Goal: Transaction & Acquisition: Purchase product/service

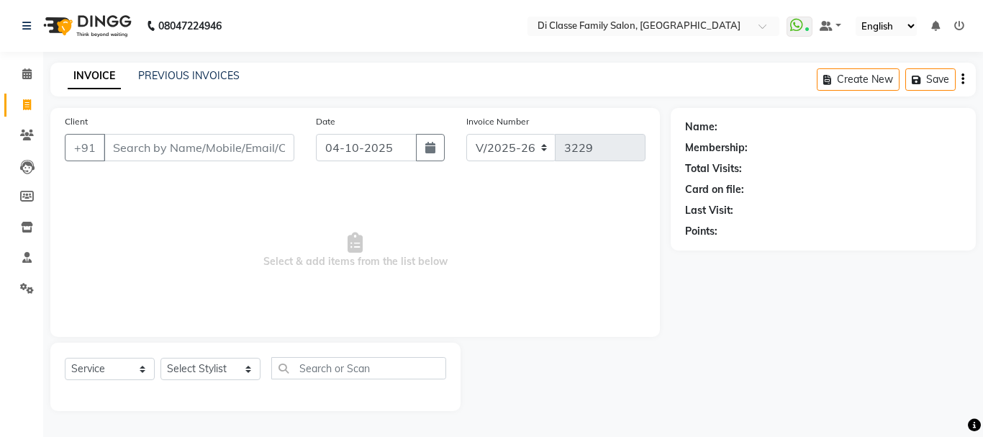
select select "4704"
select select "service"
drag, startPoint x: 216, startPoint y: 366, endPoint x: 223, endPoint y: 365, distance: 7.2
click at [223, 365] on select "Select Stylist [PERSON_NAME] [PERSON_NAME] Front Desk [PERSON_NAME] [PERSON_NAM…" at bounding box center [211, 369] width 100 height 22
select select "28414"
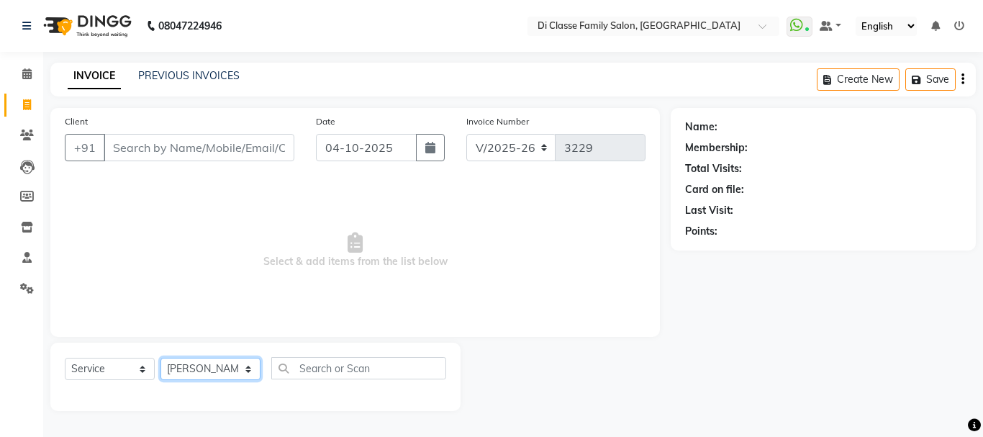
click at [161, 358] on select "Select Stylist [PERSON_NAME] [PERSON_NAME] Front Desk [PERSON_NAME] [PERSON_NAM…" at bounding box center [211, 369] width 100 height 22
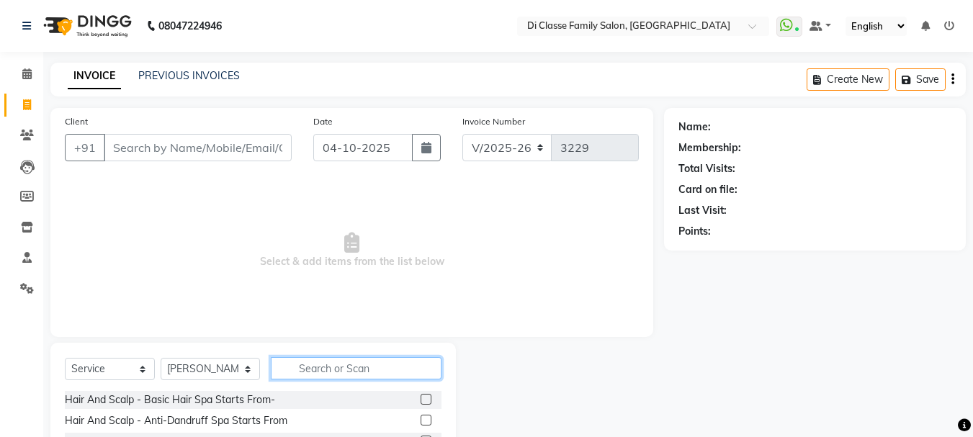
click at [311, 374] on input "text" at bounding box center [356, 368] width 171 height 22
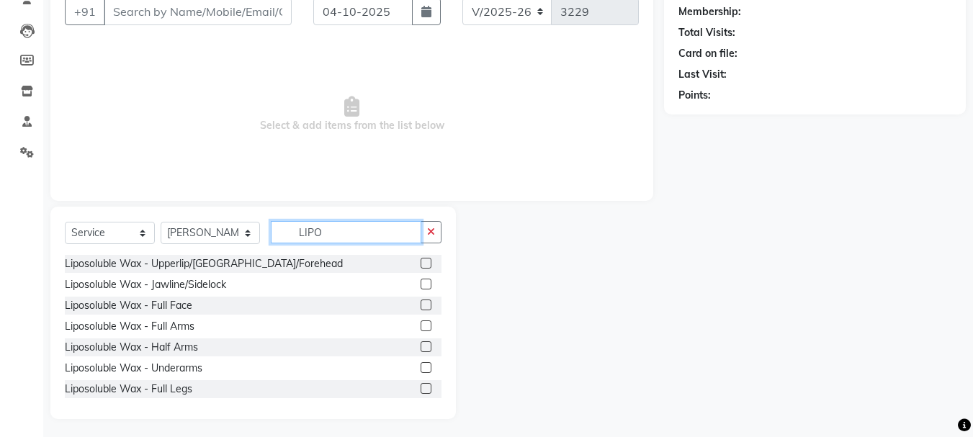
scroll to position [140, 0]
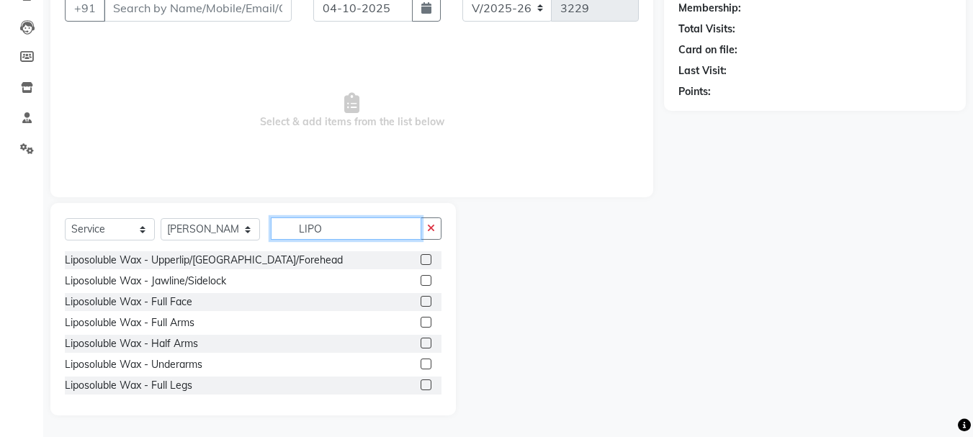
type input "LIPO"
click at [420, 323] on label at bounding box center [425, 322] width 11 height 11
click at [420, 323] on input "checkbox" at bounding box center [424, 322] width 9 height 9
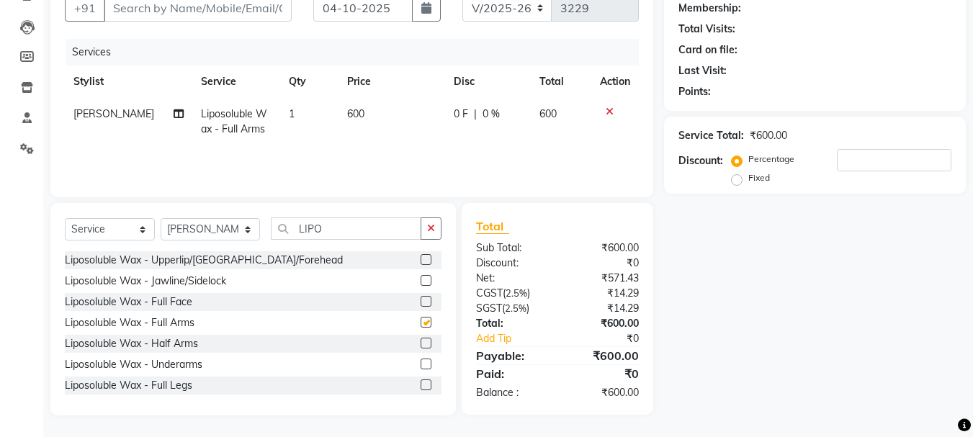
checkbox input "false"
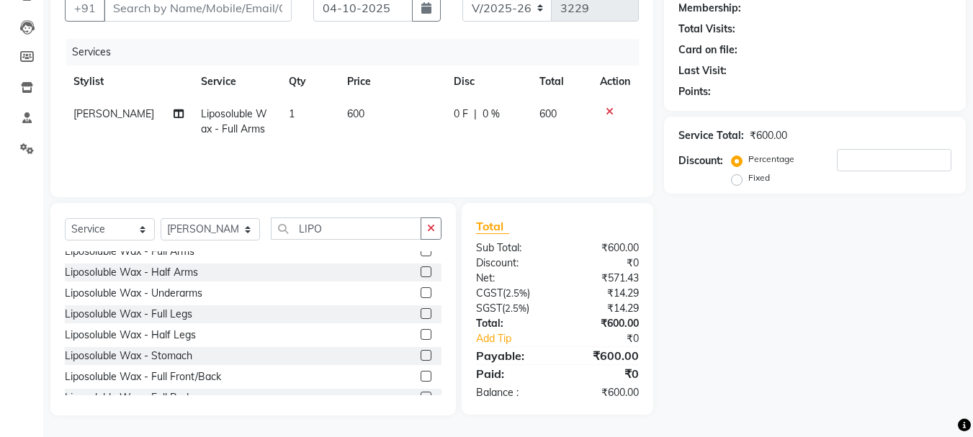
scroll to position [72, 0]
click at [420, 333] on label at bounding box center [425, 333] width 11 height 11
click at [420, 333] on input "checkbox" at bounding box center [424, 334] width 9 height 9
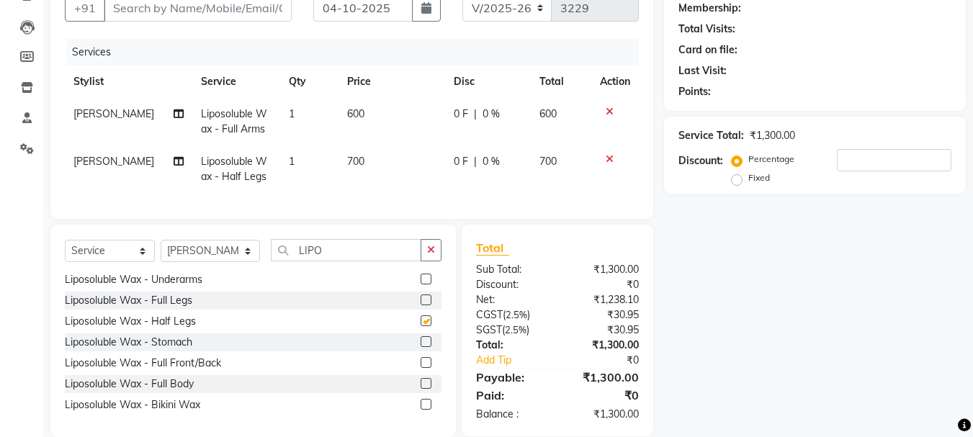
checkbox input "false"
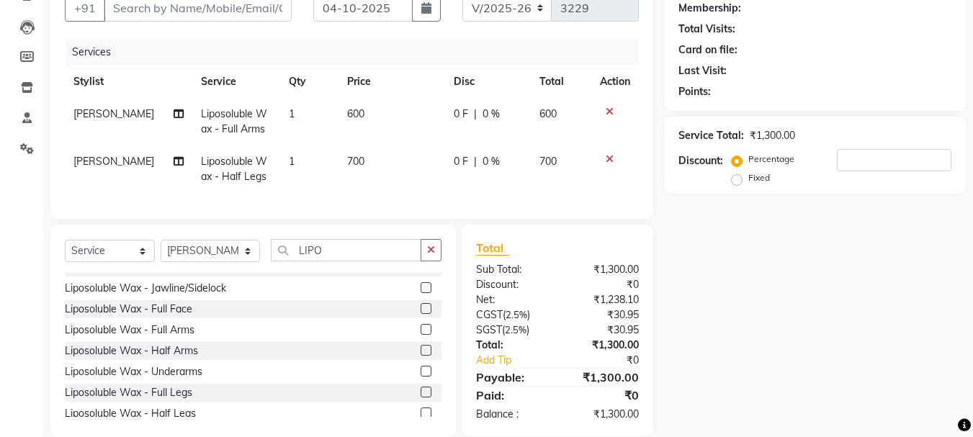
scroll to position [0, 0]
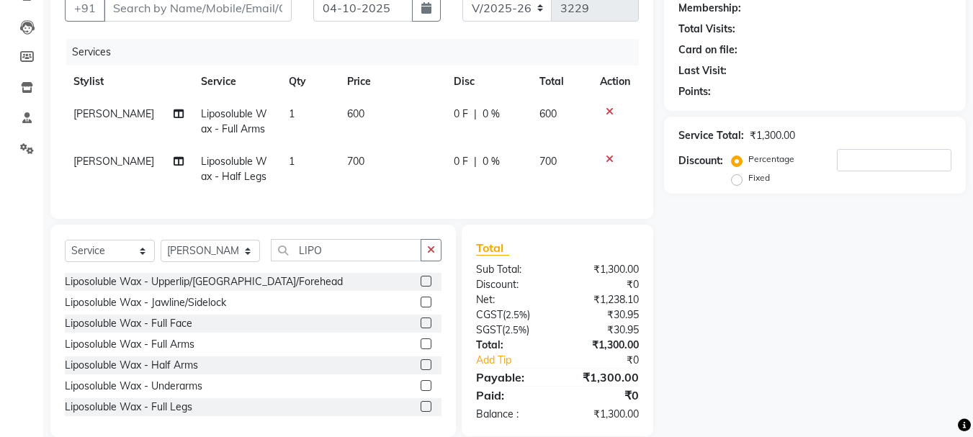
click at [420, 391] on label at bounding box center [425, 385] width 11 height 11
click at [420, 391] on input "checkbox" at bounding box center [424, 386] width 9 height 9
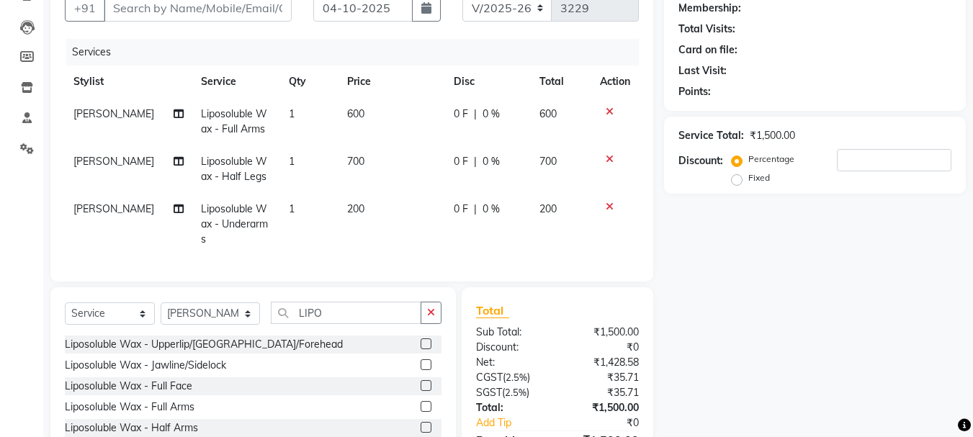
checkbox input "false"
drag, startPoint x: 325, startPoint y: 312, endPoint x: 260, endPoint y: 307, distance: 65.8
click at [260, 307] on div "Select Service Product Membership Package Voucher Prepaid Gift Card Select Styl…" at bounding box center [253, 319] width 377 height 34
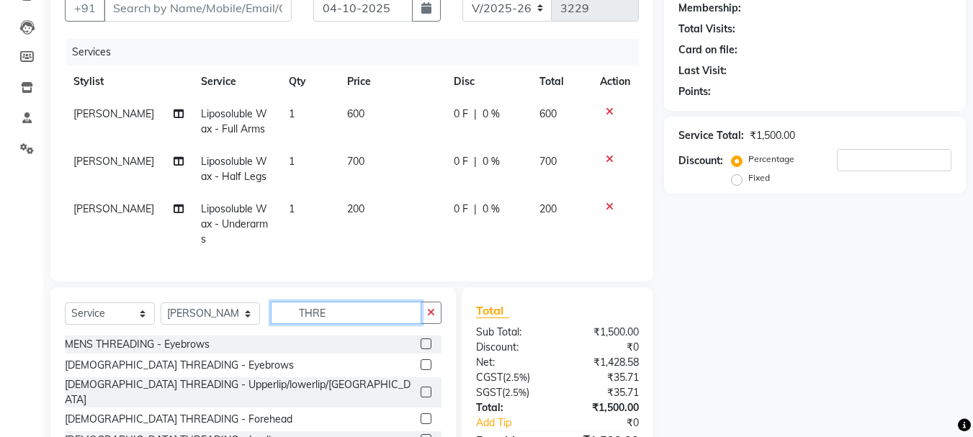
type input "THRE"
click at [420, 362] on label at bounding box center [425, 364] width 11 height 11
click at [420, 362] on input "checkbox" at bounding box center [424, 365] width 9 height 9
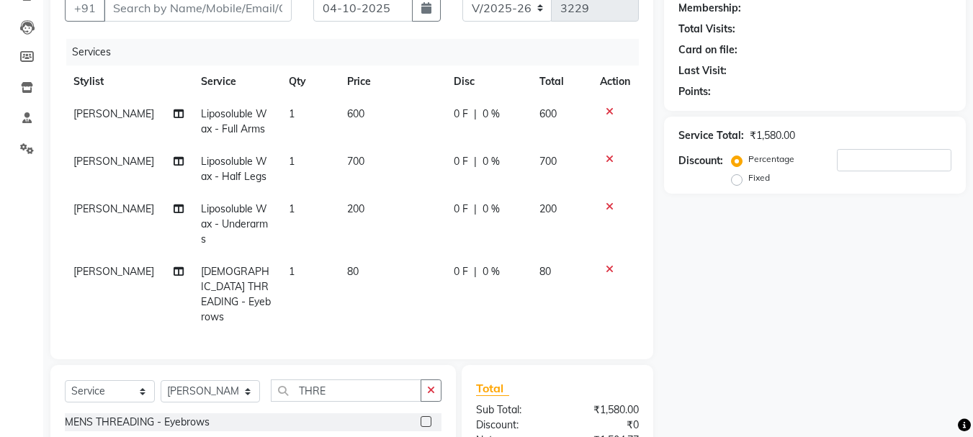
checkbox input "false"
drag, startPoint x: 341, startPoint y: 369, endPoint x: 181, endPoint y: 350, distance: 160.3
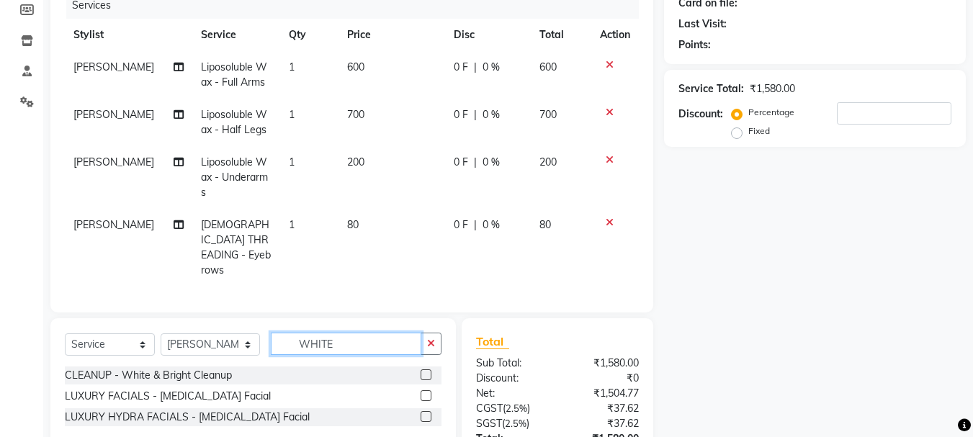
scroll to position [212, 0]
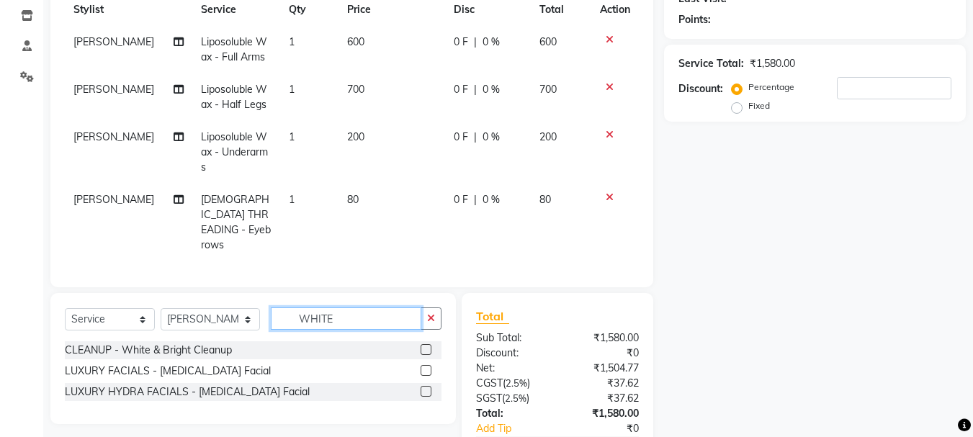
type input "WHITE"
click at [426, 344] on label at bounding box center [425, 349] width 11 height 11
click at [426, 346] on input "checkbox" at bounding box center [424, 350] width 9 height 9
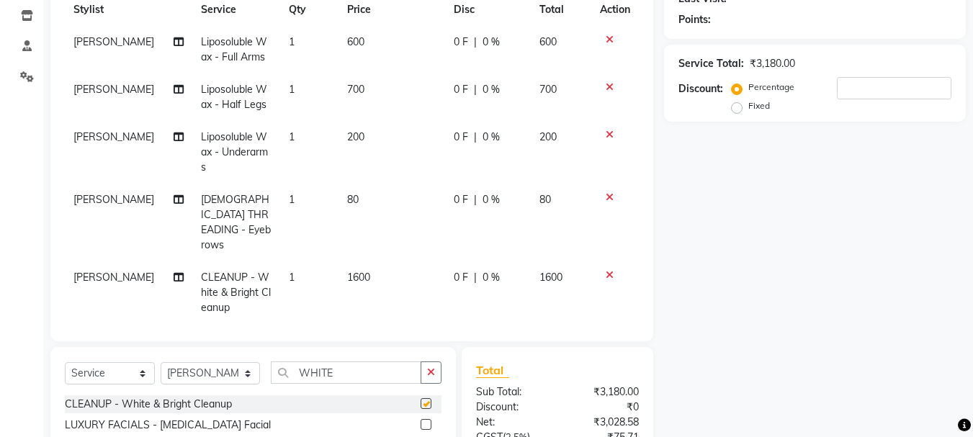
checkbox input "false"
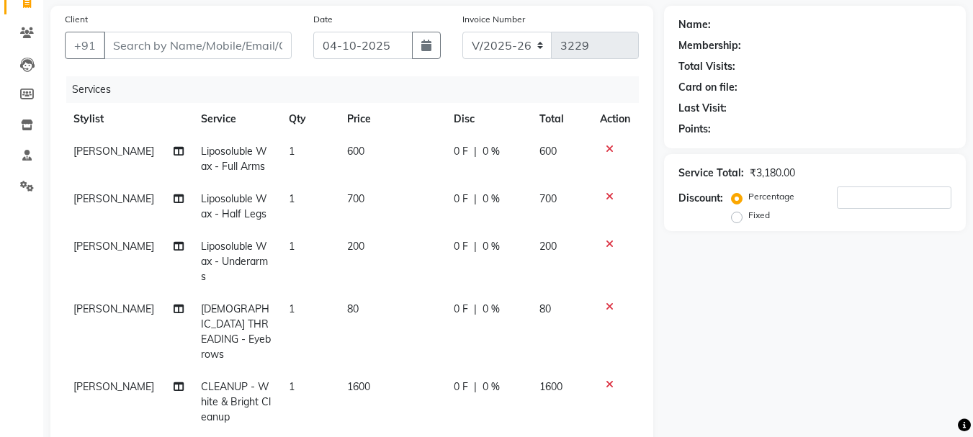
scroll to position [0, 0]
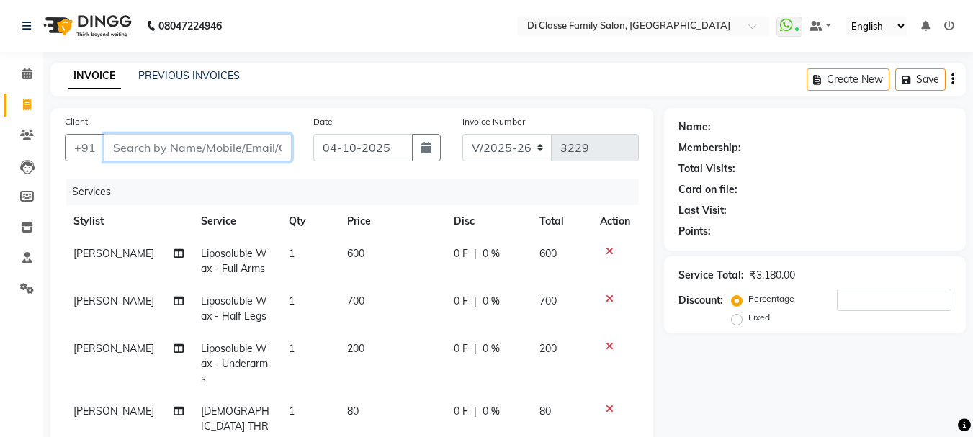
click at [134, 145] on input "Client" at bounding box center [198, 147] width 188 height 27
type input "9"
type input "0"
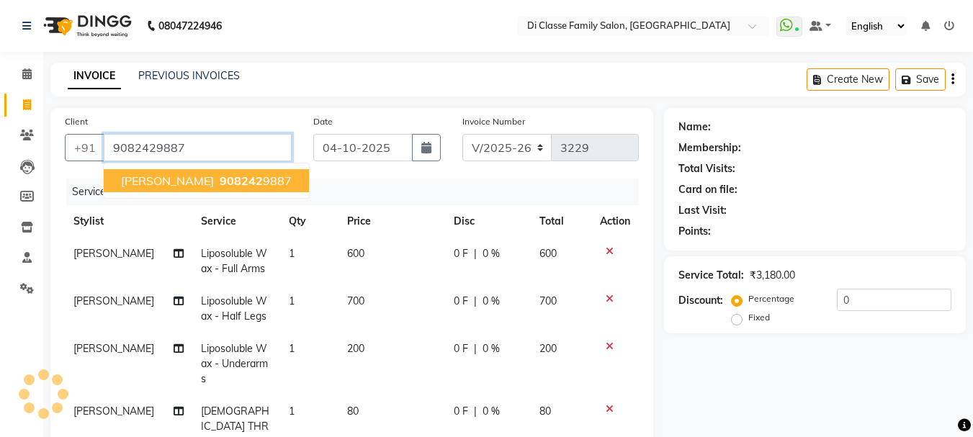
type input "9082429887"
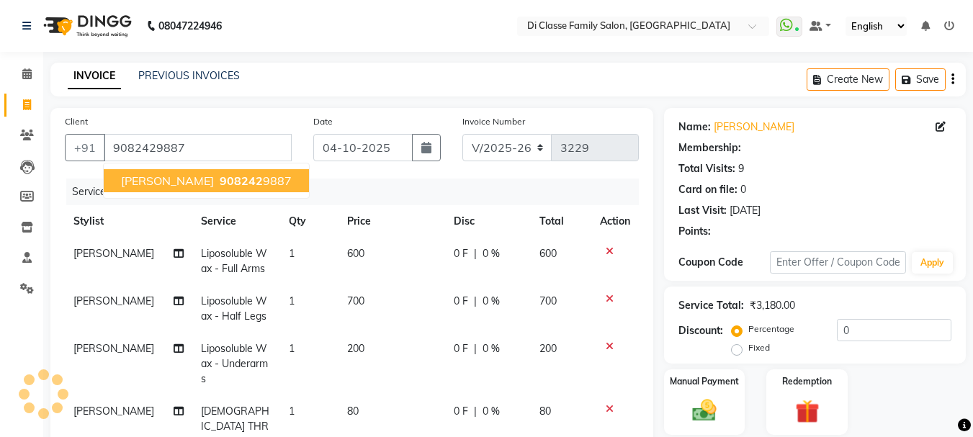
select select "2: Object"
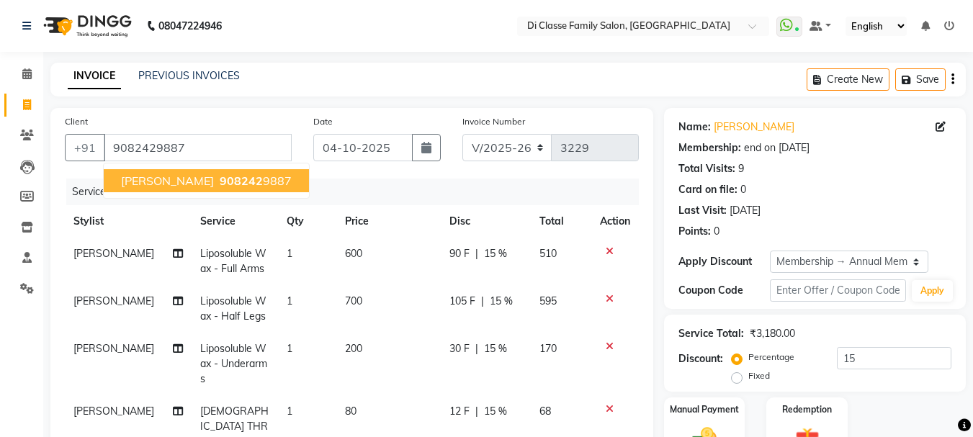
click at [136, 181] on span "DEEPA KAMBLE" at bounding box center [167, 181] width 93 height 14
type input "0"
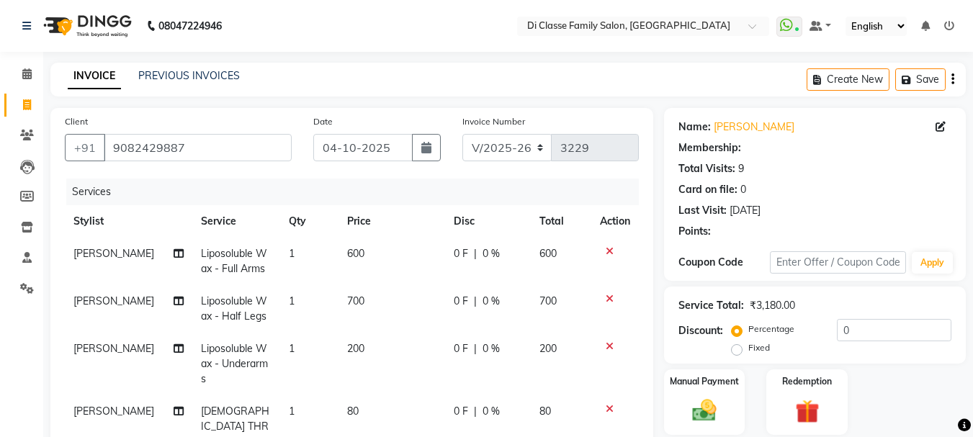
select select "2: Object"
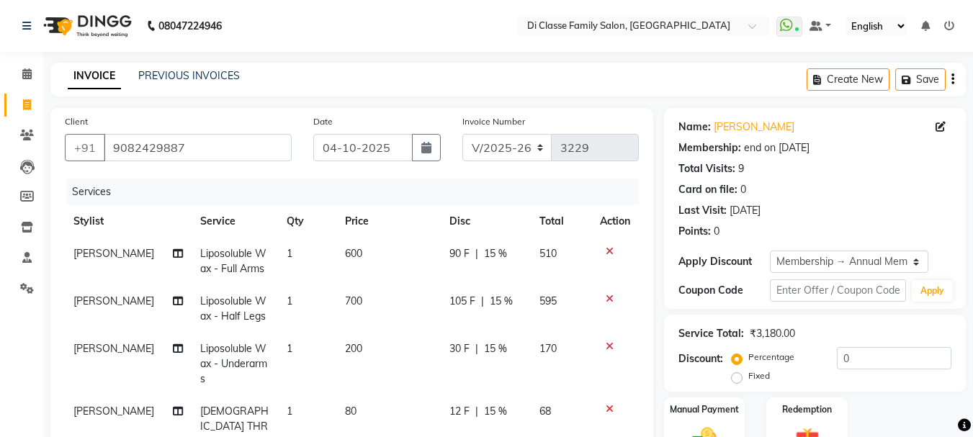
type input "15"
click at [492, 150] on select "INV/2025 V/2025-26" at bounding box center [507, 147] width 90 height 27
select select "8539"
click at [462, 134] on select "INV/2025 V/2025-26" at bounding box center [507, 147] width 90 height 27
type input "0302"
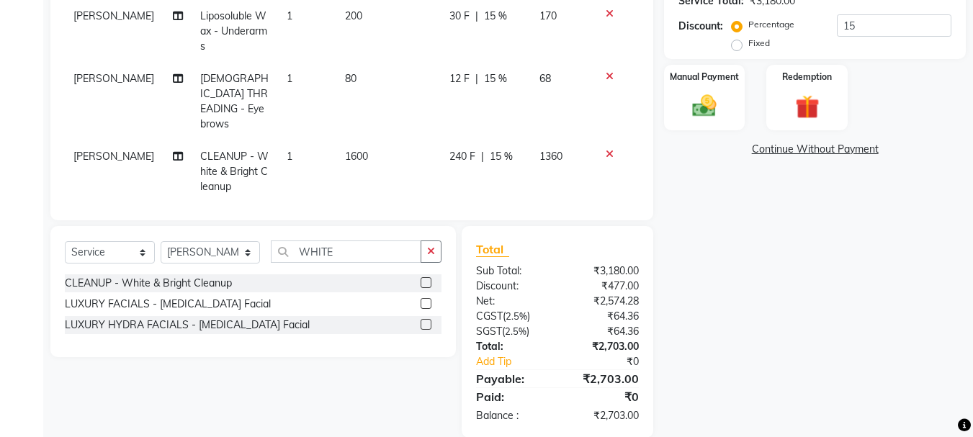
scroll to position [344, 0]
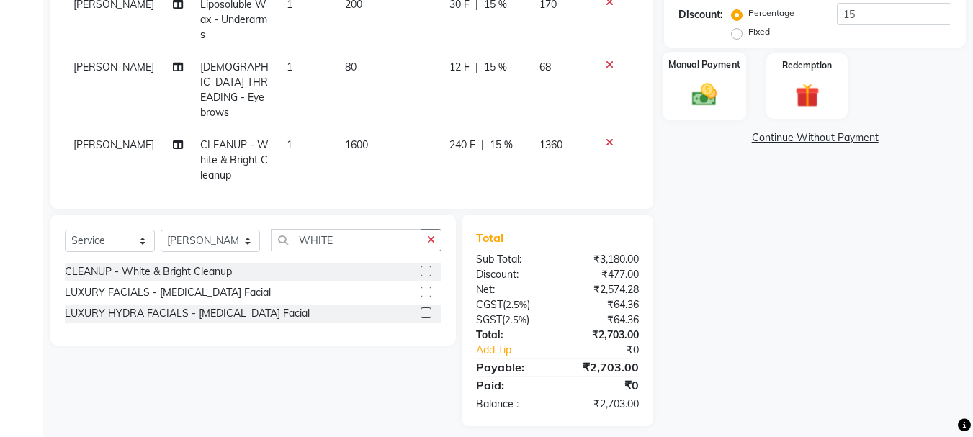
click at [698, 92] on img at bounding box center [704, 94] width 40 height 29
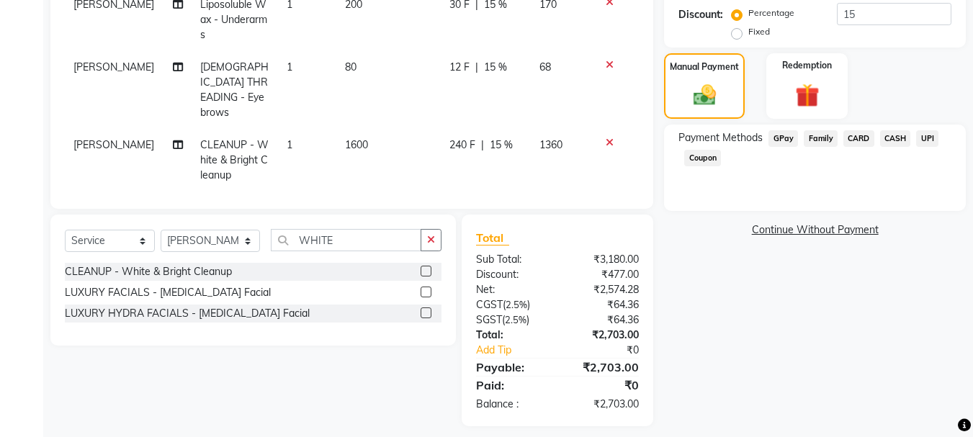
drag, startPoint x: 883, startPoint y: 136, endPoint x: 850, endPoint y: 166, distance: 45.4
click at [885, 136] on span "CASH" at bounding box center [895, 138] width 31 height 17
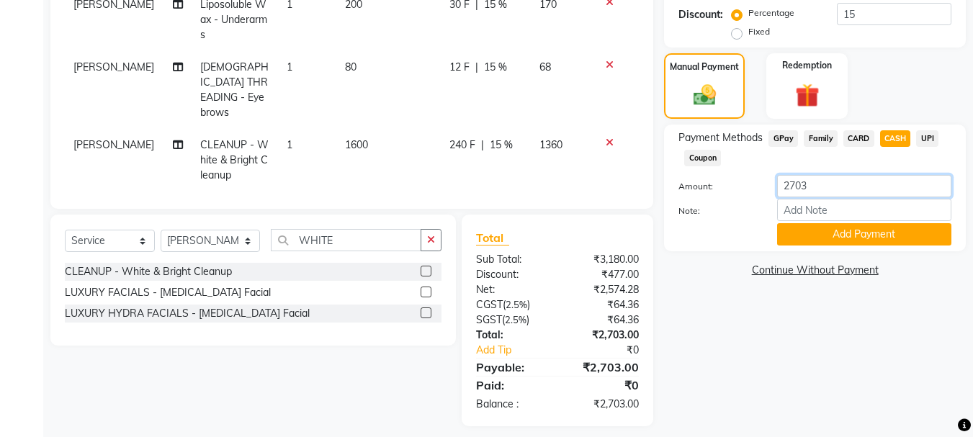
click at [820, 185] on input "2703" at bounding box center [864, 186] width 174 height 22
type input "2500"
click at [837, 233] on button "Add Payment" at bounding box center [864, 234] width 174 height 22
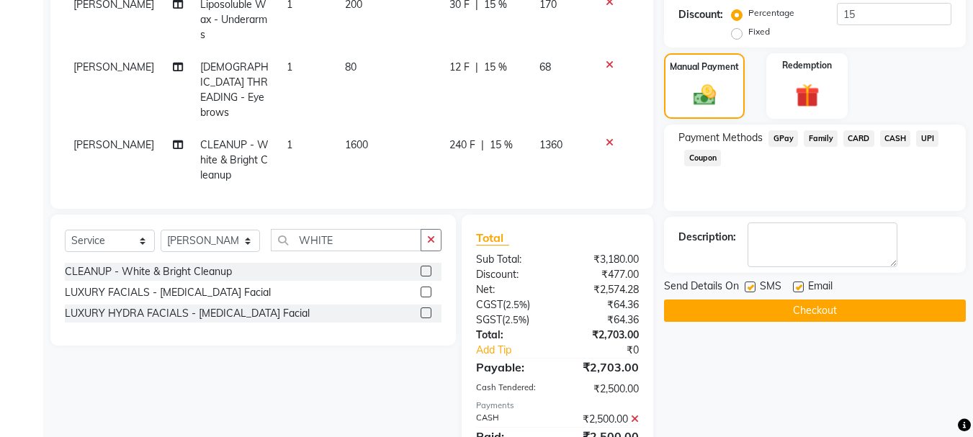
click at [791, 138] on span "GPay" at bounding box center [783, 138] width 30 height 17
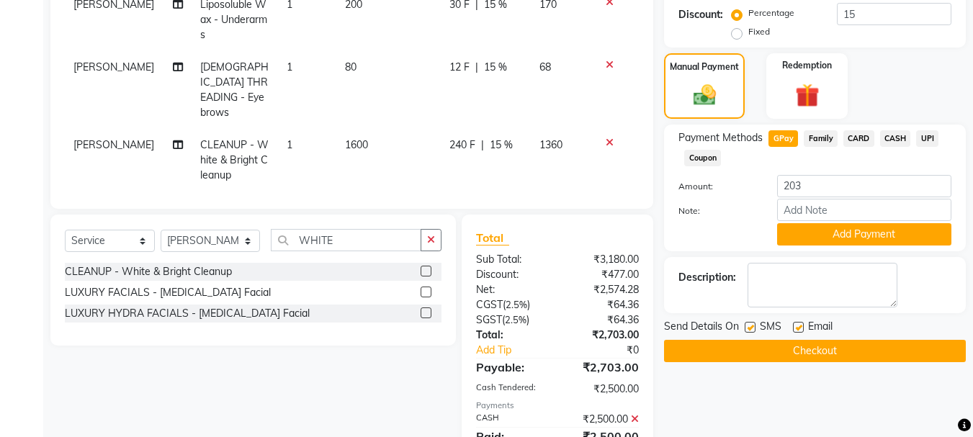
click at [925, 140] on span "UPI" at bounding box center [927, 138] width 22 height 17
click at [851, 235] on button "Add Payment" at bounding box center [864, 234] width 174 height 22
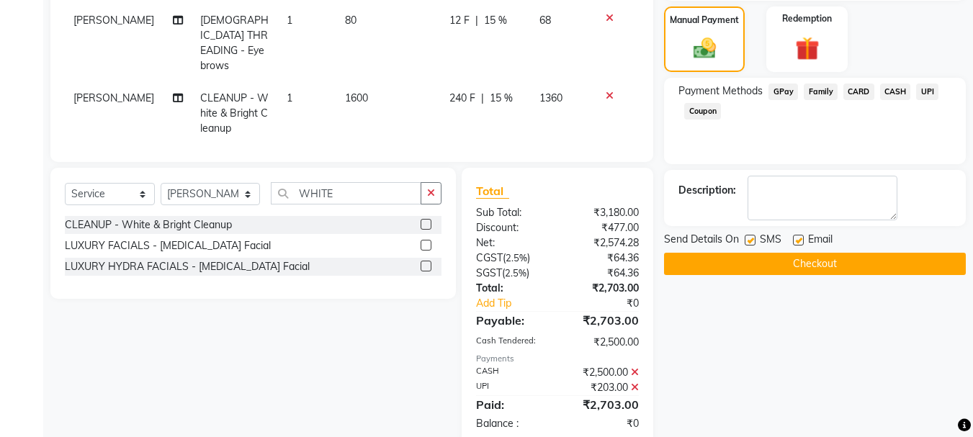
scroll to position [416, 0]
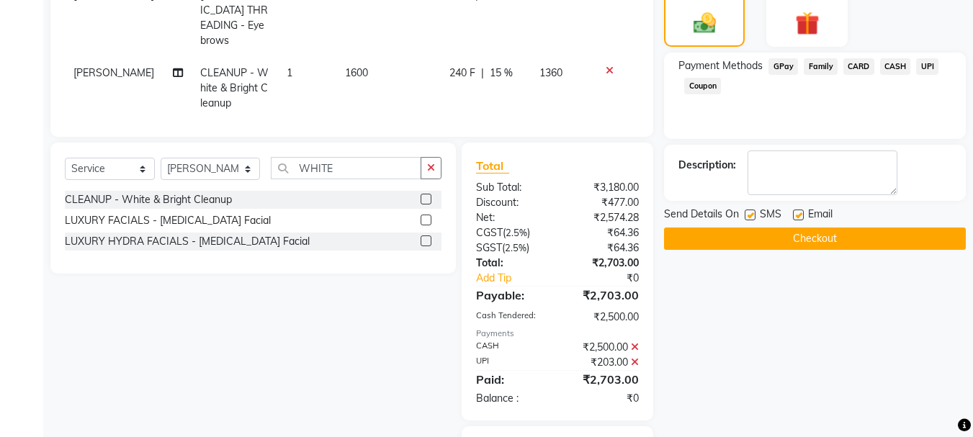
click at [818, 241] on button "Checkout" at bounding box center [815, 239] width 302 height 22
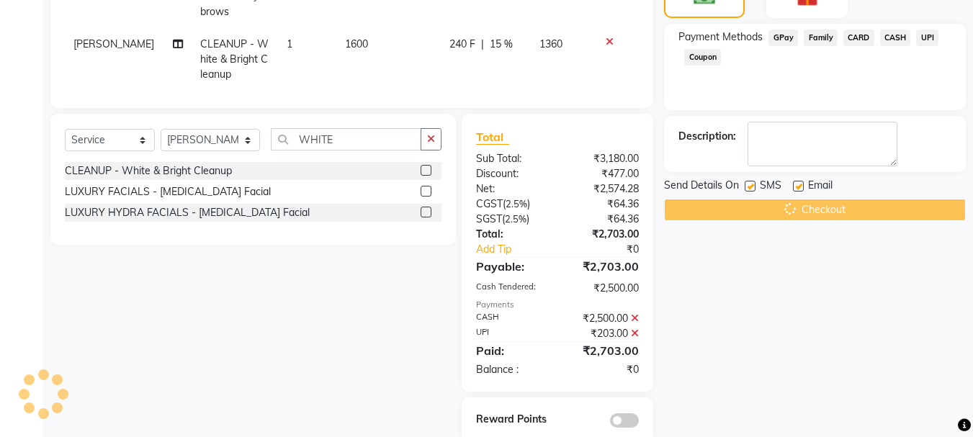
scroll to position [461, 0]
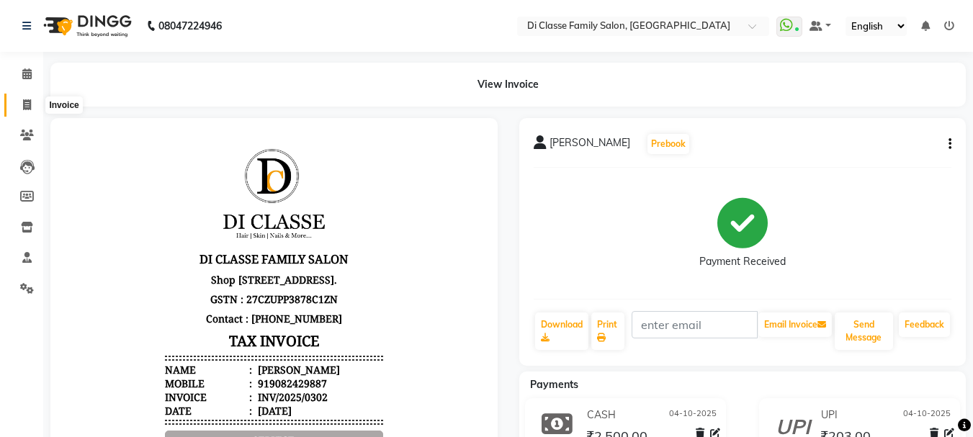
drag, startPoint x: 28, startPoint y: 99, endPoint x: 65, endPoint y: 113, distance: 39.2
click at [28, 100] on icon at bounding box center [27, 104] width 8 height 11
select select "service"
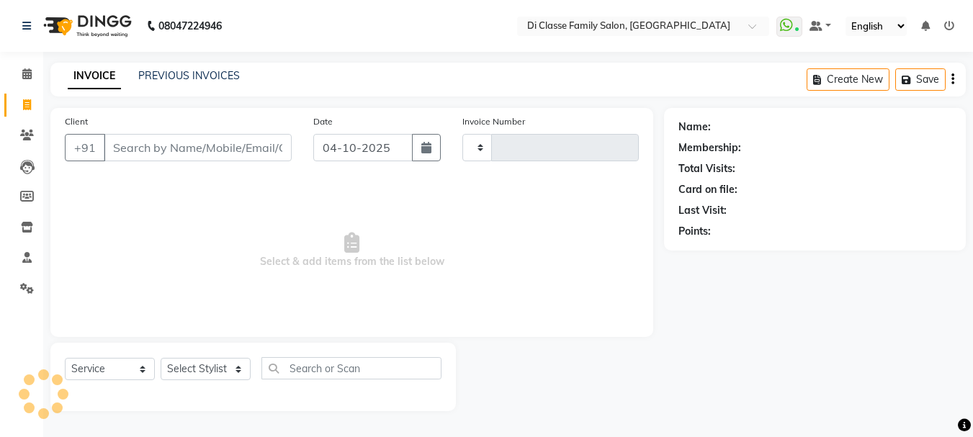
type input "3229"
select select "4704"
click at [170, 76] on link "PREVIOUS INVOICES" at bounding box center [189, 75] width 102 height 13
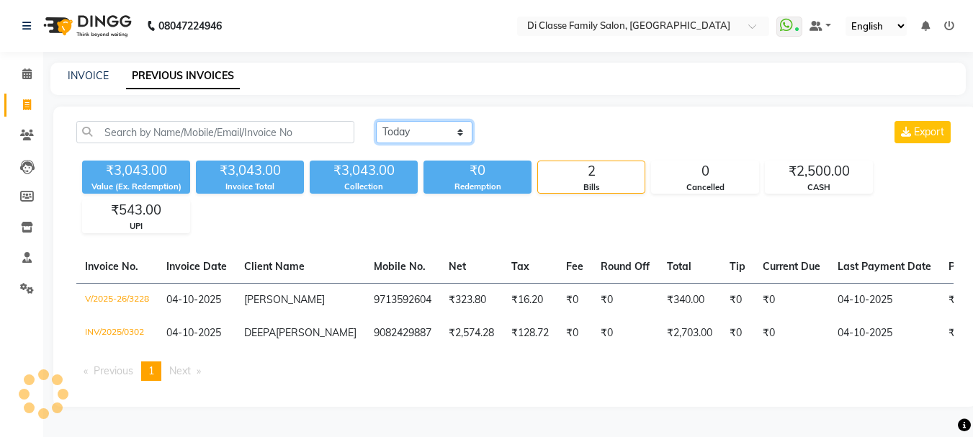
click at [427, 137] on select "Today Yesterday Custom Range" at bounding box center [424, 132] width 96 height 22
select select "range"
click at [376, 121] on select "Today Yesterday Custom Range" at bounding box center [424, 132] width 96 height 22
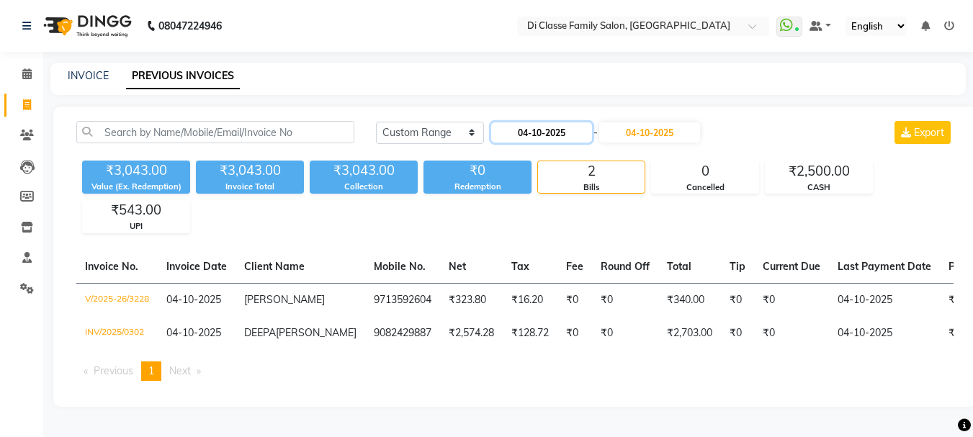
click at [543, 132] on input "04-10-2025" at bounding box center [541, 132] width 101 height 20
select select "10"
select select "2025"
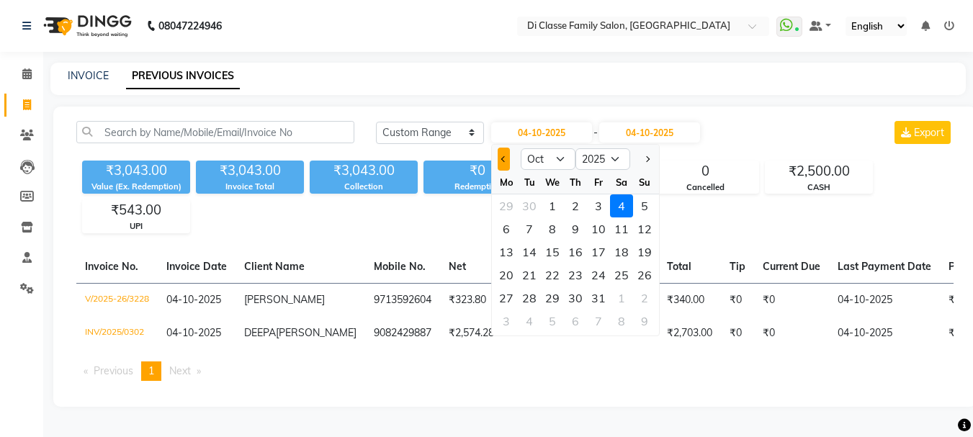
click at [501, 160] on span "Previous month" at bounding box center [504, 159] width 6 height 6
select select "9"
click at [549, 202] on div "3" at bounding box center [552, 205] width 23 height 23
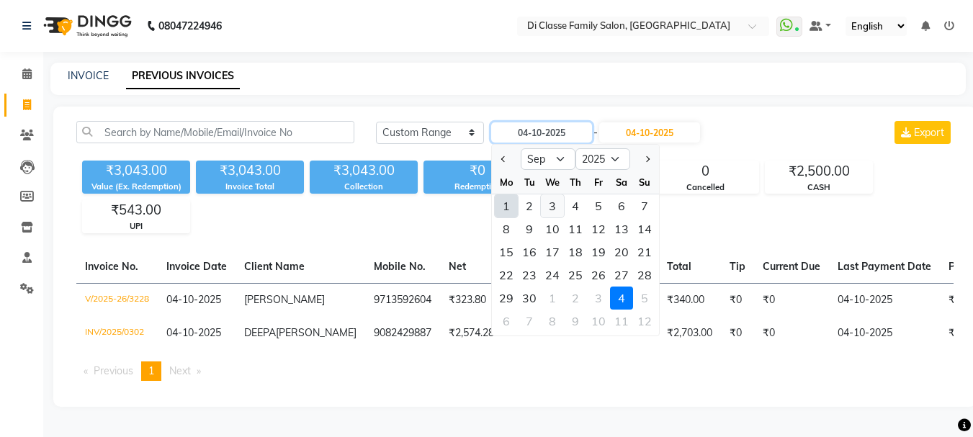
type input "03-09-2025"
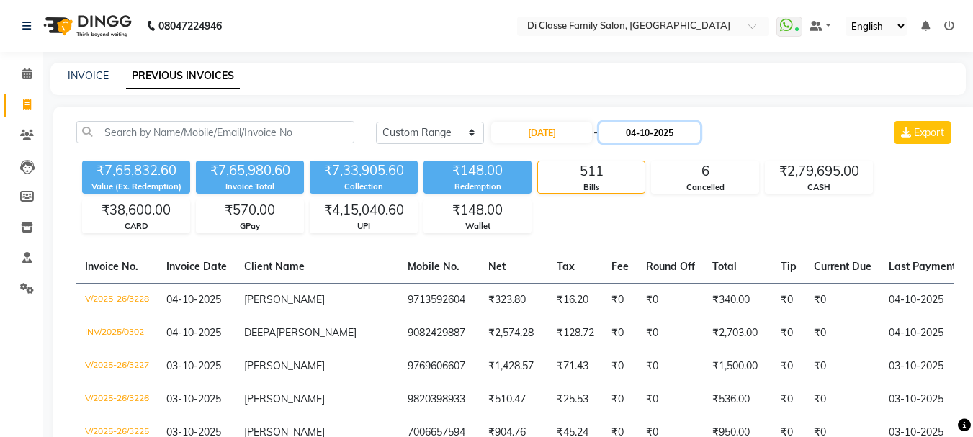
click at [666, 125] on input "04-10-2025" at bounding box center [649, 132] width 101 height 20
select select "10"
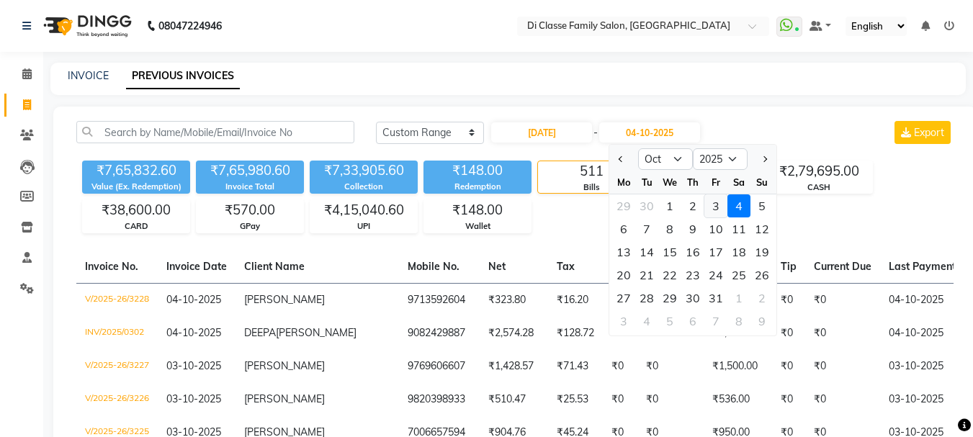
click at [716, 202] on div "3" at bounding box center [715, 205] width 23 height 23
type input "03-10-2025"
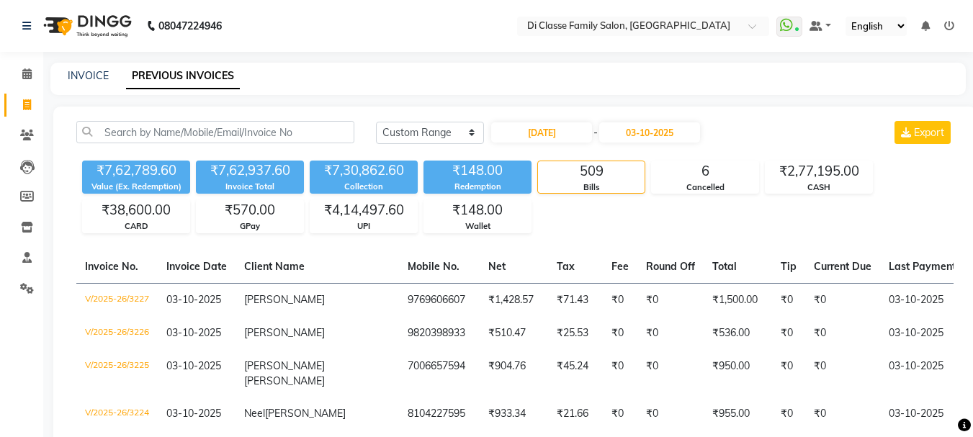
click at [788, 130] on div "Today Yesterday Custom Range 03-09-2025 - 03-10-2025 Export" at bounding box center [664, 132] width 577 height 23
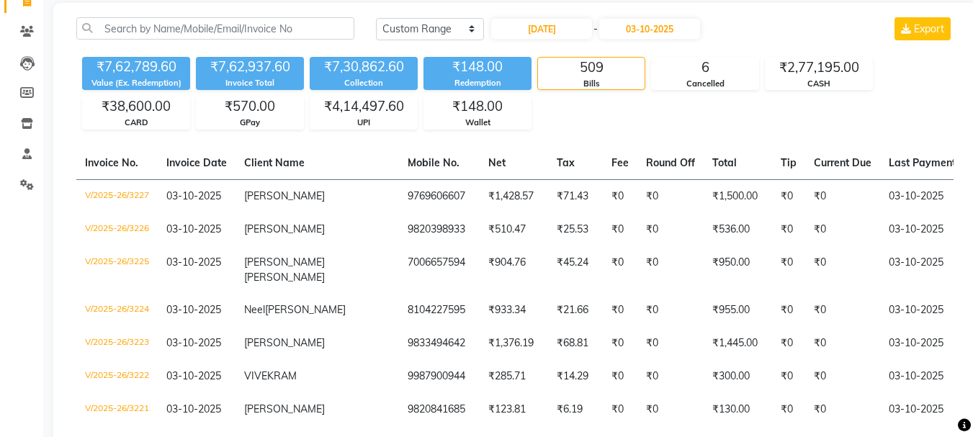
scroll to position [80, 0]
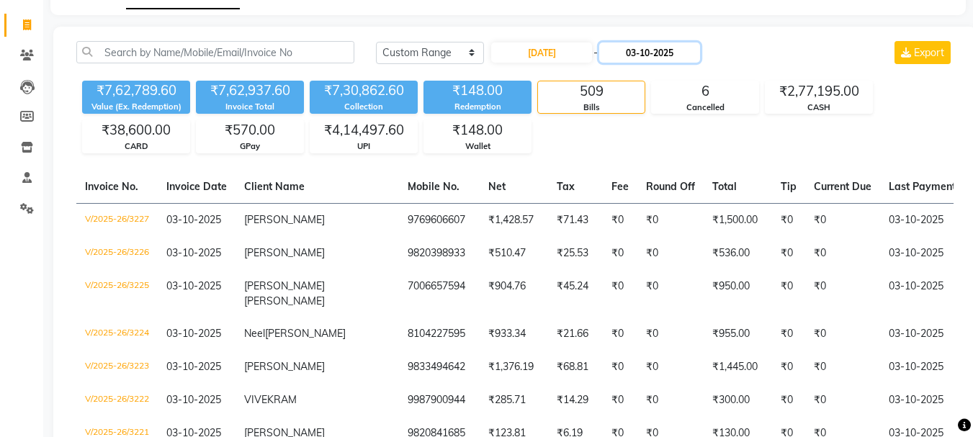
click at [697, 60] on input "03-10-2025" at bounding box center [649, 52] width 101 height 20
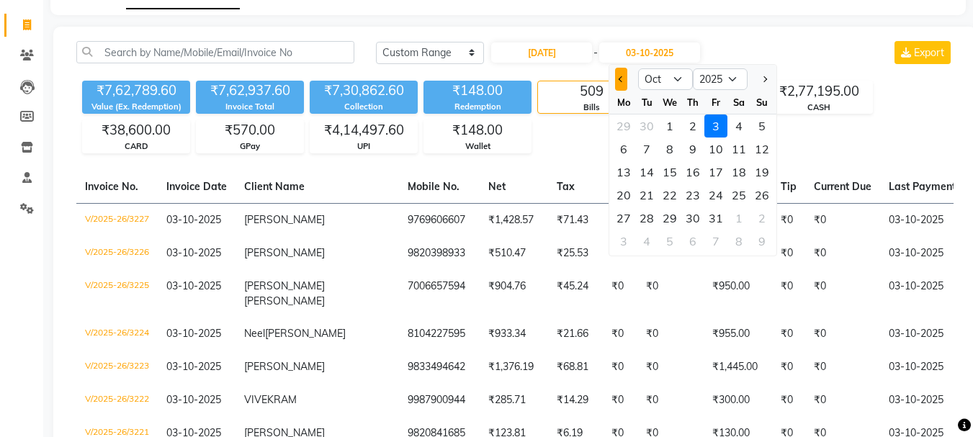
click at [618, 87] on button "Previous month" at bounding box center [621, 79] width 12 height 23
select select "9"
click at [669, 125] on div "3" at bounding box center [669, 125] width 23 height 23
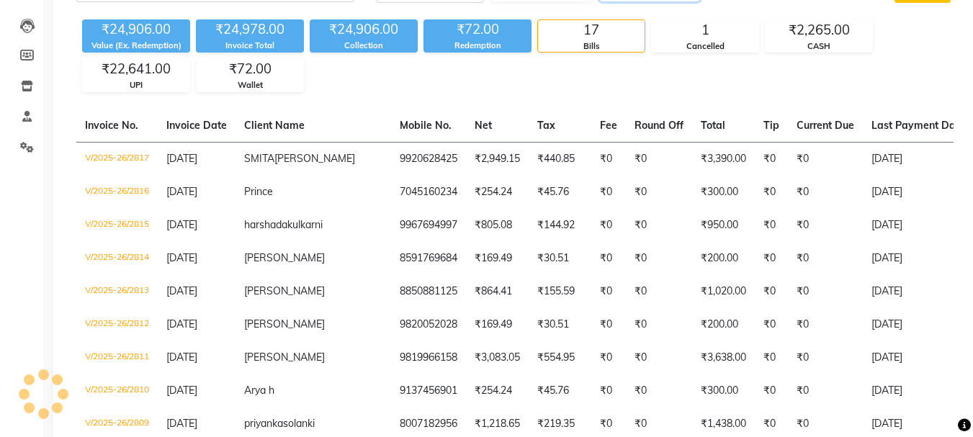
scroll to position [127, 0]
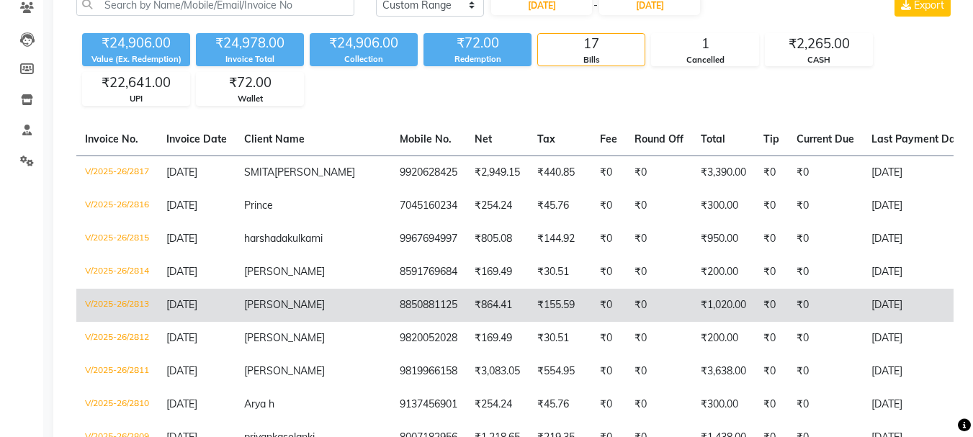
type input "03-09-2025"
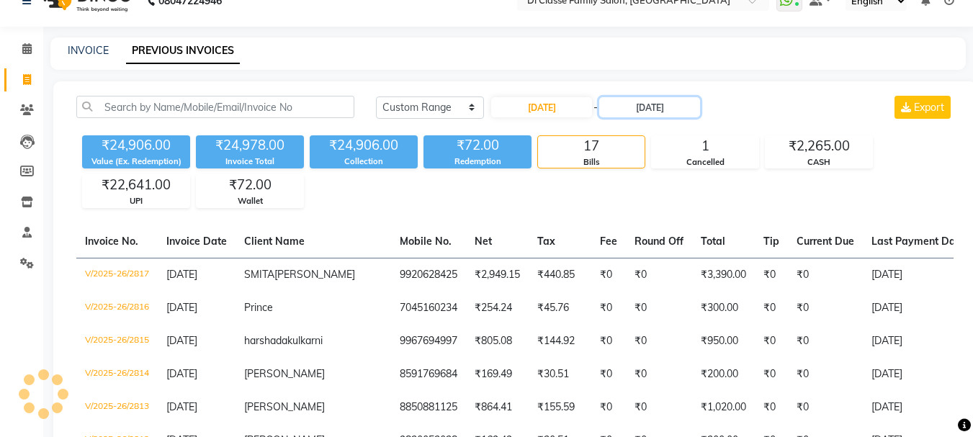
scroll to position [0, 0]
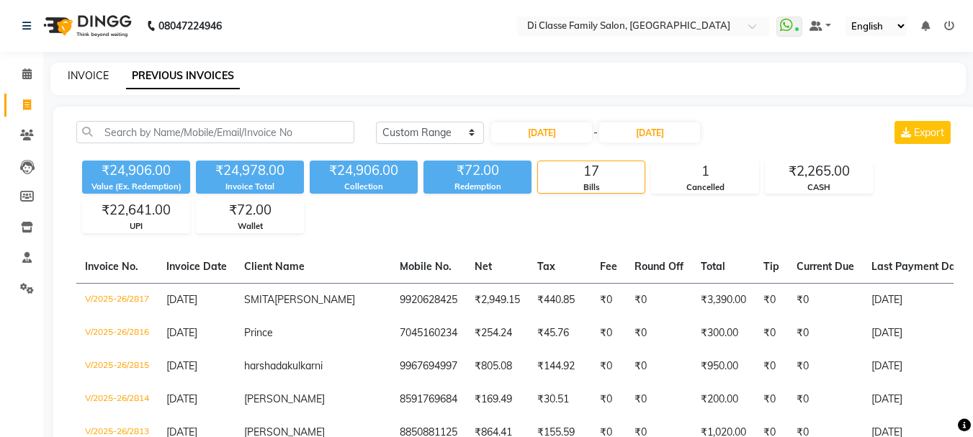
click at [78, 73] on link "INVOICE" at bounding box center [88, 75] width 41 height 13
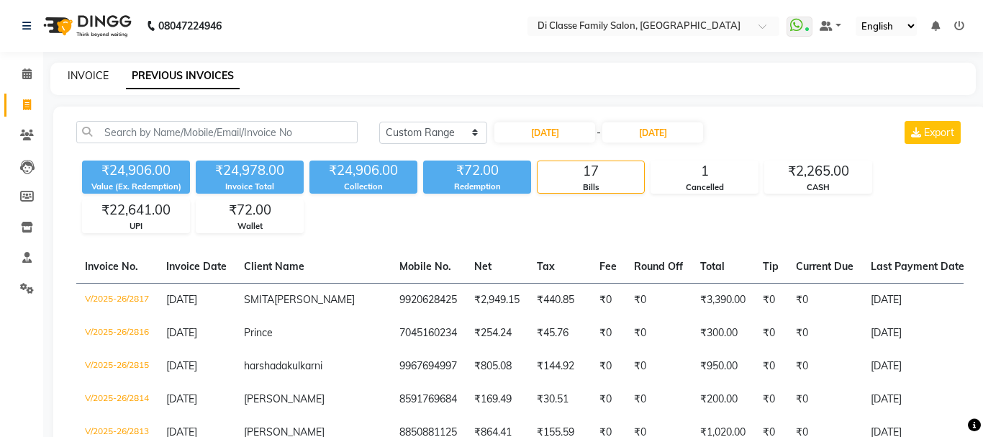
select select "4704"
select select "service"
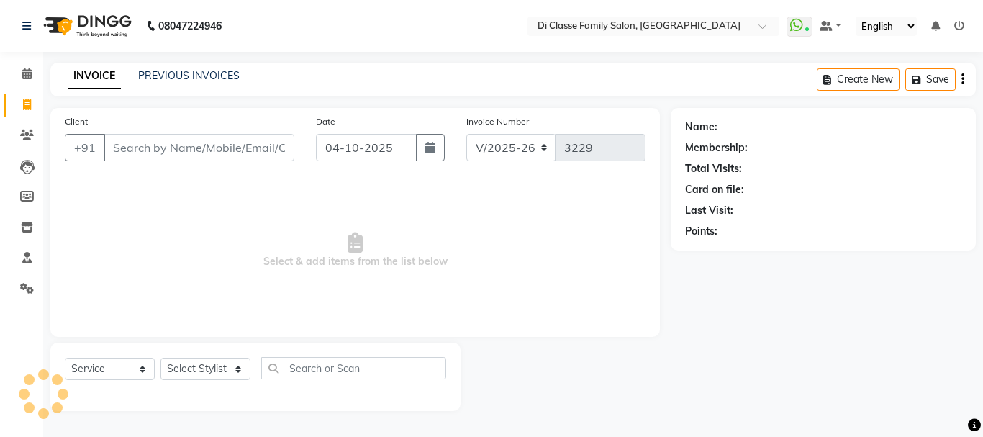
click at [199, 138] on input "Client" at bounding box center [199, 147] width 191 height 27
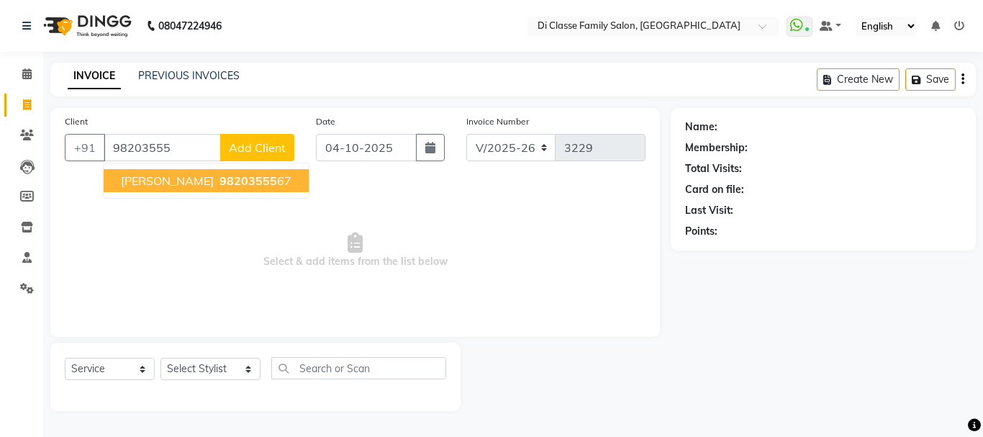
click at [214, 176] on span "[PERSON_NAME]" at bounding box center [167, 181] width 93 height 14
type input "9820355567"
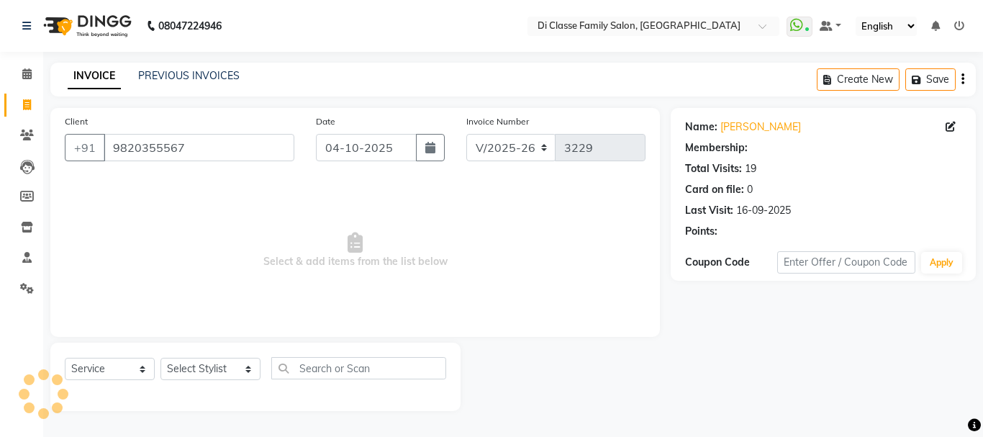
select select "2: Object"
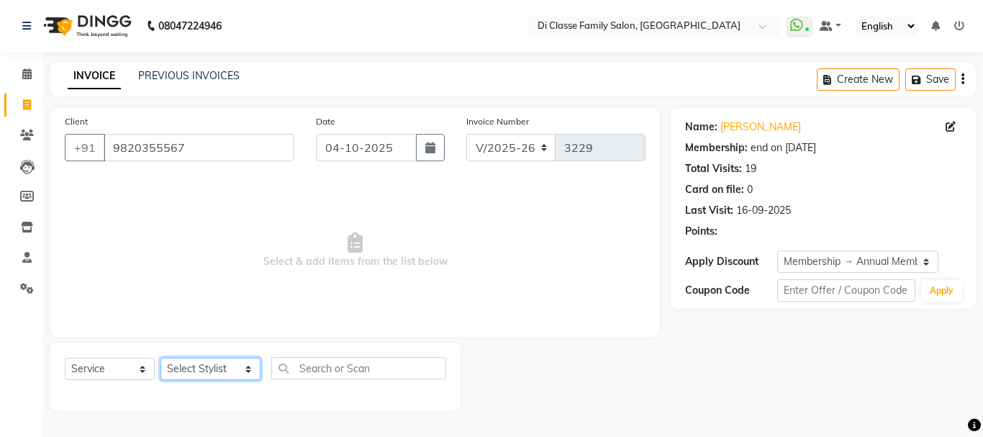
drag, startPoint x: 210, startPoint y: 371, endPoint x: 197, endPoint y: 368, distance: 13.3
click at [210, 371] on select "Select Stylist ANAS Anu AYAZ KADRI Front Desk Javed KOMAL lalita Muskan Nidhi P…" at bounding box center [211, 369] width 100 height 22
select select "28413"
click at [161, 358] on select "Select Stylist ANAS Anu AYAZ KADRI Front Desk Javed KOMAL lalita Muskan Nidhi P…" at bounding box center [211, 369] width 100 height 22
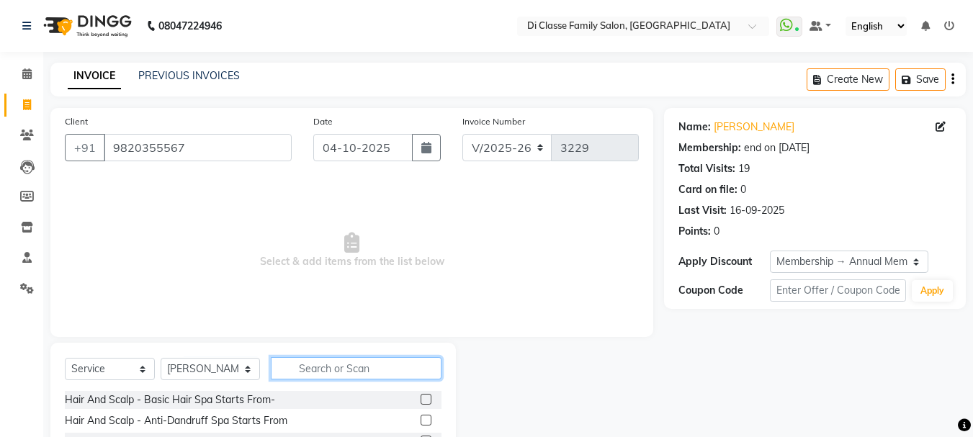
click at [331, 369] on input "text" at bounding box center [356, 368] width 171 height 22
type input "hai"
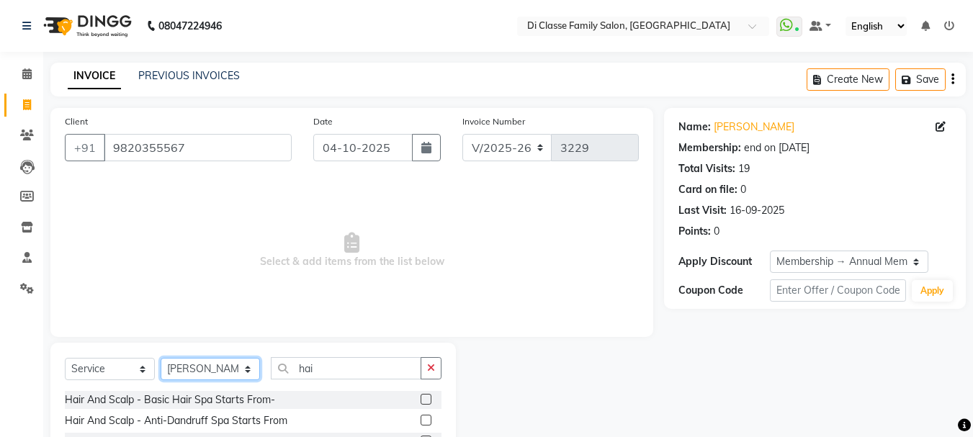
click at [184, 372] on select "Select Stylist ANAS Anu AYAZ KADRI Front Desk Javed KOMAL lalita Muskan Nidhi P…" at bounding box center [210, 369] width 99 height 22
select select "60020"
click at [161, 358] on select "Select Stylist ANAS Anu AYAZ KADRI Front Desk Javed KOMAL lalita Muskan Nidhi P…" at bounding box center [210, 369] width 99 height 22
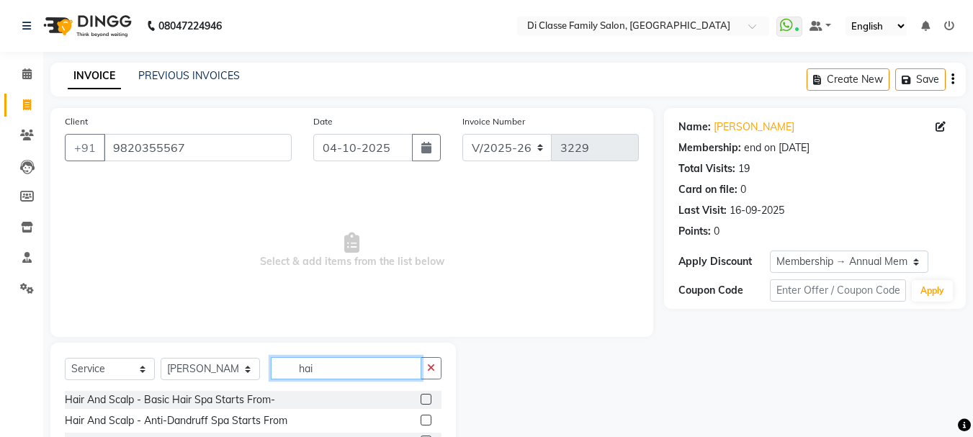
click at [328, 372] on input "hai" at bounding box center [346, 368] width 150 height 22
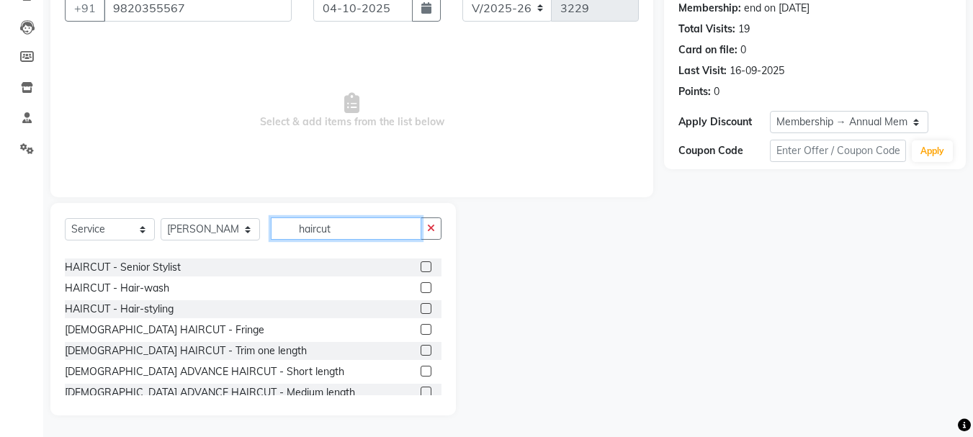
scroll to position [72, 0]
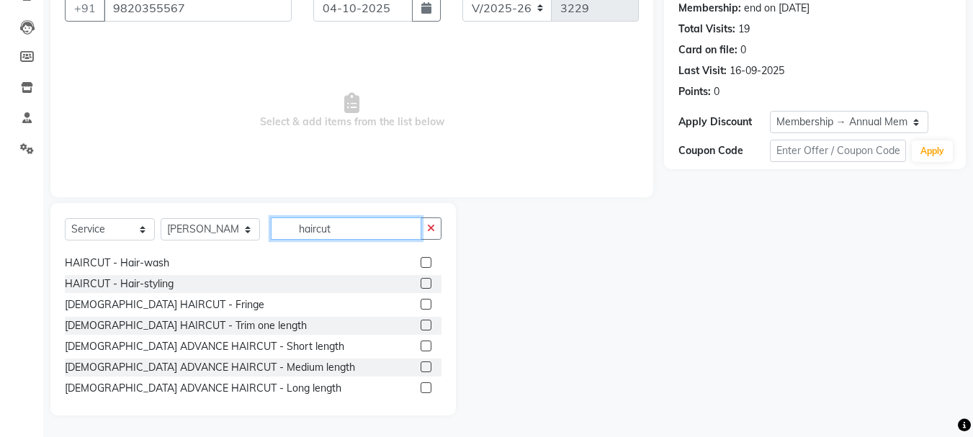
type input "haircut"
drag, startPoint x: 413, startPoint y: 335, endPoint x: 375, endPoint y: 335, distance: 38.2
click at [420, 341] on label at bounding box center [425, 346] width 11 height 11
click at [420, 342] on input "checkbox" at bounding box center [424, 346] width 9 height 9
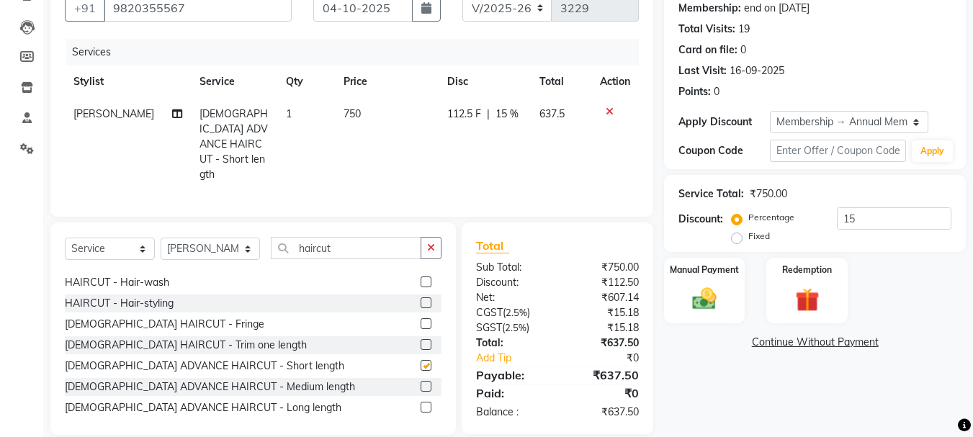
checkbox input "false"
drag, startPoint x: 333, startPoint y: 233, endPoint x: 245, endPoint y: 236, distance: 88.6
click at [245, 237] on div "Select Service Product Membership Package Voucher Prepaid Gift Card Select Styl…" at bounding box center [253, 254] width 377 height 34
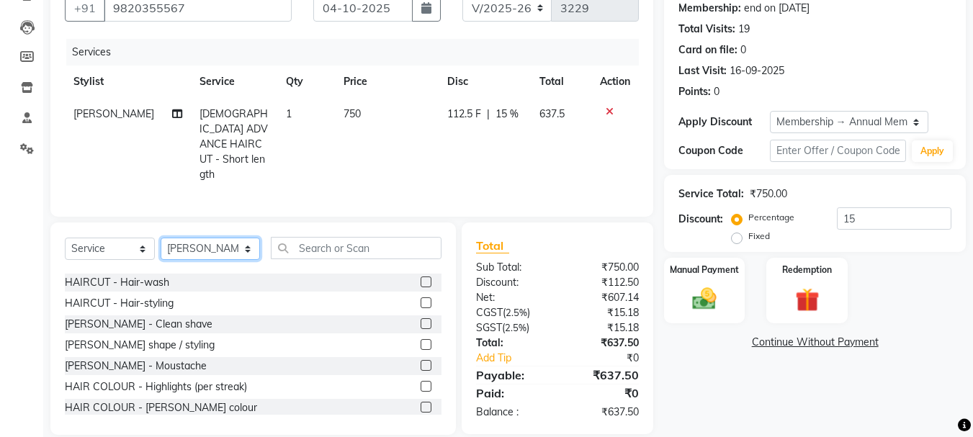
click at [222, 238] on select "Select Stylist ANAS Anu AYAZ KADRI Front Desk Javed KOMAL lalita Muskan Nidhi P…" at bounding box center [210, 249] width 99 height 22
select select "28413"
click at [161, 238] on select "Select Stylist ANAS Anu AYAZ KADRI Front Desk Javed KOMAL lalita Muskan Nidhi P…" at bounding box center [210, 249] width 99 height 22
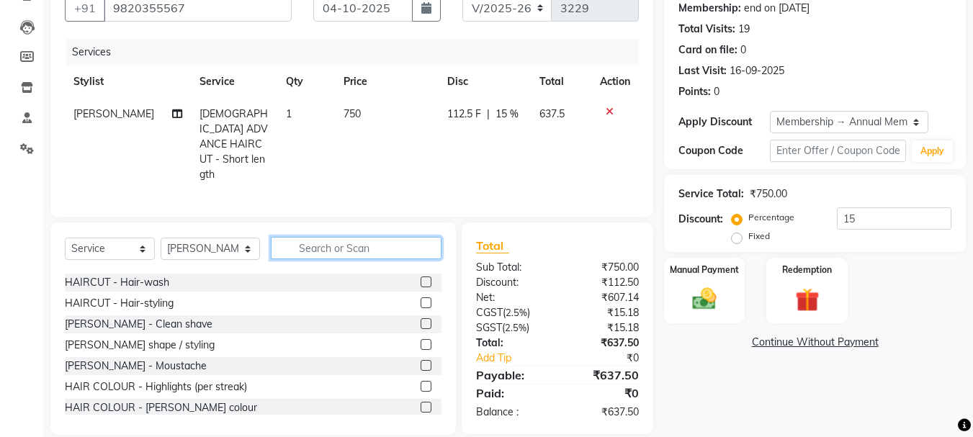
click at [328, 237] on input "text" at bounding box center [356, 248] width 171 height 22
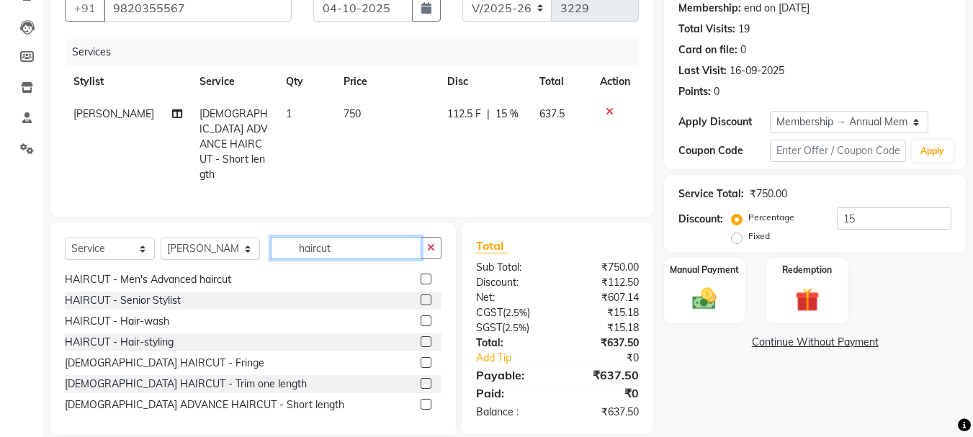
scroll to position [0, 0]
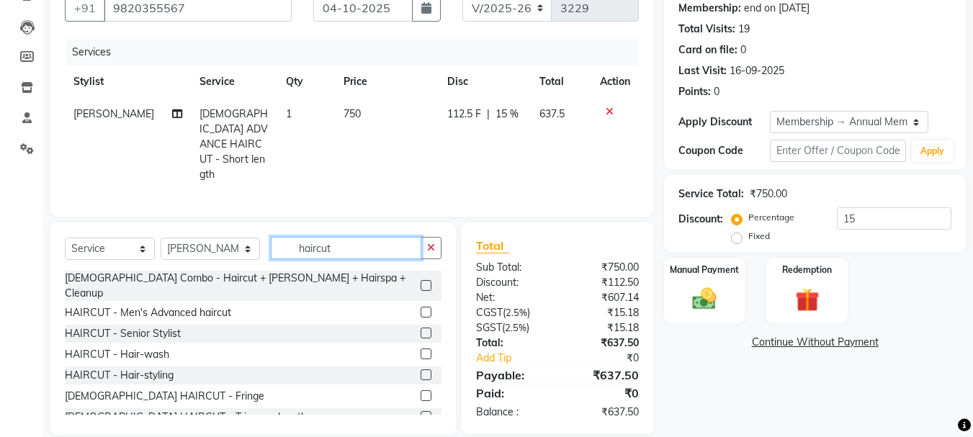
type input "haircut"
click at [420, 328] on label at bounding box center [425, 333] width 11 height 11
click at [420, 329] on input "checkbox" at bounding box center [424, 333] width 9 height 9
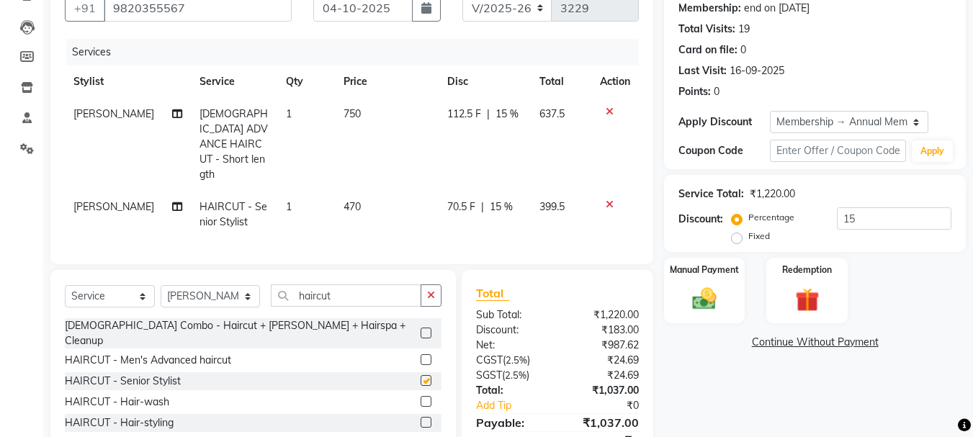
checkbox input "false"
drag, startPoint x: 342, startPoint y: 279, endPoint x: 257, endPoint y: 269, distance: 85.6
click at [257, 284] on div "Select Service Product Membership Package Voucher Prepaid Gift Card Select Styl…" at bounding box center [253, 301] width 377 height 34
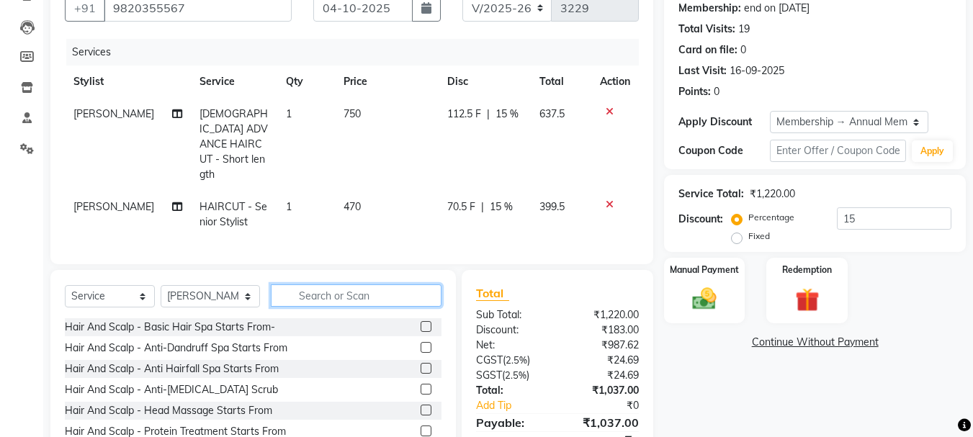
type input "c"
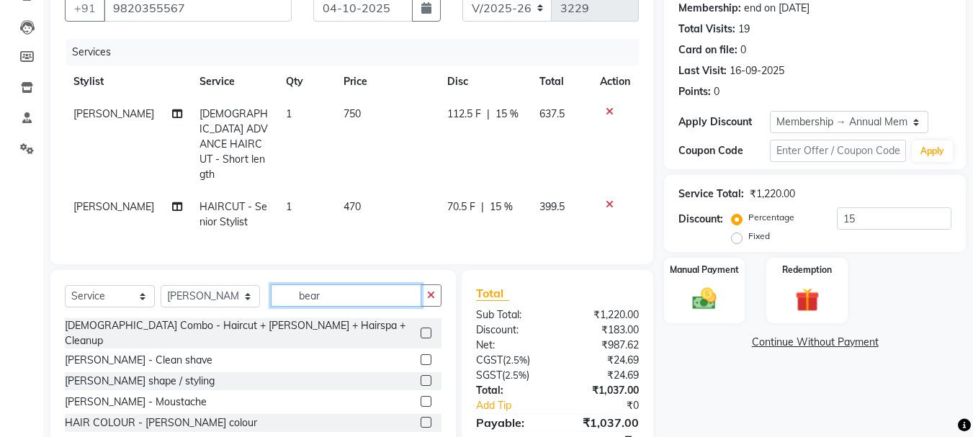
type input "bear"
click at [428, 375] on label at bounding box center [425, 380] width 11 height 11
click at [428, 377] on input "checkbox" at bounding box center [424, 381] width 9 height 9
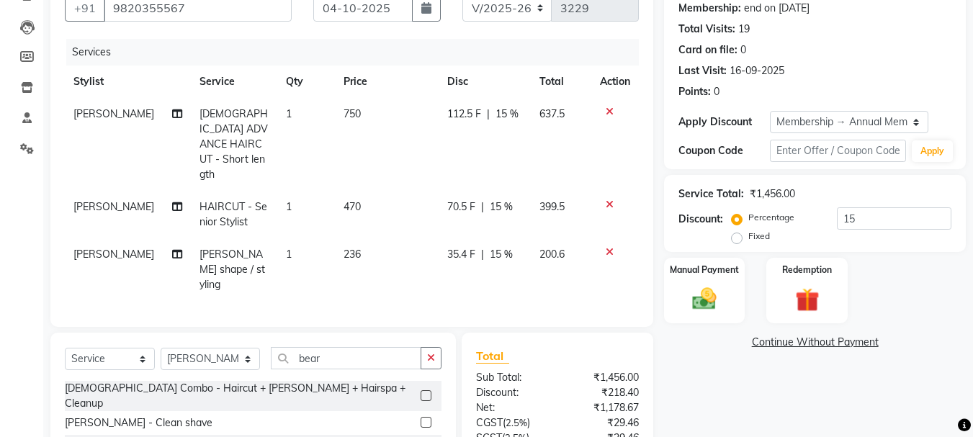
checkbox input "false"
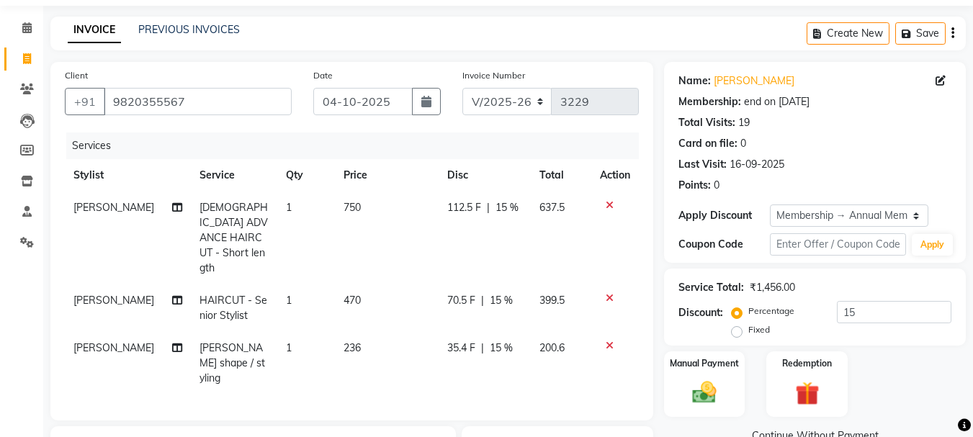
scroll to position [33, 0]
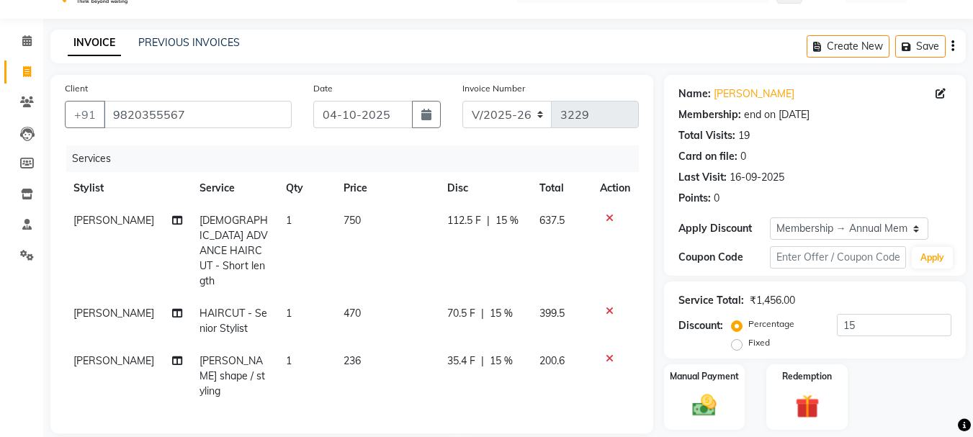
click at [464, 218] on span "112.5 F" at bounding box center [464, 220] width 34 height 15
select select "60020"
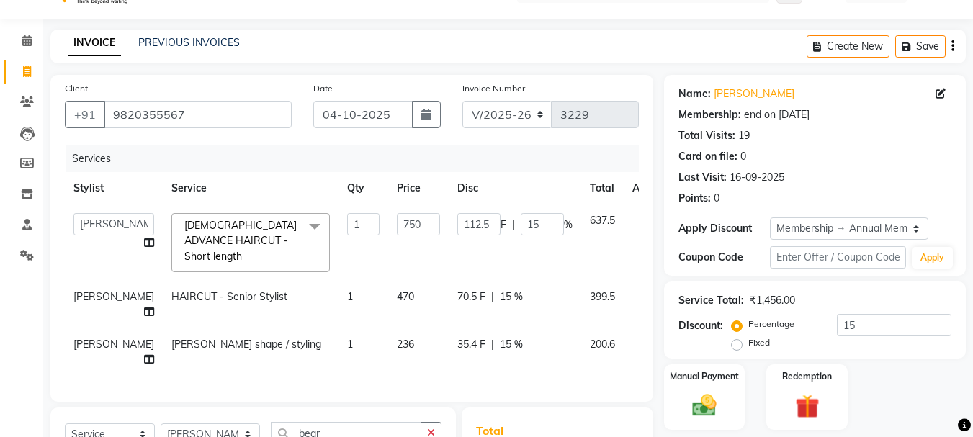
click at [464, 219] on input "112.5" at bounding box center [478, 224] width 43 height 22
type input "113"
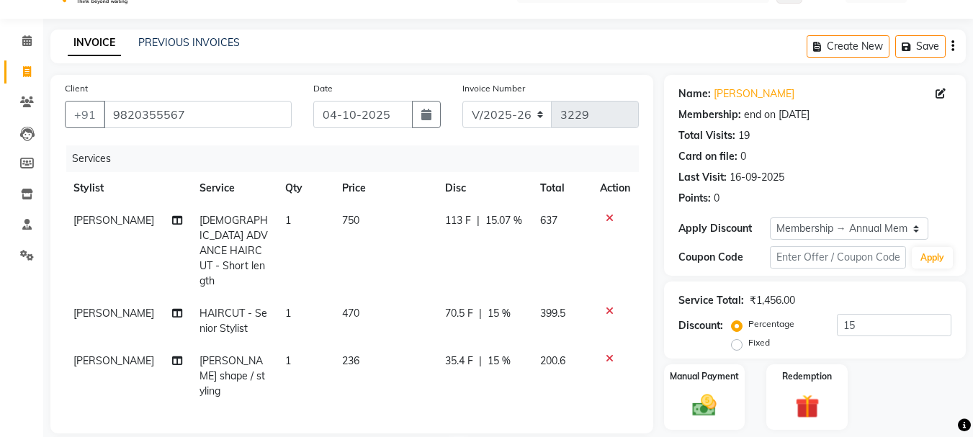
click at [456, 273] on tbody "AYAZ KADRI FEMALE ADVANCE HAIRCUT - Short length 1 750 113 F | 15.07 % 637 Sika…" at bounding box center [352, 305] width 574 height 203
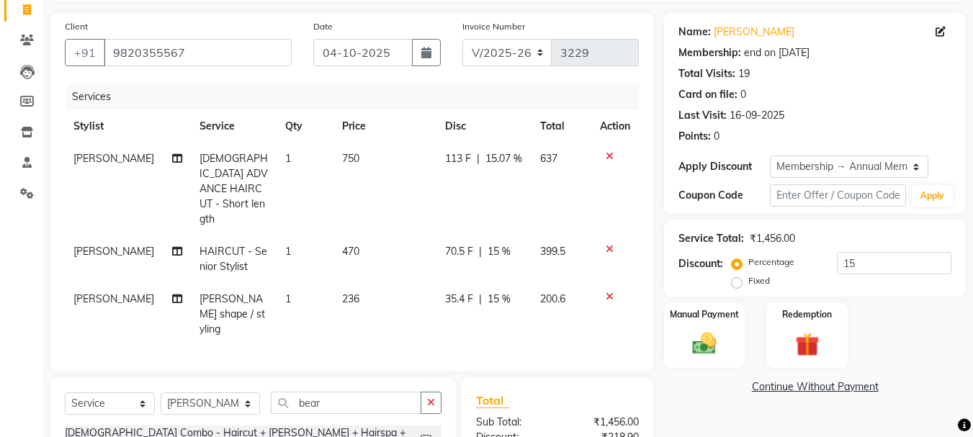
scroll to position [177, 0]
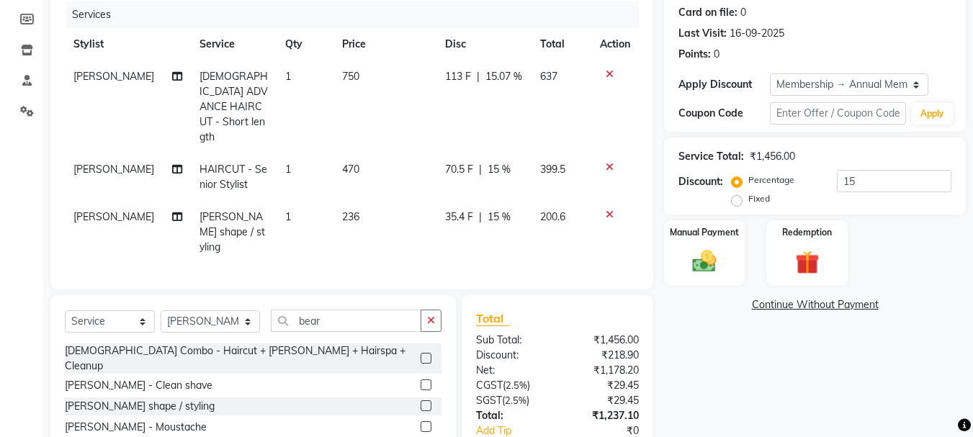
click at [460, 162] on span "70.5 F" at bounding box center [459, 169] width 28 height 15
select select "28413"
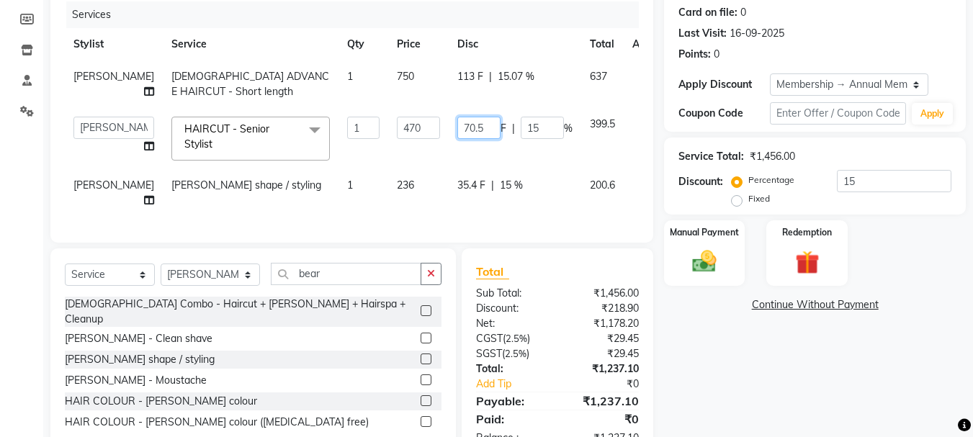
click at [457, 127] on input "70.5" at bounding box center [478, 128] width 43 height 22
type input "71"
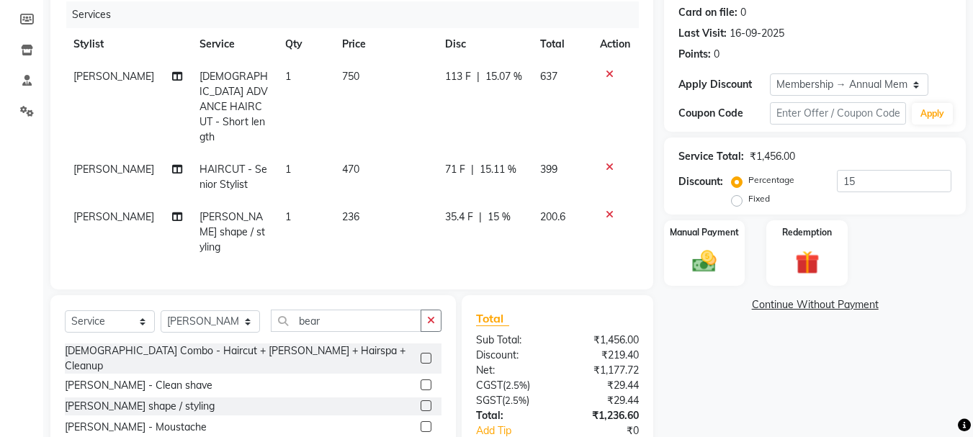
click at [508, 210] on div "35.4 F | 15 %" at bounding box center [483, 217] width 77 height 15
select select "28413"
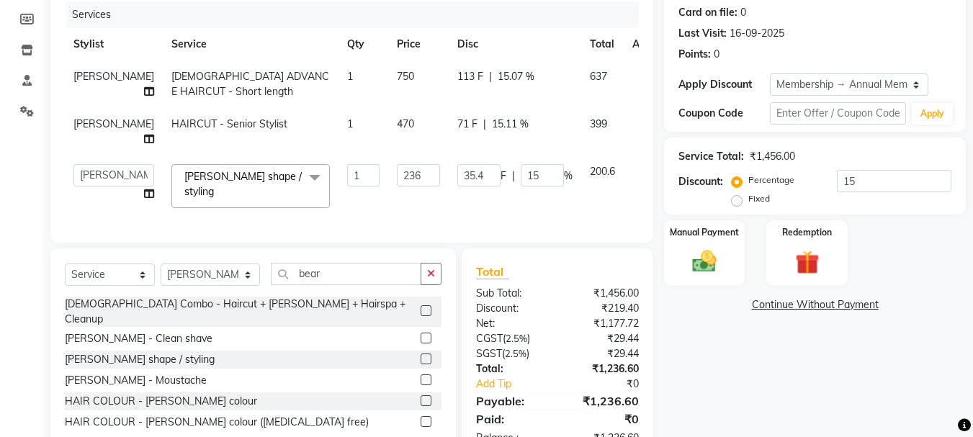
click at [457, 122] on span "71 F" at bounding box center [467, 124] width 20 height 15
select select "28413"
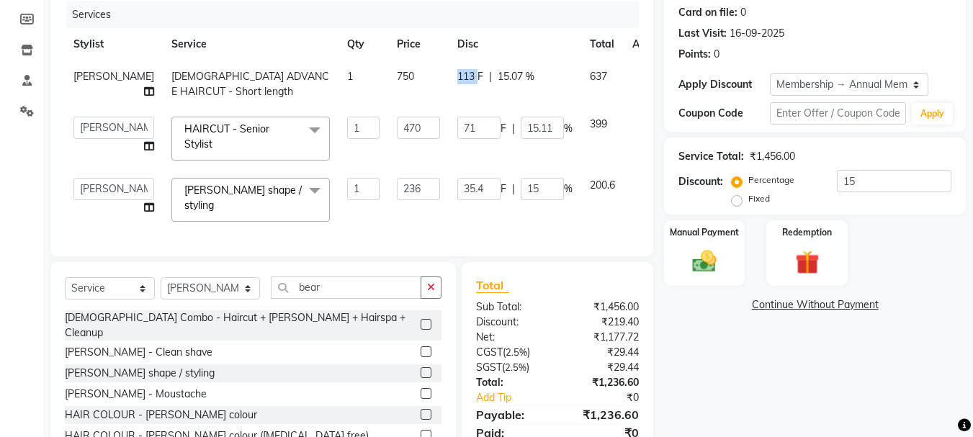
click at [449, 108] on td "113 F | 15.07 %" at bounding box center [515, 84] width 132 height 48
select select "60020"
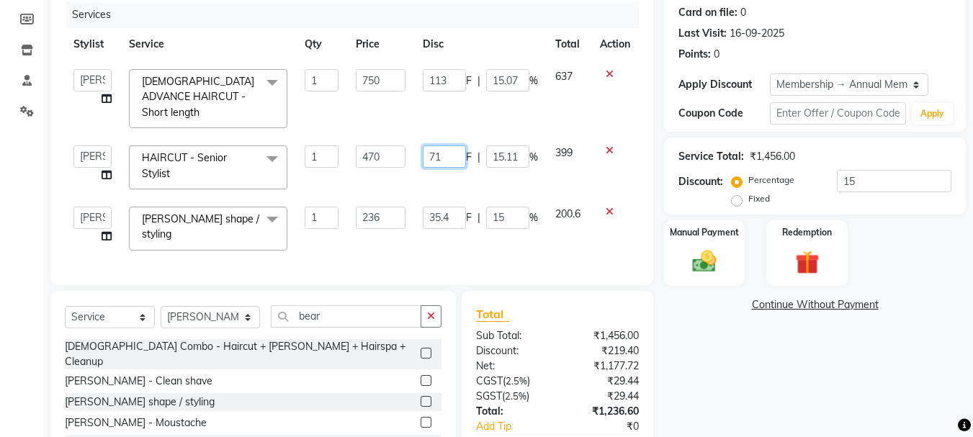
click at [438, 153] on input "71" at bounding box center [444, 156] width 43 height 22
type input "70"
click at [459, 189] on tbody "ANAS Anu AYAZ KADRI Front Desk Javed KOMAL lalita Muskan Nidhi Payal Pooja Jadh…" at bounding box center [352, 159] width 574 height 199
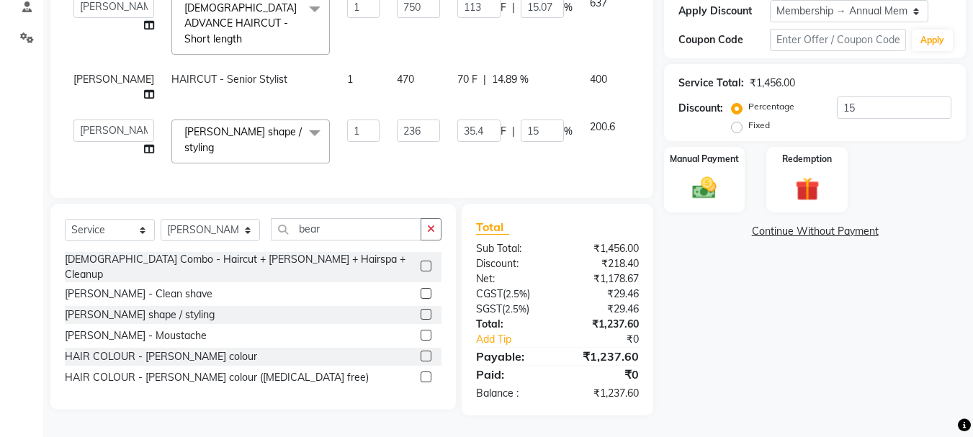
scroll to position [261, 0]
click at [457, 120] on input "35.4" at bounding box center [478, 131] width 43 height 22
type input "35"
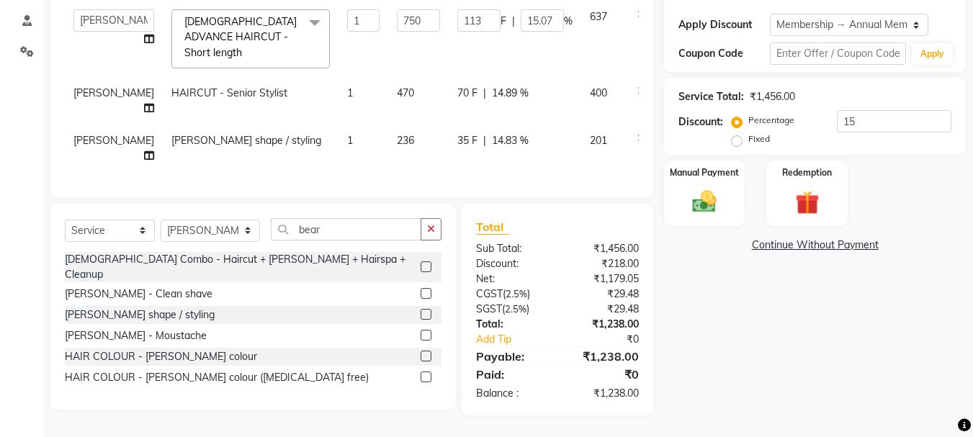
click at [492, 152] on td "35 F | 14.83 %" at bounding box center [515, 149] width 132 height 48
select select "28413"
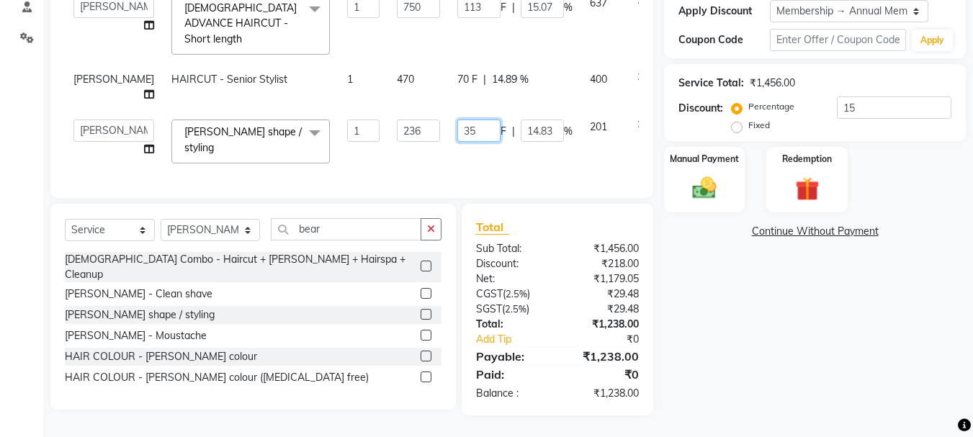
click at [457, 122] on input "35" at bounding box center [478, 131] width 43 height 22
type input "36"
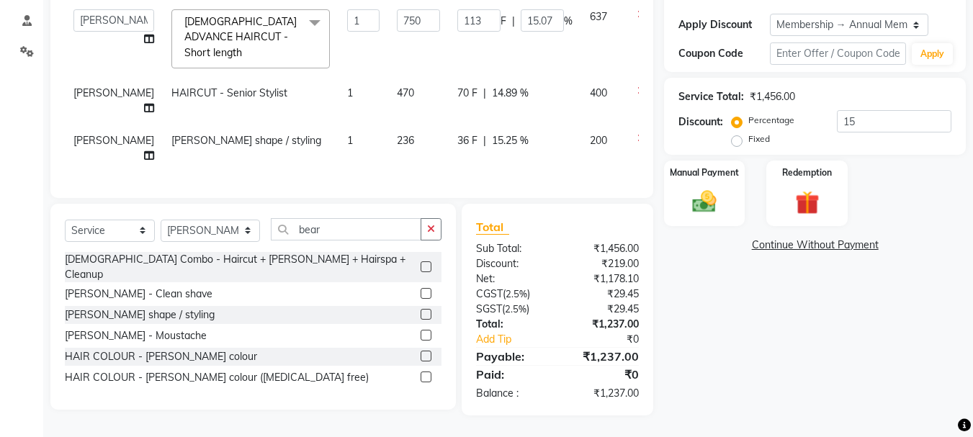
click at [459, 153] on td "36 F | 15.25 %" at bounding box center [515, 149] width 132 height 48
select select "28413"
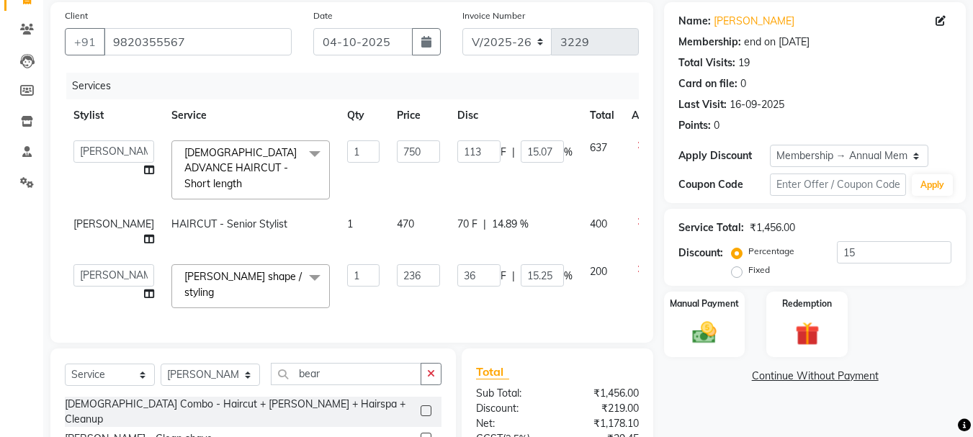
scroll to position [72, 0]
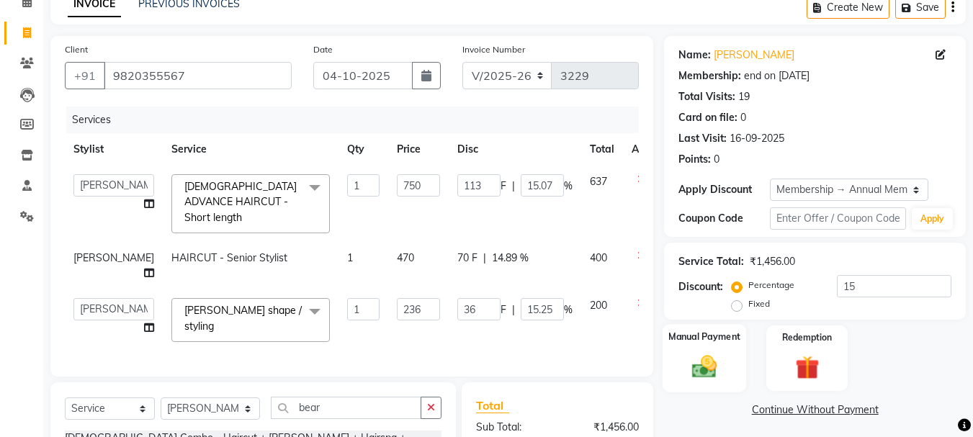
click at [716, 346] on div "Manual Payment" at bounding box center [704, 358] width 84 height 68
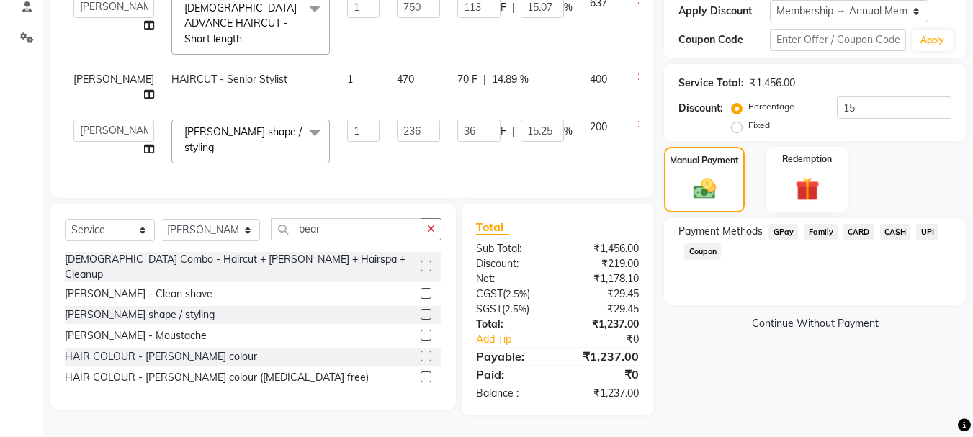
scroll to position [261, 0]
drag, startPoint x: 855, startPoint y: 220, endPoint x: 733, endPoint y: 221, distance: 122.4
click at [855, 224] on span "CARD" at bounding box center [858, 232] width 31 height 17
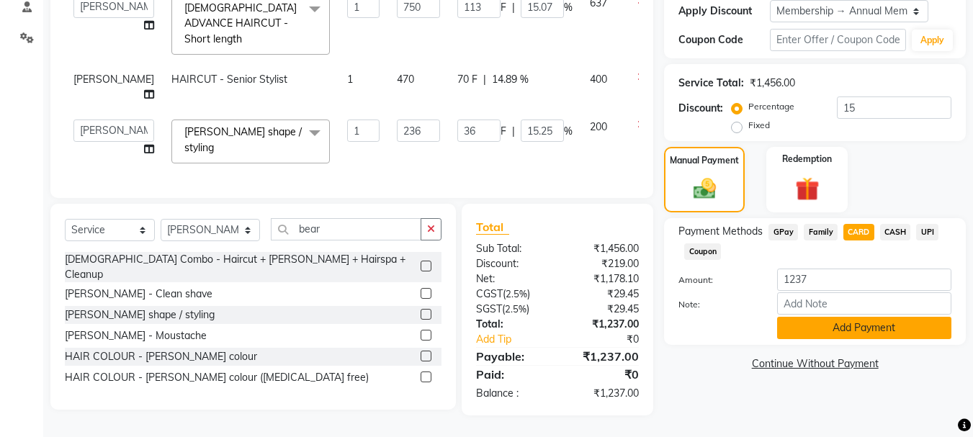
click at [837, 317] on button "Add Payment" at bounding box center [864, 328] width 174 height 22
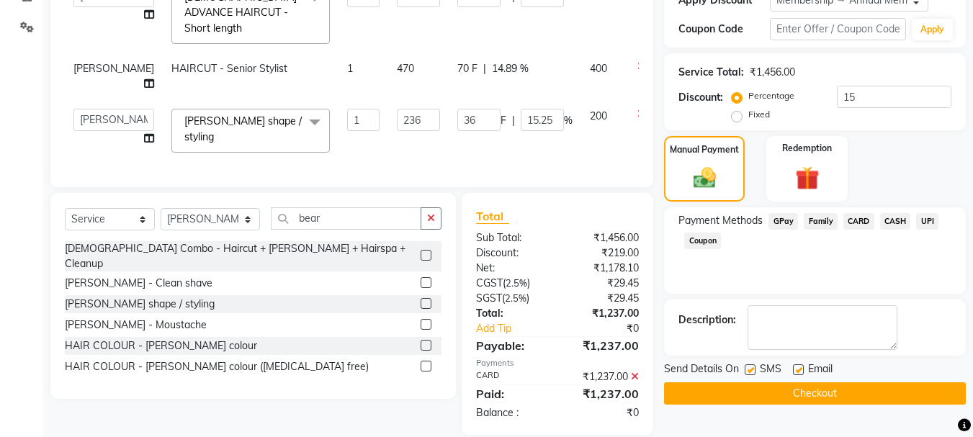
drag, startPoint x: 757, startPoint y: 392, endPoint x: 0, endPoint y: 15, distance: 845.5
click at [755, 393] on button "Checkout" at bounding box center [815, 393] width 302 height 22
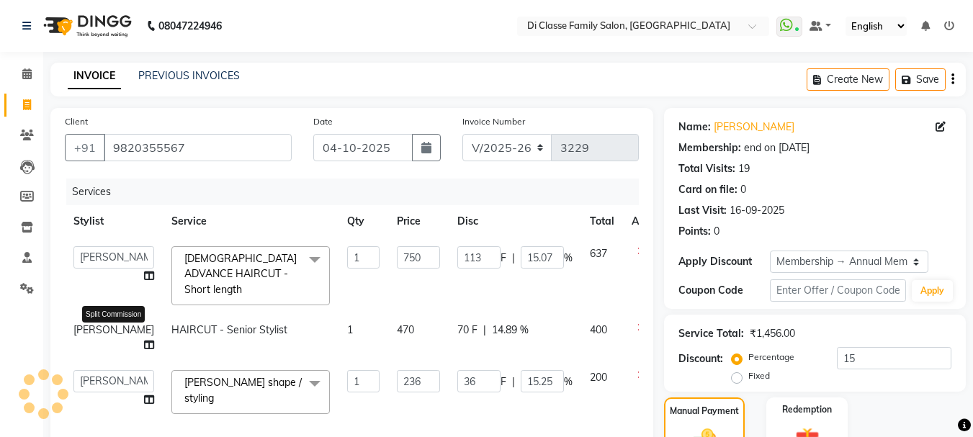
scroll to position [0, 0]
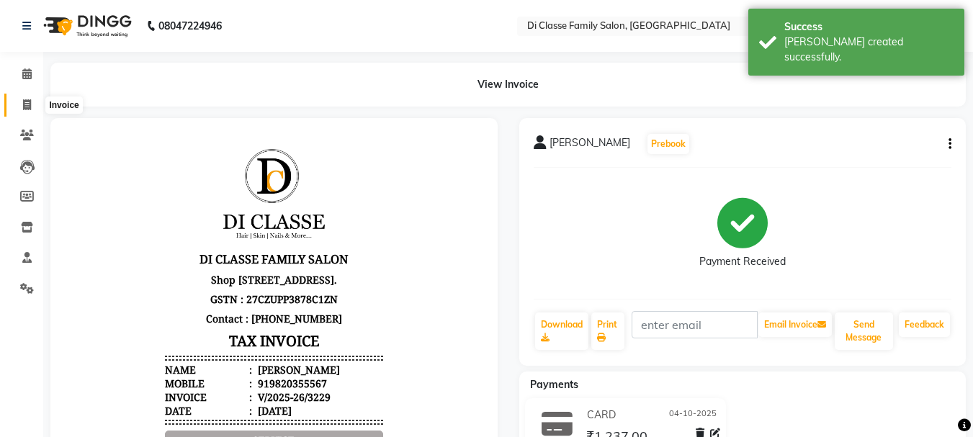
click at [31, 107] on icon at bounding box center [27, 104] width 8 height 11
select select "4704"
select select "service"
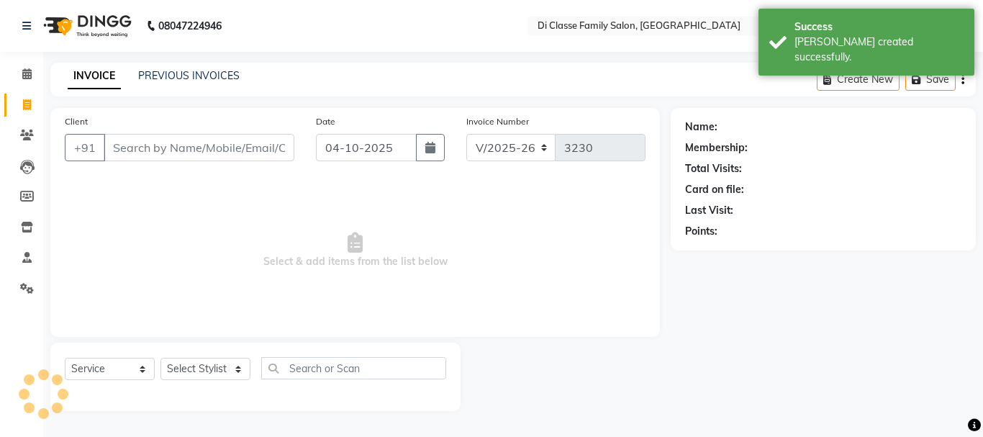
click at [153, 155] on input "Client" at bounding box center [199, 147] width 191 height 27
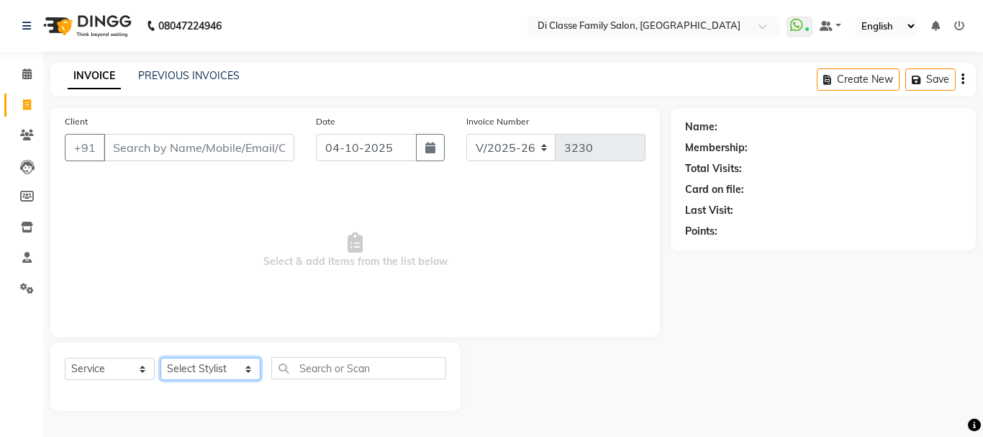
click at [189, 369] on select "Select Stylist ANAS Anu AYAZ KADRI Front Desk Javed KOMAL lalita Muskan Nidhi P…" at bounding box center [211, 369] width 100 height 22
select select "51560"
click at [161, 358] on select "Select Stylist ANAS Anu AYAZ KADRI Front Desk Javed KOMAL lalita Muskan Nidhi P…" at bounding box center [211, 369] width 100 height 22
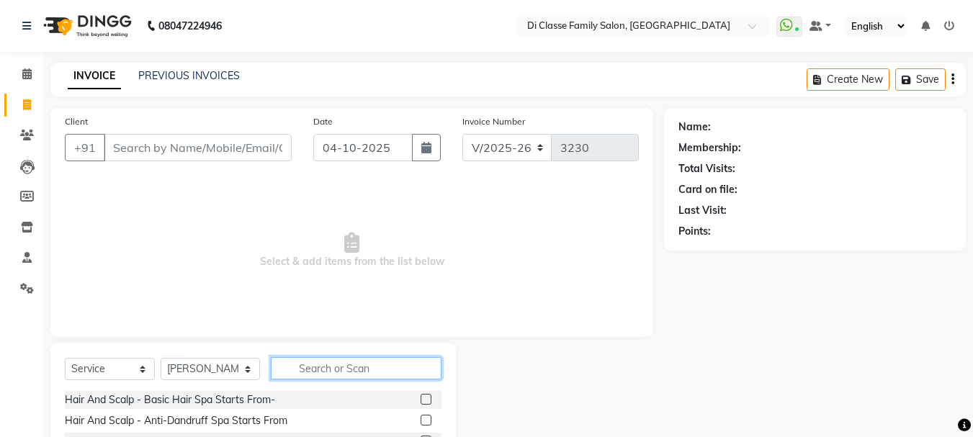
click at [315, 366] on input "text" at bounding box center [356, 368] width 171 height 22
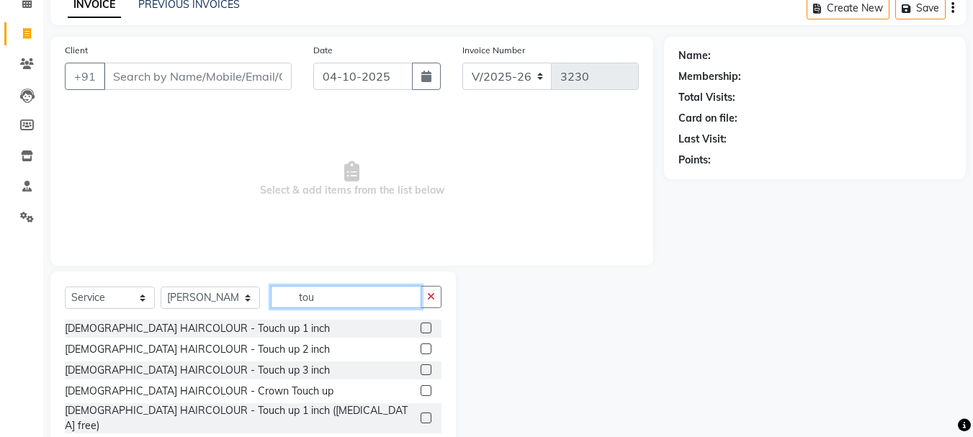
scroll to position [140, 0]
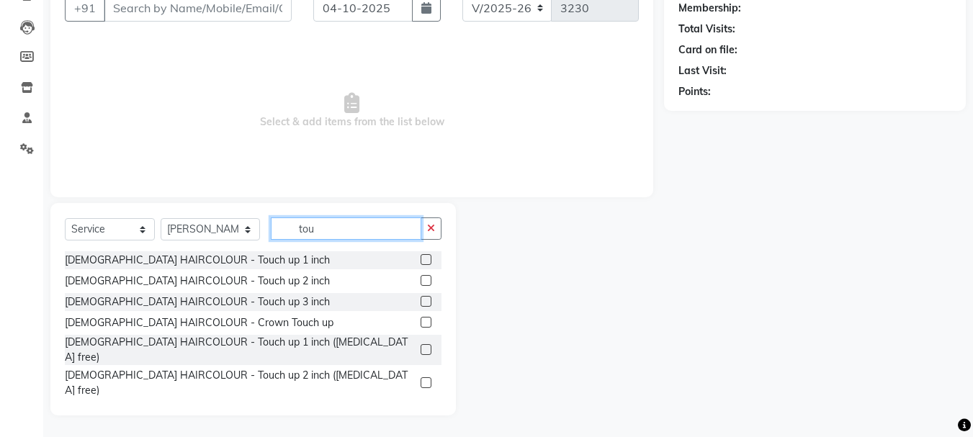
type input "tou"
click at [420, 410] on label at bounding box center [425, 415] width 11 height 11
click at [420, 412] on input "checkbox" at bounding box center [424, 416] width 9 height 9
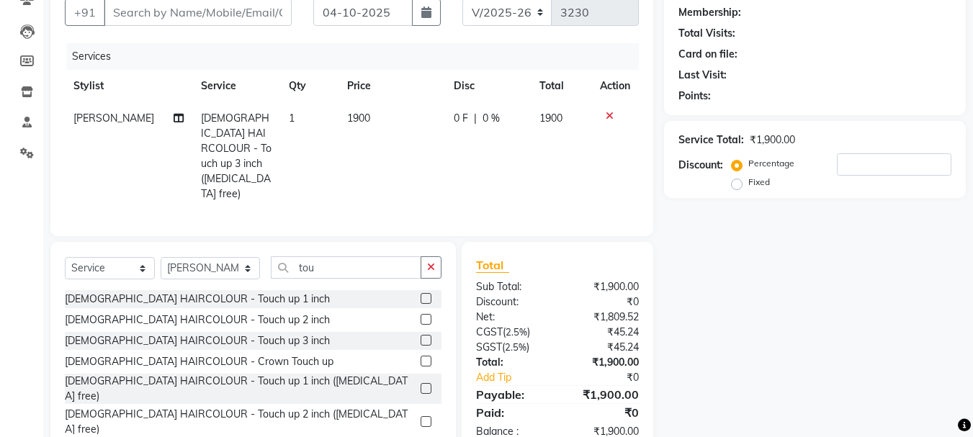
checkbox input "false"
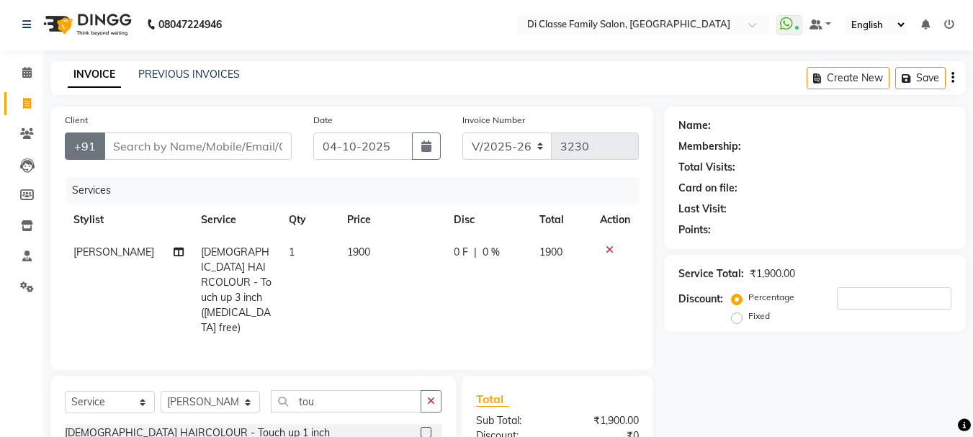
scroll to position [0, 0]
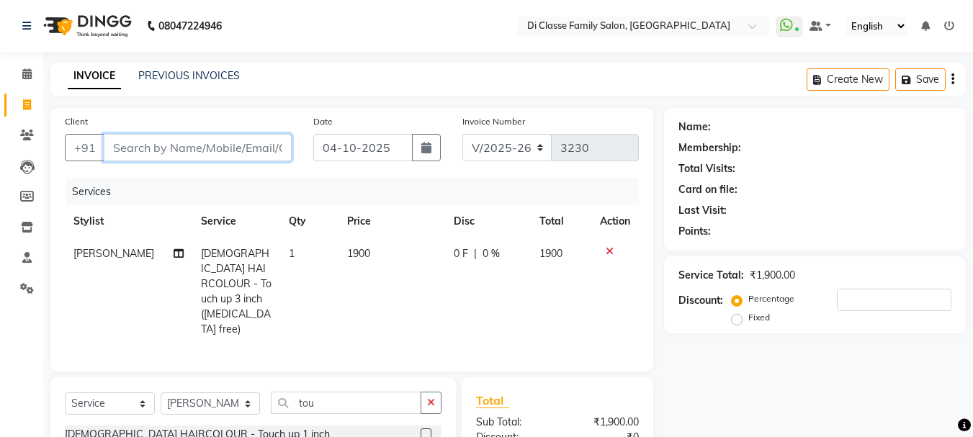
click at [155, 144] on input "Client" at bounding box center [198, 147] width 188 height 27
type input "8"
type input "0"
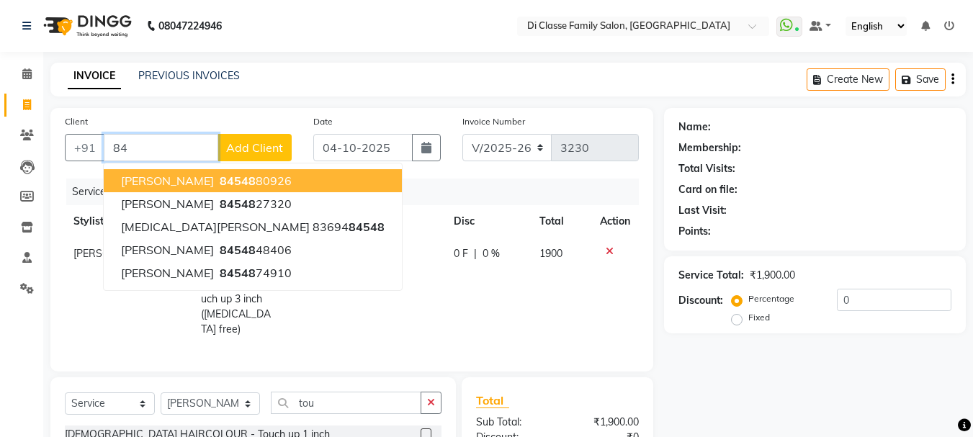
type input "8"
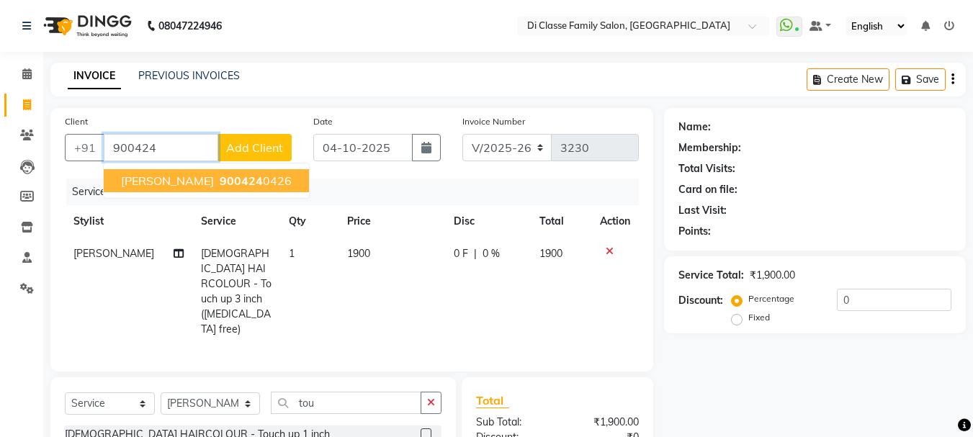
click at [236, 185] on ngb-highlight "900424 0426" at bounding box center [254, 181] width 75 height 14
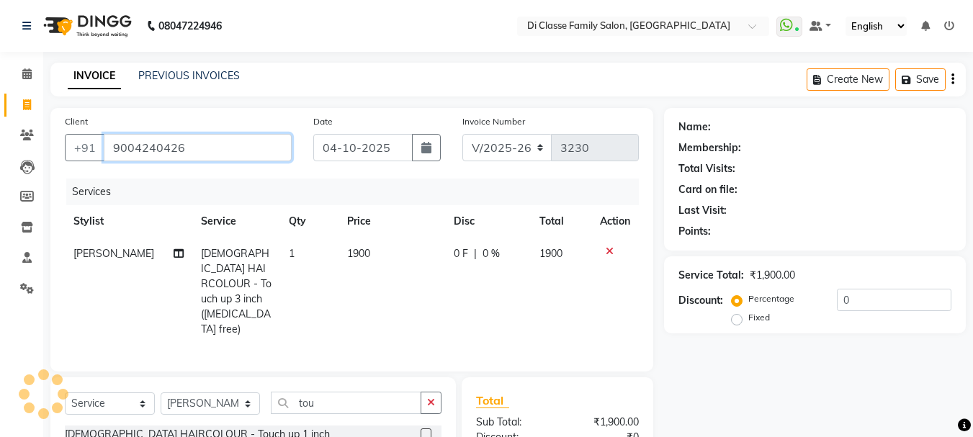
type input "9004240426"
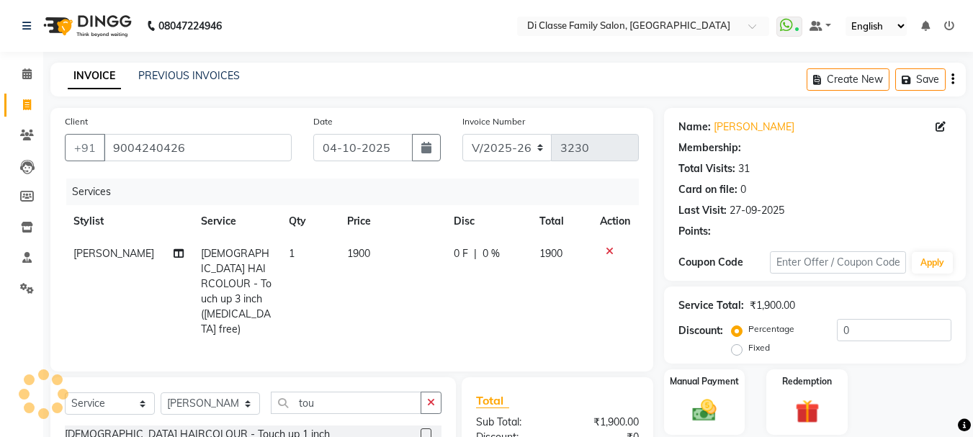
select select "1: Object"
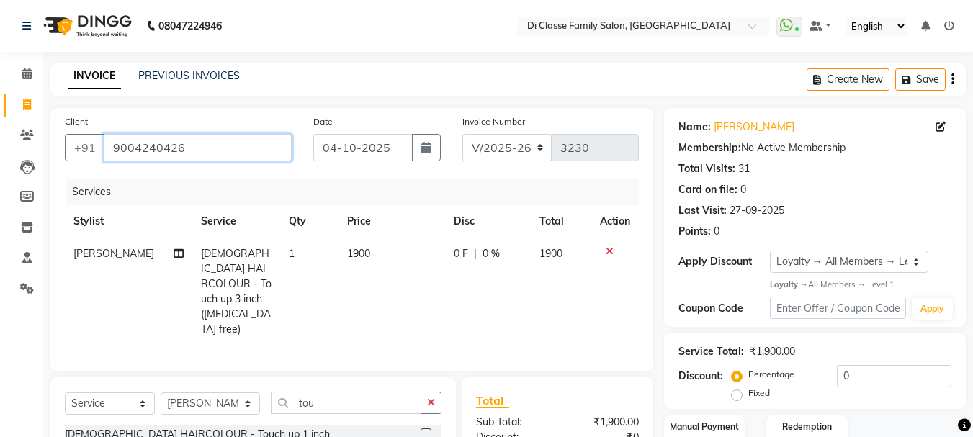
drag, startPoint x: 209, startPoint y: 150, endPoint x: 133, endPoint y: 154, distance: 75.7
click at [133, 154] on input "9004240426" at bounding box center [198, 147] width 188 height 27
click at [264, 165] on div "Client +91 9004240426" at bounding box center [178, 143] width 248 height 59
drag, startPoint x: 201, startPoint y: 150, endPoint x: 45, endPoint y: 158, distance: 156.4
click at [45, 158] on div "Client +91 9004240426 Date 04-10-2025 Invoice Number INV/2025 V/2025-26 3230 Se…" at bounding box center [352, 349] width 624 height 482
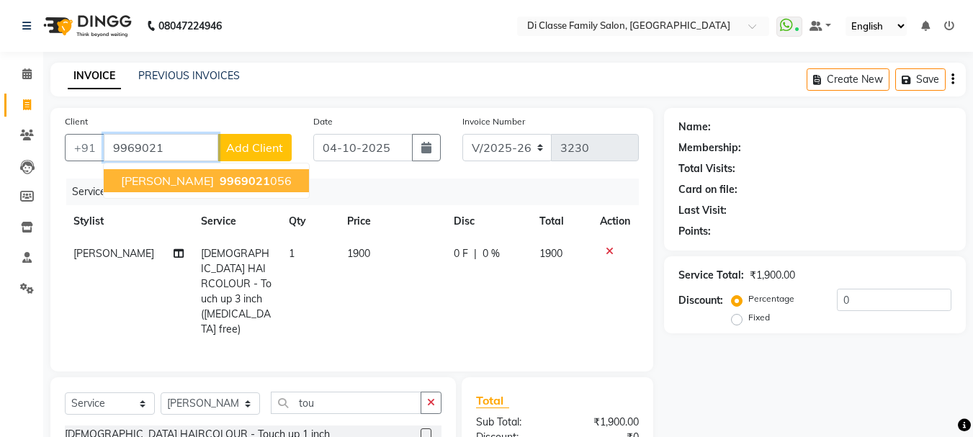
click at [144, 183] on span "Mansi Parker" at bounding box center [167, 181] width 93 height 14
type input "9969021056"
select select "2: Object"
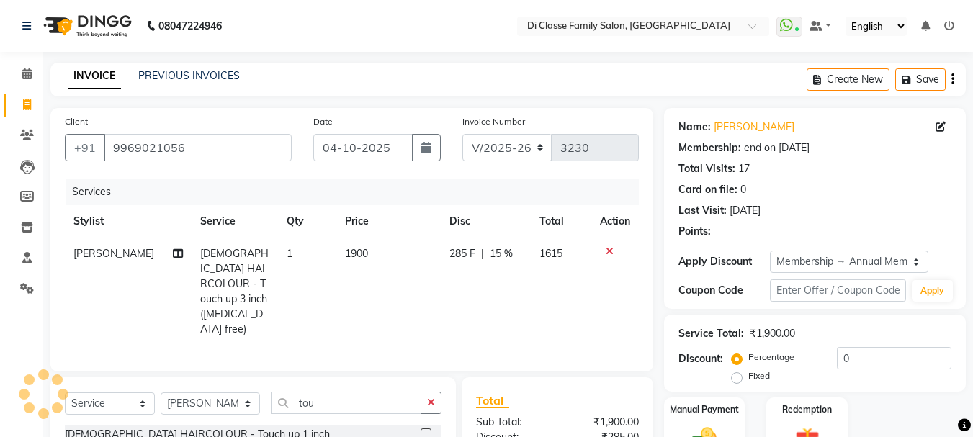
type input "15"
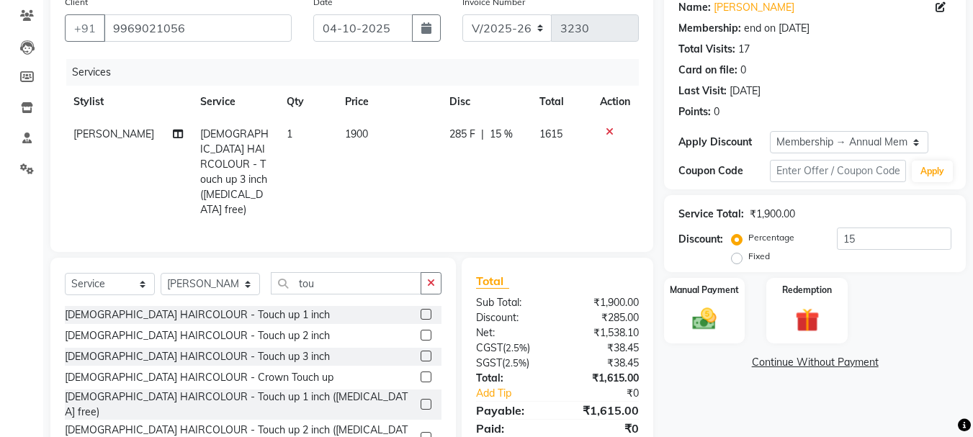
scroll to position [155, 0]
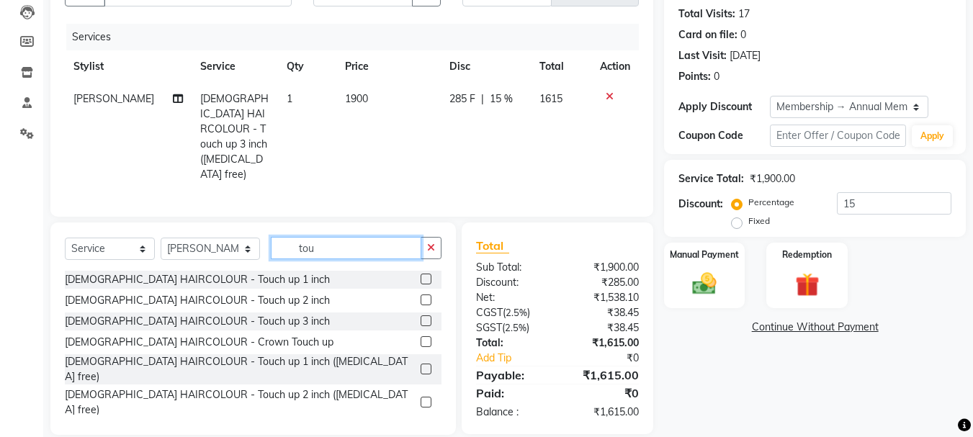
drag, startPoint x: 315, startPoint y: 227, endPoint x: 277, endPoint y: 233, distance: 38.0
click at [277, 237] on input "tou" at bounding box center [346, 248] width 150 height 22
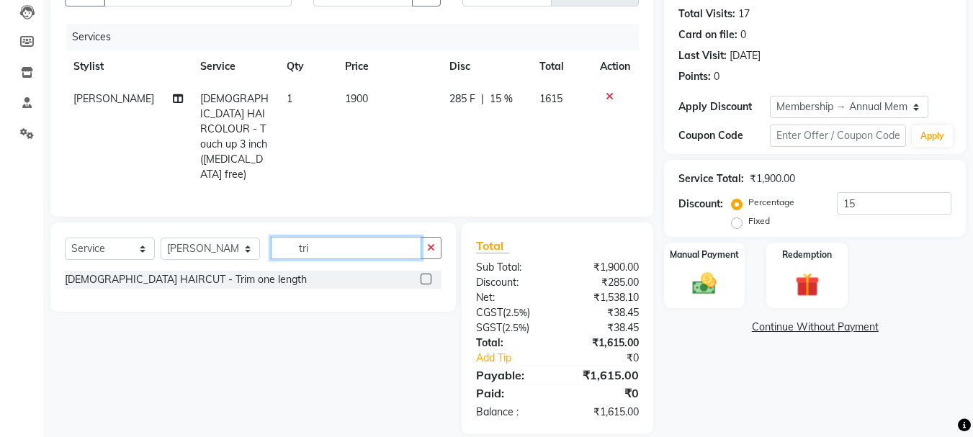
scroll to position [154, 0]
type input "trim"
click at [427, 274] on label at bounding box center [425, 279] width 11 height 11
click at [427, 276] on input "checkbox" at bounding box center [424, 280] width 9 height 9
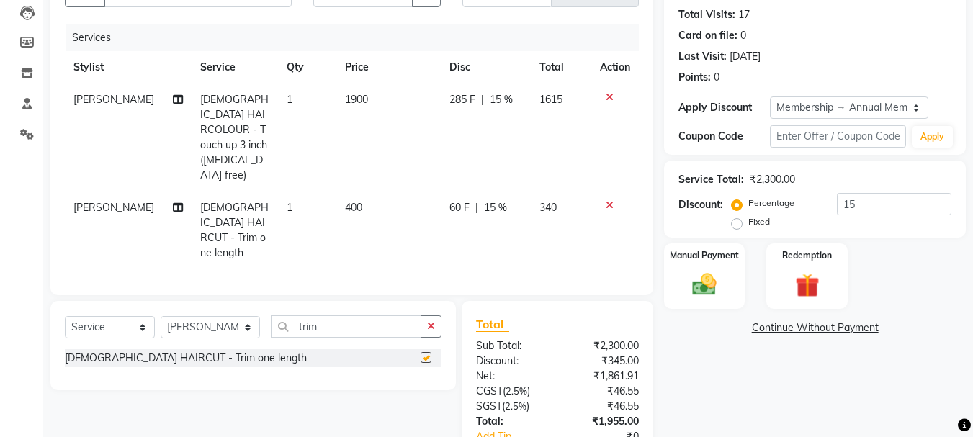
scroll to position [217, 0]
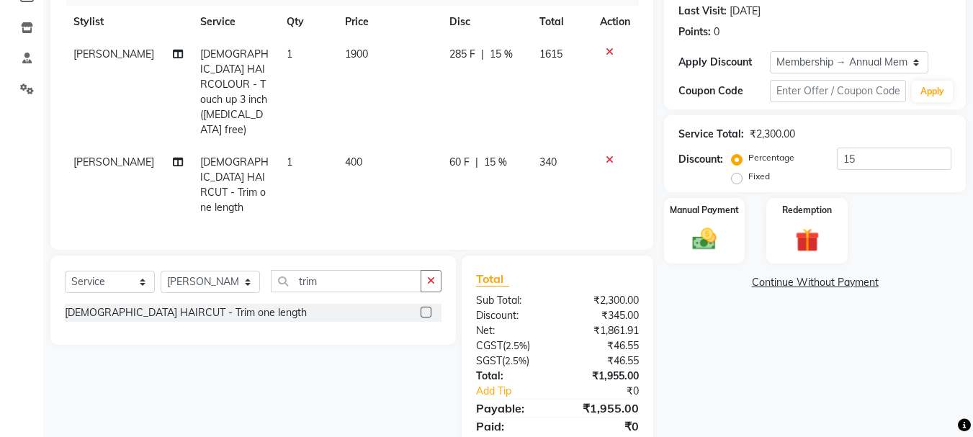
checkbox input "false"
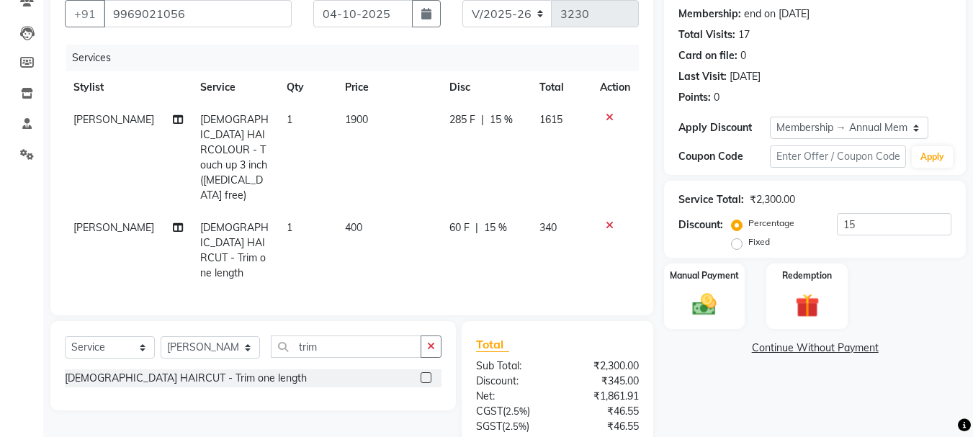
scroll to position [0, 0]
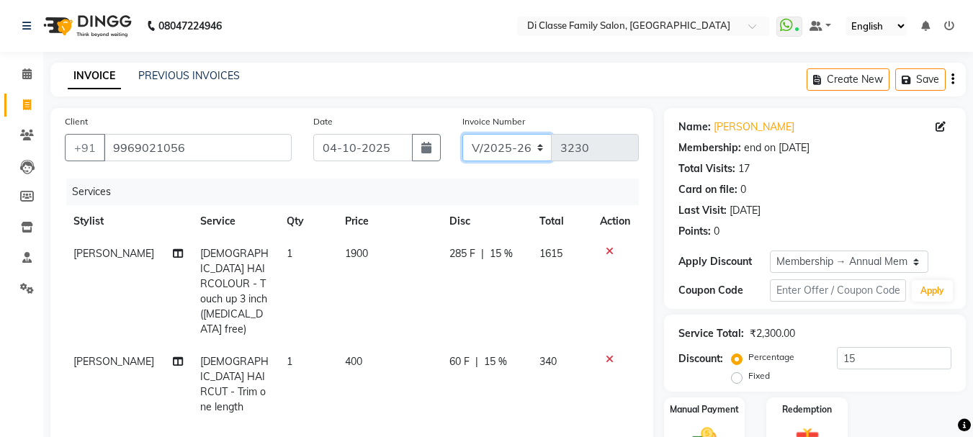
click at [498, 148] on select "INV/2025 V/2025-26" at bounding box center [507, 147] width 90 height 27
select select "8539"
click at [462, 134] on select "INV/2025 V/2025-26" at bounding box center [507, 147] width 90 height 27
type input "0303"
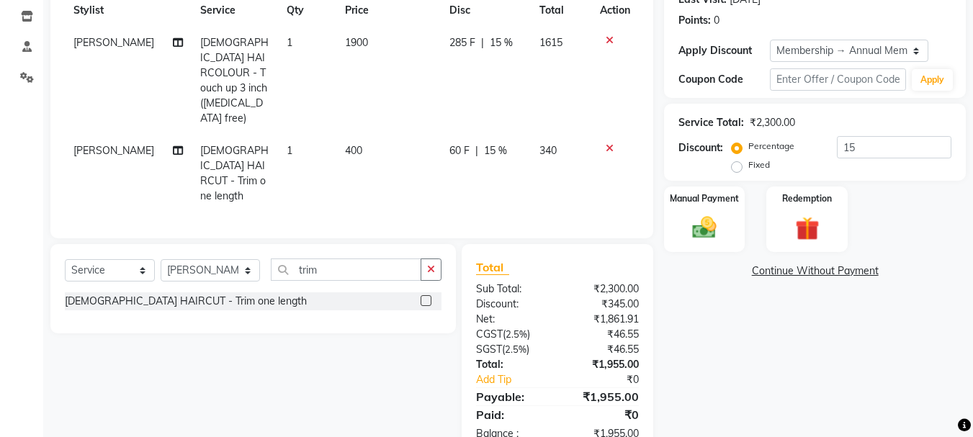
scroll to position [217, 0]
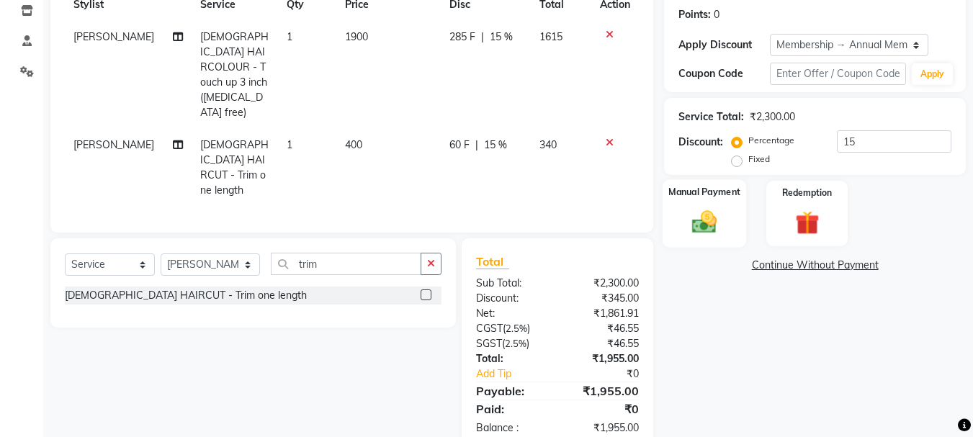
click at [721, 233] on img at bounding box center [704, 221] width 40 height 29
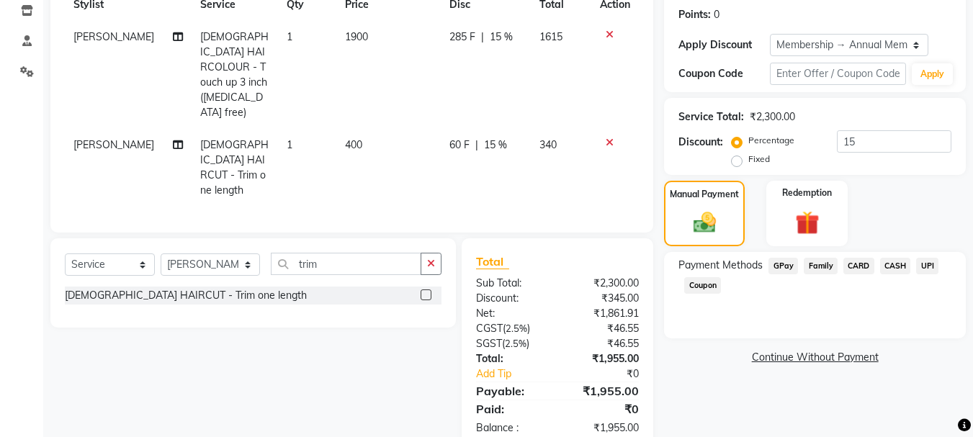
click at [891, 269] on span "CASH" at bounding box center [895, 266] width 31 height 17
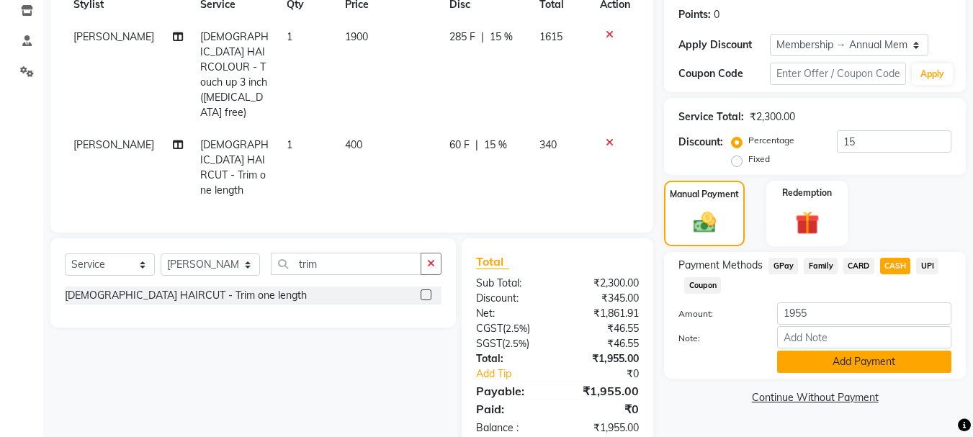
drag, startPoint x: 858, startPoint y: 366, endPoint x: 865, endPoint y: 364, distance: 7.5
click at [865, 364] on button "Add Payment" at bounding box center [864, 362] width 174 height 22
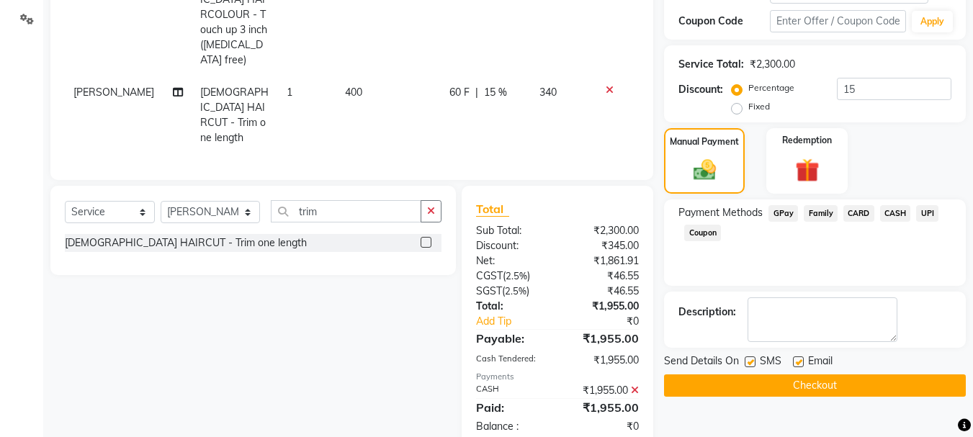
scroll to position [318, 0]
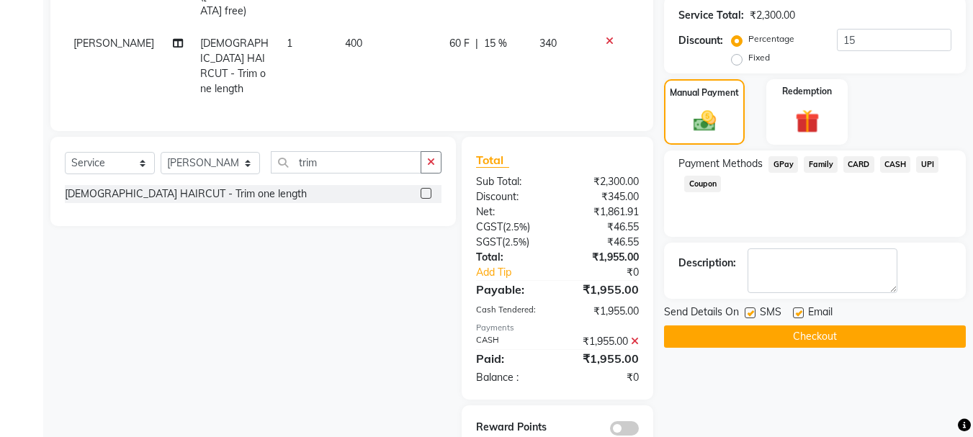
click at [817, 334] on button "Checkout" at bounding box center [815, 336] width 302 height 22
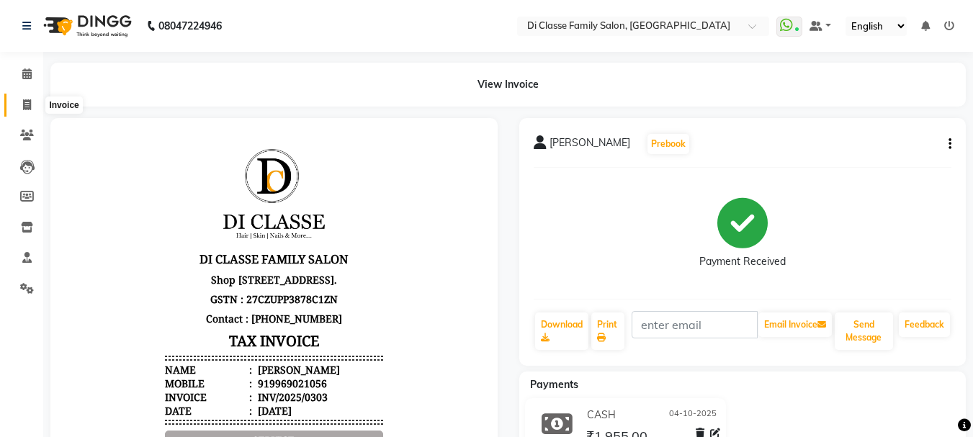
click at [28, 99] on icon at bounding box center [27, 104] width 8 height 11
select select "service"
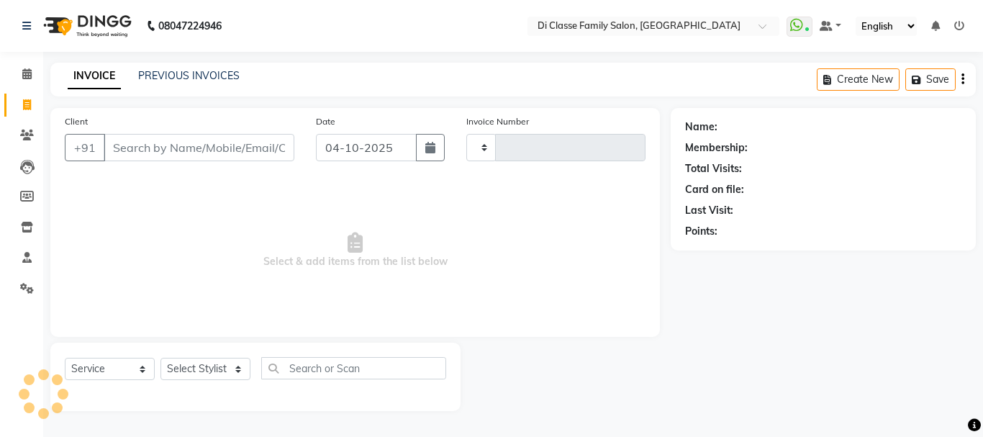
type input "3230"
select select "4704"
click at [156, 79] on link "PREVIOUS INVOICES" at bounding box center [189, 75] width 102 height 13
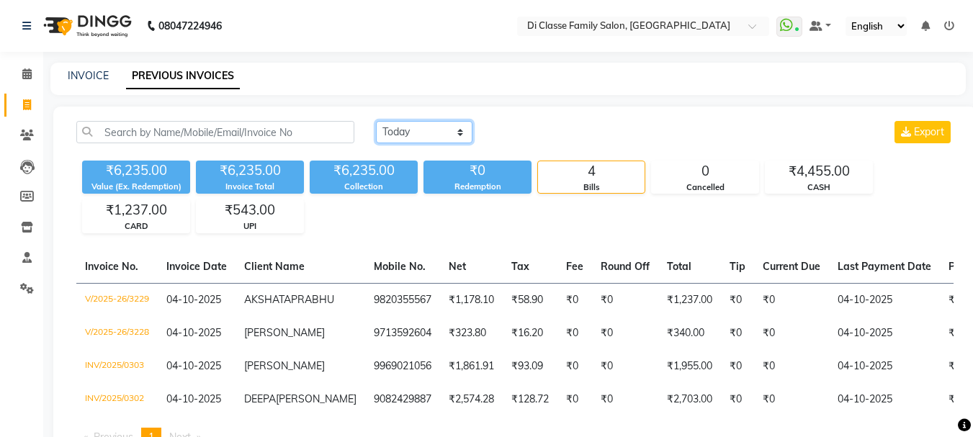
click at [420, 127] on select "Today Yesterday Custom Range" at bounding box center [424, 132] width 96 height 22
select select "range"
click at [376, 121] on select "Today Yesterday Custom Range" at bounding box center [424, 132] width 96 height 22
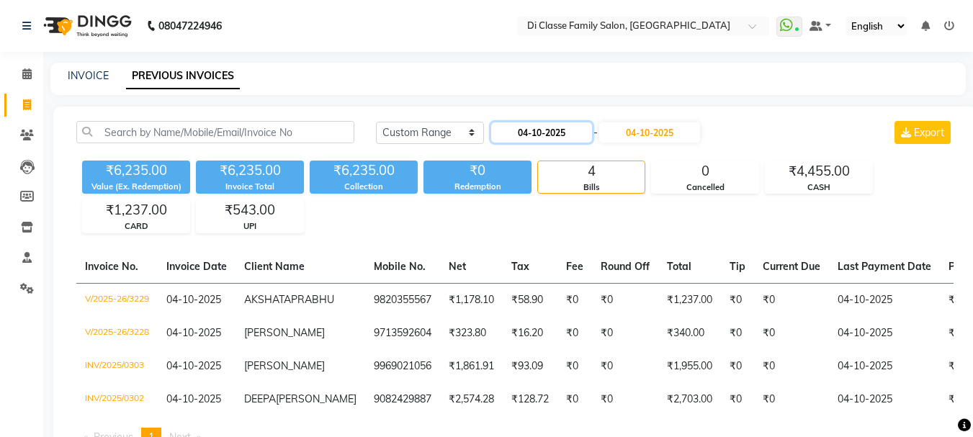
click at [579, 132] on input "04-10-2025" at bounding box center [541, 132] width 101 height 20
select select "10"
select select "2025"
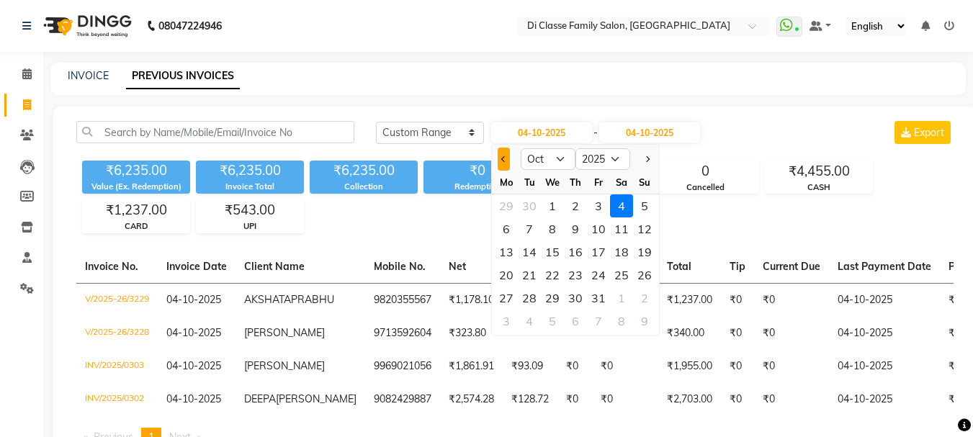
click at [502, 158] on span "Previous month" at bounding box center [504, 159] width 6 height 6
select select "9"
click at [548, 206] on div "3" at bounding box center [552, 205] width 23 height 23
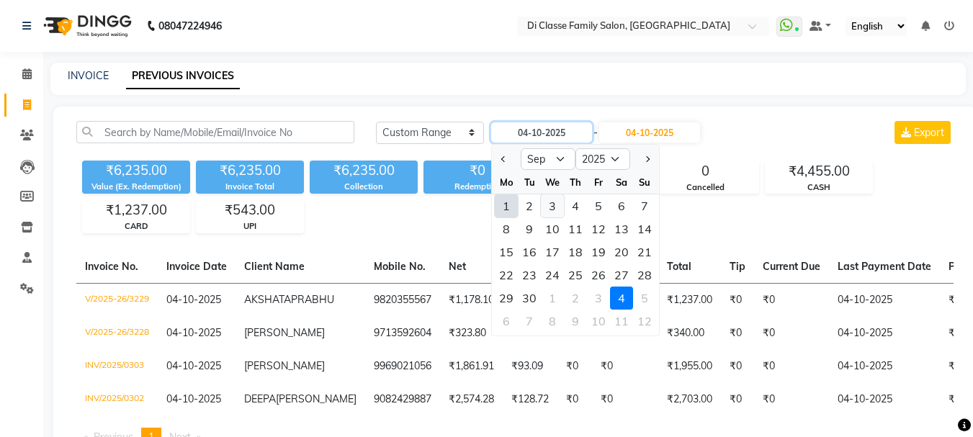
type input "03-09-2025"
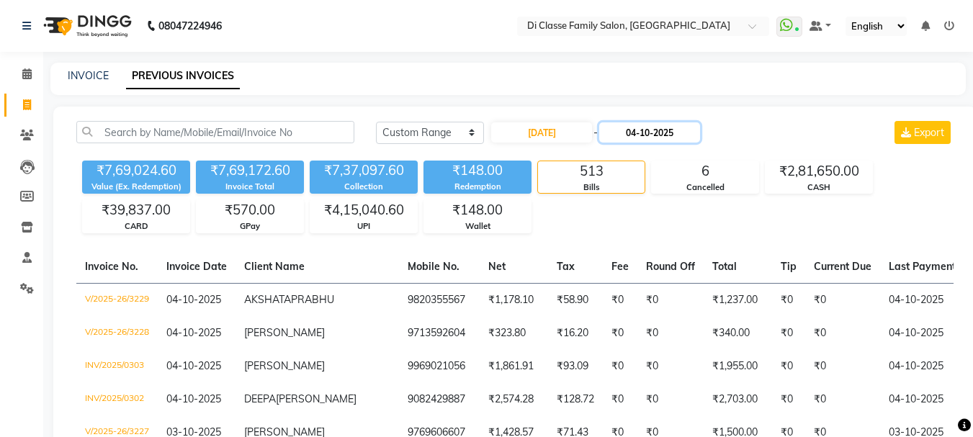
click at [677, 127] on input "04-10-2025" at bounding box center [649, 132] width 101 height 20
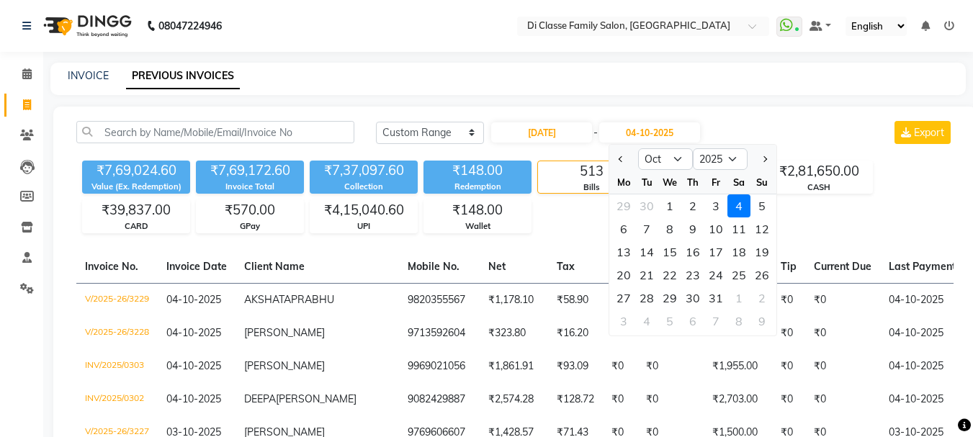
click at [618, 156] on button "Previous month" at bounding box center [621, 159] width 12 height 23
select select "9"
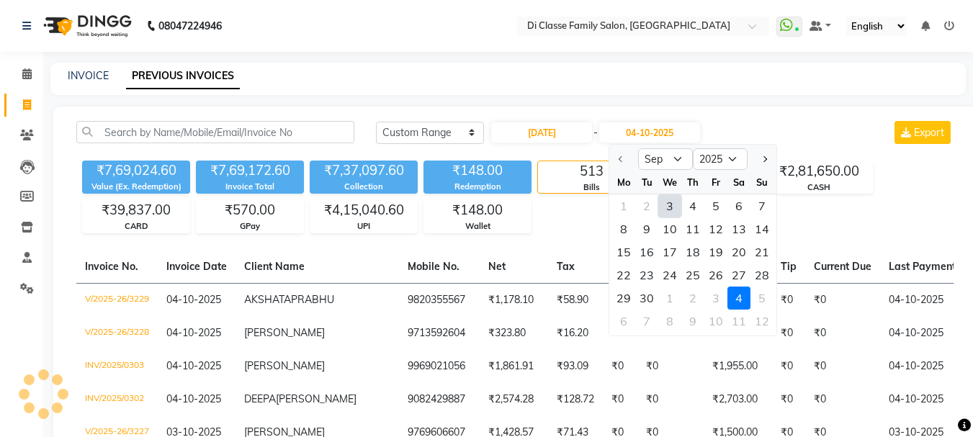
click at [672, 206] on div "3" at bounding box center [669, 205] width 23 height 23
type input "03-09-2025"
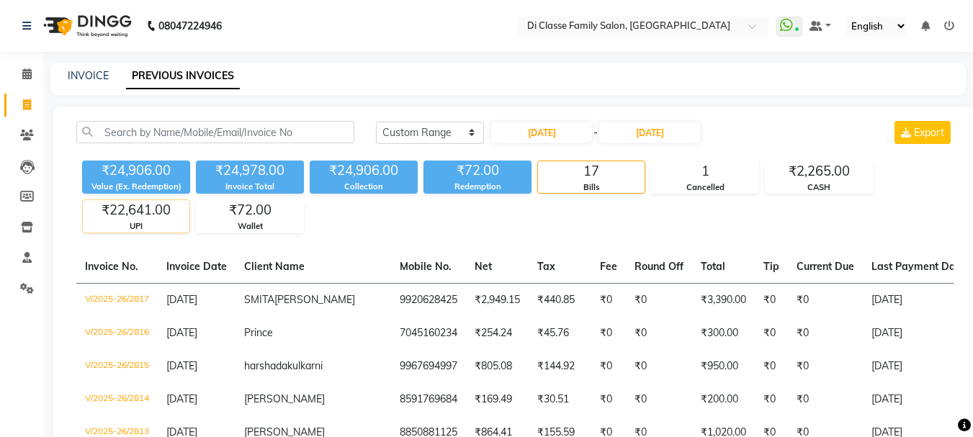
drag, startPoint x: 114, startPoint y: 212, endPoint x: 125, endPoint y: 212, distance: 10.8
click at [125, 212] on div "₹22,641.00" at bounding box center [136, 210] width 107 height 20
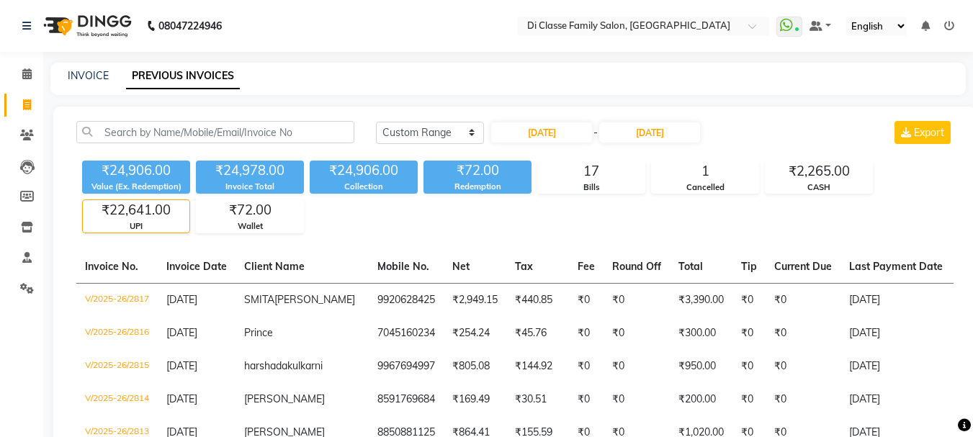
click at [161, 220] on div "₹22,641.00" at bounding box center [136, 210] width 107 height 20
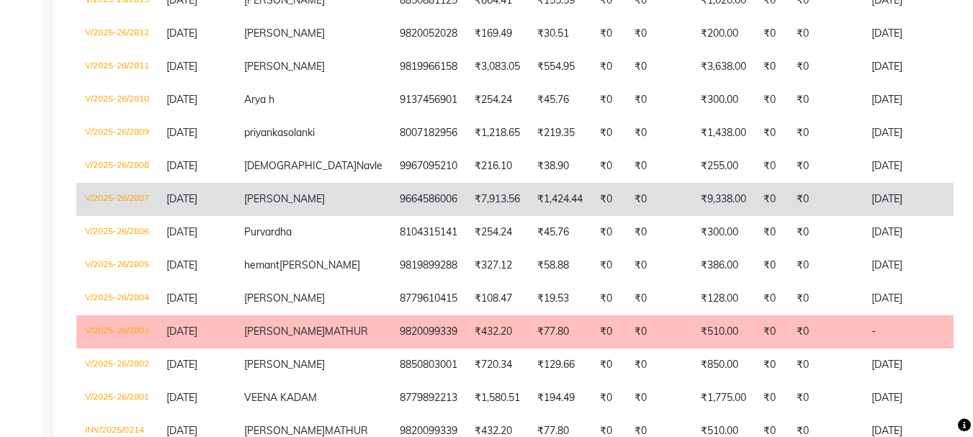
scroll to position [431, 0]
click at [130, 217] on td "V/2025-26/2807" at bounding box center [116, 200] width 81 height 33
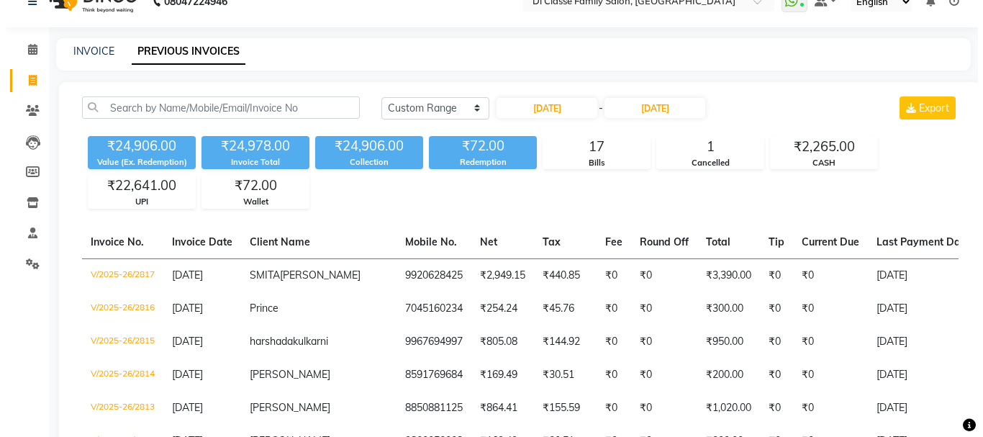
scroll to position [0, 0]
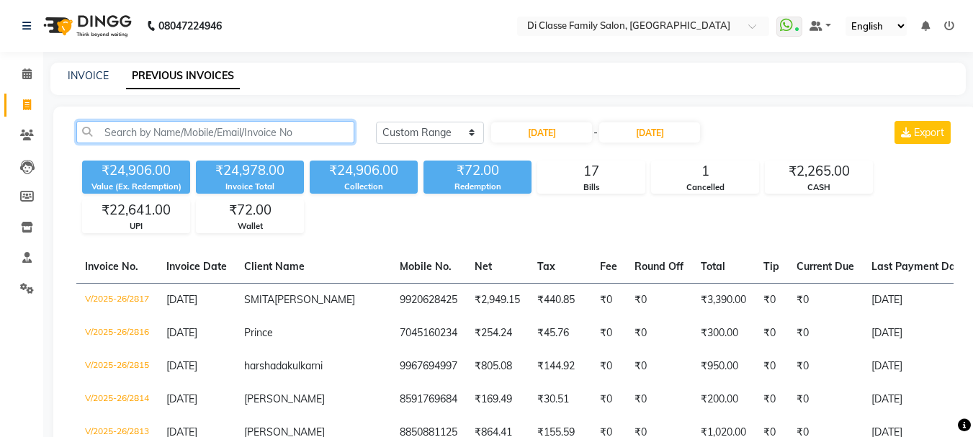
click at [184, 138] on input "text" at bounding box center [215, 132] width 278 height 22
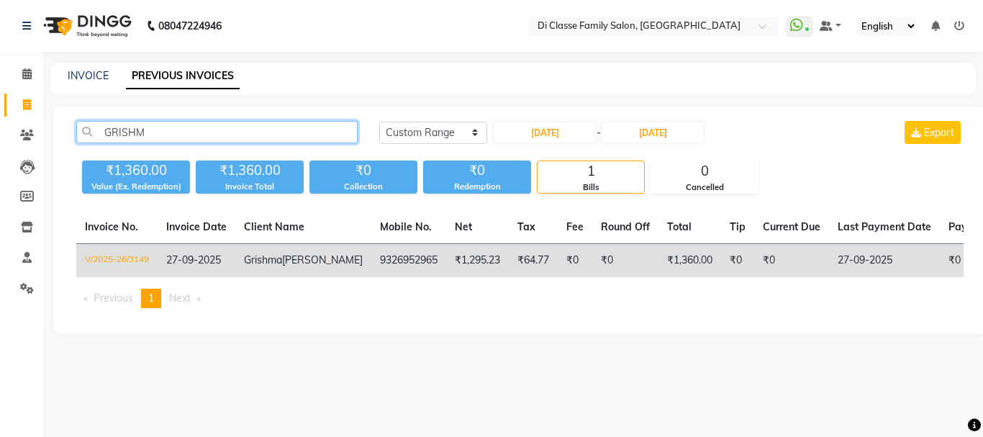
type input "GRISHM"
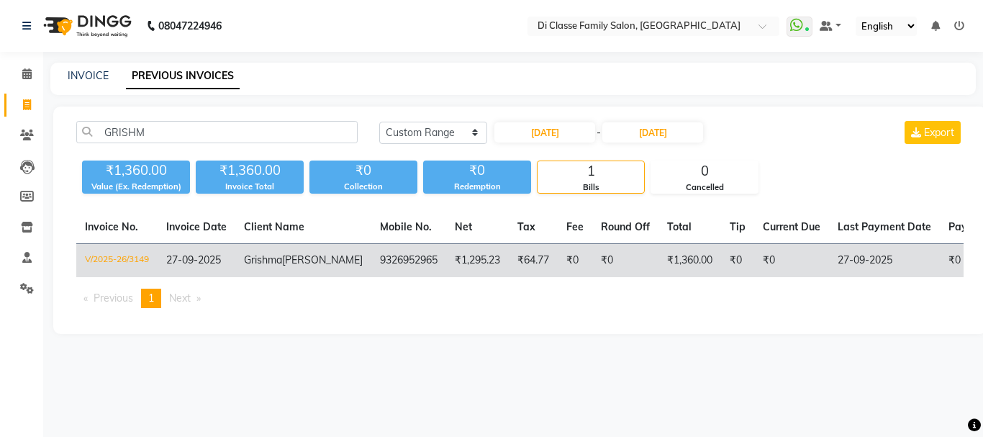
click at [755, 253] on td "₹0" at bounding box center [792, 261] width 75 height 34
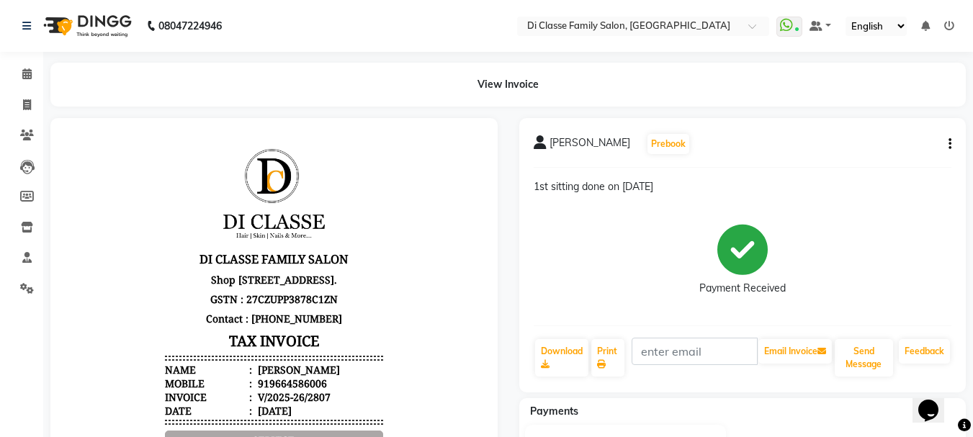
click at [948, 143] on button "button" at bounding box center [946, 144] width 9 height 15
click at [906, 137] on div "Edit Item Staff" at bounding box center [878, 135] width 99 height 18
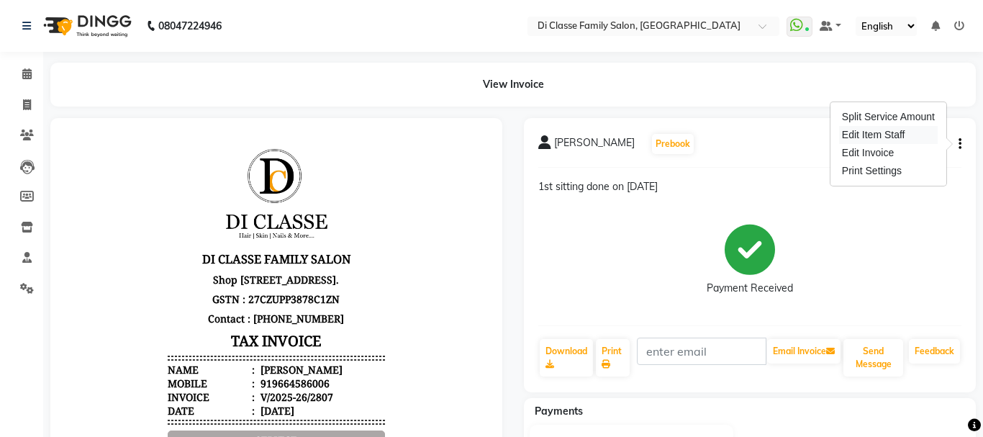
select select
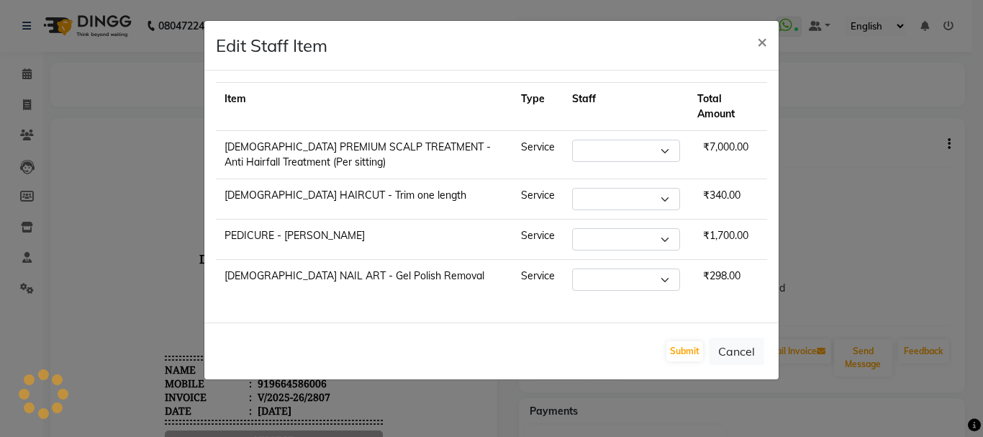
select select "51560"
select select "87852"
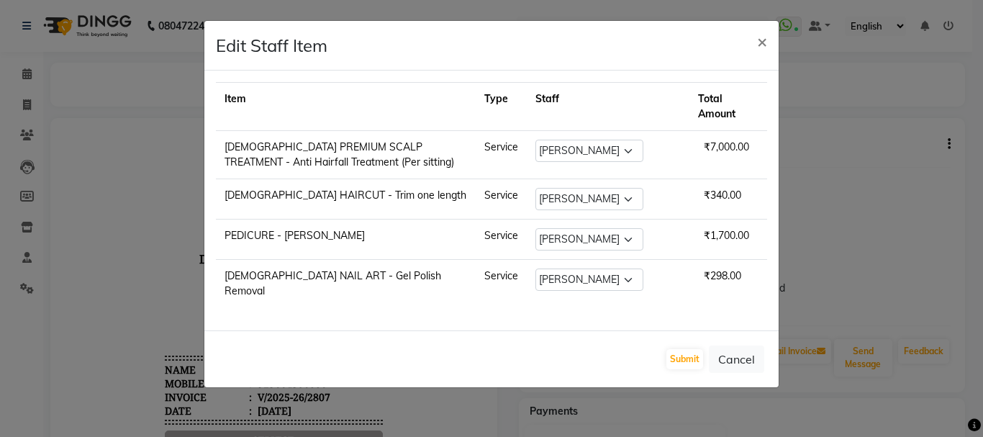
drag, startPoint x: 756, startPoint y: 41, endPoint x: 734, endPoint y: 40, distance: 22.4
click at [755, 42] on button "×" at bounding box center [762, 41] width 33 height 40
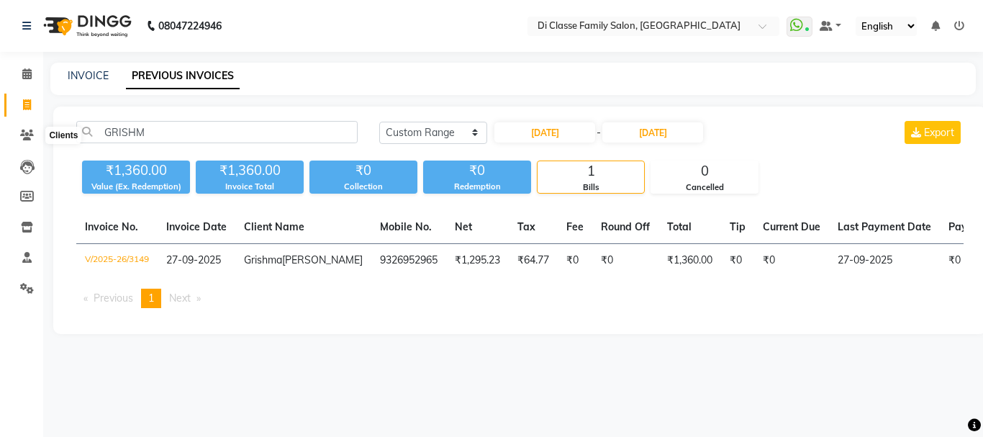
select select "range"
click at [26, 104] on icon at bounding box center [27, 104] width 8 height 11
select select "service"
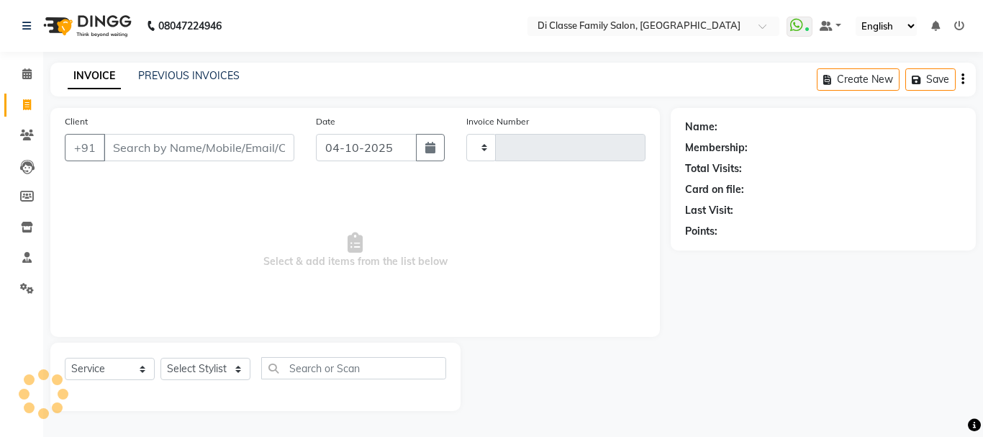
type input "3230"
click at [163, 147] on input "Client" at bounding box center [199, 147] width 191 height 27
select select "4704"
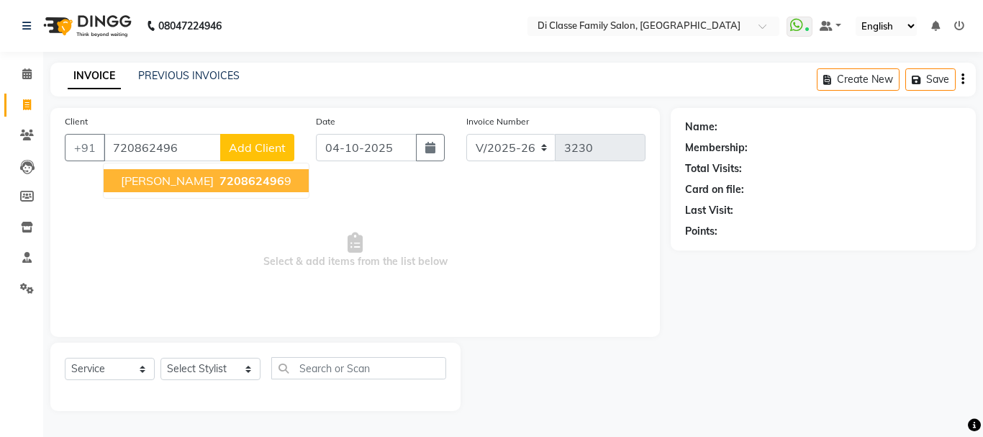
click at [230, 185] on span "720862496" at bounding box center [252, 181] width 65 height 14
type input "7208624969"
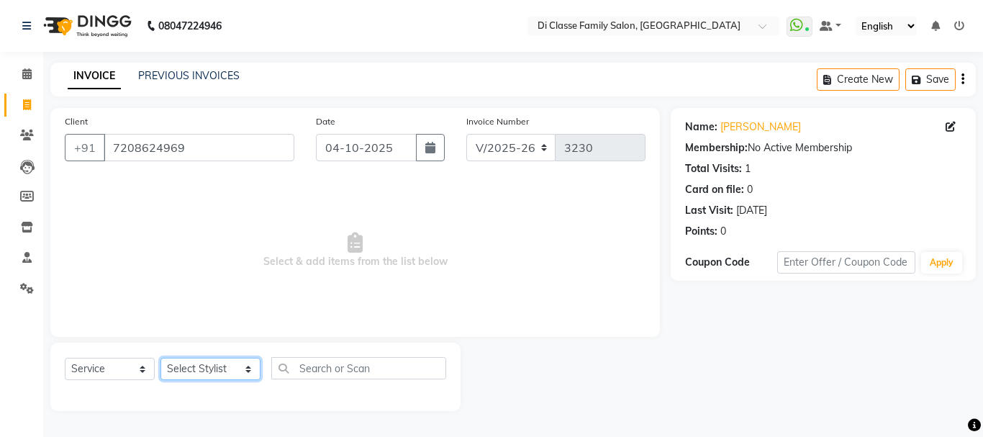
click at [203, 372] on select "Select Stylist [PERSON_NAME] [PERSON_NAME] Front Desk [PERSON_NAME] [PERSON_NAM…" at bounding box center [211, 369] width 100 height 22
select select "51560"
click at [161, 358] on select "Select Stylist [PERSON_NAME] [PERSON_NAME] Front Desk [PERSON_NAME] [PERSON_NAM…" at bounding box center [211, 369] width 100 height 22
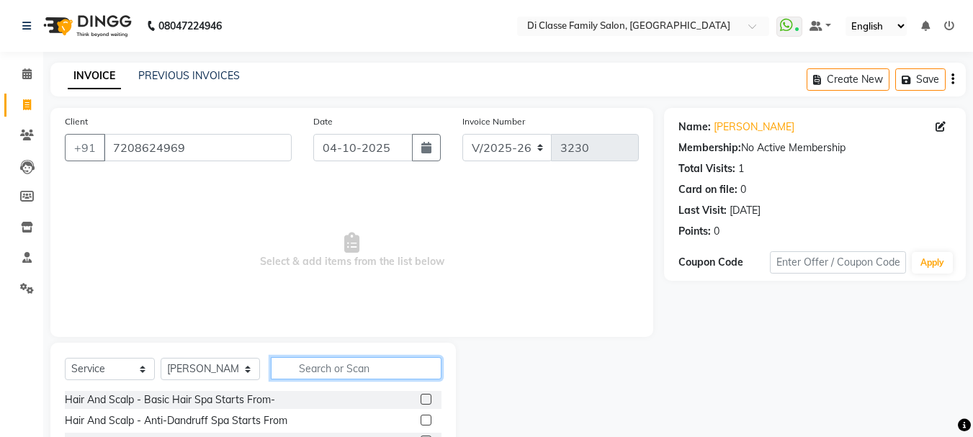
click at [321, 373] on input "text" at bounding box center [356, 368] width 171 height 22
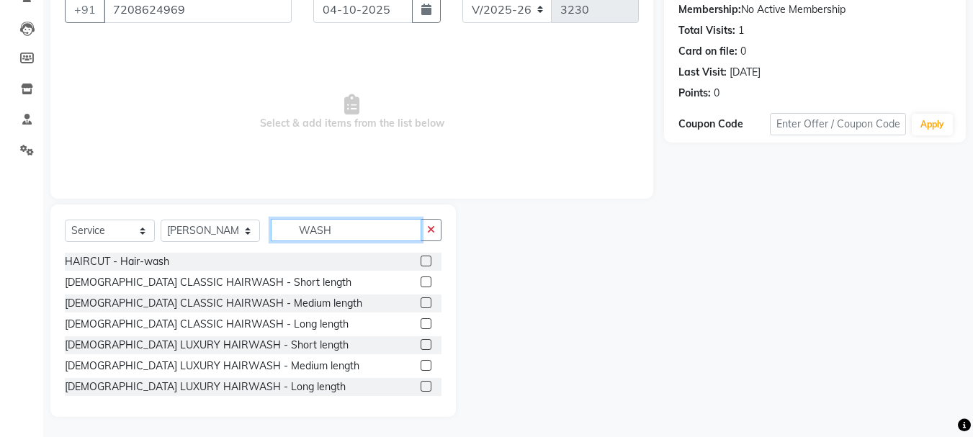
scroll to position [140, 0]
type input "WASH"
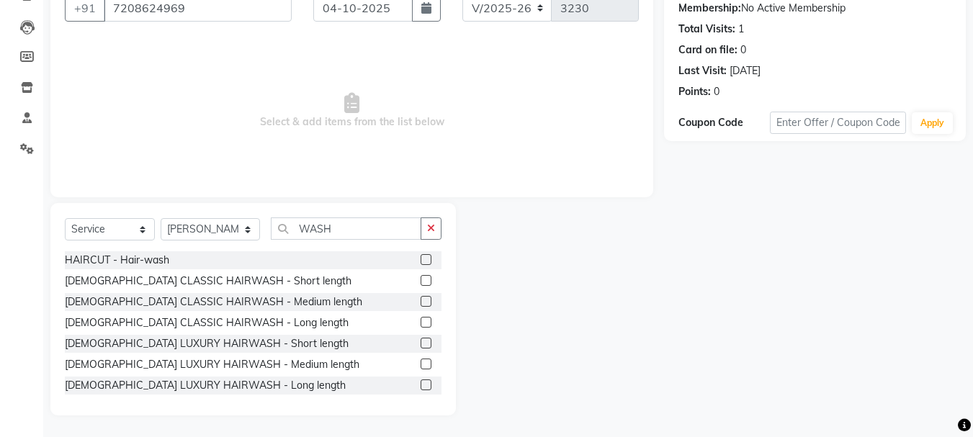
click at [420, 364] on label at bounding box center [425, 364] width 11 height 11
click at [420, 364] on input "checkbox" at bounding box center [424, 364] width 9 height 9
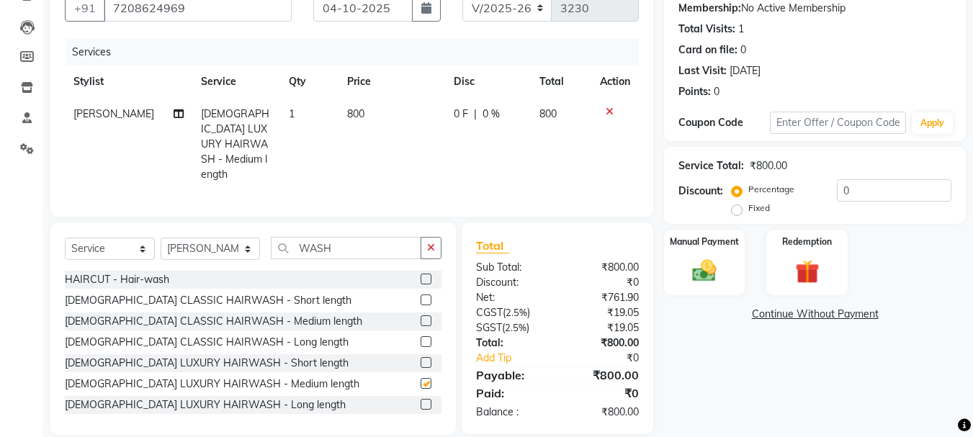
checkbox input "false"
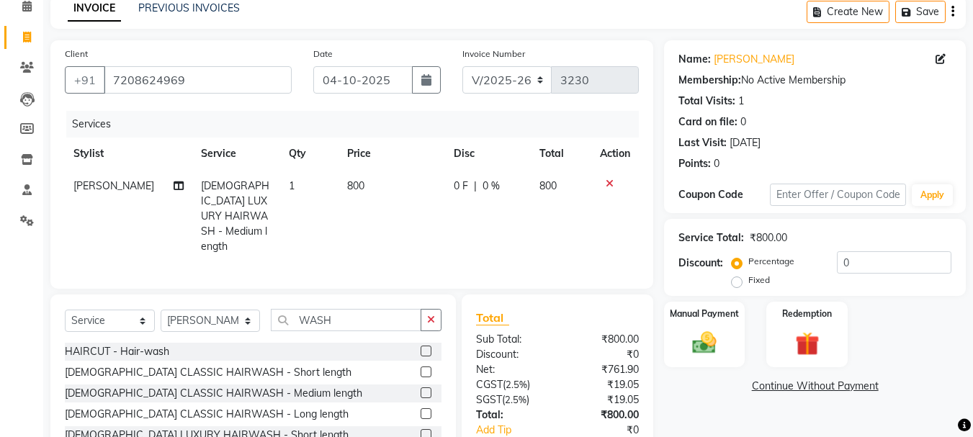
scroll to position [0, 0]
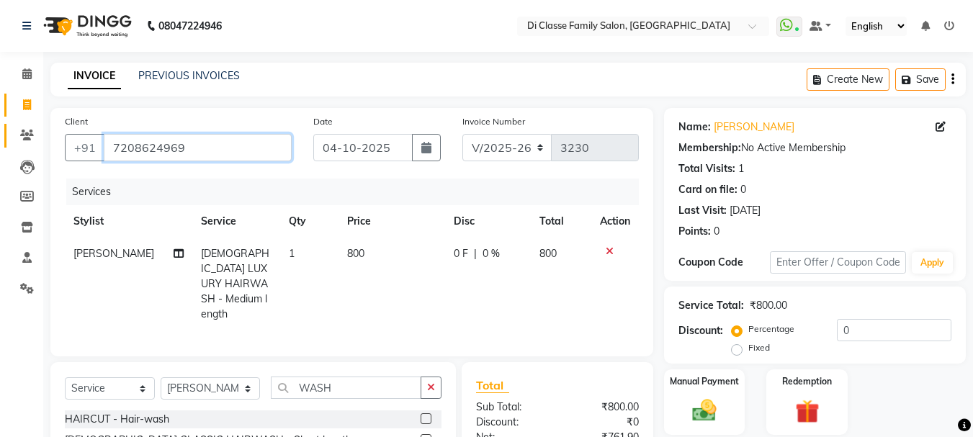
drag, startPoint x: 225, startPoint y: 150, endPoint x: 12, endPoint y: 128, distance: 213.6
click at [12, 128] on app-home "08047224946 Select Location × Di Classe Family Salon, Sanpada WhatsApp Status ✕…" at bounding box center [486, 298] width 973 height 596
click at [207, 158] on input "7208624969" at bounding box center [198, 147] width 188 height 27
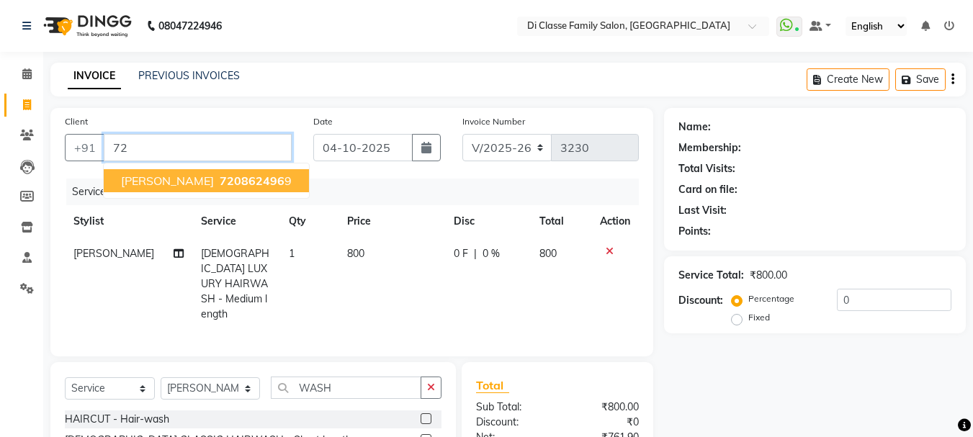
type input "7"
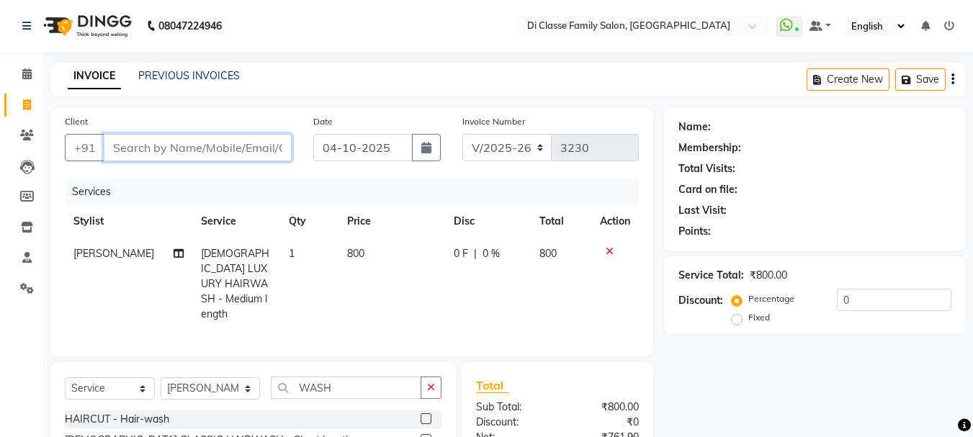
click at [192, 145] on input "Client" at bounding box center [198, 147] width 188 height 27
type input "9"
paste input "7208624969"
type input "7208624969"
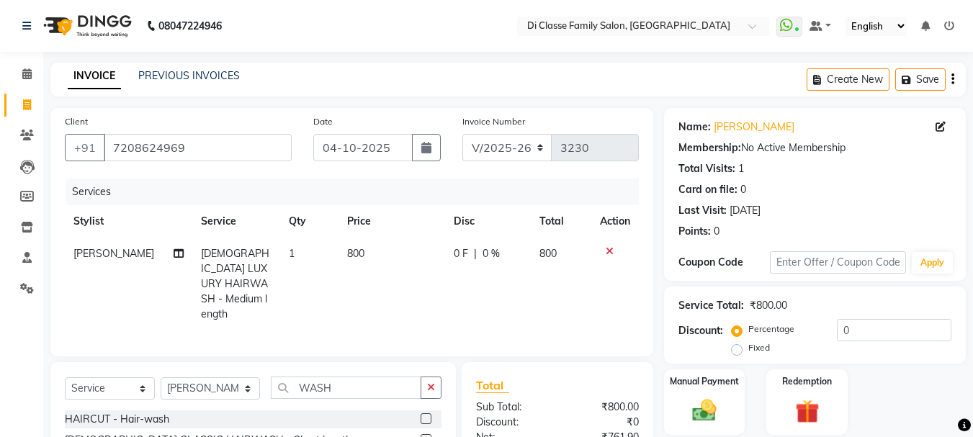
scroll to position [155, 0]
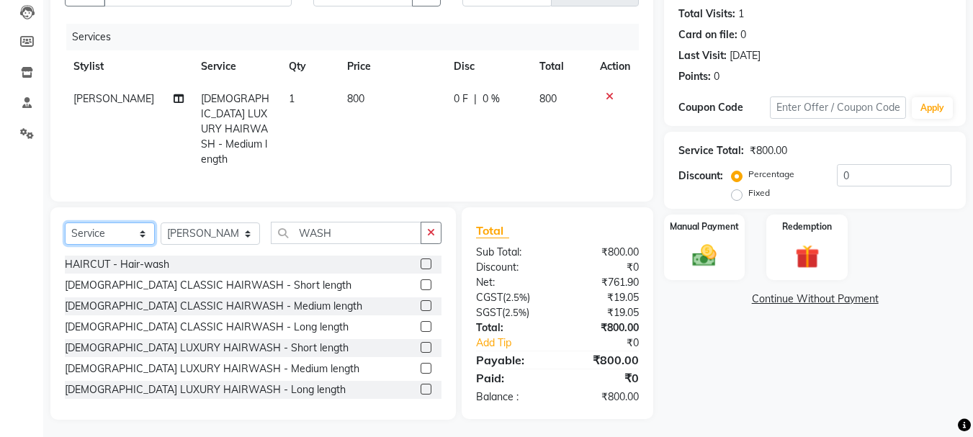
click at [112, 232] on select "Select Service Product Membership Package Voucher Prepaid Gift Card" at bounding box center [110, 233] width 90 height 22
select select "product"
click at [65, 222] on select "Select Service Product Membership Package Voucher Prepaid Gift Card" at bounding box center [110, 233] width 90 height 22
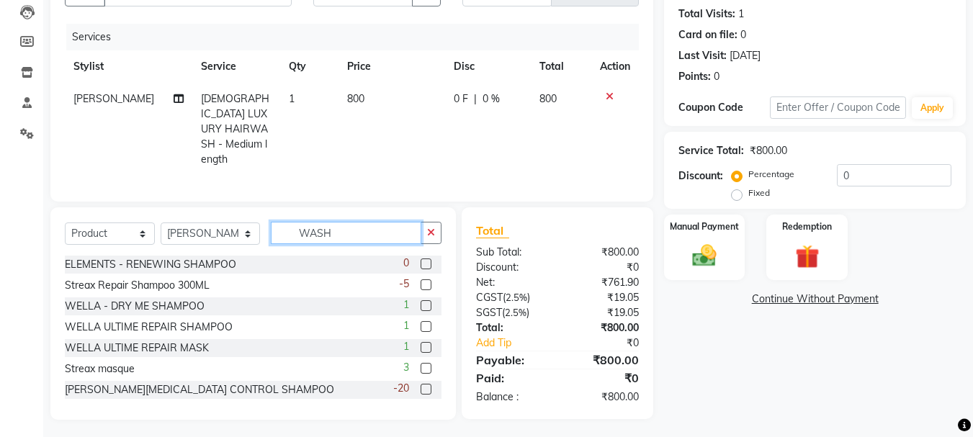
drag, startPoint x: 327, startPoint y: 225, endPoint x: 260, endPoint y: 224, distance: 67.0
click at [260, 224] on div "Select Service Product Membership Package Voucher Prepaid Gift Card Select Styl…" at bounding box center [253, 239] width 377 height 34
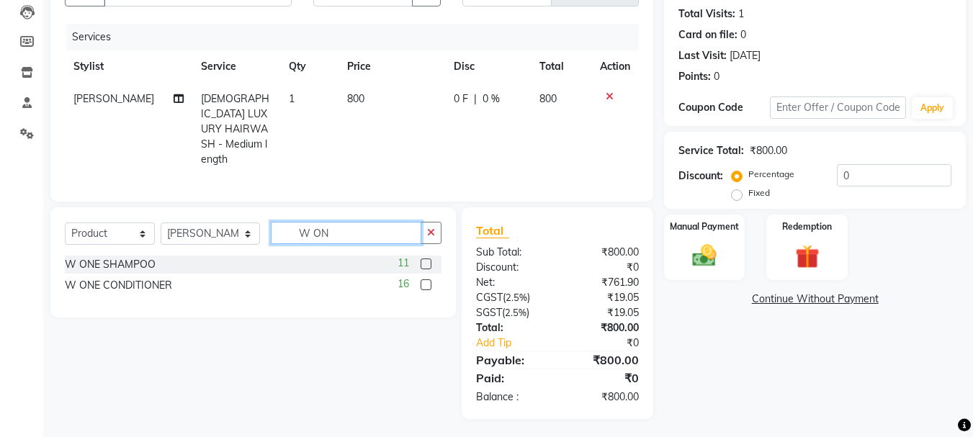
scroll to position [154, 0]
type input "W ONE"
click at [427, 259] on label at bounding box center [425, 264] width 11 height 11
click at [427, 261] on input "checkbox" at bounding box center [424, 265] width 9 height 9
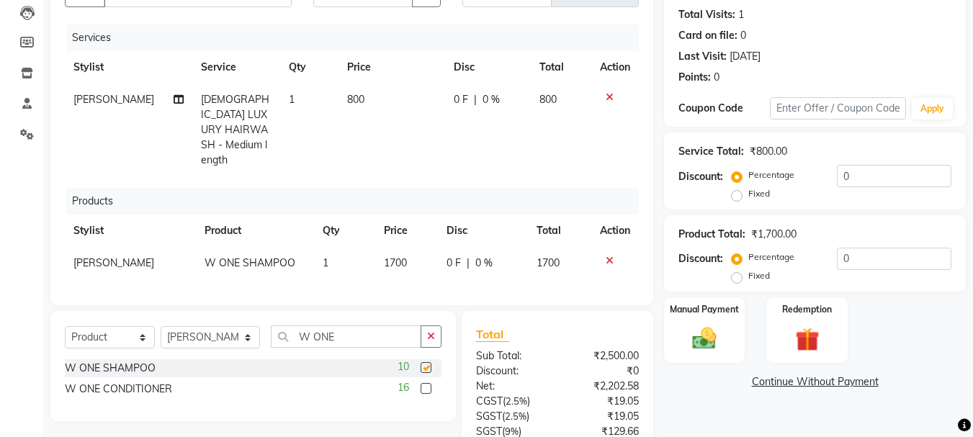
checkbox input "false"
click at [426, 385] on label at bounding box center [425, 388] width 11 height 11
click at [426, 385] on input "checkbox" at bounding box center [424, 388] width 9 height 9
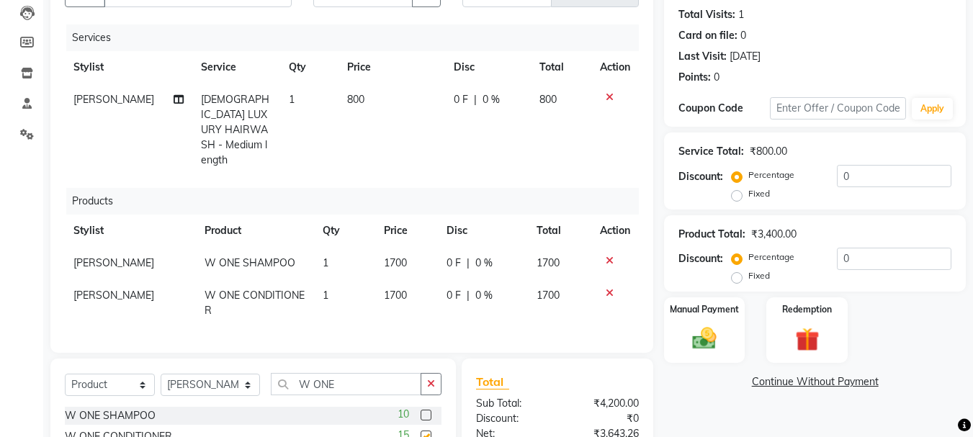
checkbox input "false"
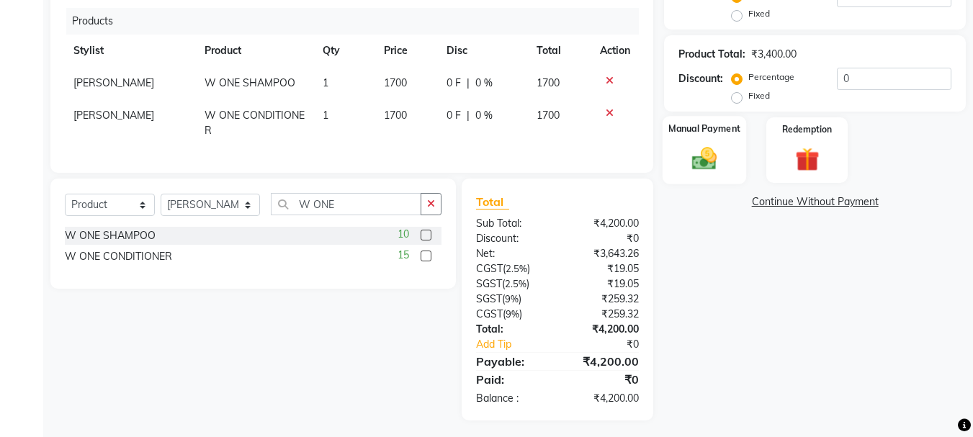
scroll to position [335, 0]
click at [732, 169] on div "Manual Payment" at bounding box center [704, 149] width 84 height 68
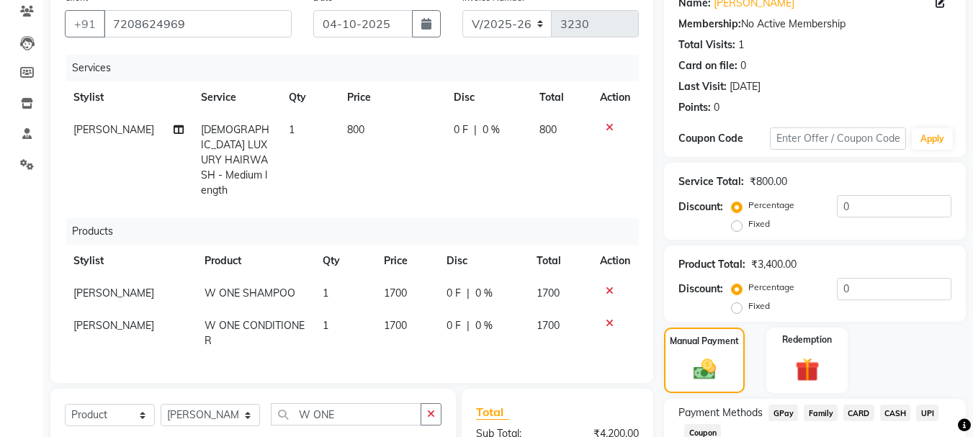
scroll to position [216, 0]
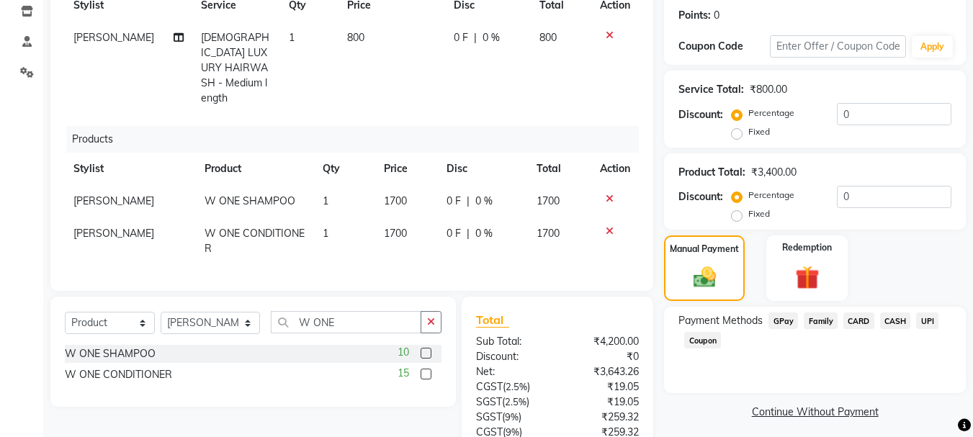
click at [919, 318] on span "UPI" at bounding box center [927, 320] width 22 height 17
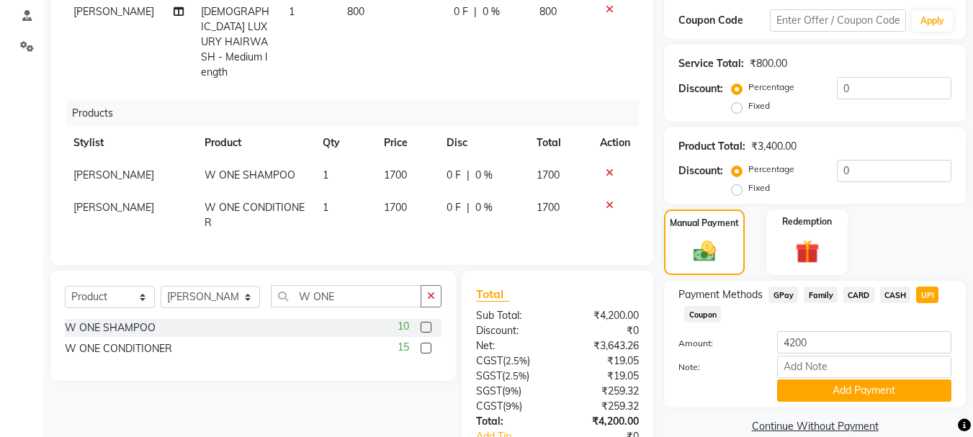
scroll to position [288, 0]
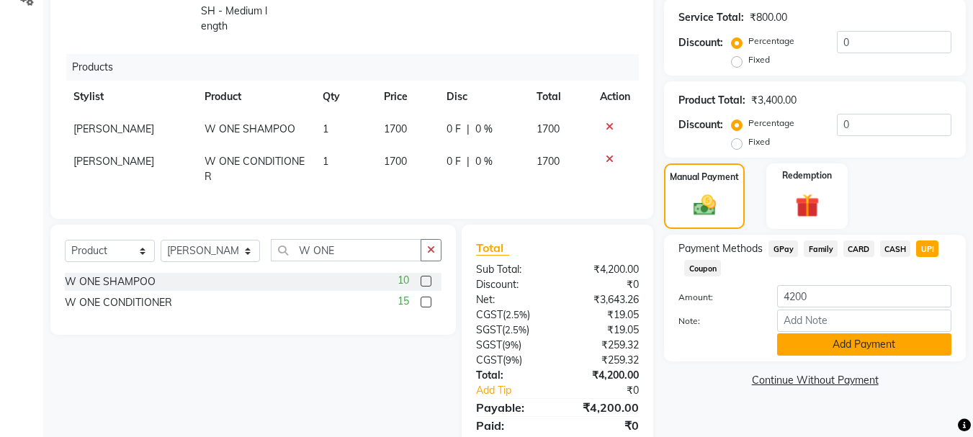
click at [863, 342] on button "Add Payment" at bounding box center [864, 344] width 174 height 22
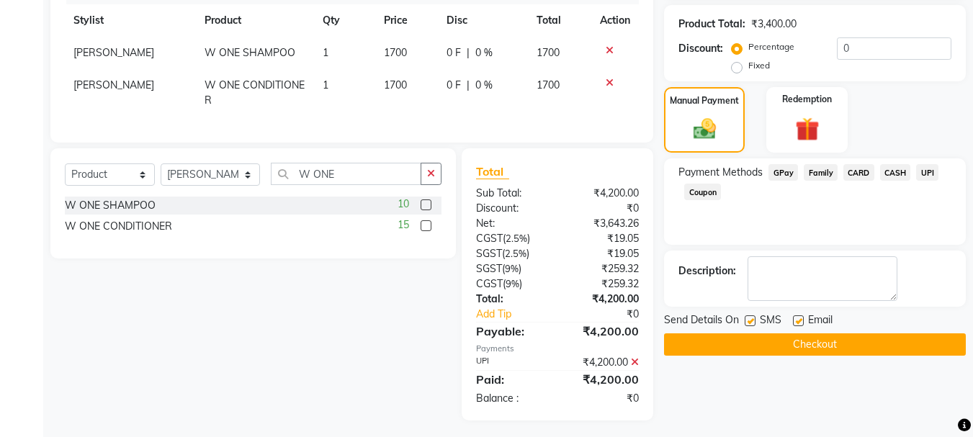
scroll to position [365, 0]
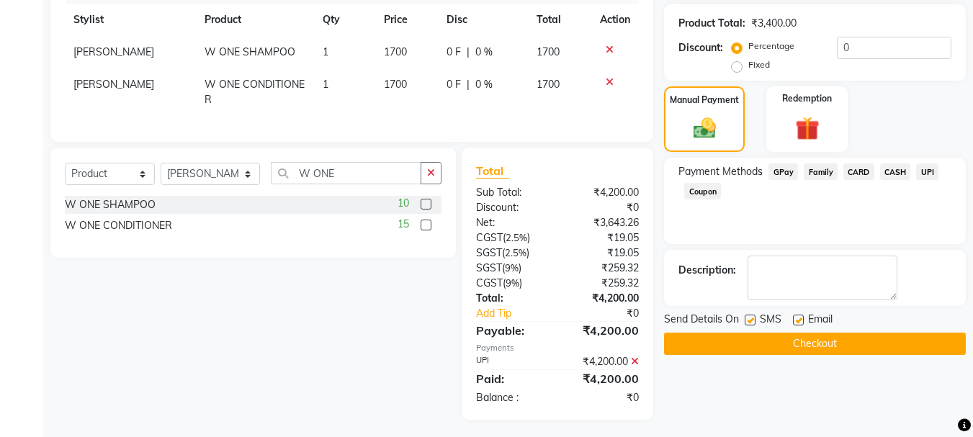
click at [839, 346] on button "Checkout" at bounding box center [815, 344] width 302 height 22
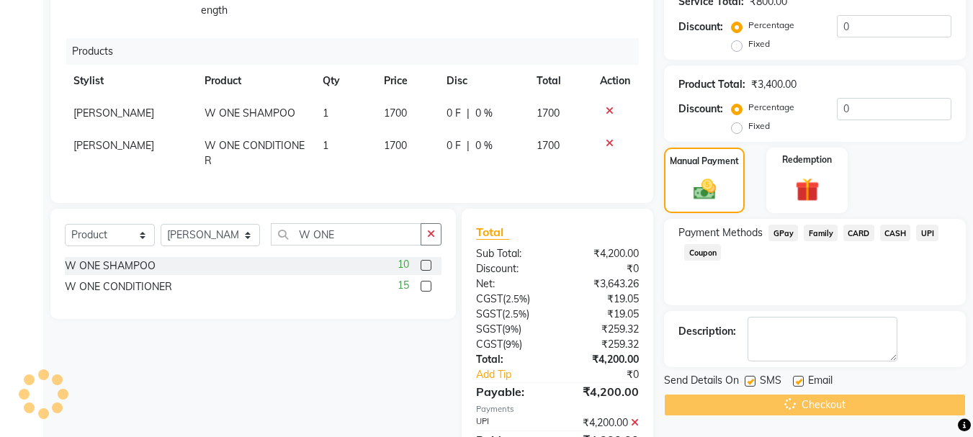
scroll to position [221, 0]
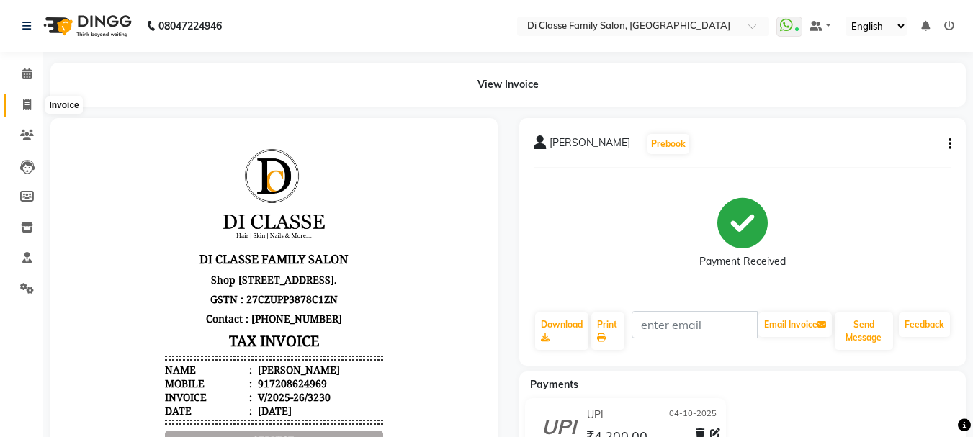
click at [27, 98] on span at bounding box center [26, 105] width 25 height 17
select select "4704"
select select "service"
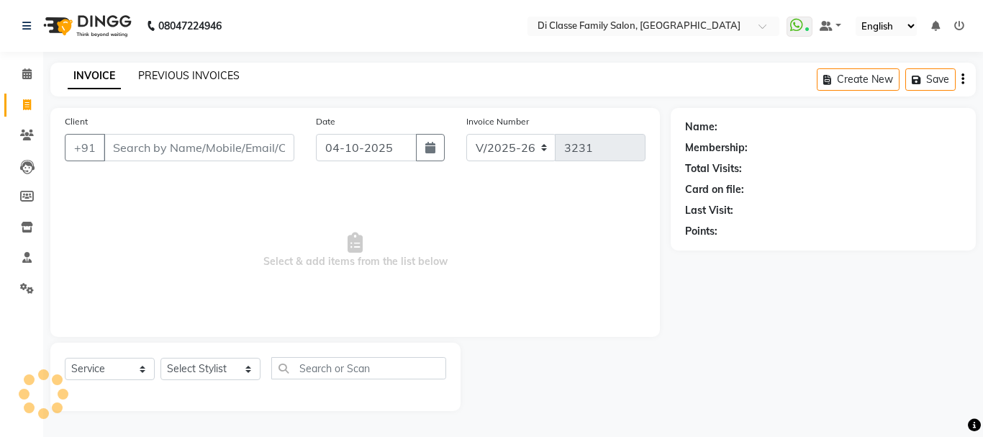
click at [181, 78] on link "PREVIOUS INVOICES" at bounding box center [189, 75] width 102 height 13
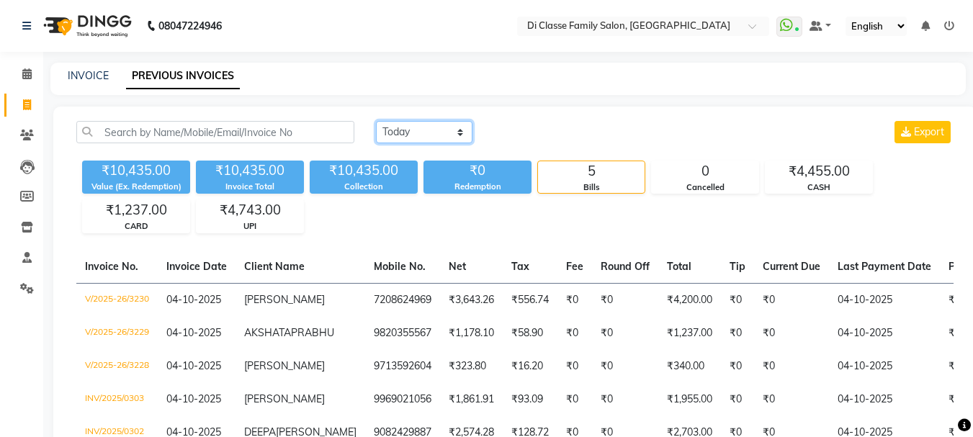
click at [442, 135] on select "Today Yesterday Custom Range" at bounding box center [424, 132] width 96 height 22
select select "range"
click at [376, 121] on select "Today Yesterday Custom Range" at bounding box center [424, 132] width 96 height 22
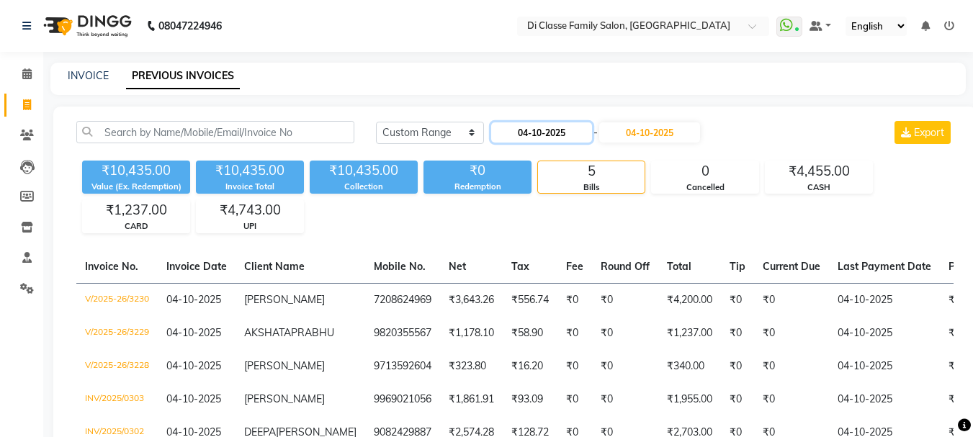
click at [562, 128] on input "04-10-2025" at bounding box center [541, 132] width 101 height 20
select select "10"
select select "2025"
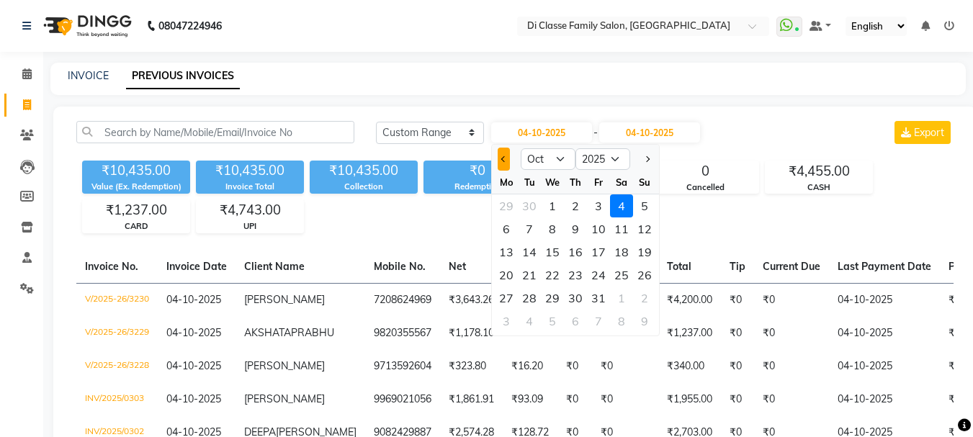
click at [505, 158] on span "Previous month" at bounding box center [504, 159] width 6 height 6
select select "9"
click at [526, 203] on div "2" at bounding box center [529, 205] width 23 height 23
type input "02-09-2025"
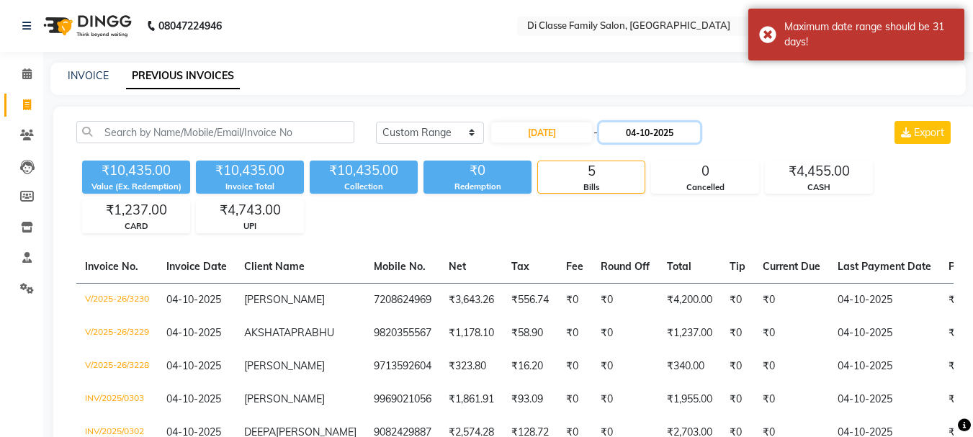
click at [670, 132] on input "04-10-2025" at bounding box center [649, 132] width 101 height 20
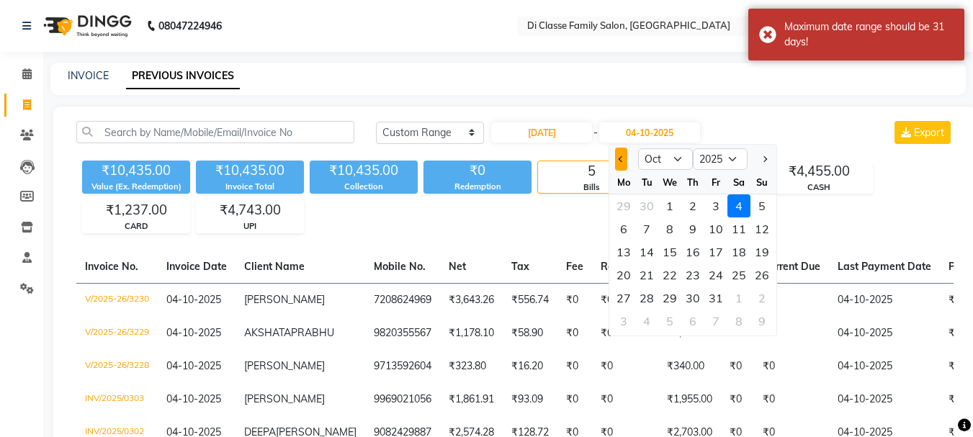
click at [622, 160] on span "Previous month" at bounding box center [621, 159] width 6 height 6
select select "9"
click at [643, 205] on div "2" at bounding box center [646, 205] width 23 height 23
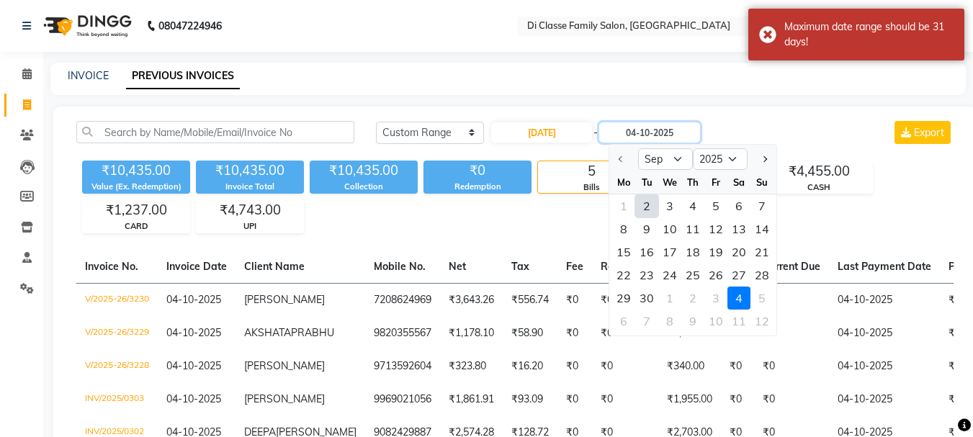
type input "02-09-2025"
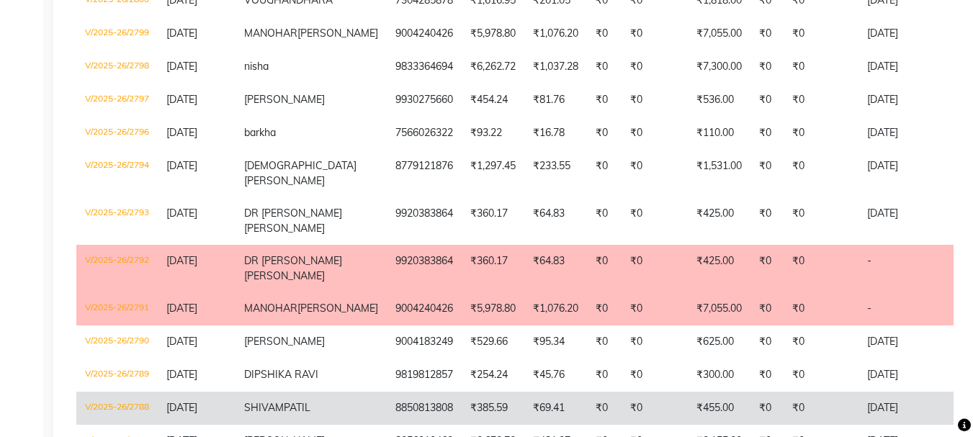
scroll to position [241, 0]
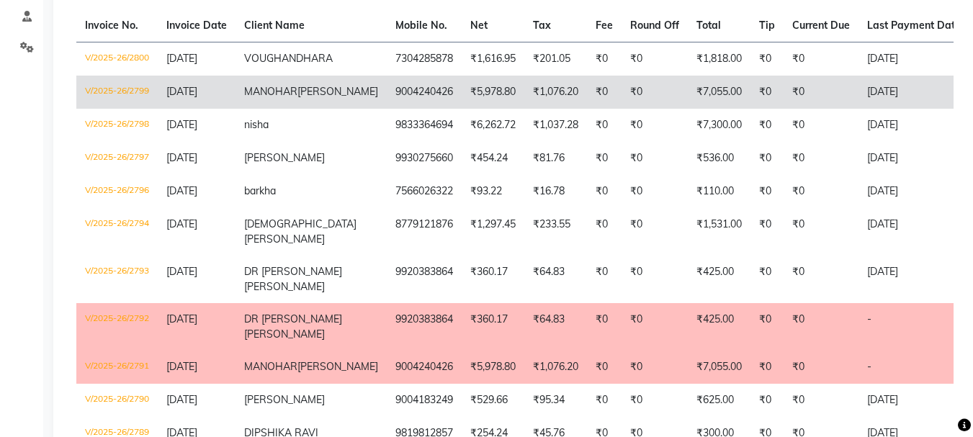
click at [102, 88] on td "V/2025-26/2799" at bounding box center [116, 92] width 81 height 33
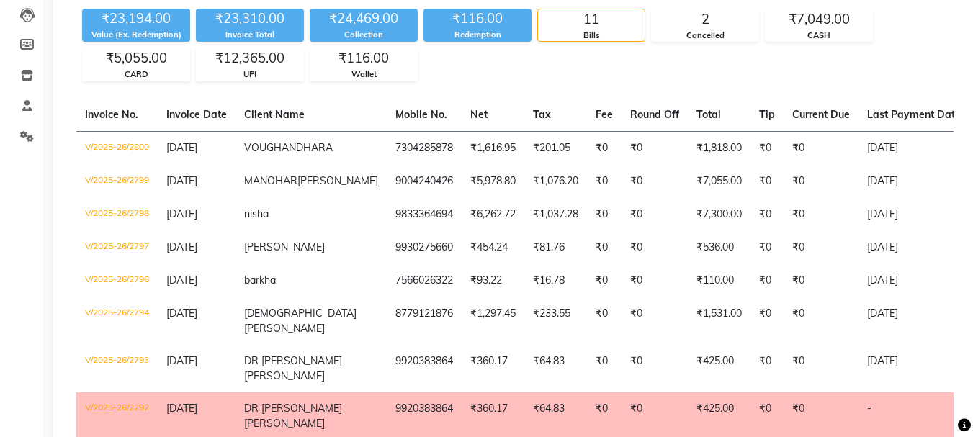
scroll to position [0, 0]
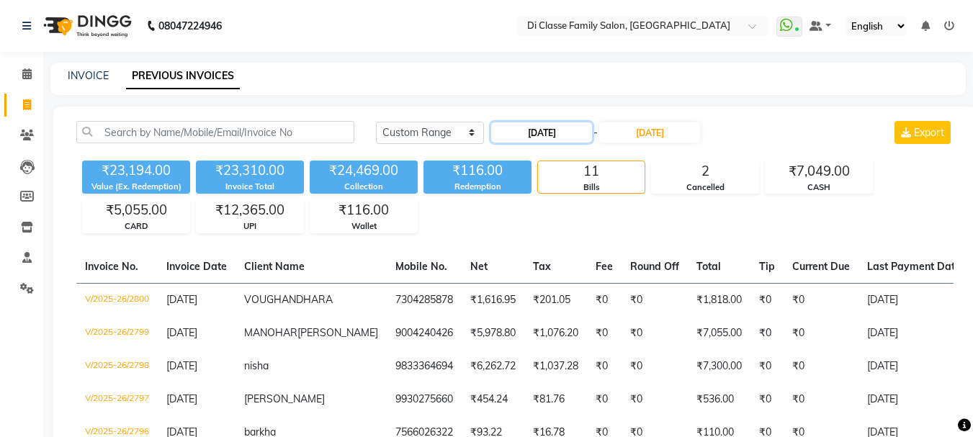
click at [561, 130] on input "02-09-2025" at bounding box center [541, 132] width 101 height 20
select select "9"
select select "2025"
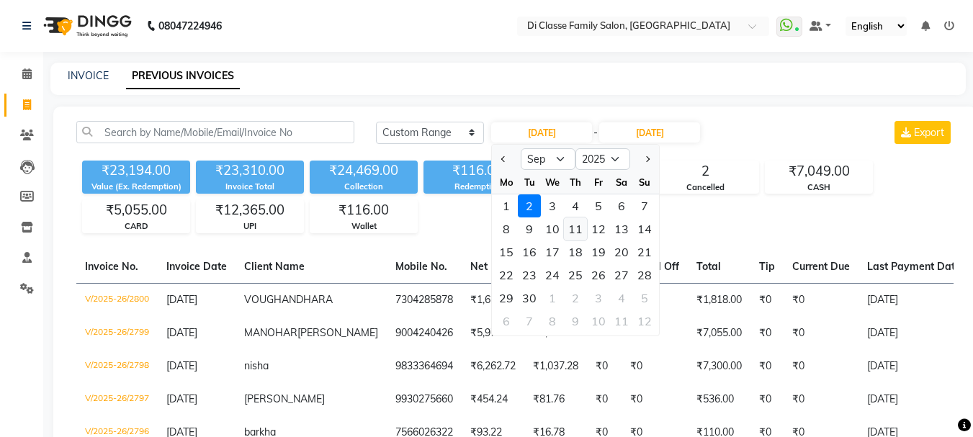
click at [577, 230] on div "11" at bounding box center [575, 228] width 23 height 23
type input "11-09-2025"
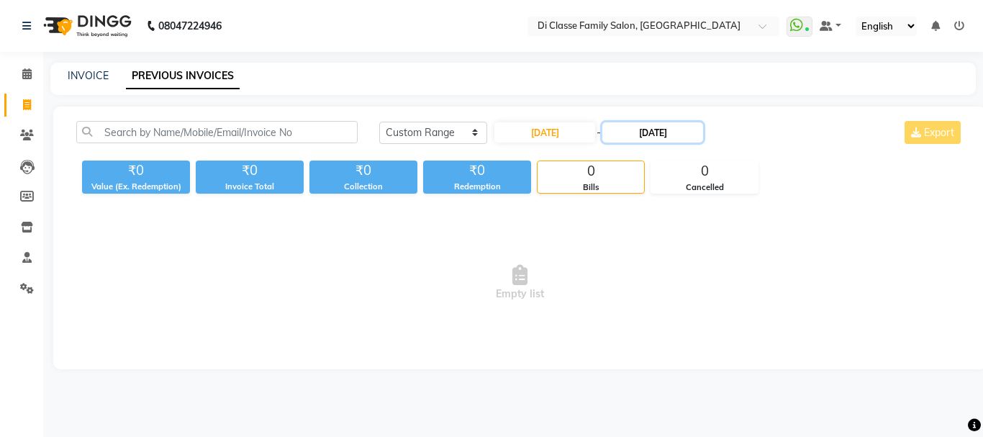
click at [652, 136] on input "02-09-2025" at bounding box center [653, 132] width 101 height 20
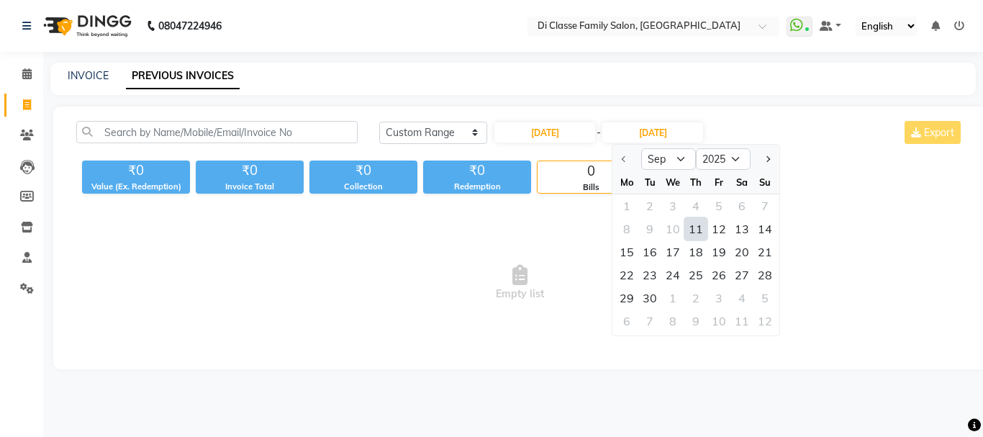
click at [696, 233] on div "11" at bounding box center [696, 228] width 23 height 23
type input "11-09-2025"
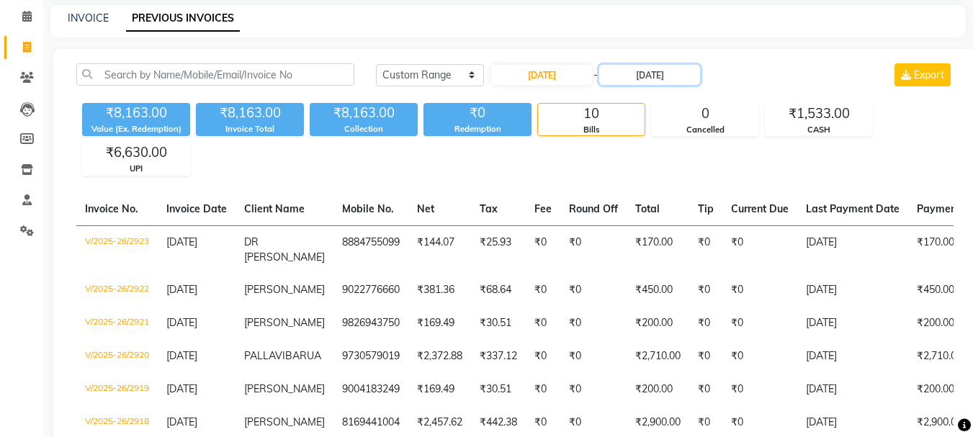
scroll to position [144, 0]
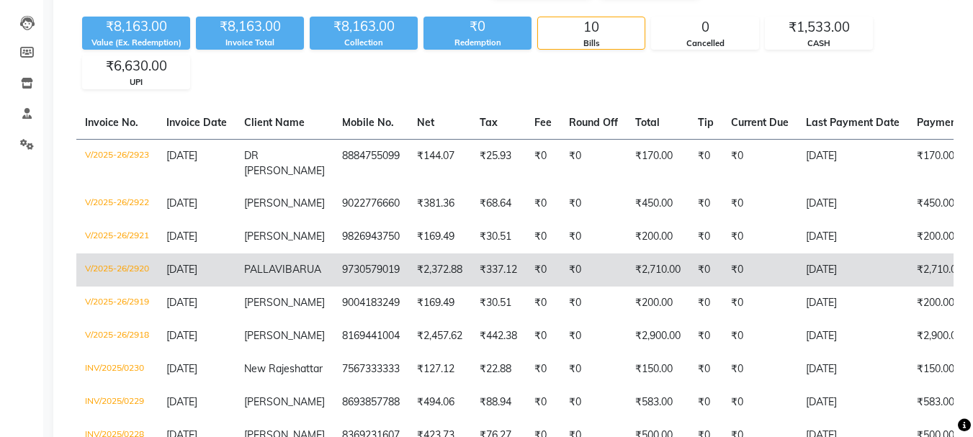
click at [113, 280] on td "V/2025-26/2920" at bounding box center [116, 269] width 81 height 33
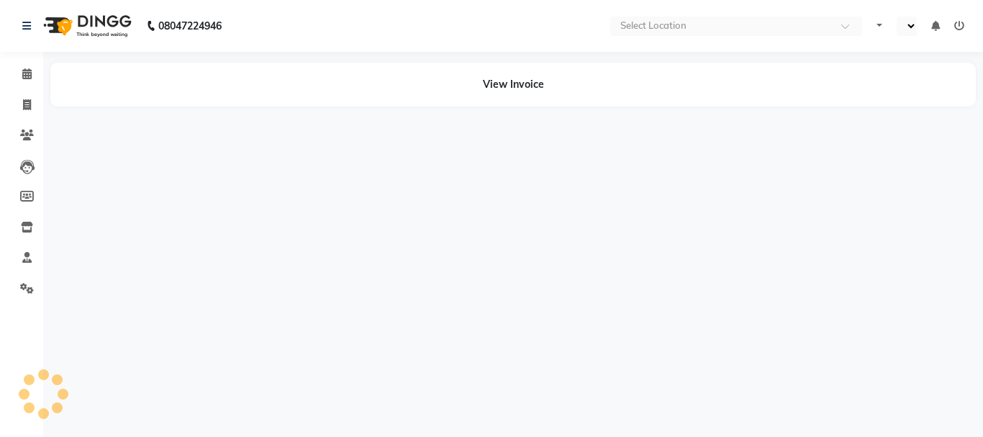
select select "en"
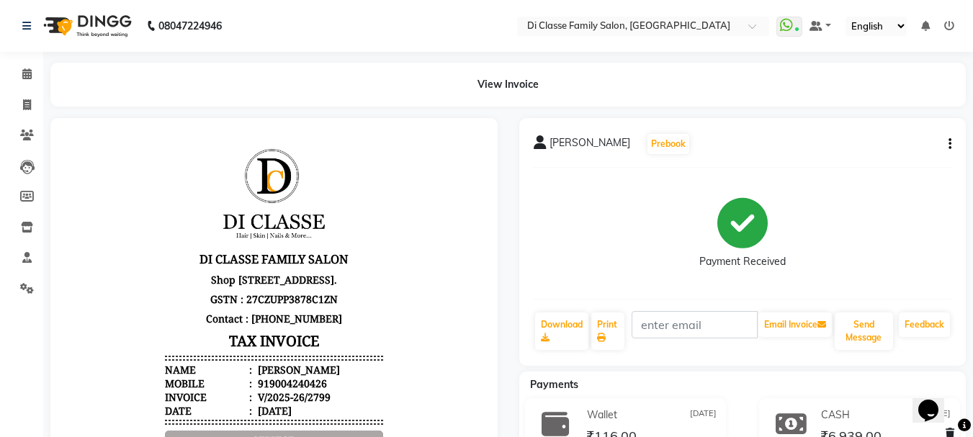
click at [949, 145] on icon "button" at bounding box center [949, 144] width 3 height 1
click at [883, 147] on div "Edit Item Staff" at bounding box center [878, 144] width 99 height 18
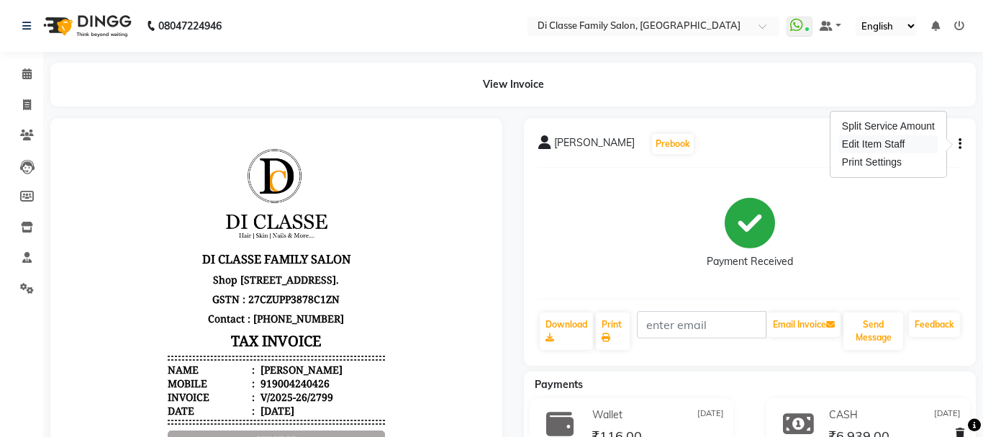
select select
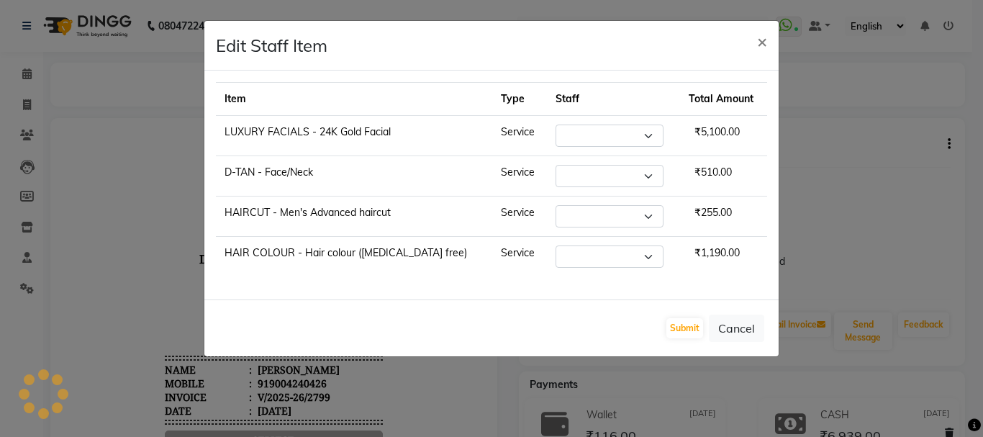
select select "28414"
select select "51560"
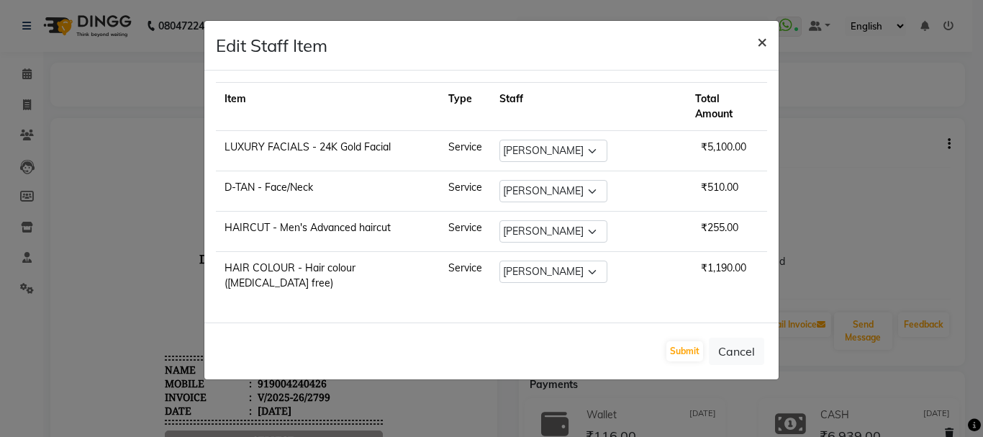
click at [755, 45] on button "×" at bounding box center [762, 41] width 33 height 40
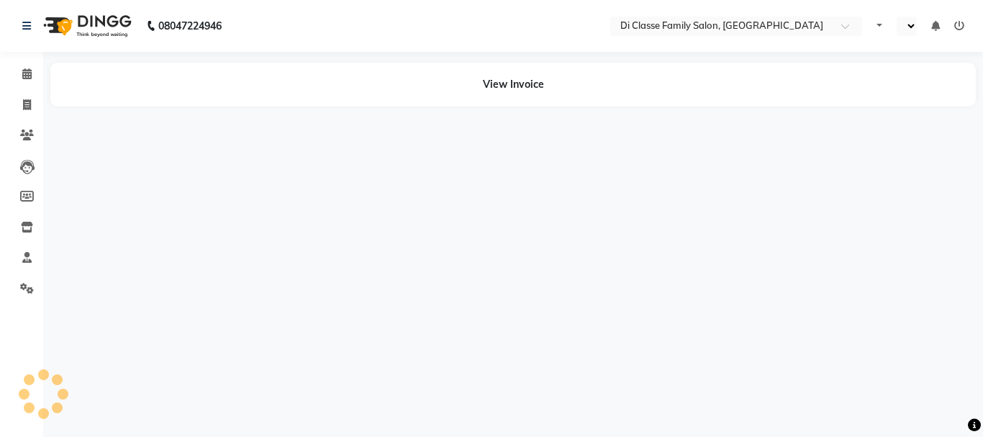
select select "en"
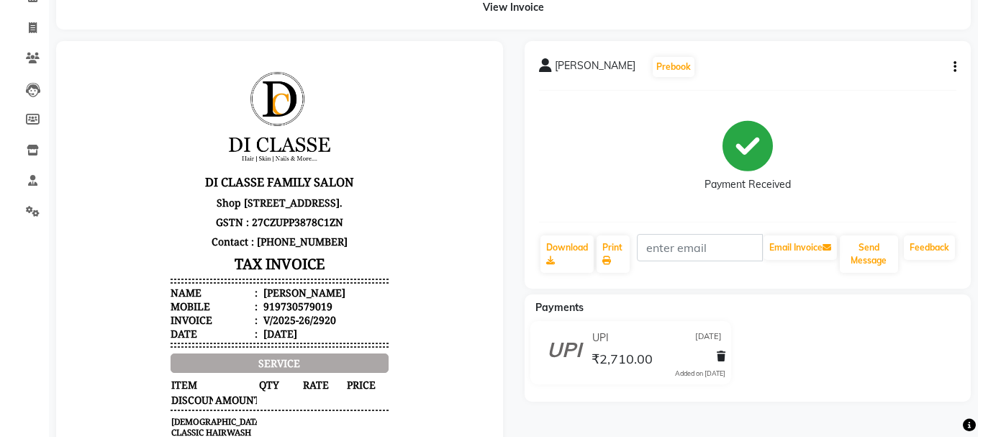
scroll to position [72, 0]
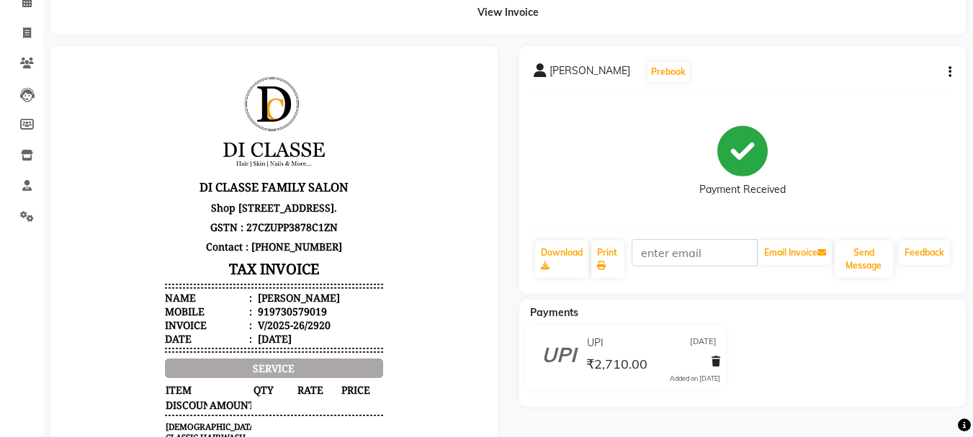
click at [950, 73] on icon "button" at bounding box center [949, 72] width 3 height 1
click at [886, 63] on div "Edit Item Staff" at bounding box center [878, 63] width 99 height 18
select select
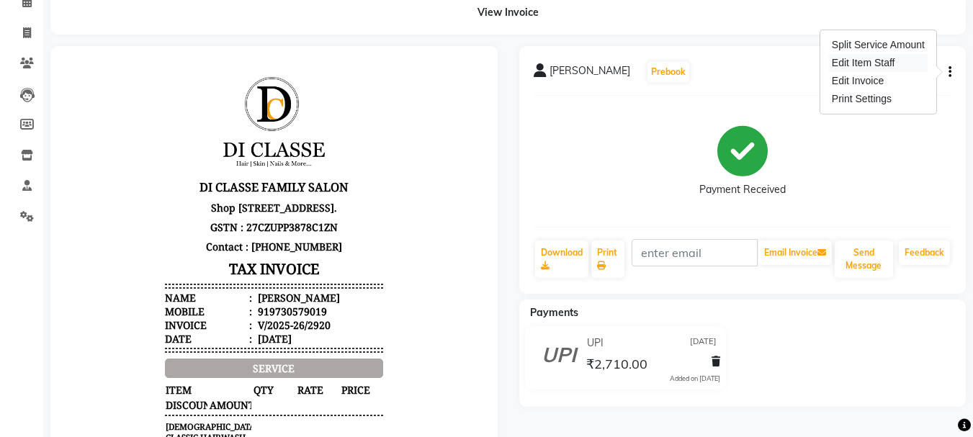
select select
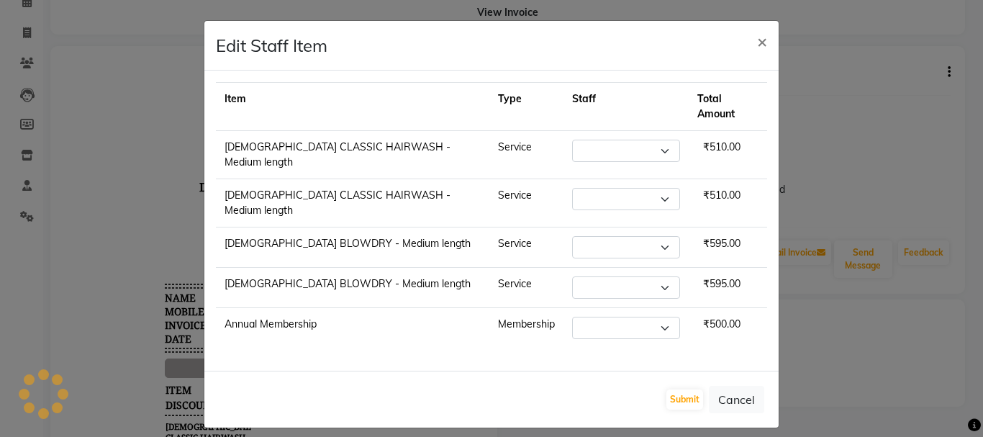
select select "91083"
select select "60020"
select select "91083"
select select "60020"
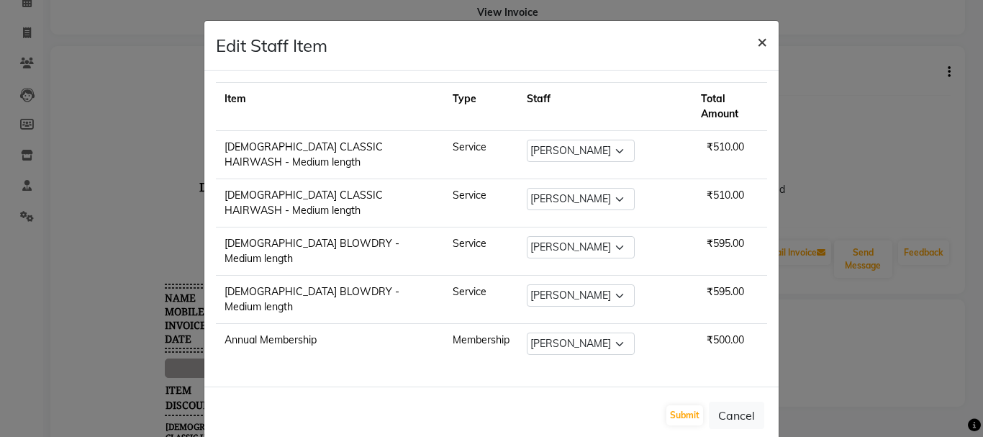
click at [765, 44] on span "×" at bounding box center [762, 41] width 10 height 22
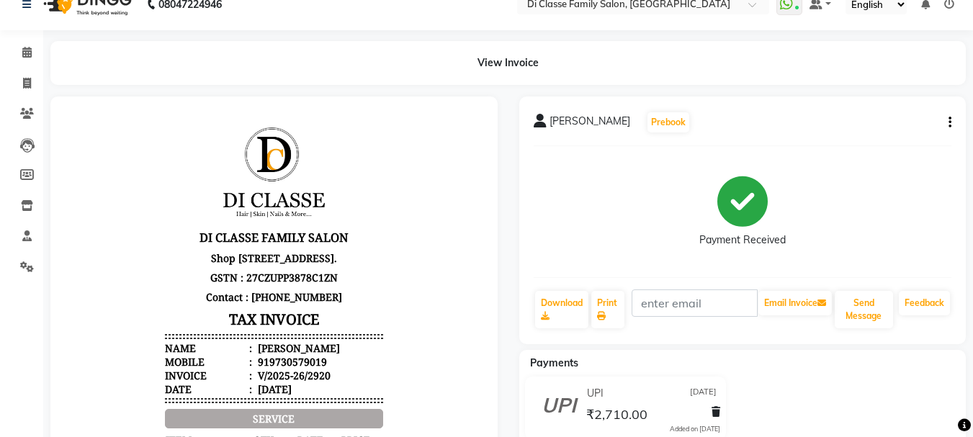
scroll to position [0, 0]
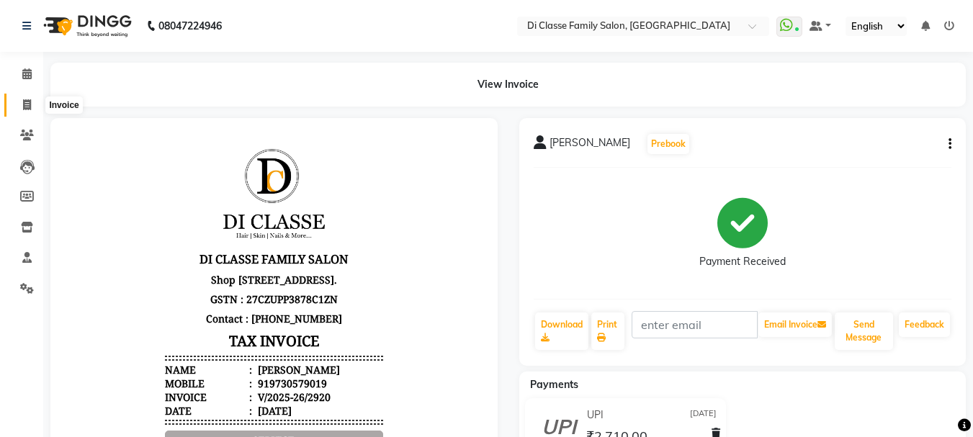
click at [25, 109] on icon at bounding box center [27, 104] width 8 height 11
select select "service"
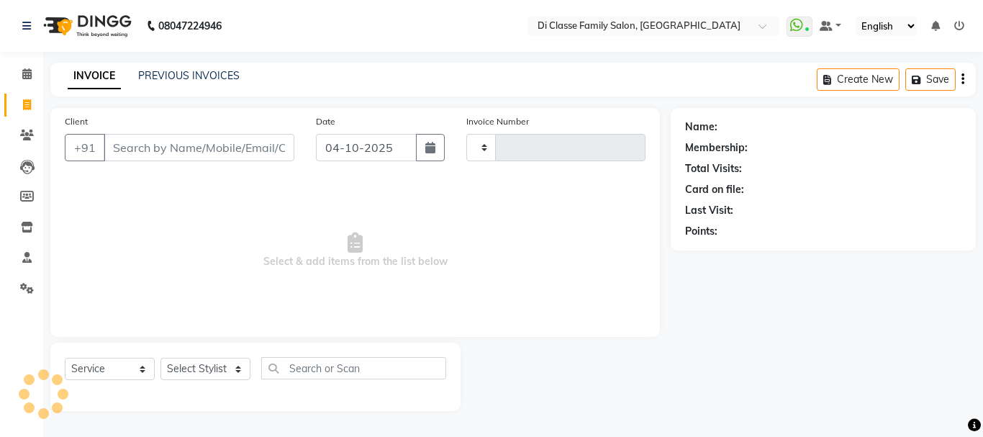
type input "3232"
select select "4704"
click at [213, 73] on link "PREVIOUS INVOICES" at bounding box center [189, 75] width 102 height 13
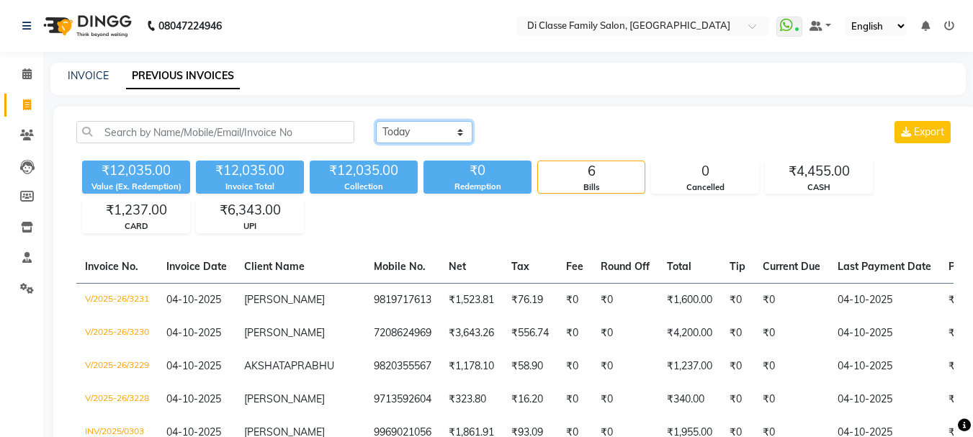
click at [407, 135] on select "Today Yesterday Custom Range" at bounding box center [424, 132] width 96 height 22
click at [376, 121] on select "Today Yesterday Custom Range" at bounding box center [424, 132] width 96 height 22
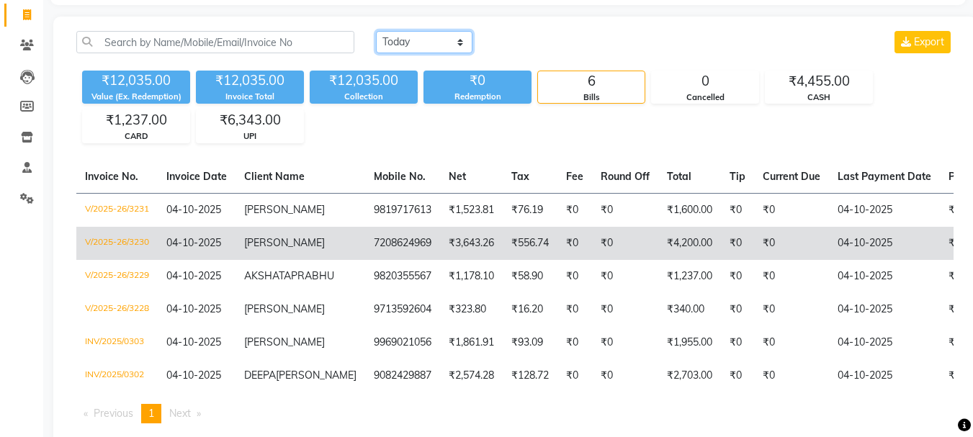
scroll to position [144, 0]
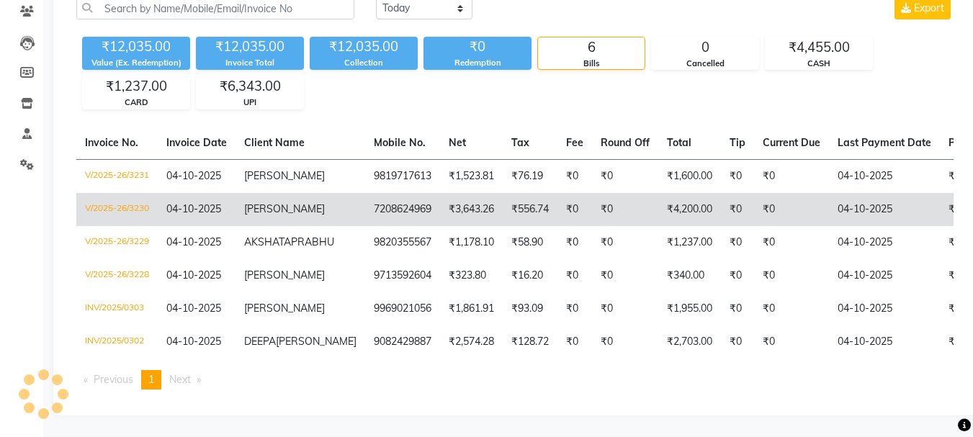
click at [119, 193] on td "V/2025-26/3230" at bounding box center [116, 209] width 81 height 33
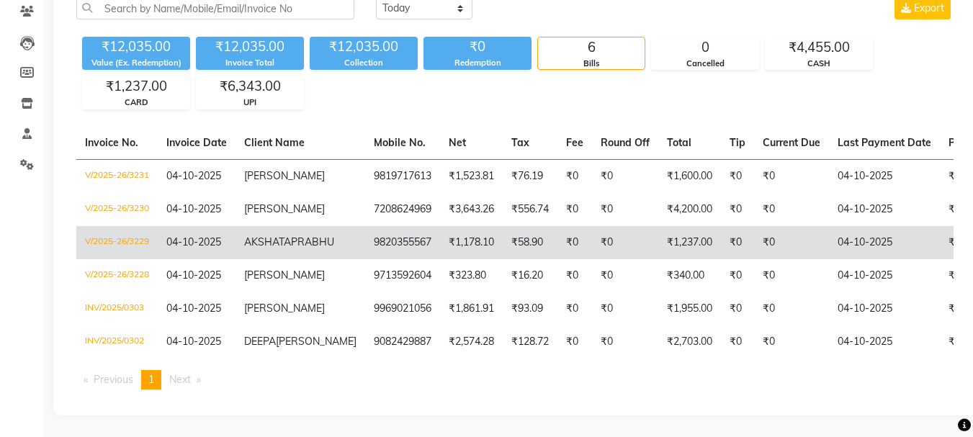
click at [130, 229] on td "V/2025-26/3229" at bounding box center [116, 242] width 81 height 33
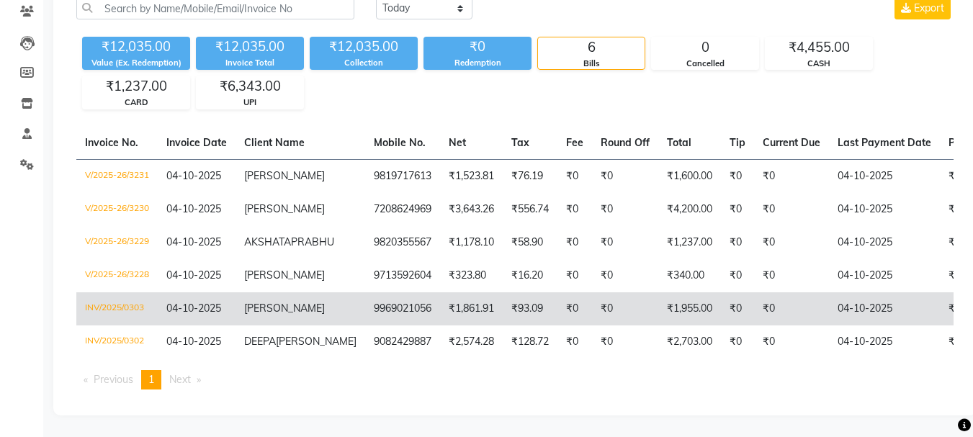
click at [119, 325] on td "INV/2025/0303" at bounding box center [116, 308] width 81 height 33
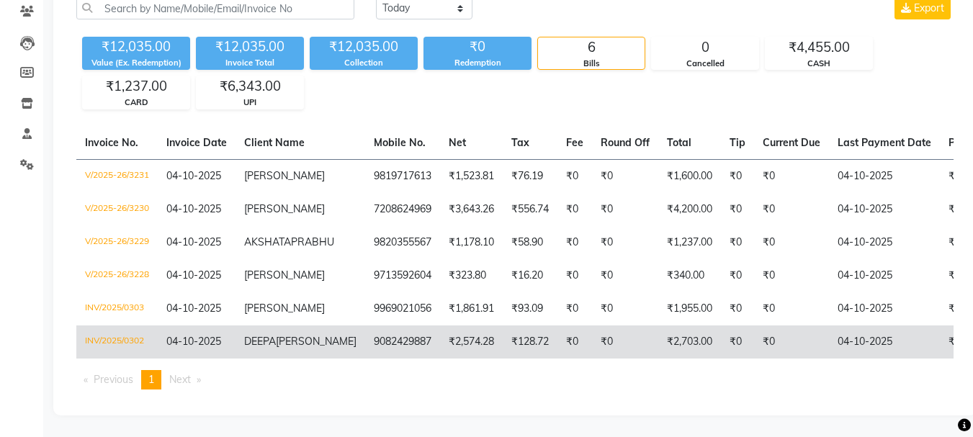
click at [120, 359] on td "INV/2025/0302" at bounding box center [116, 341] width 81 height 33
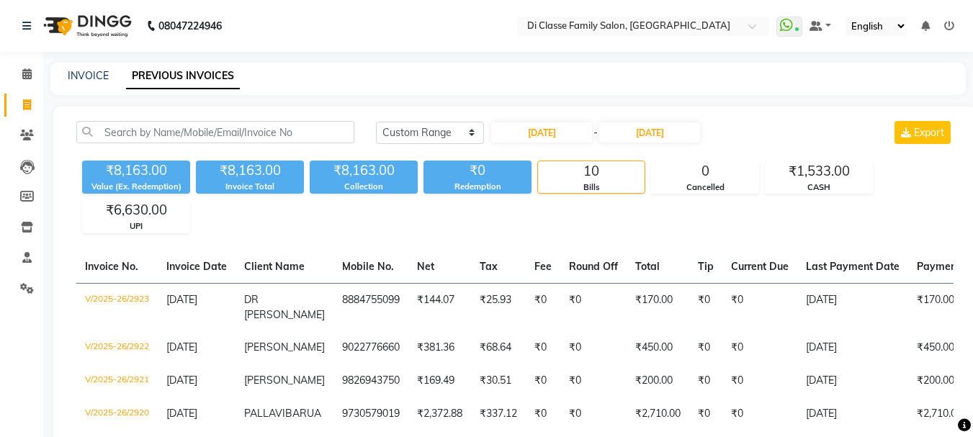
select select "range"
click at [94, 75] on link "INVOICE" at bounding box center [88, 75] width 41 height 13
select select "service"
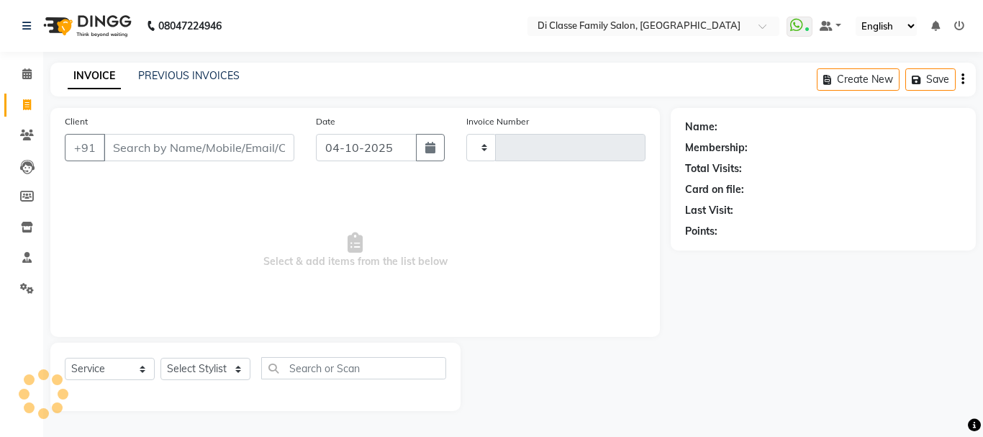
type input "3231"
select select "4704"
click at [156, 131] on div "Client +91" at bounding box center [179, 143] width 251 height 59
click at [158, 138] on input "Client" at bounding box center [199, 147] width 191 height 27
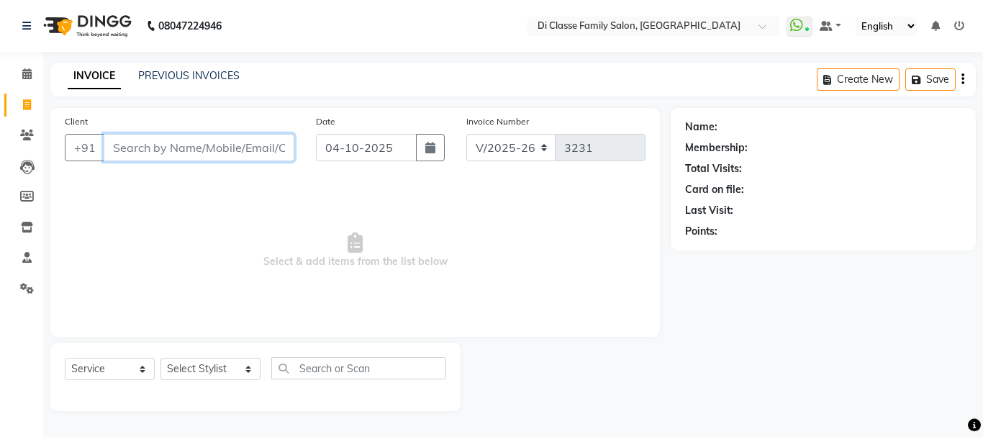
click at [202, 140] on input "Client" at bounding box center [199, 147] width 191 height 27
type input "9819717613"
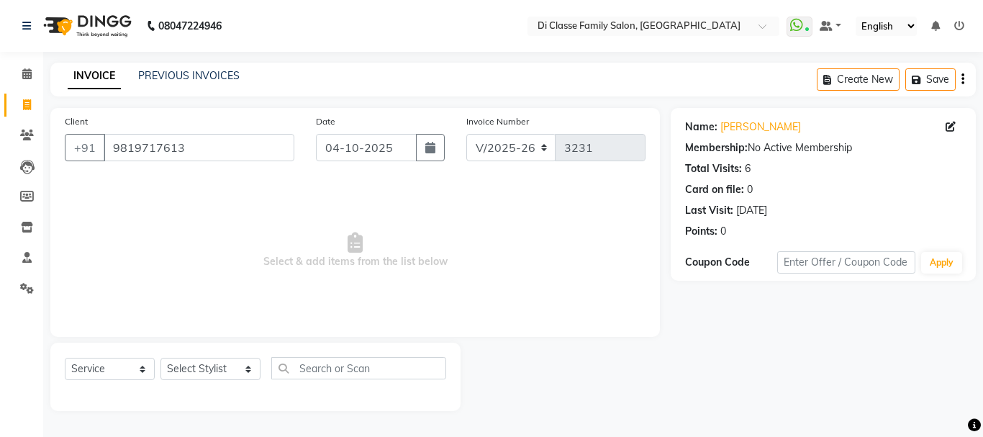
click at [190, 352] on div "Select Service Product Membership Package Voucher Prepaid Gift Card Select Styl…" at bounding box center [255, 377] width 410 height 68
click at [245, 377] on select "Select Stylist [PERSON_NAME] [PERSON_NAME] Front Desk [PERSON_NAME] [PERSON_NAM…" at bounding box center [211, 369] width 100 height 22
select select "91681"
click at [161, 358] on select "Select Stylist [PERSON_NAME] [PERSON_NAME] Front Desk [PERSON_NAME] [PERSON_NAM…" at bounding box center [211, 369] width 100 height 22
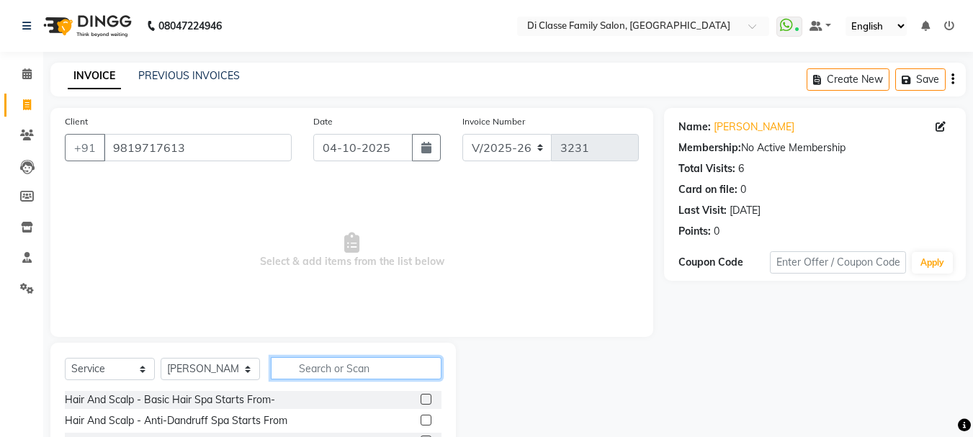
click at [320, 364] on input "text" at bounding box center [356, 368] width 171 height 22
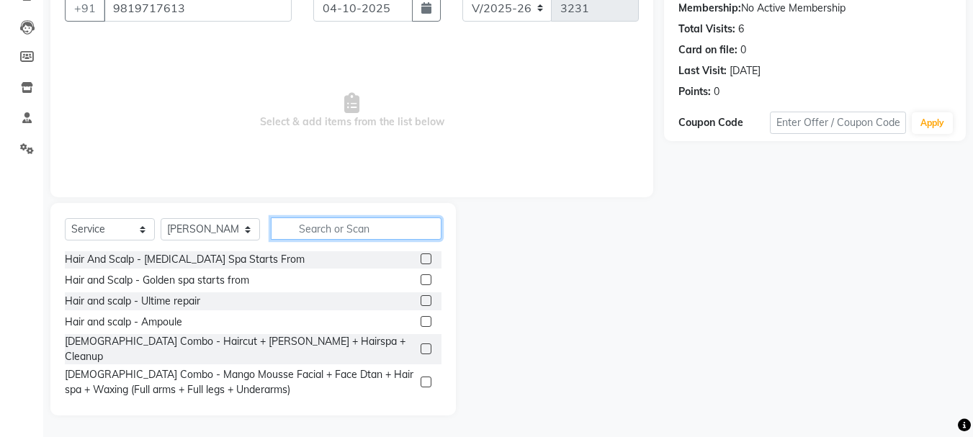
scroll to position [144, 0]
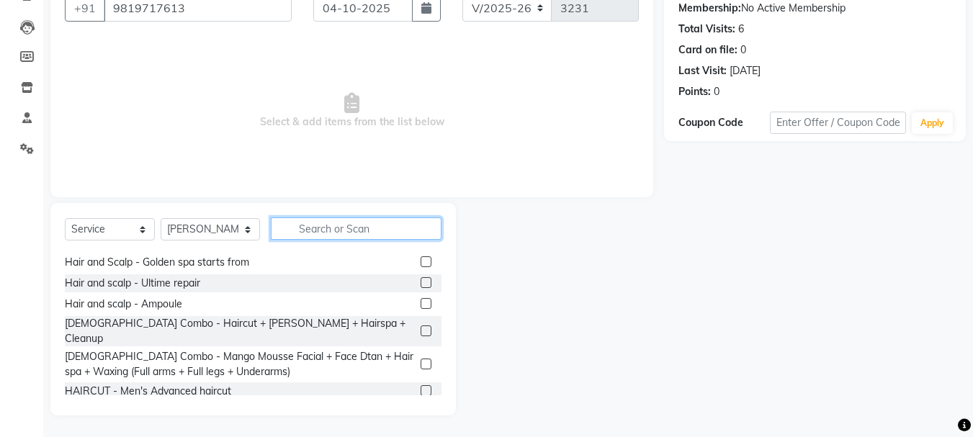
click at [346, 228] on input "text" at bounding box center [356, 228] width 171 height 22
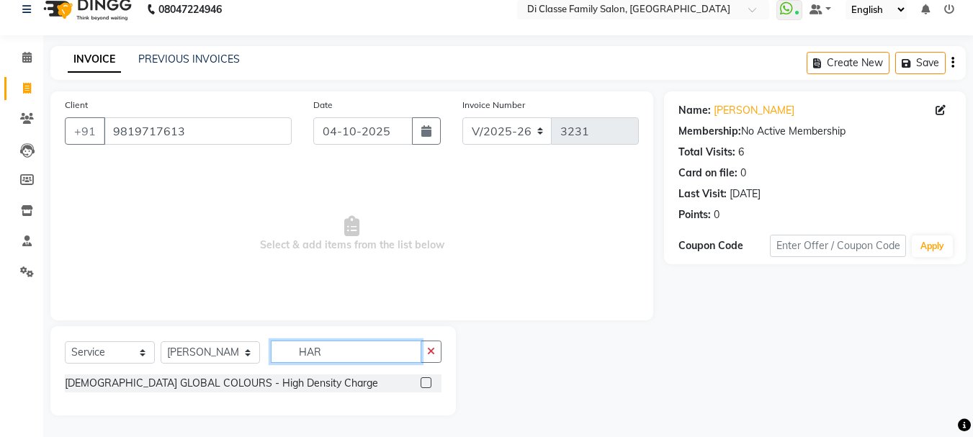
scroll to position [17, 0]
type input "HAR"
click at [437, 341] on button "button" at bounding box center [430, 352] width 21 height 22
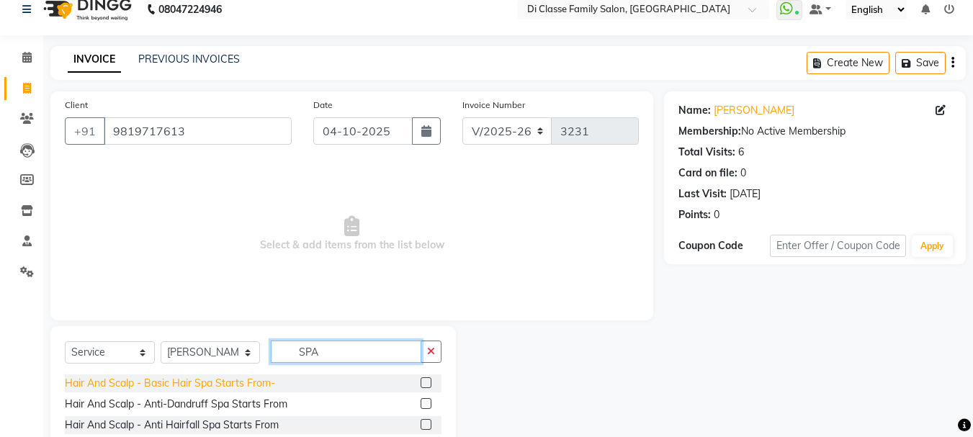
type input "SPA"
click at [228, 389] on div "Hair And Scalp - Basic Hair Spa Starts From-" at bounding box center [170, 383] width 210 height 15
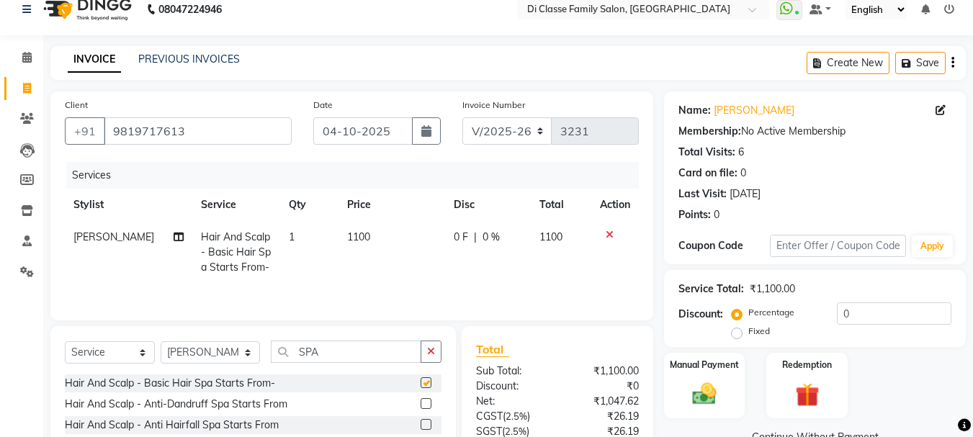
checkbox input "false"
click at [326, 240] on td "1" at bounding box center [309, 252] width 58 height 63
select select "91681"
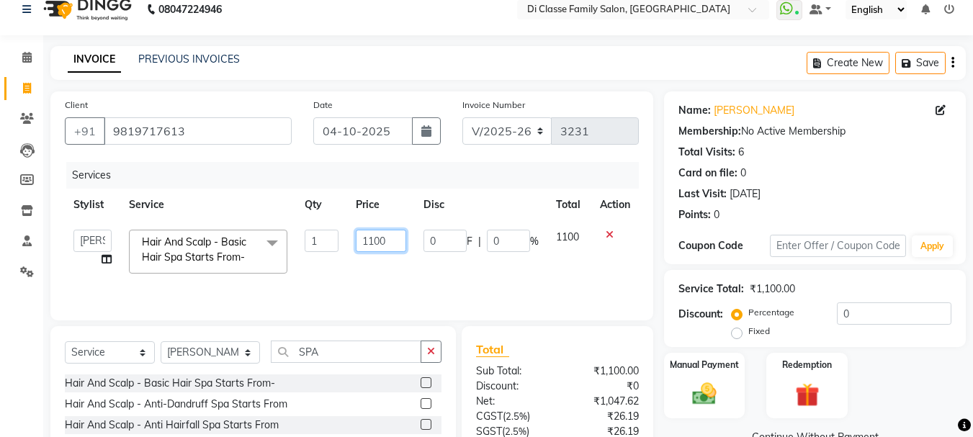
click at [374, 246] on input "1100" at bounding box center [381, 241] width 50 height 22
type input "18000"
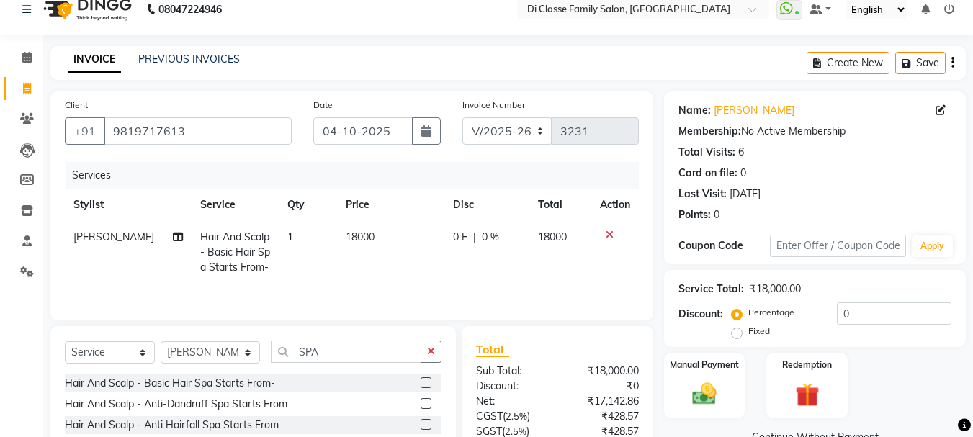
click at [425, 243] on td "18000" at bounding box center [390, 252] width 107 height 63
select select "91681"
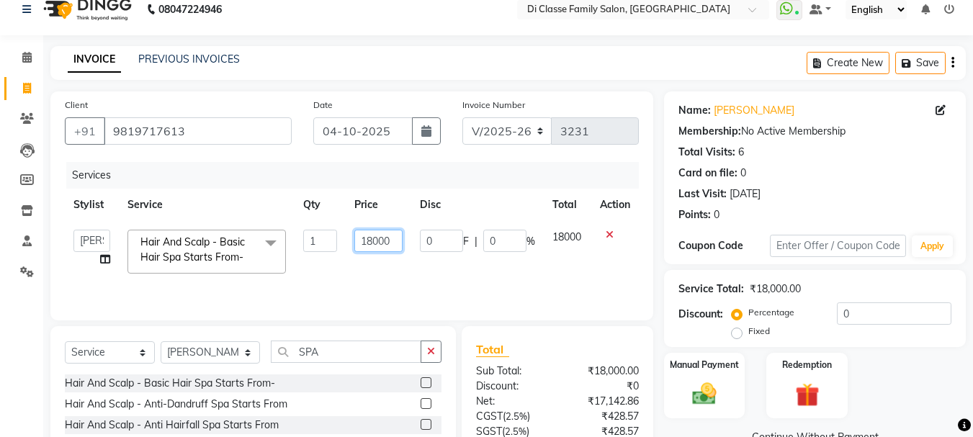
click at [393, 239] on input "18000" at bounding box center [378, 241] width 48 height 22
type input "1800"
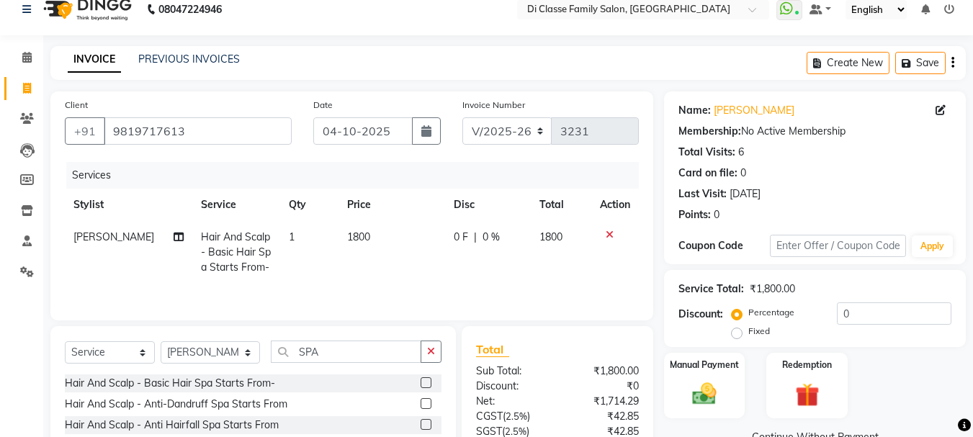
click at [416, 276] on tr "SAIRAJ KADAM Hair And Scalp - Basic Hair Spa Starts From- 1 1800 0 F | 0 % 1800" at bounding box center [352, 252] width 574 height 63
click at [435, 238] on td "1800" at bounding box center [391, 252] width 107 height 63
select select "91681"
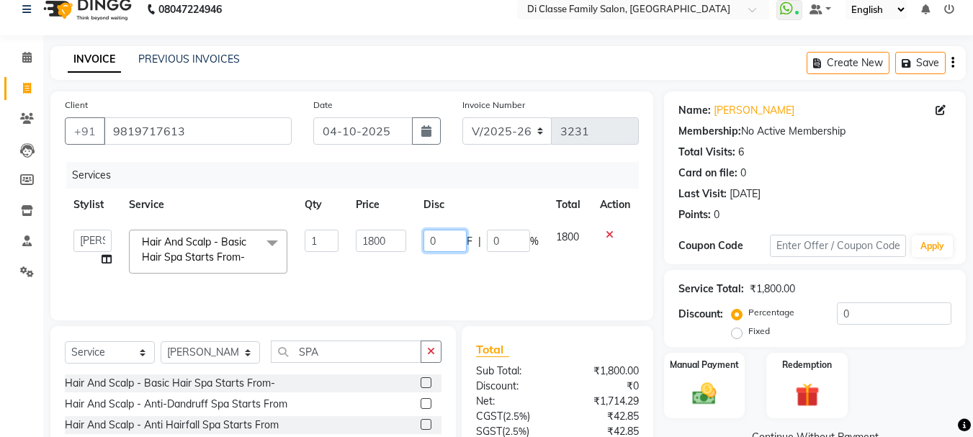
click at [431, 236] on input "0" at bounding box center [444, 241] width 43 height 22
type input "200"
drag, startPoint x: 438, startPoint y: 263, endPoint x: 558, endPoint y: 300, distance: 125.2
click at [438, 264] on td "200 F | 0 %" at bounding box center [481, 251] width 132 height 61
select select "91681"
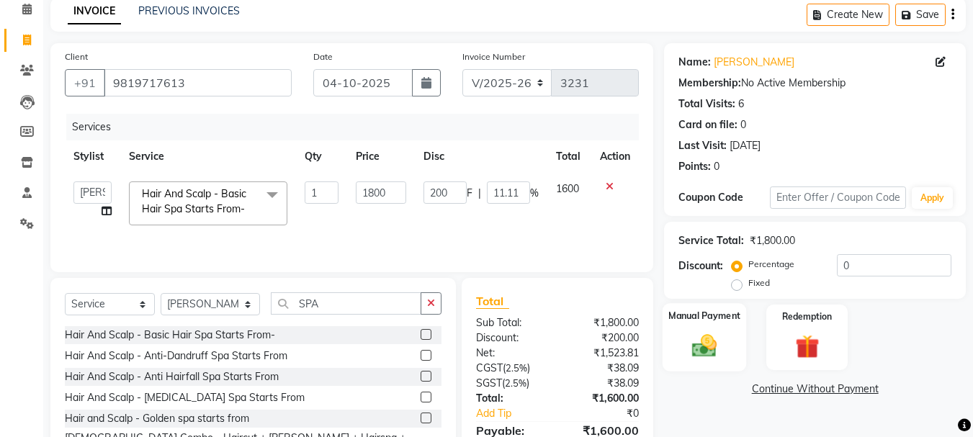
scroll to position [140, 0]
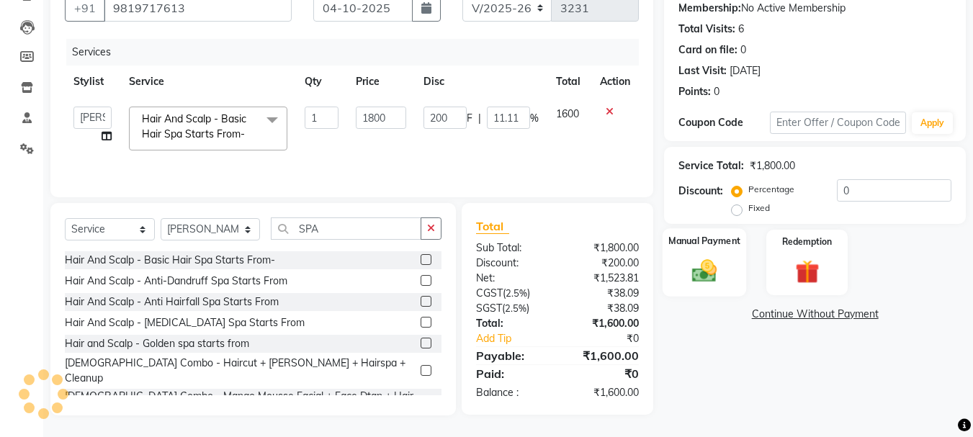
click at [704, 279] on img at bounding box center [704, 270] width 40 height 29
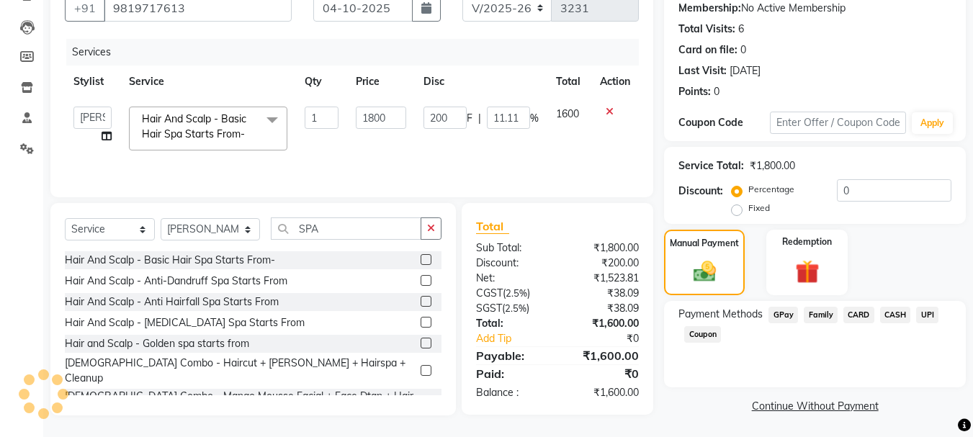
click at [924, 307] on span "UPI" at bounding box center [927, 315] width 22 height 17
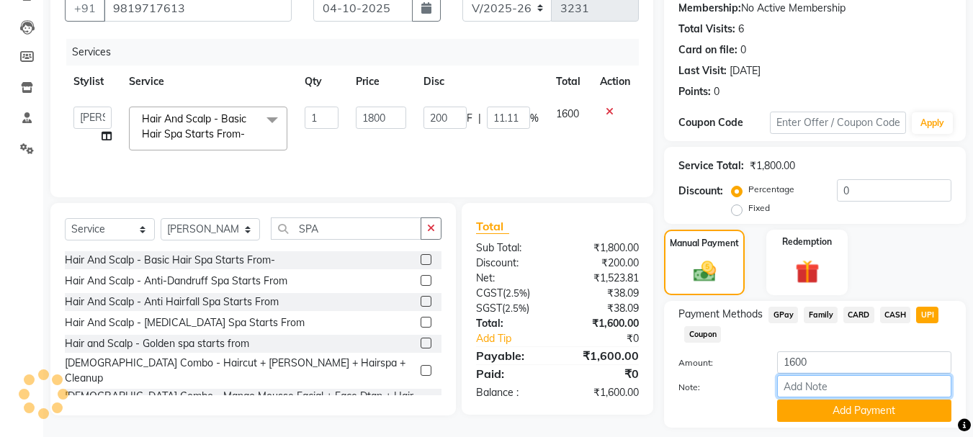
click at [902, 397] on input "Note:" at bounding box center [864, 386] width 174 height 22
click at [901, 406] on button "Add Payment" at bounding box center [864, 411] width 174 height 22
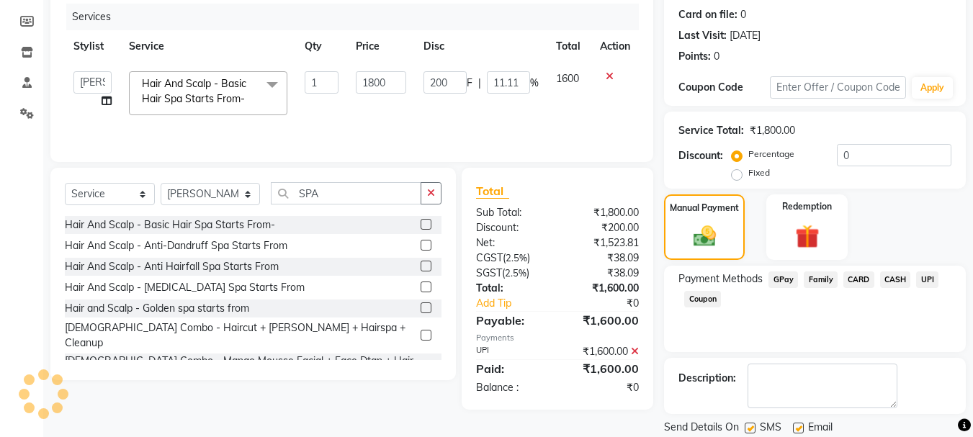
scroll to position [222, 0]
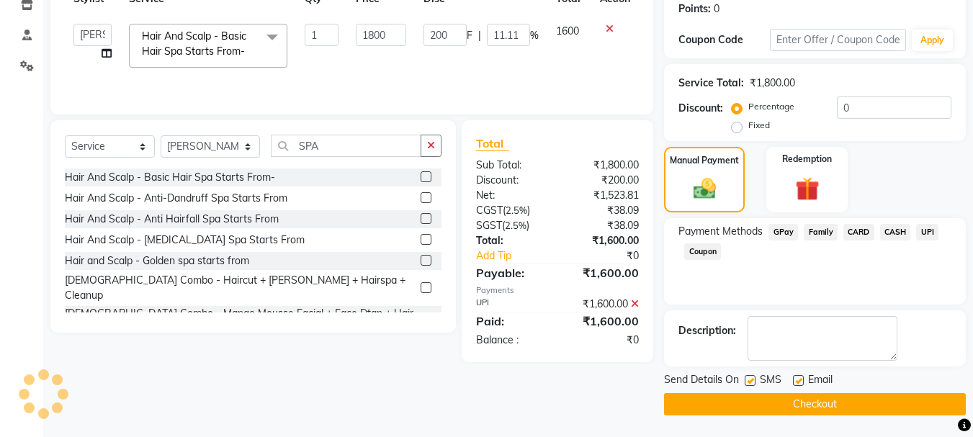
click at [897, 410] on button "Checkout" at bounding box center [815, 404] width 302 height 22
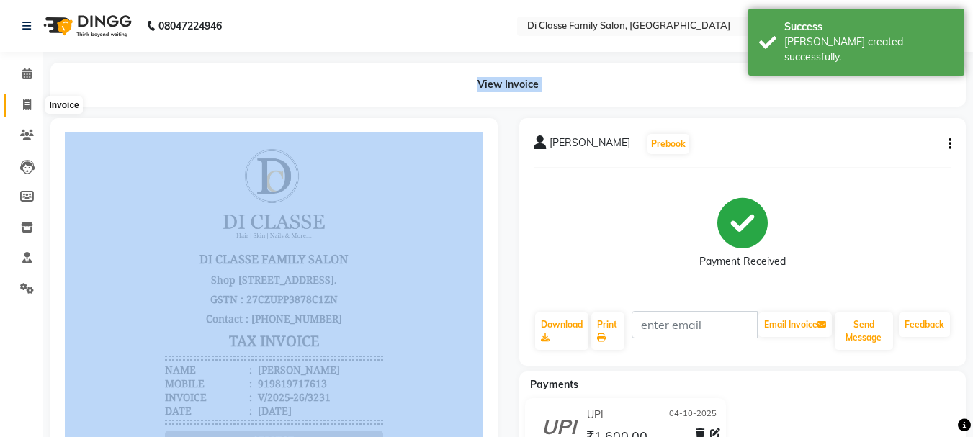
drag, startPoint x: 48, startPoint y: 114, endPoint x: 27, endPoint y: 108, distance: 21.7
click at [27, 108] on app-home "08047224946 Select Location × Di Classe Family Salon, Sanpada WhatsApp Status ✕…" at bounding box center [486, 396] width 973 height 792
click at [27, 108] on icon at bounding box center [27, 104] width 8 height 11
select select "4704"
select select "service"
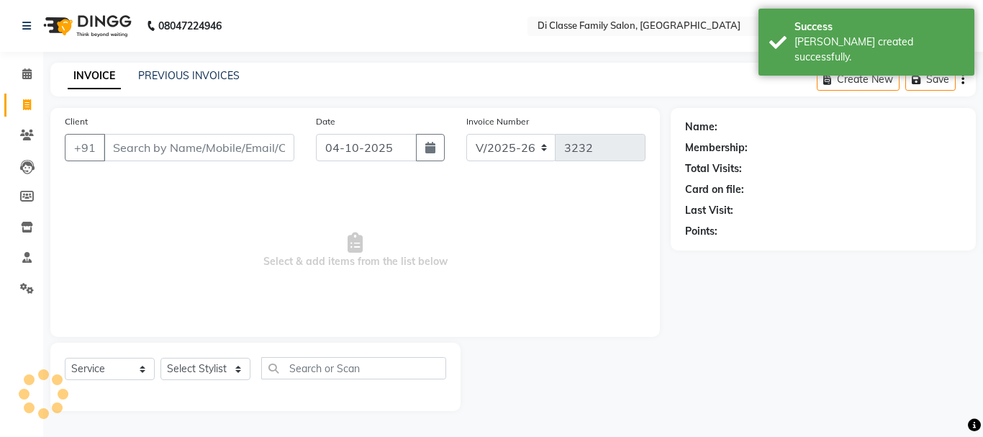
click at [175, 64] on div "INVOICE PREVIOUS INVOICES Create New Save" at bounding box center [513, 80] width 926 height 34
click at [174, 71] on link "PREVIOUS INVOICES" at bounding box center [189, 75] width 102 height 13
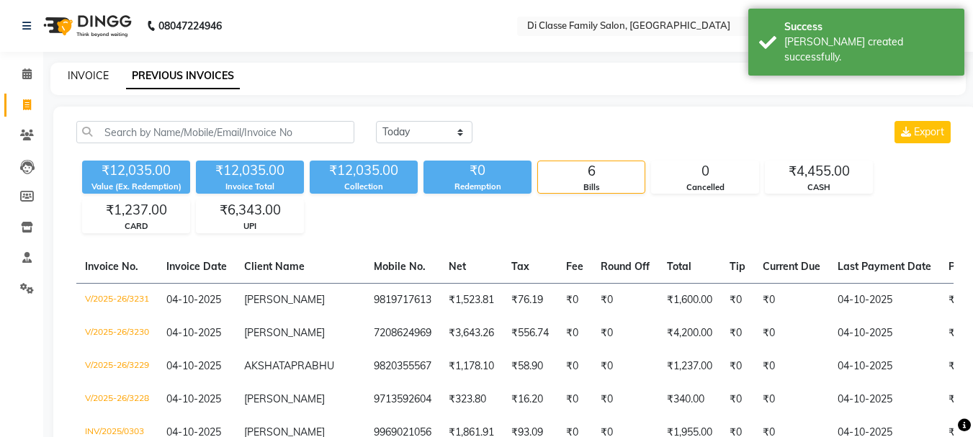
click at [82, 78] on link "INVOICE" at bounding box center [88, 75] width 41 height 13
select select "4704"
select select "service"
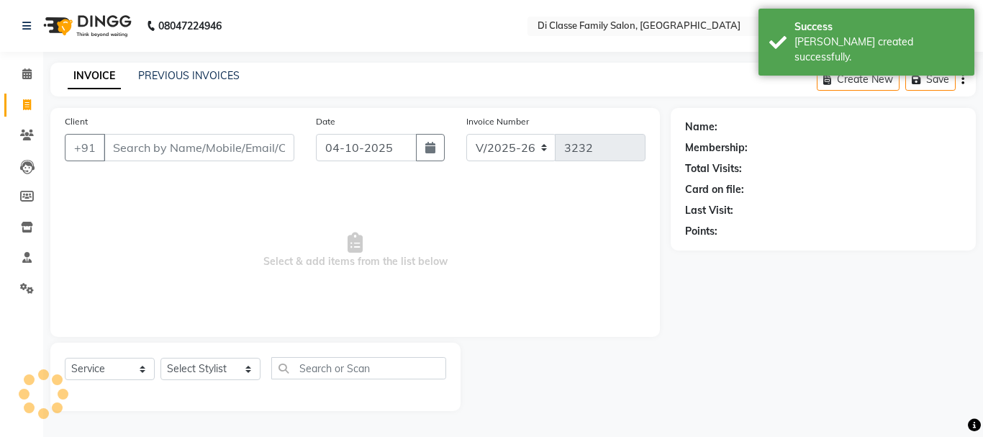
click at [262, 63] on div "INVOICE PREVIOUS INVOICES Create New Save" at bounding box center [513, 80] width 926 height 34
click at [228, 76] on link "PREVIOUS INVOICES" at bounding box center [189, 75] width 102 height 13
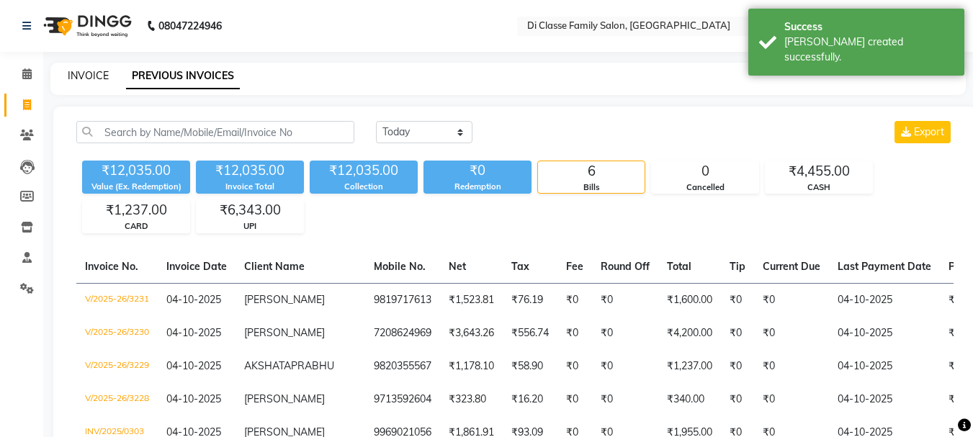
click at [101, 78] on link "INVOICE" at bounding box center [88, 75] width 41 height 13
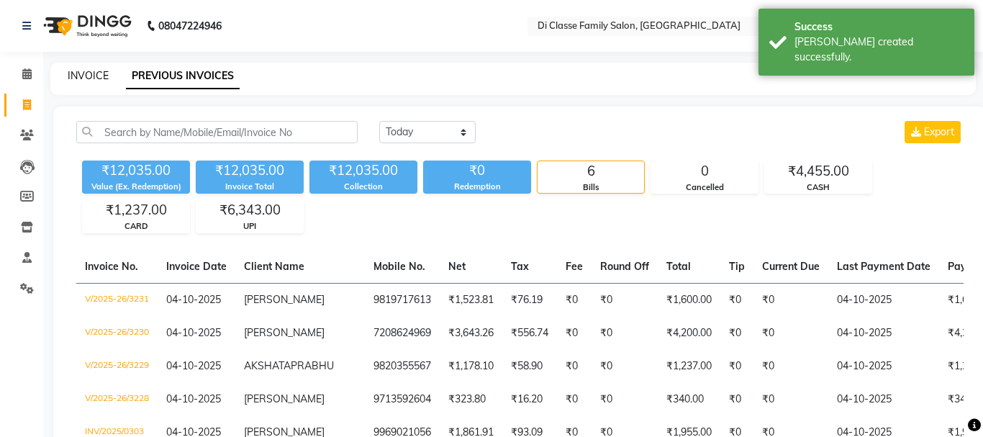
select select "4704"
select select "service"
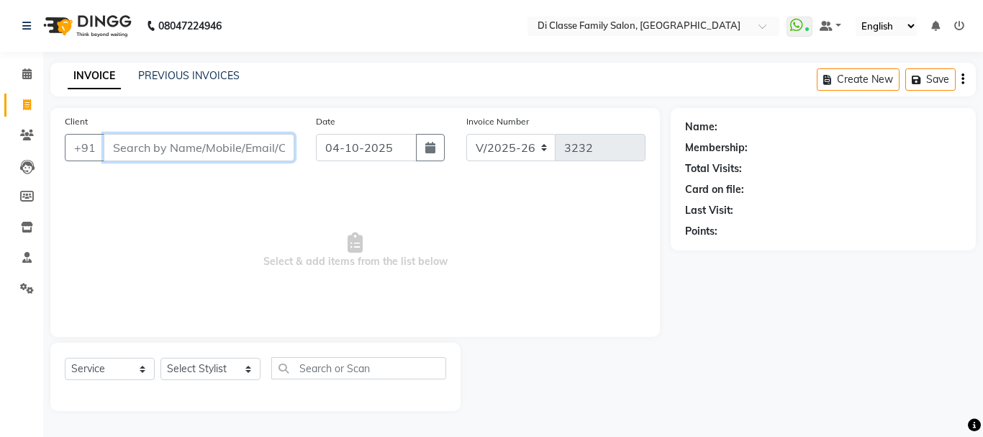
click at [206, 145] on input "Client" at bounding box center [199, 147] width 191 height 27
type input "9930736305"
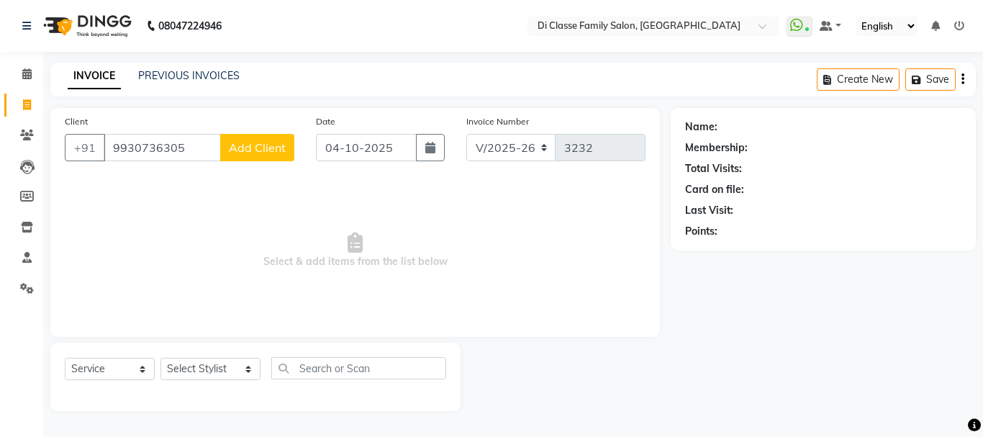
click at [283, 150] on span "Add Client" at bounding box center [257, 147] width 57 height 14
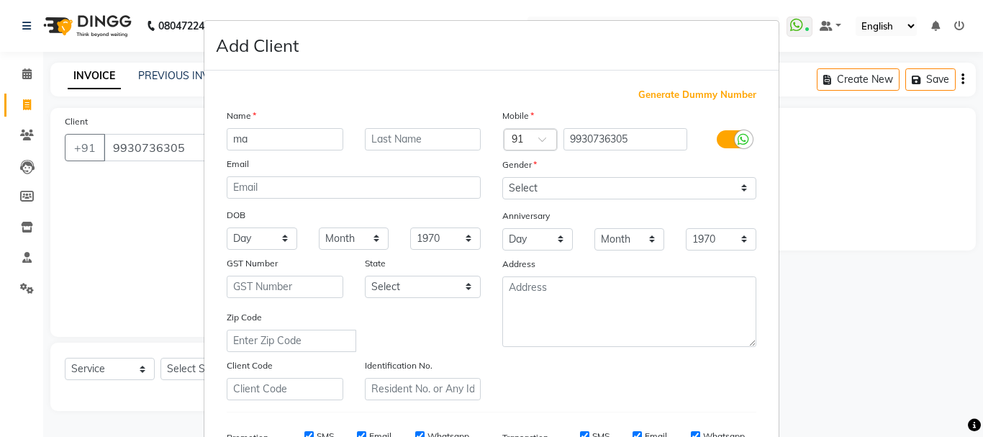
type input "m"
type input "AMANPREET"
click at [577, 194] on select "Select Male Female Other Prefer Not To Say" at bounding box center [630, 188] width 254 height 22
select select "female"
click at [503, 177] on select "Select Male Female Other Prefer Not To Say" at bounding box center [630, 188] width 254 height 22
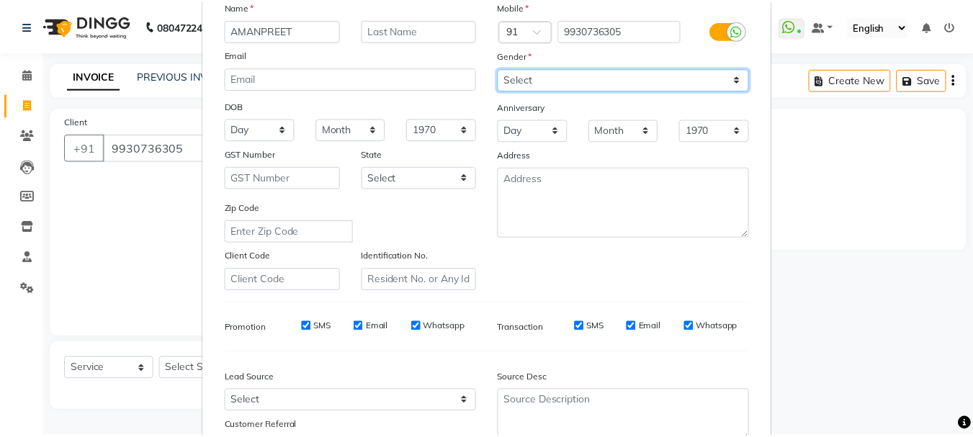
scroll to position [228, 0]
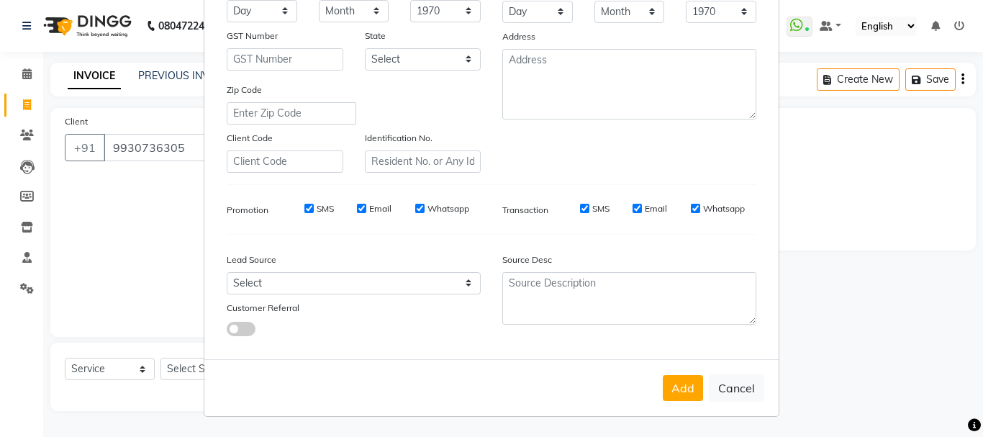
click at [656, 401] on div "Add Cancel" at bounding box center [491, 387] width 575 height 57
click at [706, 374] on div "Add Cancel" at bounding box center [491, 387] width 575 height 57
click at [663, 382] on button "Add" at bounding box center [683, 388] width 40 height 26
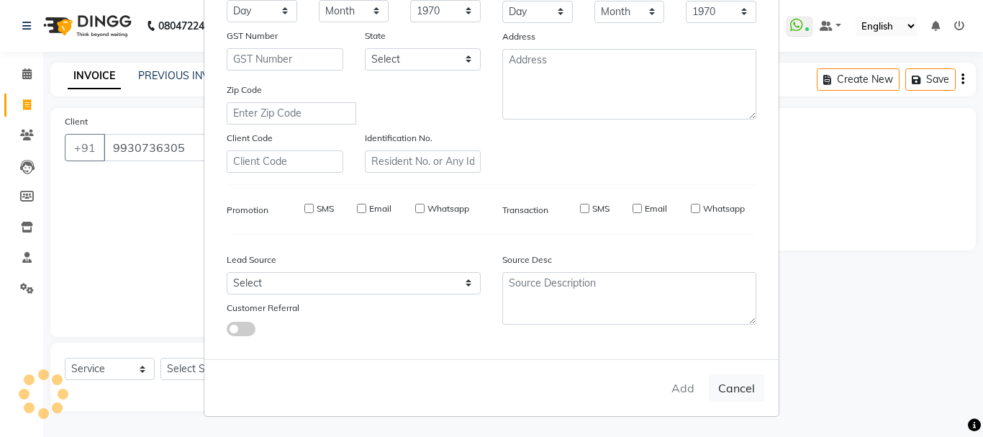
select select
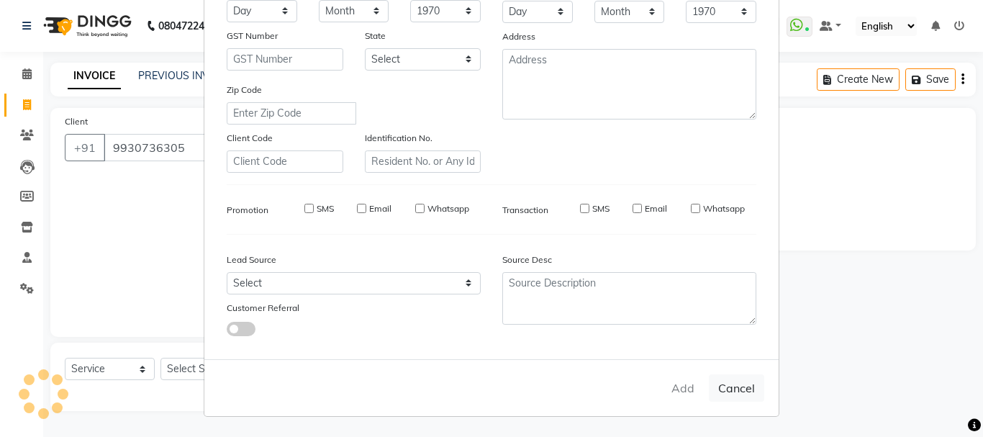
select select
checkbox input "false"
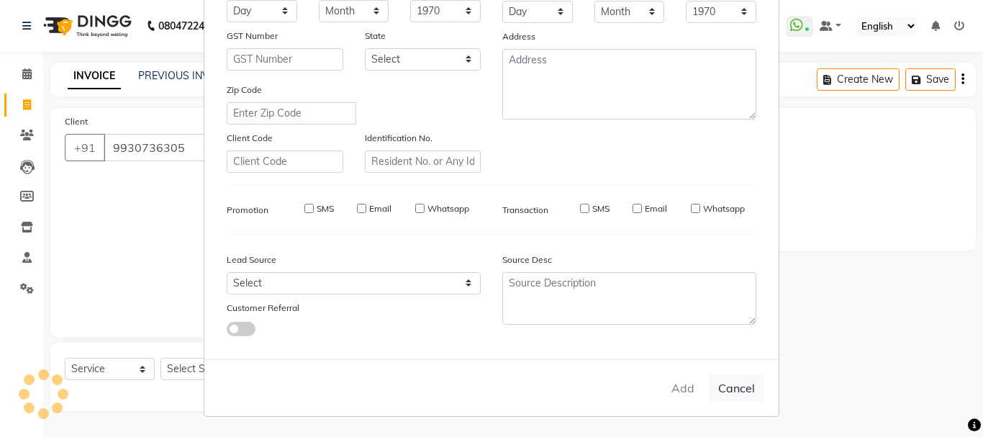
checkbox input "false"
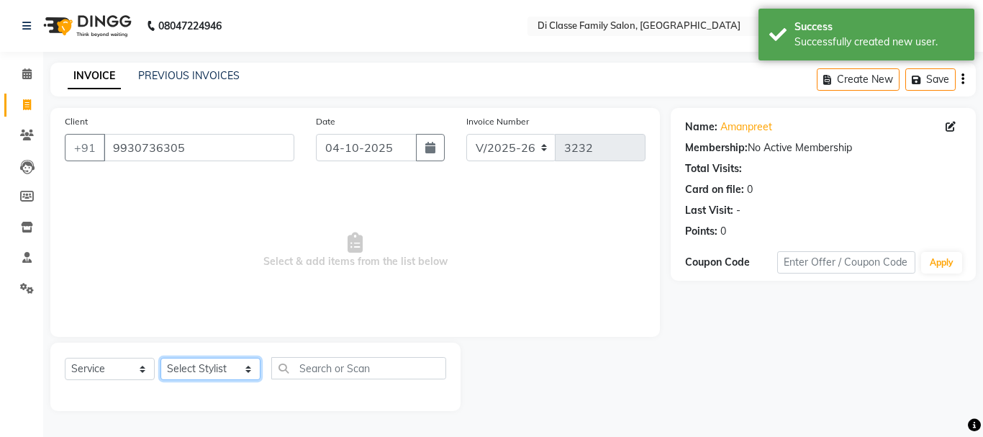
click at [186, 367] on select "Select Stylist ANAS Anu AYAZ KADRI Front Desk Javed KOMAL lalita Muskan Nidhi P…" at bounding box center [211, 369] width 100 height 22
select select "79582"
click at [161, 358] on select "Select Stylist ANAS Anu AYAZ KADRI Front Desk Javed KOMAL lalita Muskan Nidhi P…" at bounding box center [211, 369] width 100 height 22
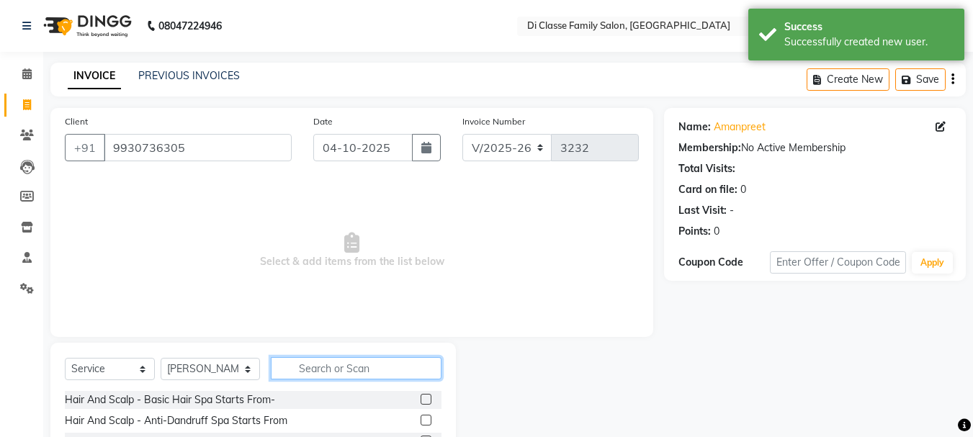
click at [379, 361] on input "text" at bounding box center [356, 368] width 171 height 22
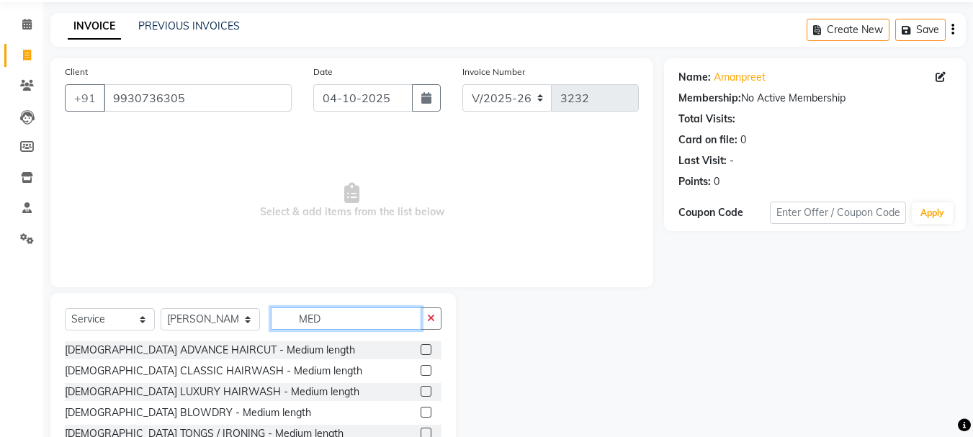
scroll to position [100, 0]
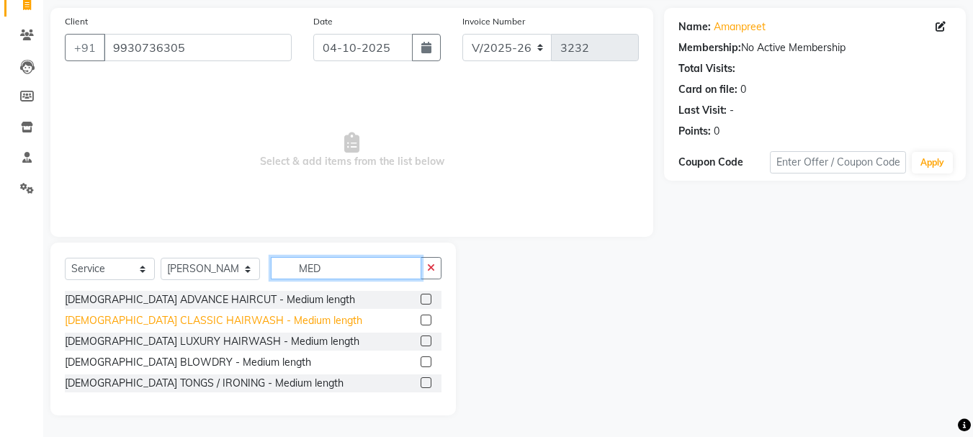
type input "MED"
click at [255, 313] on div "FEMALE CLASSIC HAIRWASH - Medium length" at bounding box center [213, 320] width 297 height 15
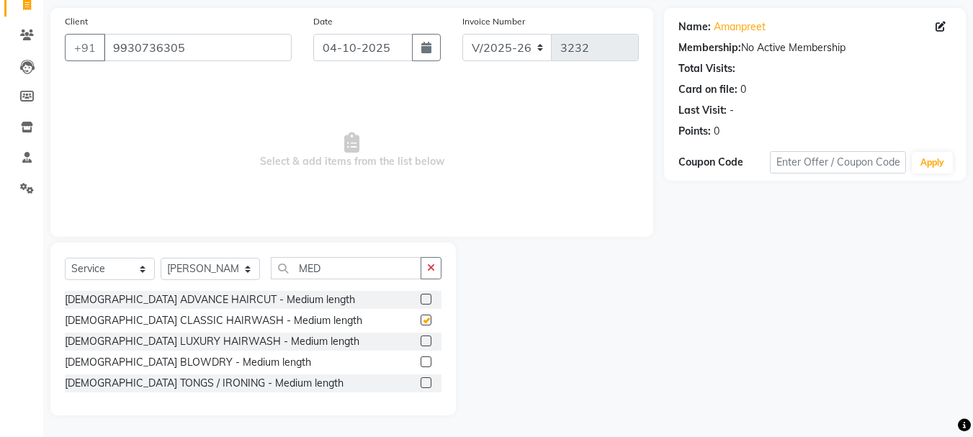
checkbox input "false"
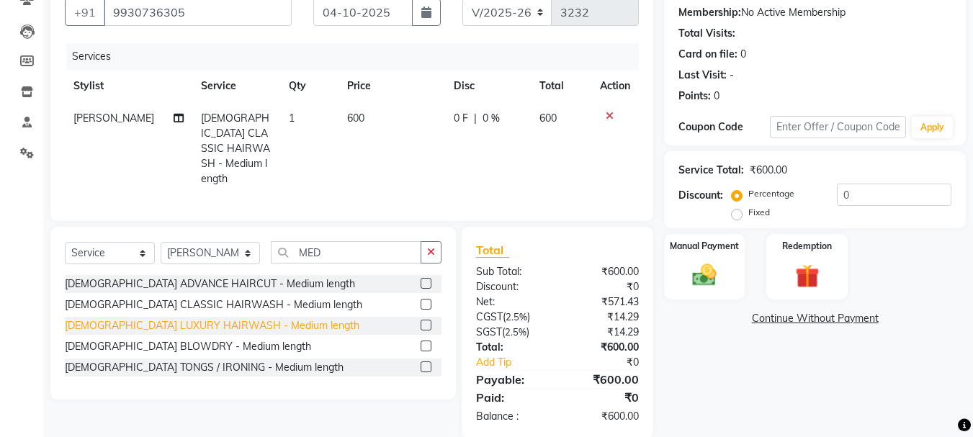
scroll to position [154, 0]
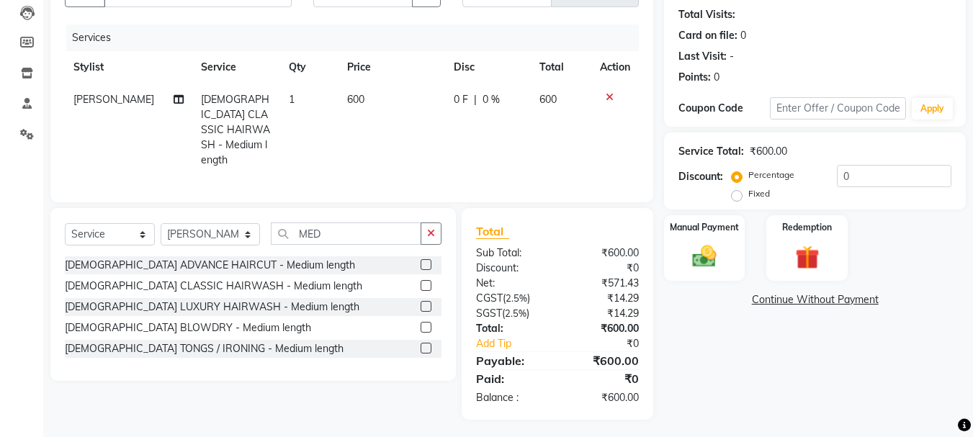
click at [237, 328] on div "FEMALE BLOWDRY - Medium length" at bounding box center [253, 328] width 377 height 18
click at [233, 325] on div "FEMALE BLOWDRY - Medium length" at bounding box center [188, 327] width 246 height 15
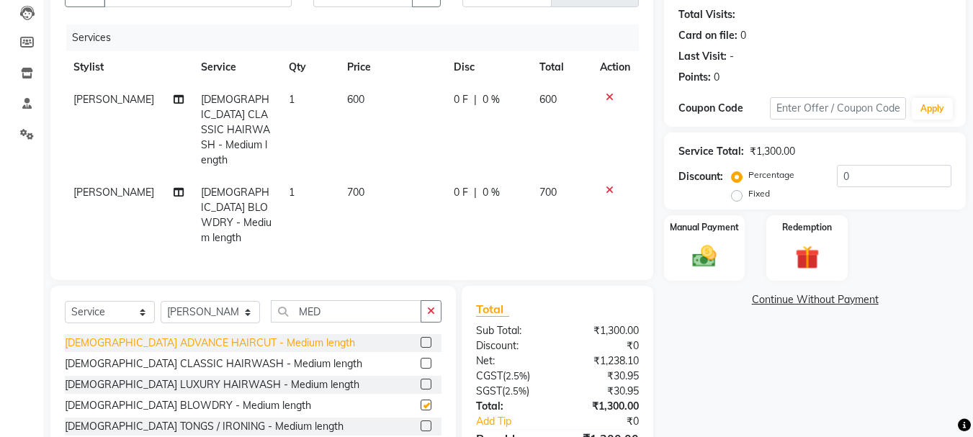
checkbox input "false"
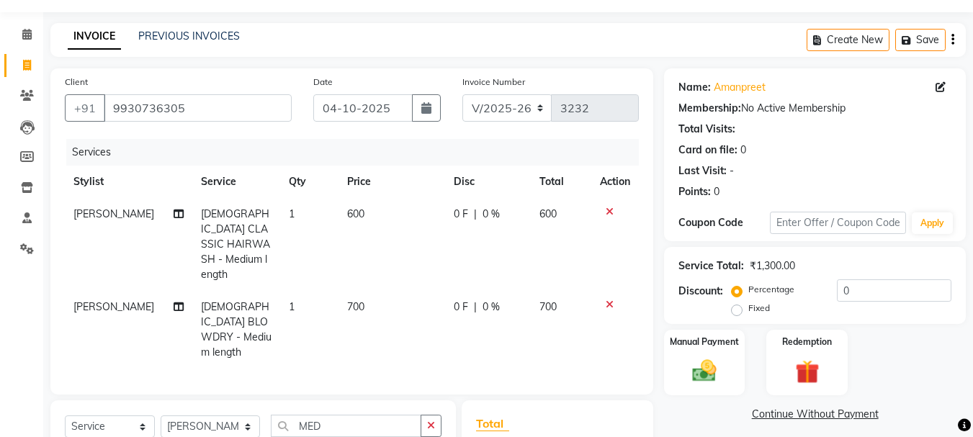
scroll to position [144, 0]
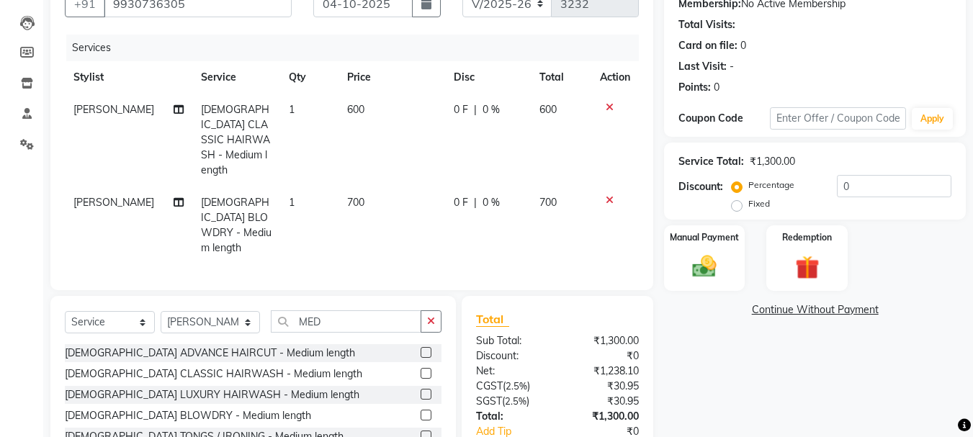
click at [714, 292] on div "Name: Amanpreet Membership: No Active Membership Total Visits: Card on file: 0 …" at bounding box center [820, 236] width 312 height 544
click at [726, 273] on div "Manual Payment" at bounding box center [704, 258] width 84 height 68
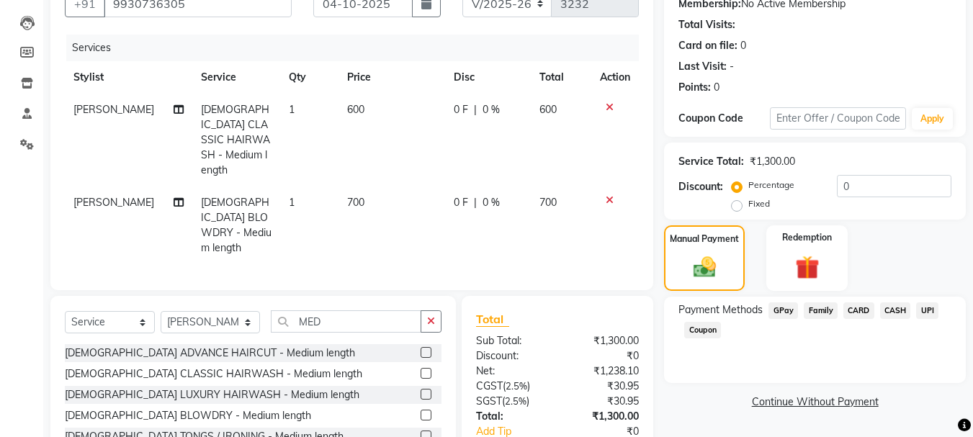
drag, startPoint x: 934, startPoint y: 313, endPoint x: 929, endPoint y: 333, distance: 20.1
click at [933, 315] on span "UPI" at bounding box center [927, 310] width 22 height 17
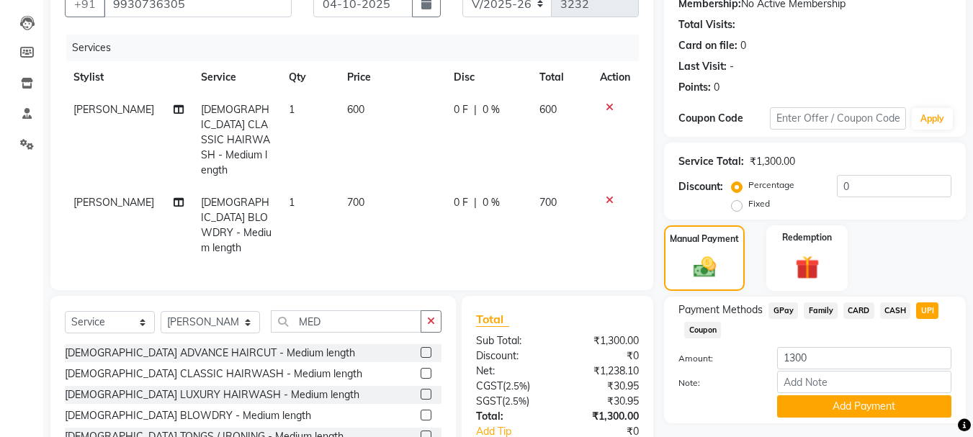
click at [910, 423] on div "Payment Methods GPay Family CARD CASH UPI Coupon Amount: 1300 Note: Add Payment" at bounding box center [815, 360] width 302 height 127
click at [916, 396] on button "Add Payment" at bounding box center [864, 406] width 174 height 22
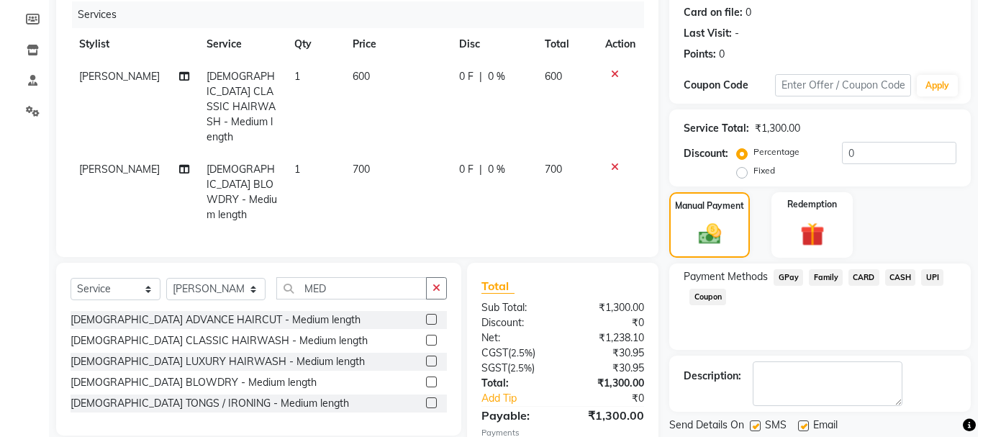
scroll to position [0, 0]
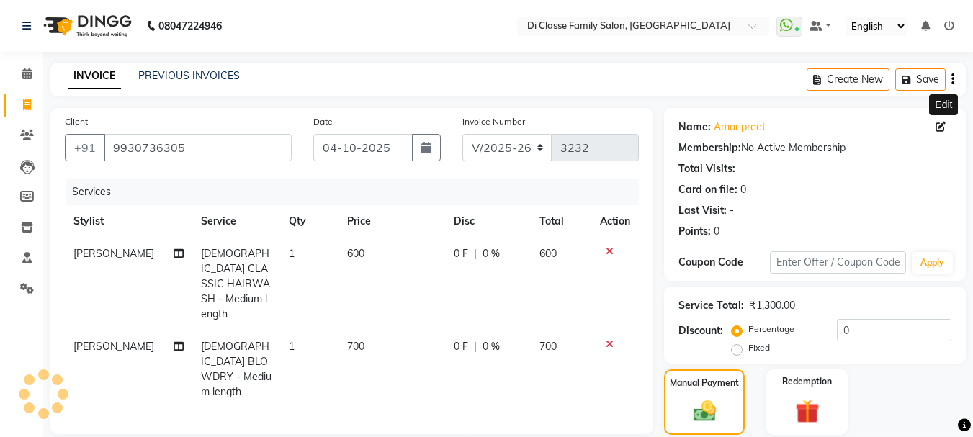
click at [945, 130] on span at bounding box center [943, 127] width 16 height 15
click at [942, 123] on icon at bounding box center [940, 127] width 10 height 10
select select "17"
select select "06"
select select "2010"
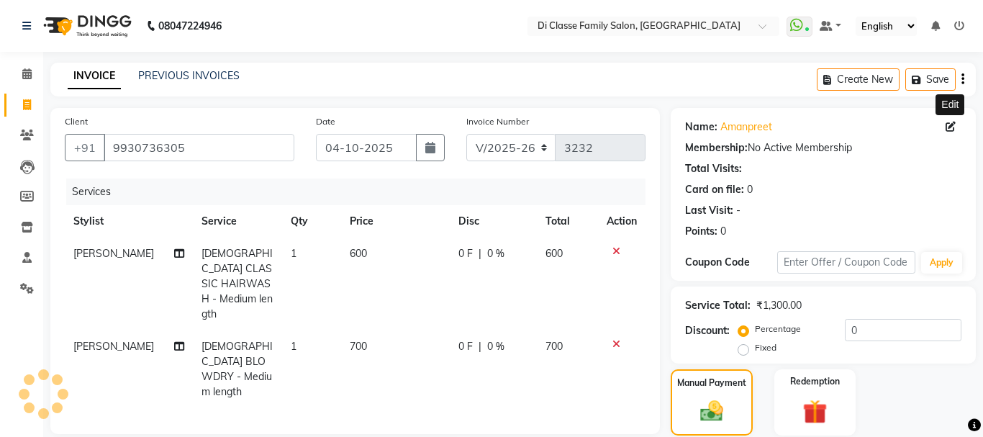
select select "female"
select select "11"
select select "03"
select select "2010"
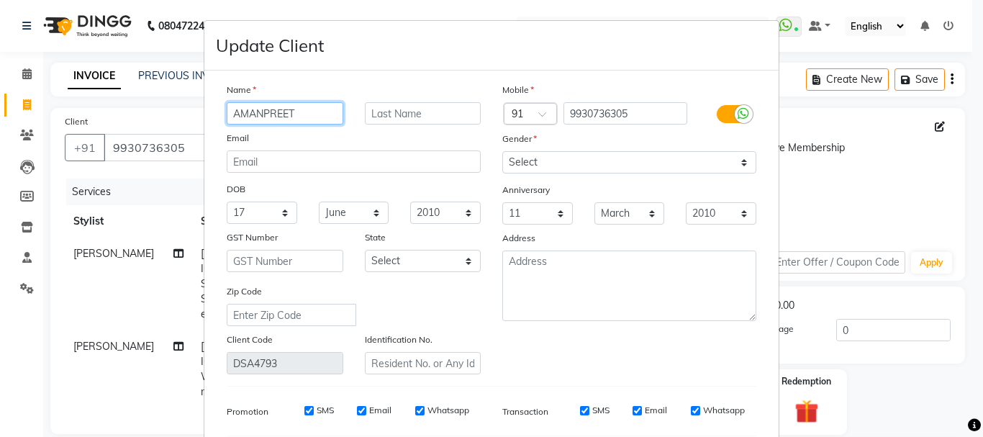
click at [330, 110] on input "AMANPREET" at bounding box center [285, 113] width 117 height 22
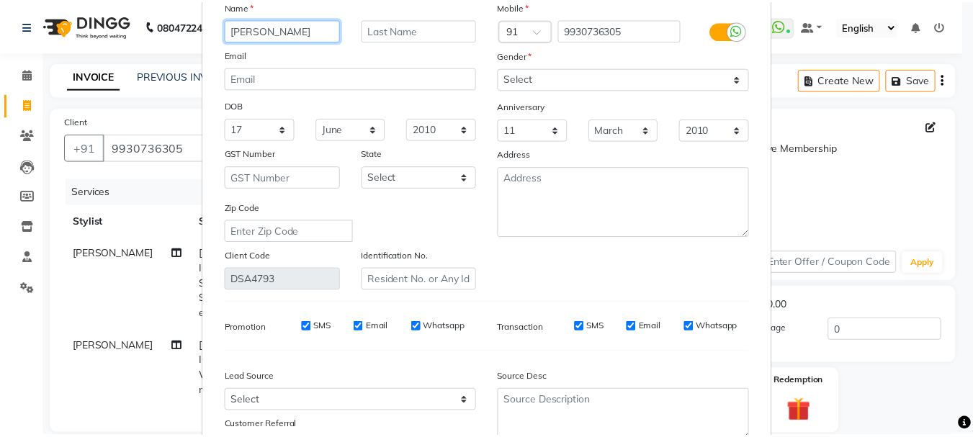
scroll to position [202, 0]
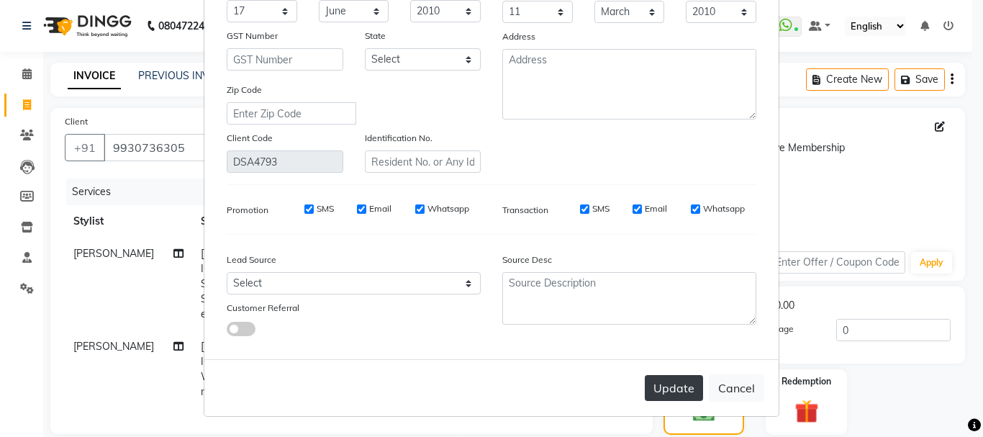
type input "AMANPREET RAJPUT"
click at [682, 400] on button "Update" at bounding box center [674, 388] width 58 height 26
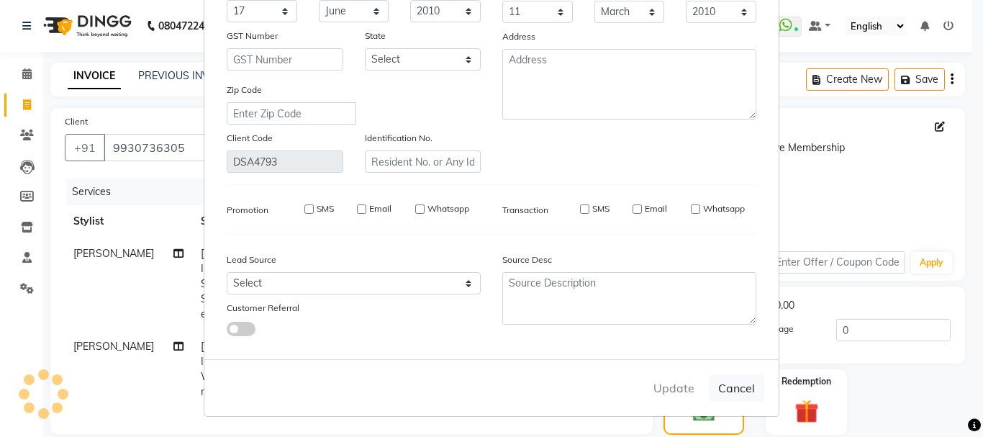
select select
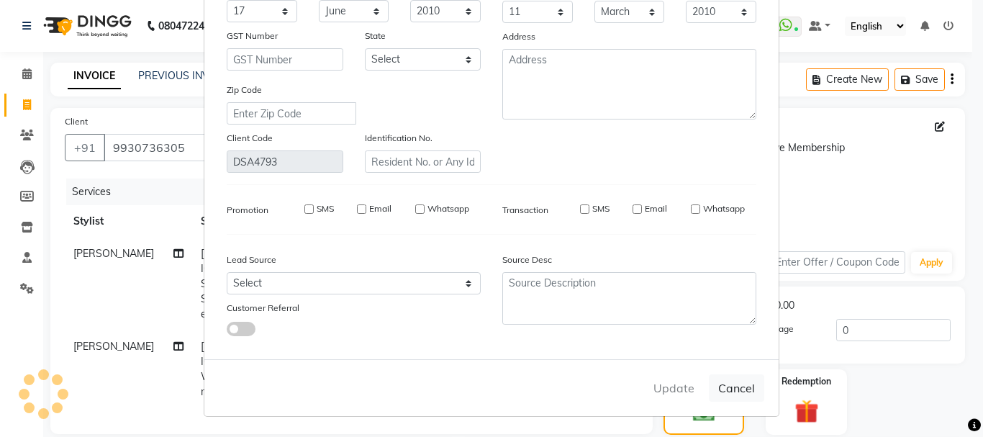
select select
checkbox input "false"
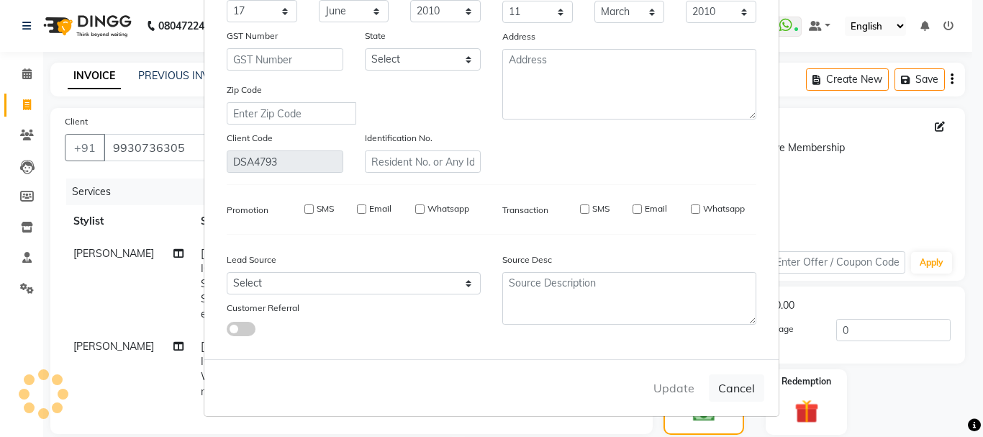
checkbox input "false"
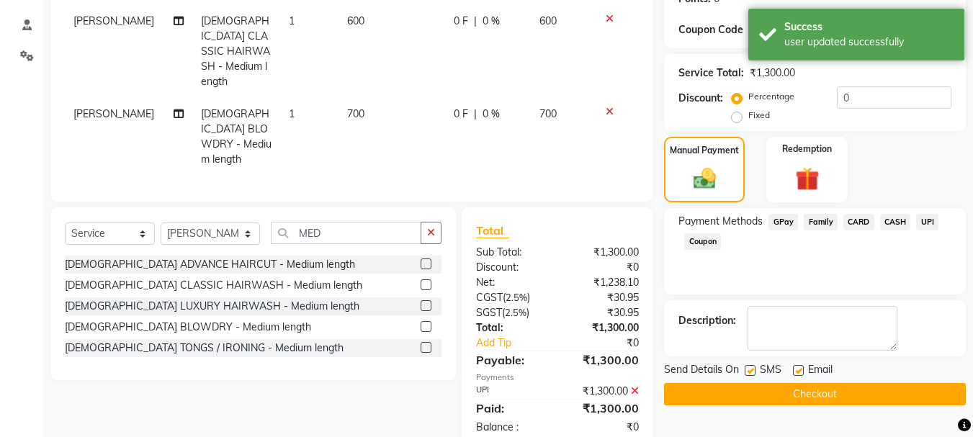
scroll to position [247, 0]
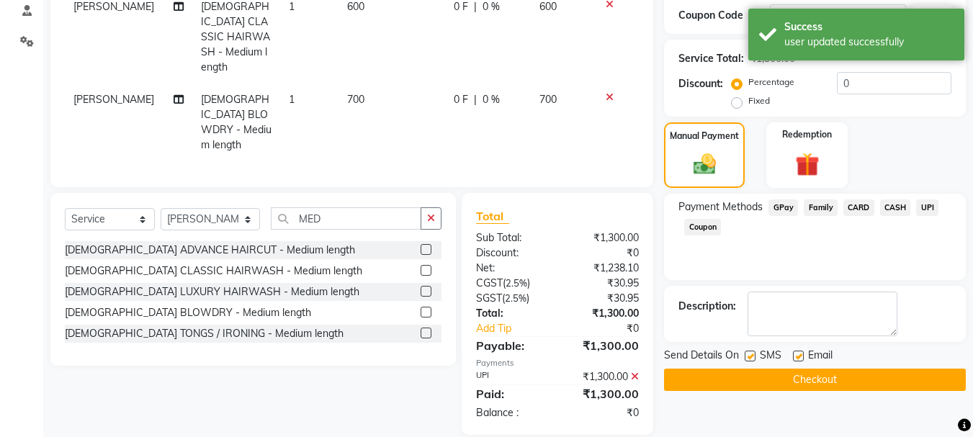
click at [863, 377] on button "Checkout" at bounding box center [815, 380] width 302 height 22
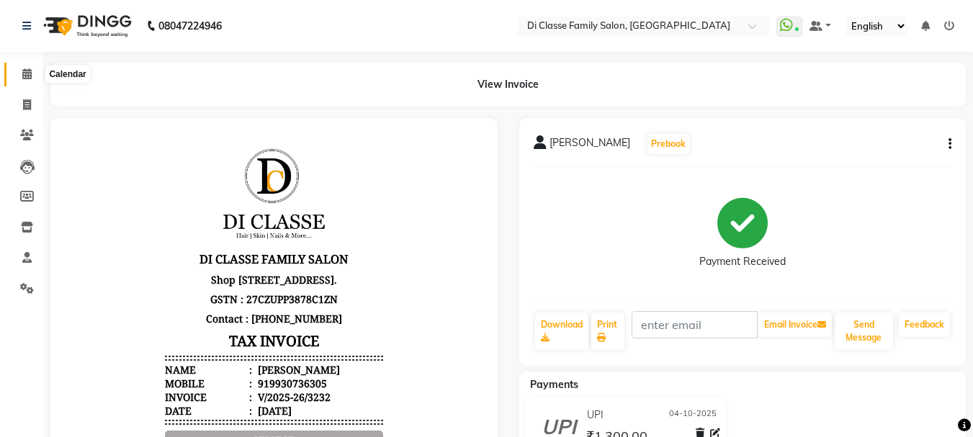
click at [32, 69] on icon at bounding box center [26, 73] width 9 height 11
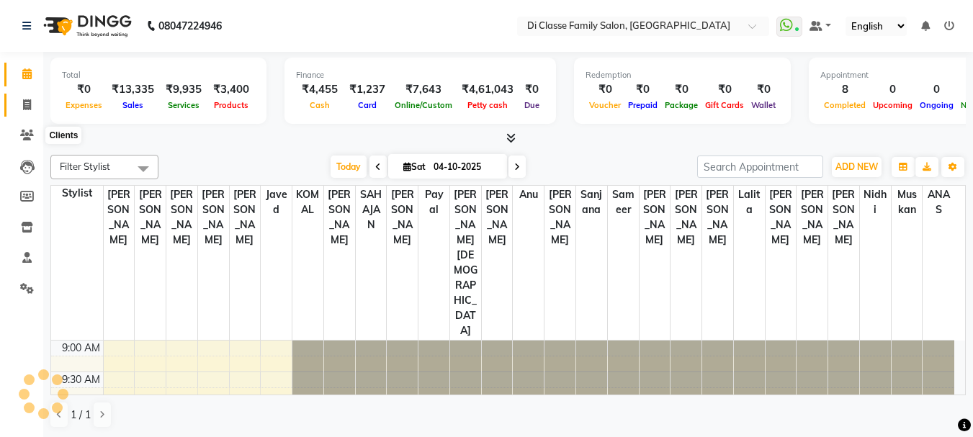
scroll to position [571, 0]
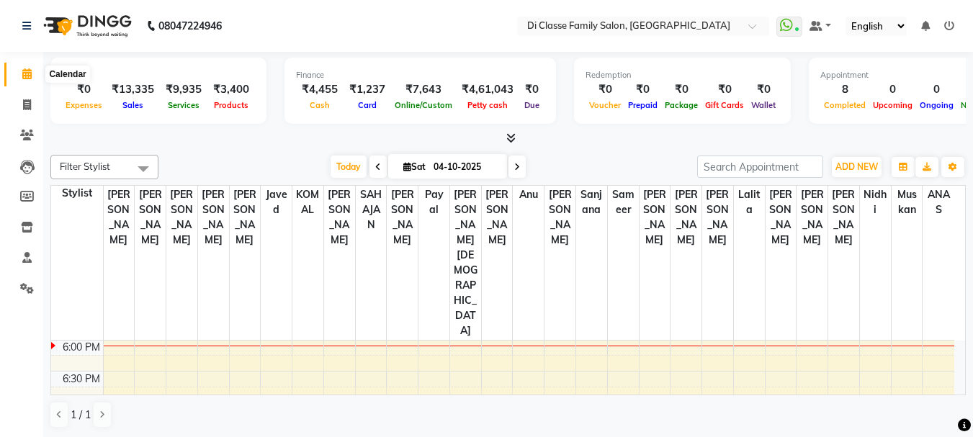
click at [18, 72] on span at bounding box center [26, 74] width 25 height 17
click at [21, 135] on icon at bounding box center [27, 135] width 14 height 11
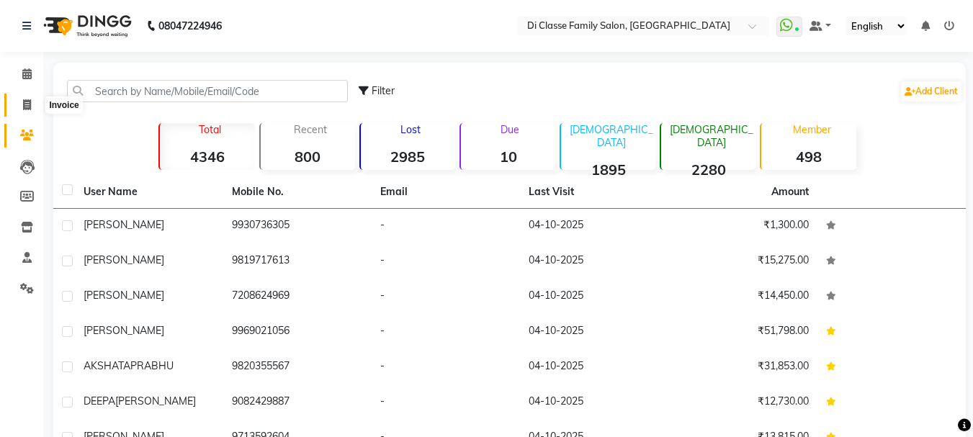
click at [24, 107] on icon at bounding box center [27, 104] width 8 height 11
select select "service"
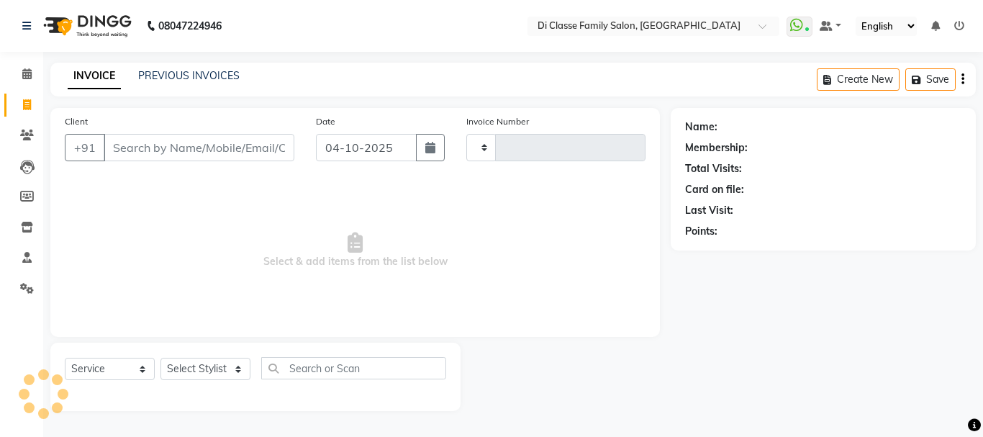
click at [185, 150] on input "Client" at bounding box center [199, 147] width 191 height 27
type input "3233"
select select "4704"
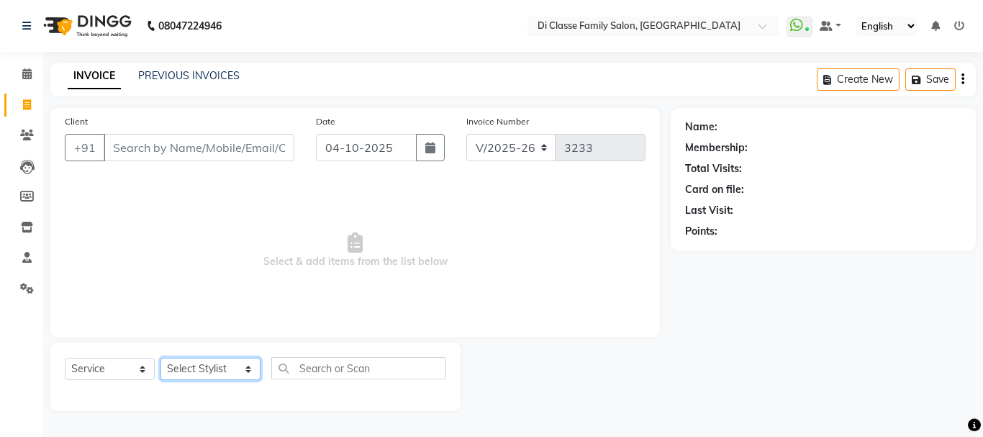
click at [188, 377] on select "Select Stylist ANAS Anu AYAZ KADRI Front Desk Javed KOMAL lalita Muskan Nidhi P…" at bounding box center [211, 369] width 100 height 22
select select "90699"
click at [161, 358] on select "Select Stylist ANAS Anu AYAZ KADRI Front Desk Javed KOMAL lalita Muskan Nidhi P…" at bounding box center [211, 369] width 100 height 22
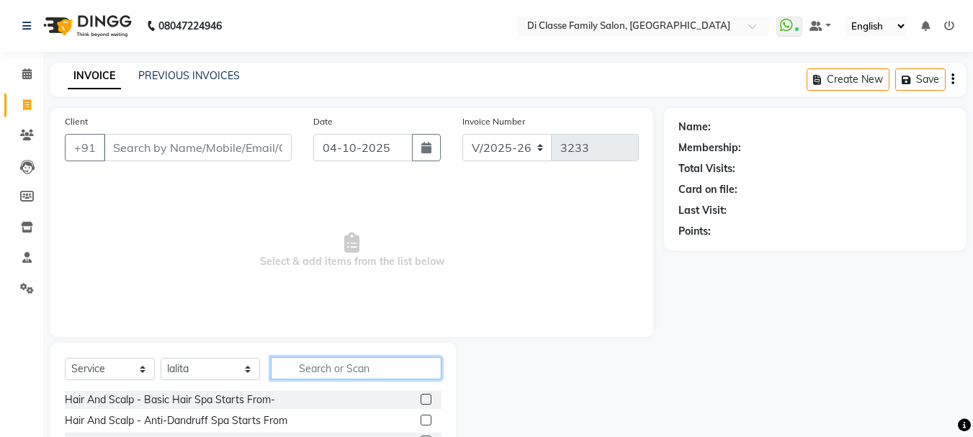
click at [323, 370] on input "text" at bounding box center [356, 368] width 171 height 22
type input "HAPPY"
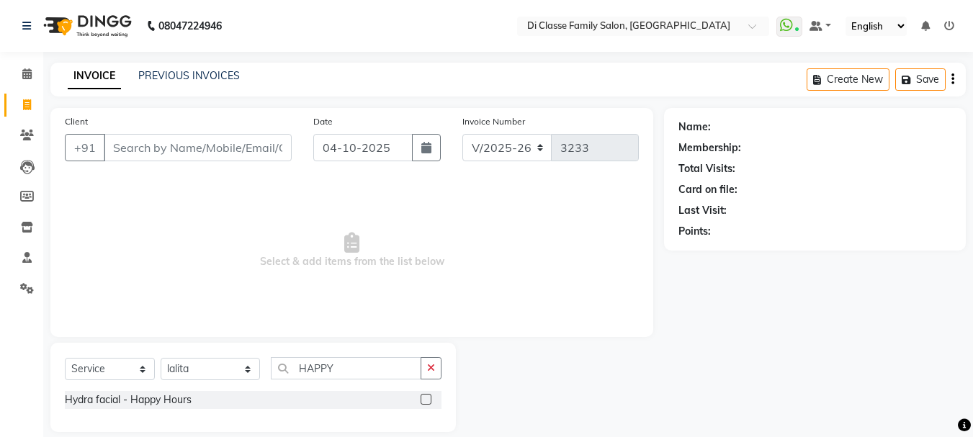
click at [425, 392] on div at bounding box center [430, 400] width 21 height 18
click at [423, 398] on label at bounding box center [425, 399] width 11 height 11
click at [423, 398] on input "checkbox" at bounding box center [424, 399] width 9 height 9
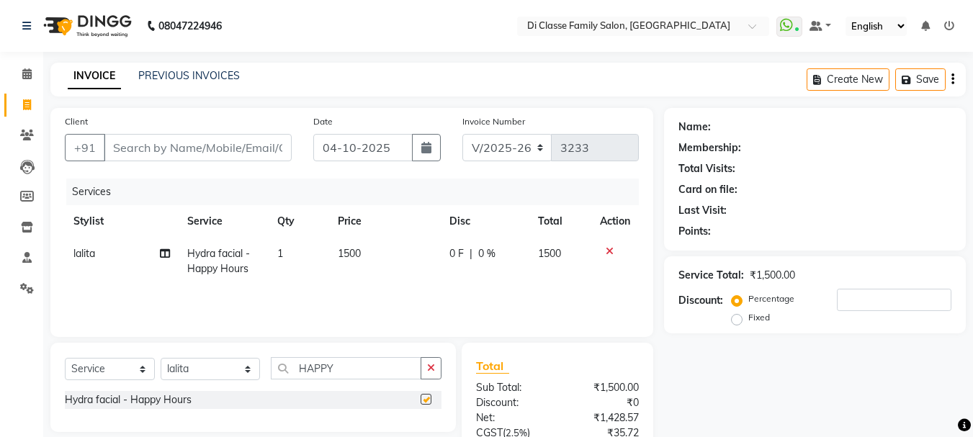
checkbox input "false"
click at [181, 367] on select "Select Stylist ANAS Anu AYAZ KADRI Front Desk Javed KOMAL lalita Muskan Nidhi P…" at bounding box center [210, 369] width 99 height 22
select select "59601"
click at [161, 358] on select "Select Stylist ANAS Anu AYAZ KADRI Front Desk Javed KOMAL lalita Muskan Nidhi P…" at bounding box center [210, 369] width 99 height 22
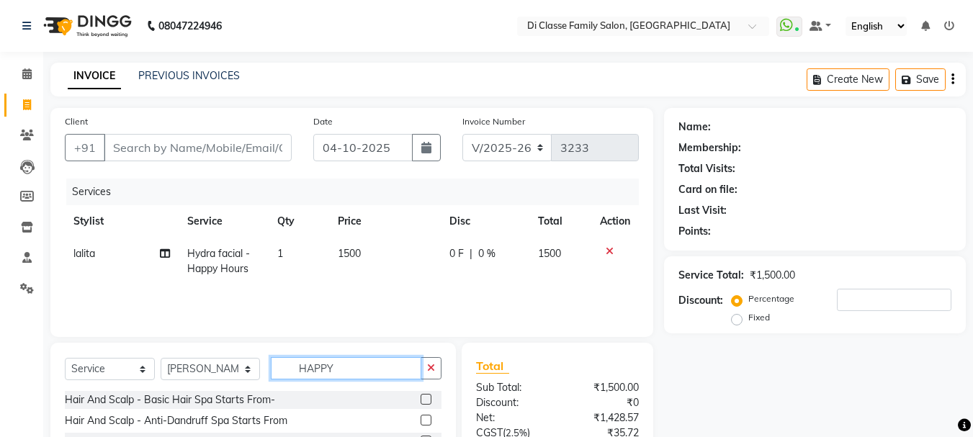
click at [379, 369] on input "HAPPY" at bounding box center [346, 368] width 150 height 22
type input "HAPPY"
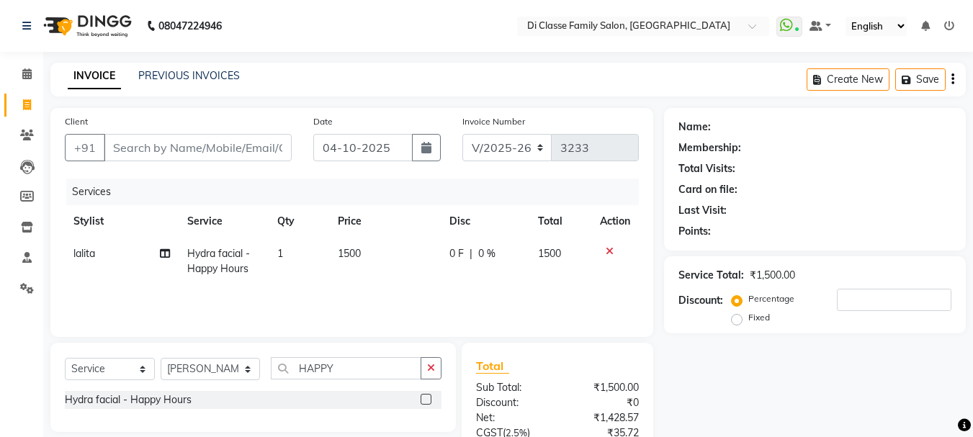
click at [422, 397] on label at bounding box center [425, 399] width 11 height 11
click at [422, 397] on input "checkbox" at bounding box center [424, 399] width 9 height 9
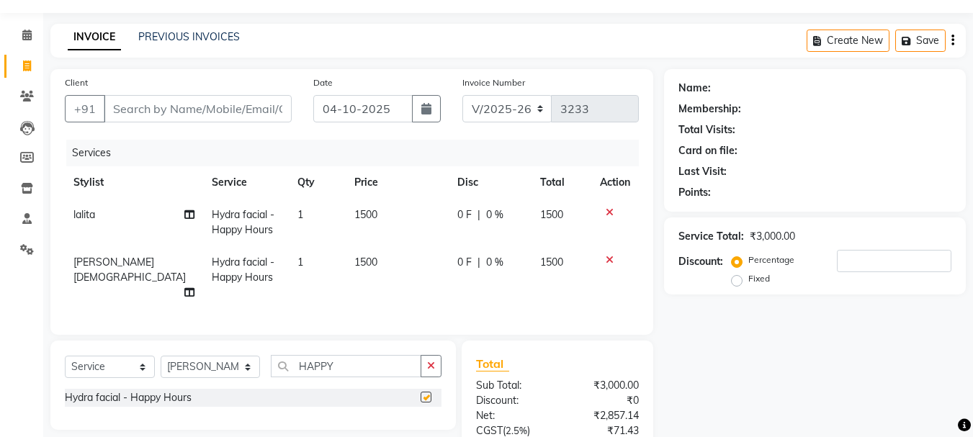
checkbox input "false"
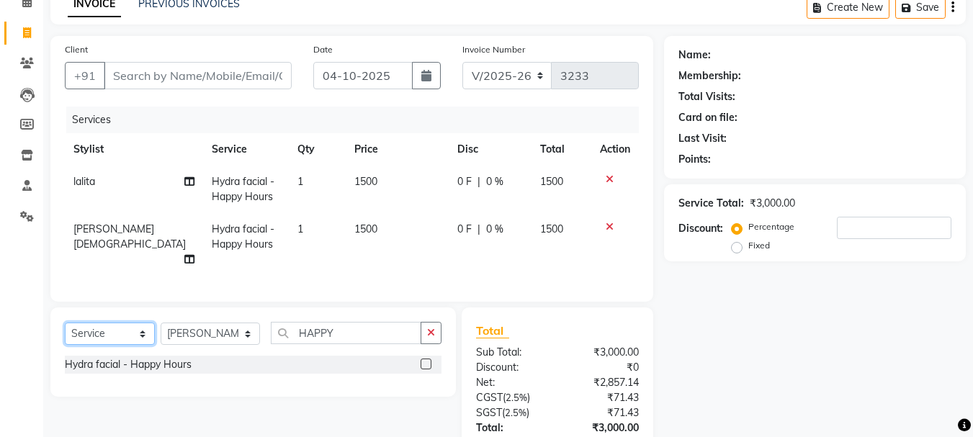
click at [127, 331] on select "Select Service Product Membership Package Voucher Prepaid Gift Card" at bounding box center [110, 334] width 90 height 22
select select "product"
click at [65, 323] on select "Select Service Product Membership Package Voucher Prepaid Gift Card" at bounding box center [110, 334] width 90 height 22
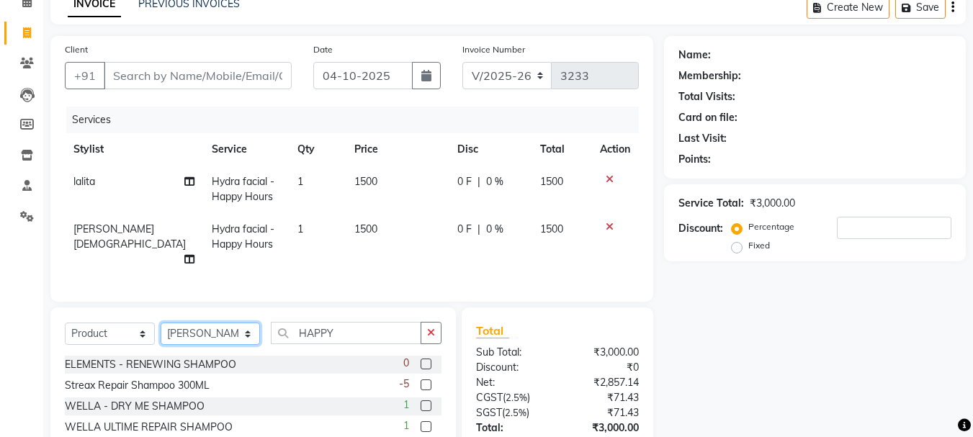
click at [189, 327] on select "Select Stylist ANAS Anu AYAZ KADRI Front Desk Javed KOMAL lalita Muskan Nidhi P…" at bounding box center [210, 334] width 99 height 22
select select "90699"
click at [161, 323] on select "Select Stylist ANAS Anu AYAZ KADRI Front Desk Javed KOMAL lalita Muskan Nidhi P…" at bounding box center [210, 334] width 99 height 22
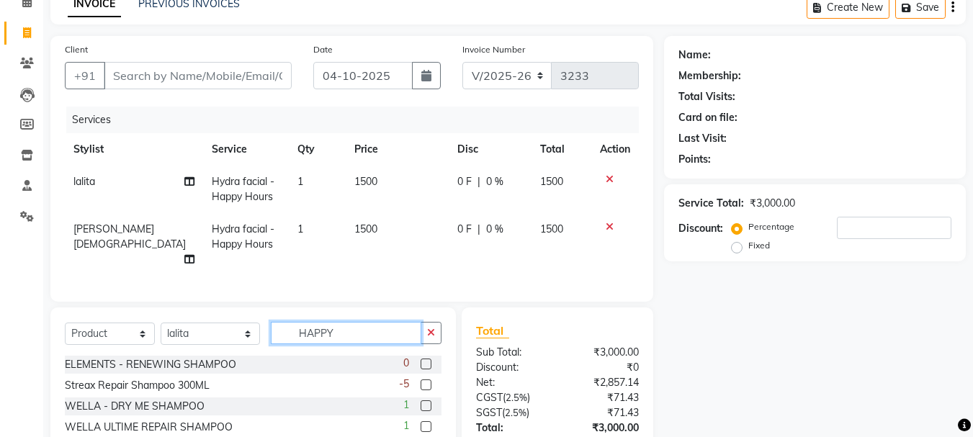
drag, startPoint x: 333, startPoint y: 333, endPoint x: 292, endPoint y: 335, distance: 41.1
click at [292, 335] on input "HAPPY" at bounding box center [346, 333] width 150 height 22
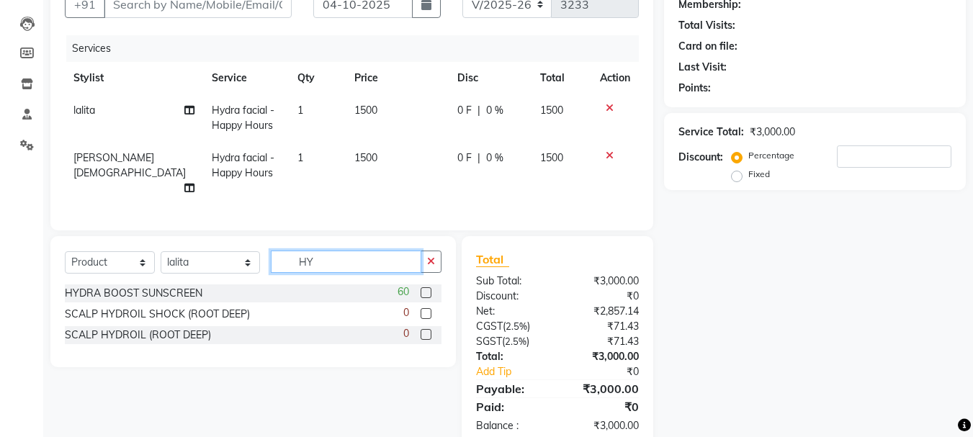
scroll to position [144, 0]
type input "HY"
click at [428, 288] on label at bounding box center [425, 292] width 11 height 11
click at [428, 288] on input "checkbox" at bounding box center [424, 292] width 9 height 9
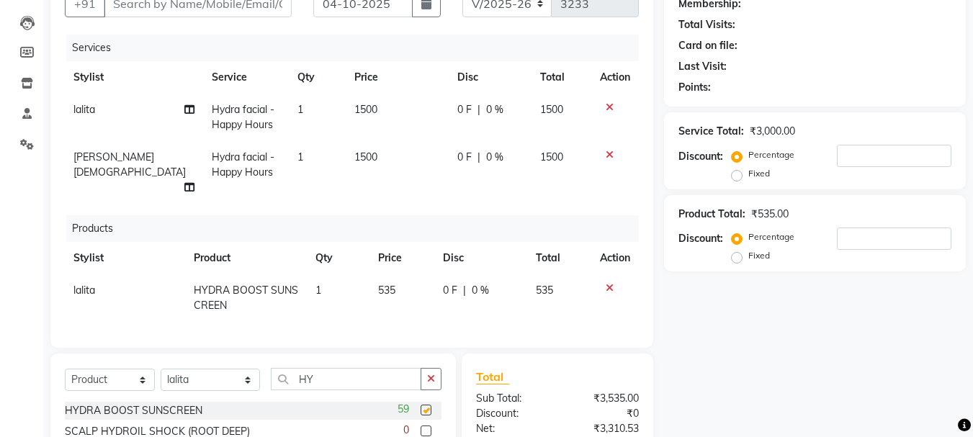
checkbox input "false"
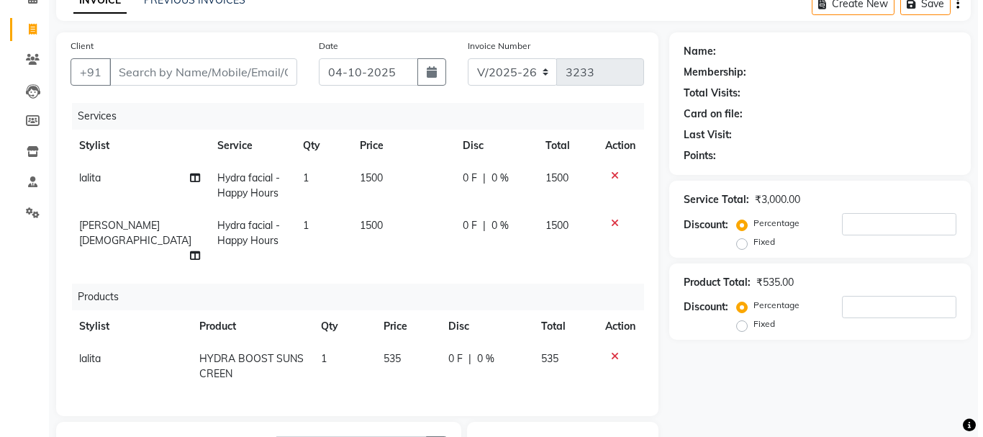
scroll to position [0, 0]
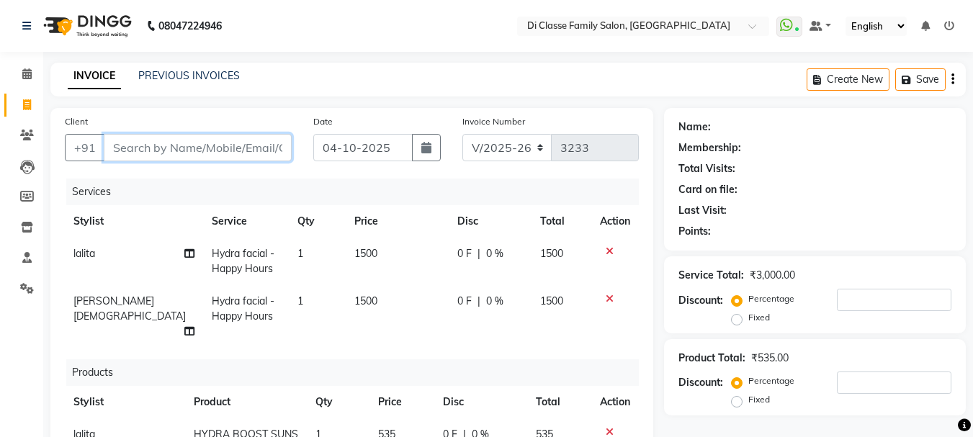
click at [167, 153] on input "Client" at bounding box center [198, 147] width 188 height 27
type input "8"
type input "0"
type input "8082301360"
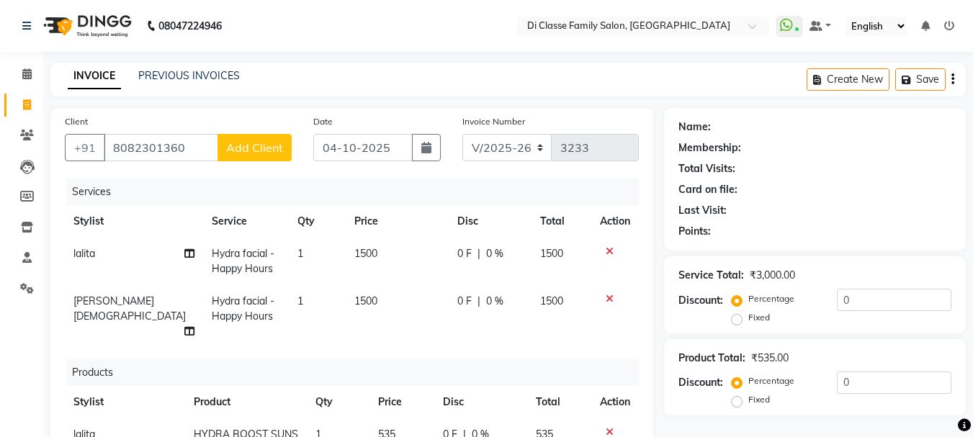
click at [250, 153] on span "Add Client" at bounding box center [254, 147] width 57 height 14
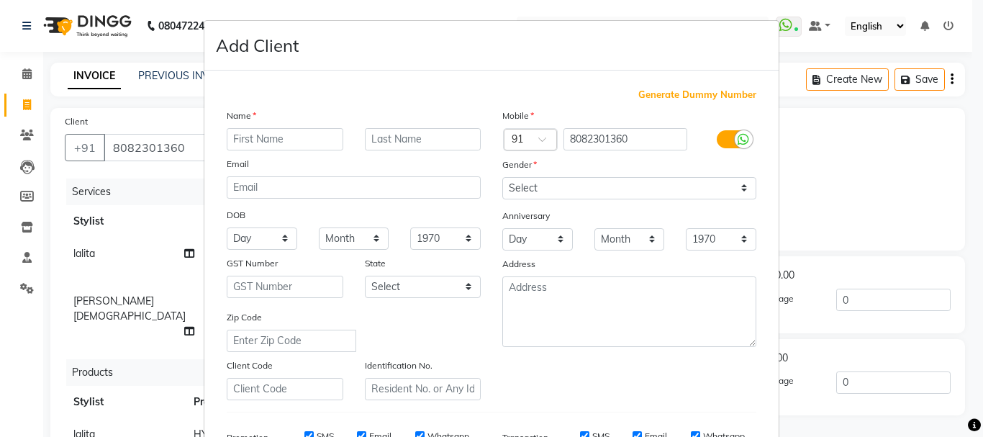
click at [282, 141] on input "text" at bounding box center [285, 139] width 117 height 22
click at [234, 135] on input "pRATIKSHA" at bounding box center [285, 139] width 117 height 22
type input "PRATIKSHA"
click at [392, 130] on input "text" at bounding box center [423, 139] width 117 height 22
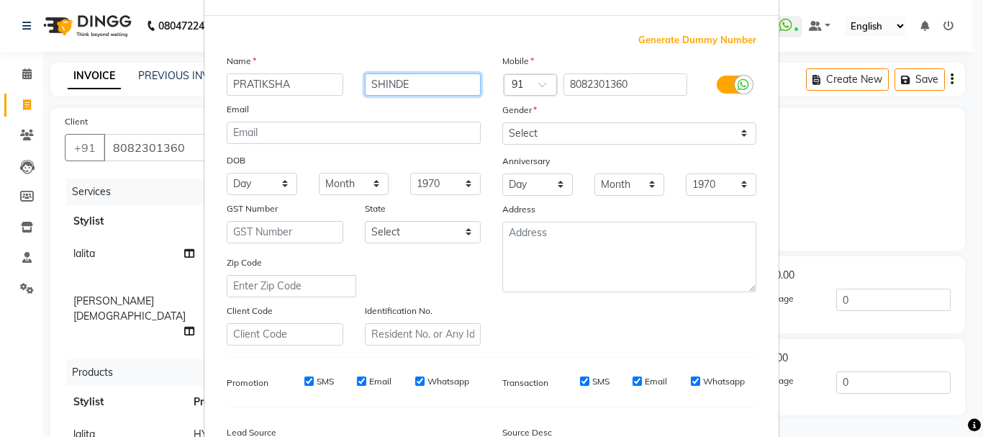
scroll to position [144, 0]
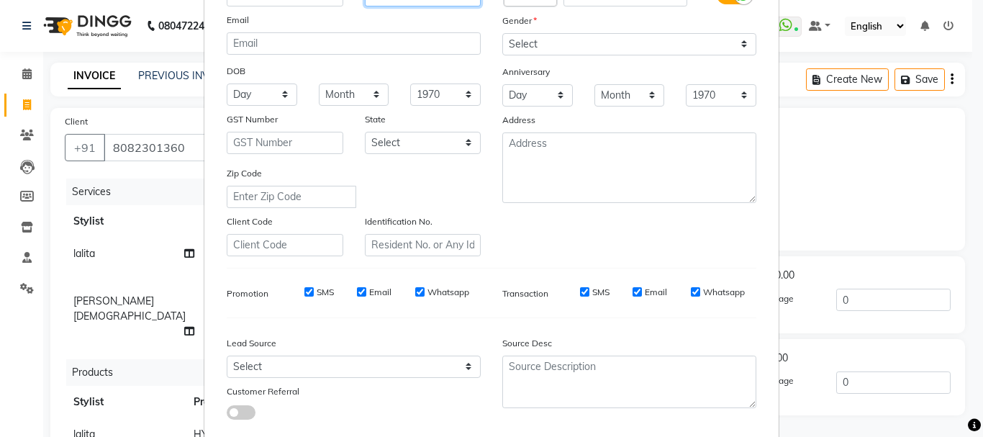
type input "SHINDE"
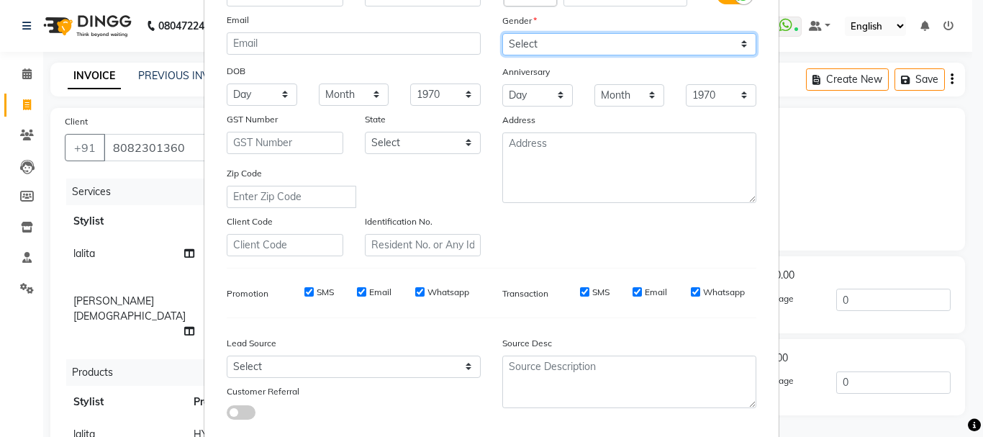
click at [559, 45] on select "Select Male Female Other Prefer Not To Say" at bounding box center [630, 44] width 254 height 22
select select "female"
click at [503, 33] on select "Select Male Female Other Prefer Not To Say" at bounding box center [630, 44] width 254 height 22
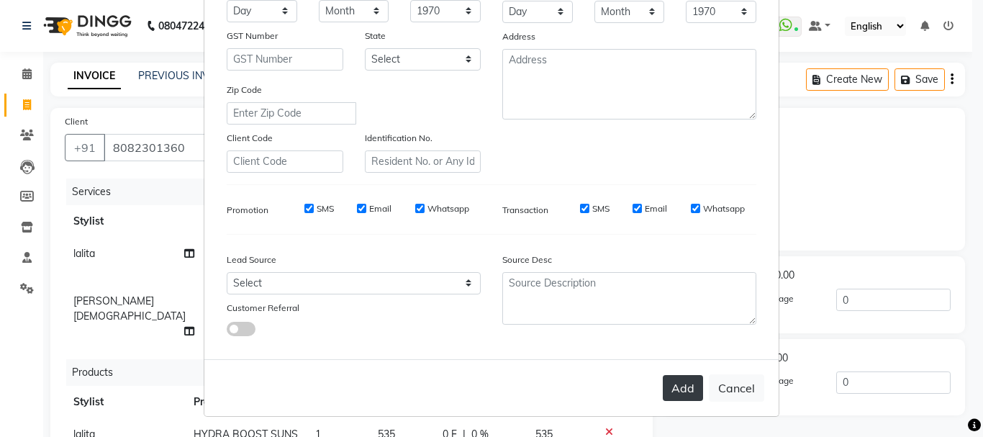
click at [672, 388] on button "Add" at bounding box center [683, 388] width 40 height 26
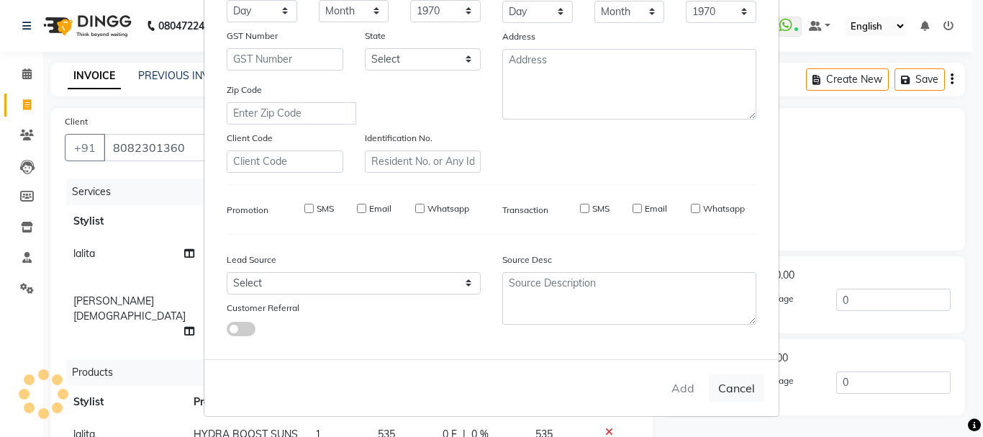
select select
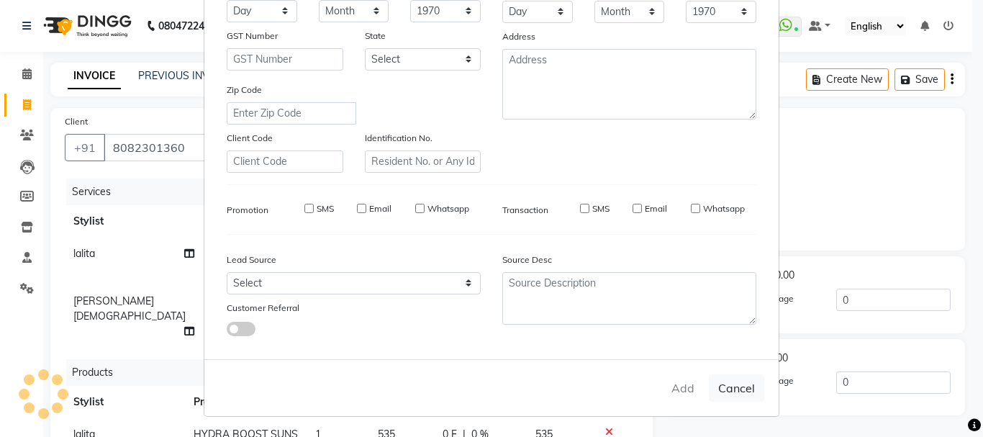
select select
checkbox input "false"
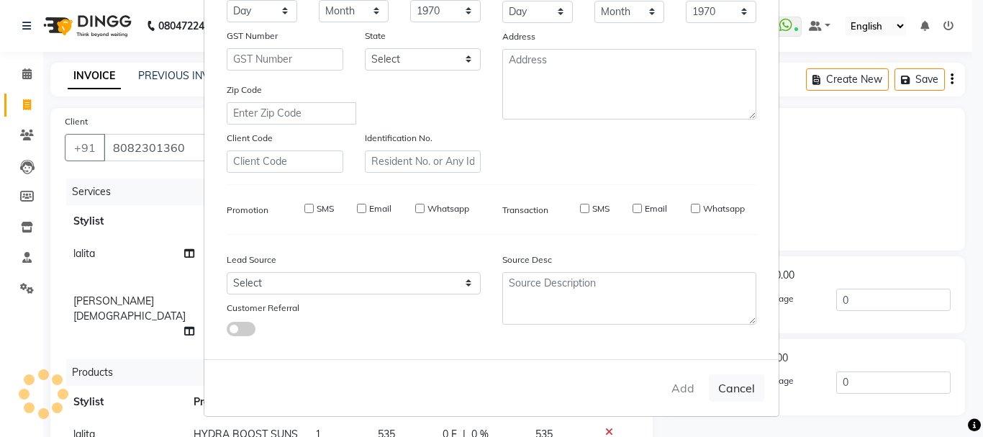
checkbox input "false"
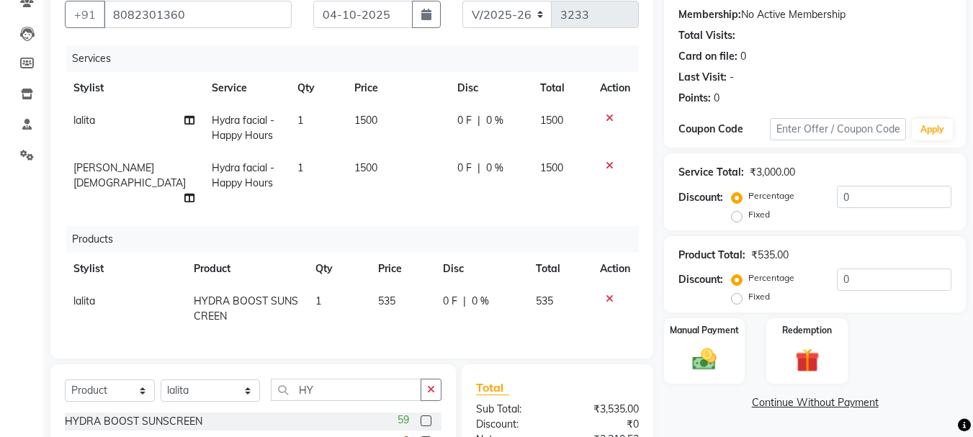
scroll to position [0, 0]
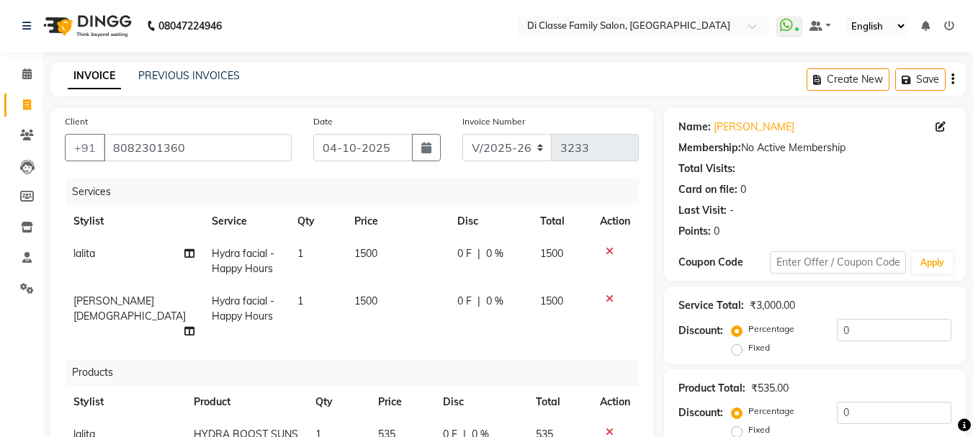
click at [608, 297] on icon at bounding box center [609, 299] width 8 height 10
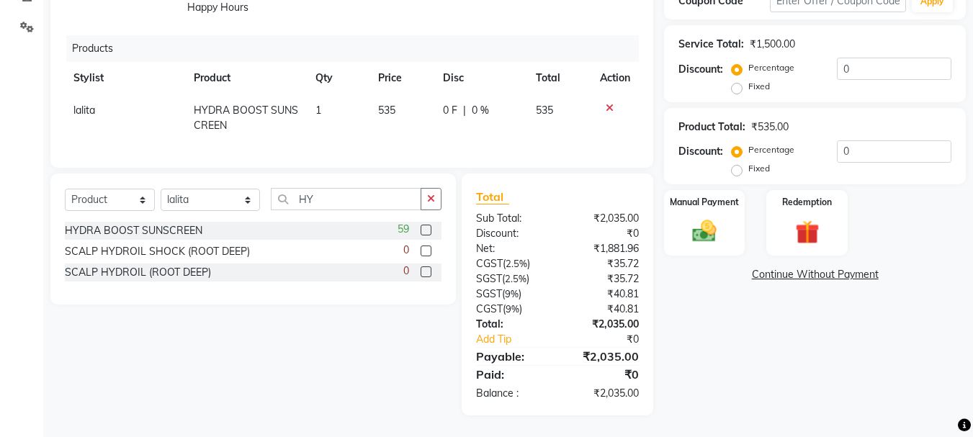
scroll to position [272, 0]
click at [711, 217] on img at bounding box center [704, 231] width 40 height 29
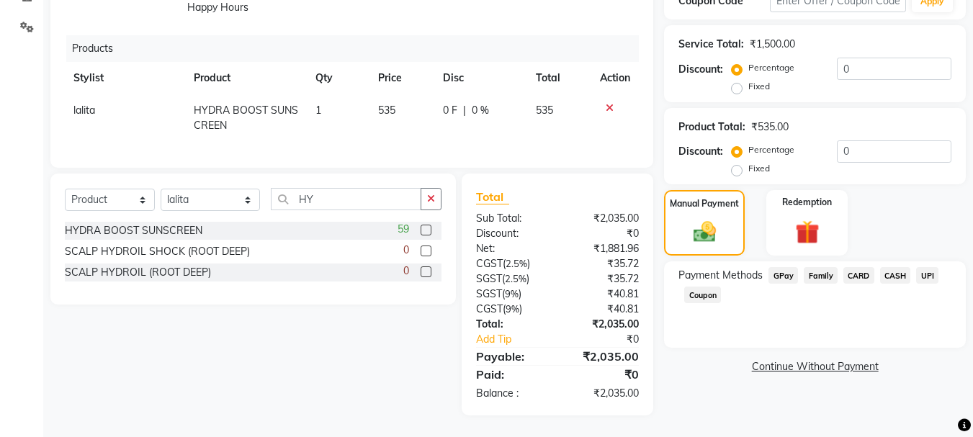
click at [921, 267] on span "UPI" at bounding box center [927, 275] width 22 height 17
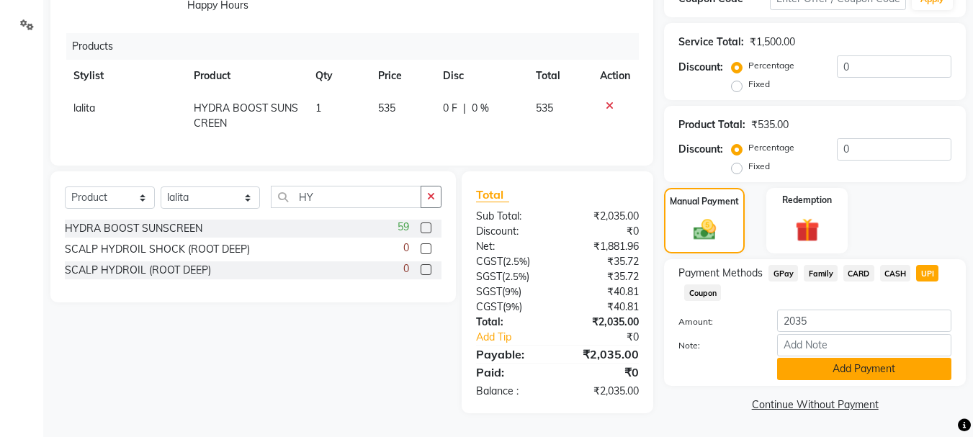
click at [832, 359] on button "Add Payment" at bounding box center [864, 369] width 174 height 22
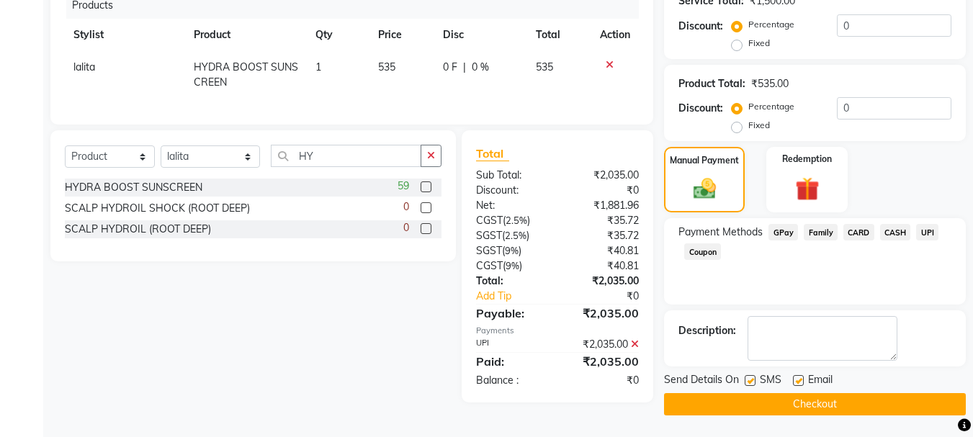
click at [794, 401] on button "Checkout" at bounding box center [815, 404] width 302 height 22
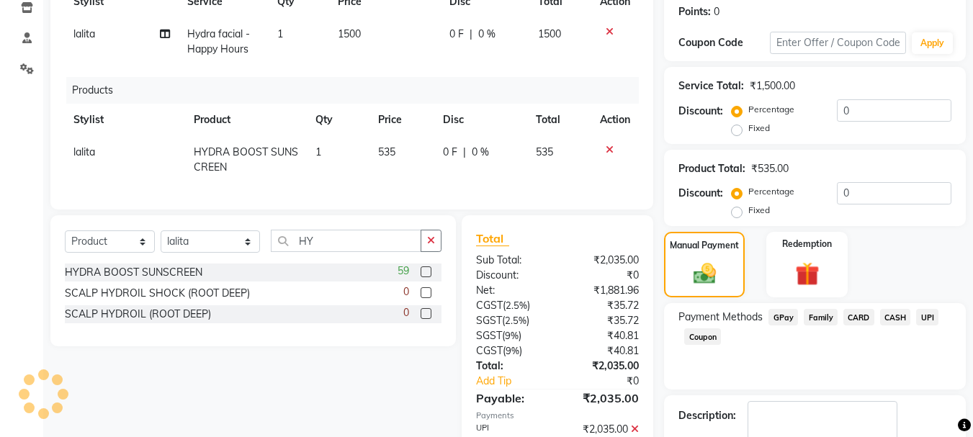
scroll to position [17, 0]
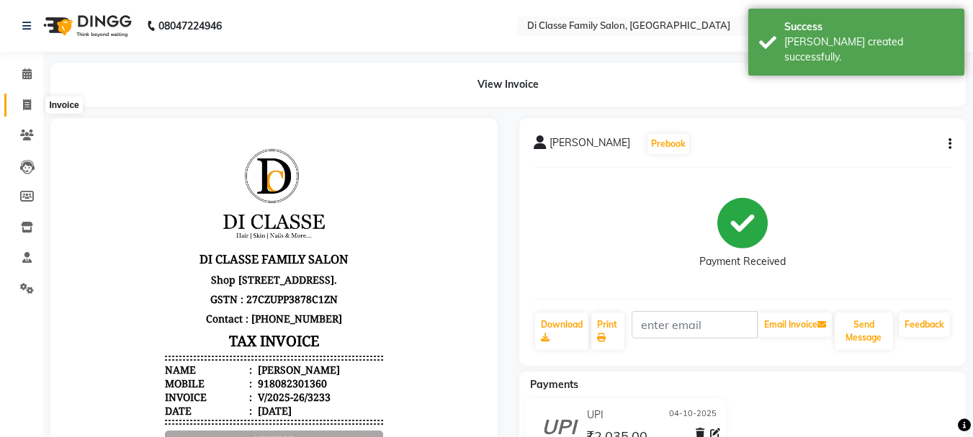
click at [27, 99] on icon at bounding box center [27, 104] width 8 height 11
select select "service"
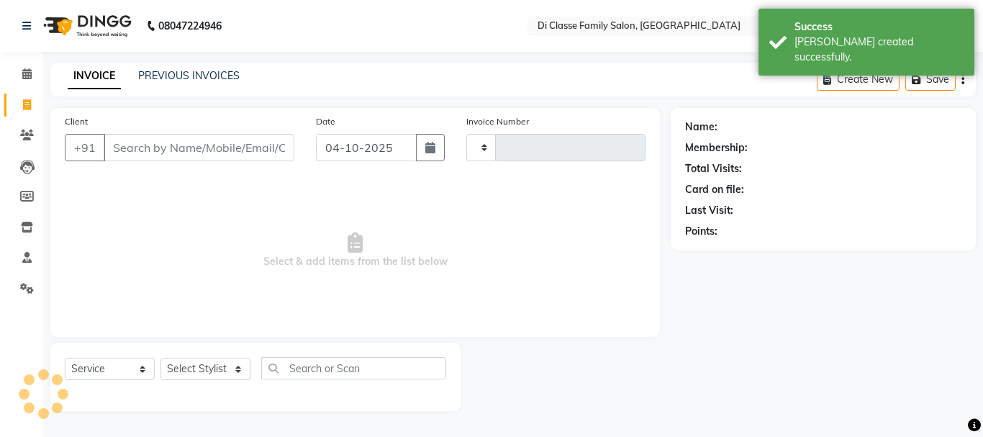
type input "3234"
select select "4704"
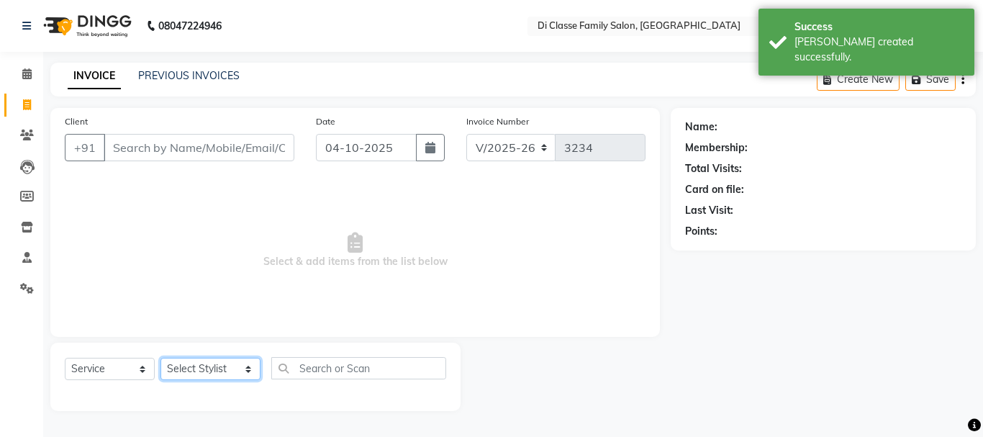
click at [212, 368] on select "Select Stylist ANAS Anu AYAZ KADRI Front Desk Javed KOMAL lalita Muskan Nidhi P…" at bounding box center [211, 369] width 100 height 22
select select "59601"
click at [161, 358] on select "Select Stylist ANAS Anu AYAZ KADRI Front Desk Javed KOMAL lalita Muskan Nidhi P…" at bounding box center [211, 369] width 100 height 22
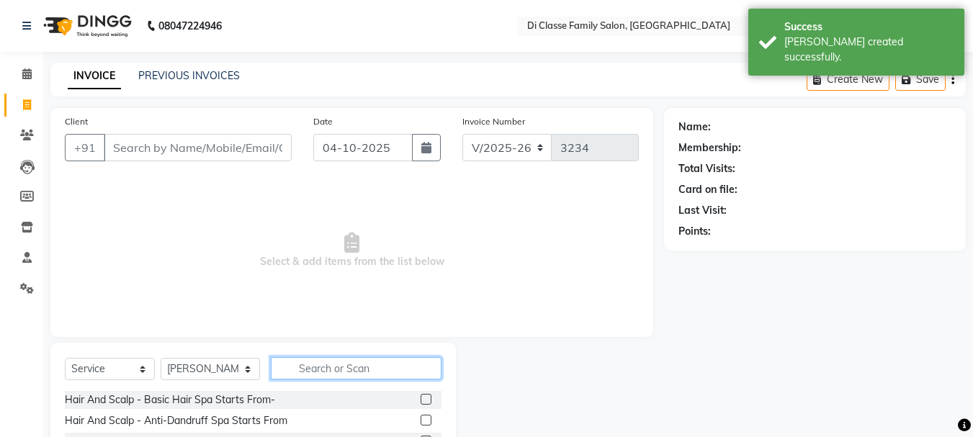
click at [320, 359] on input "text" at bounding box center [356, 368] width 171 height 22
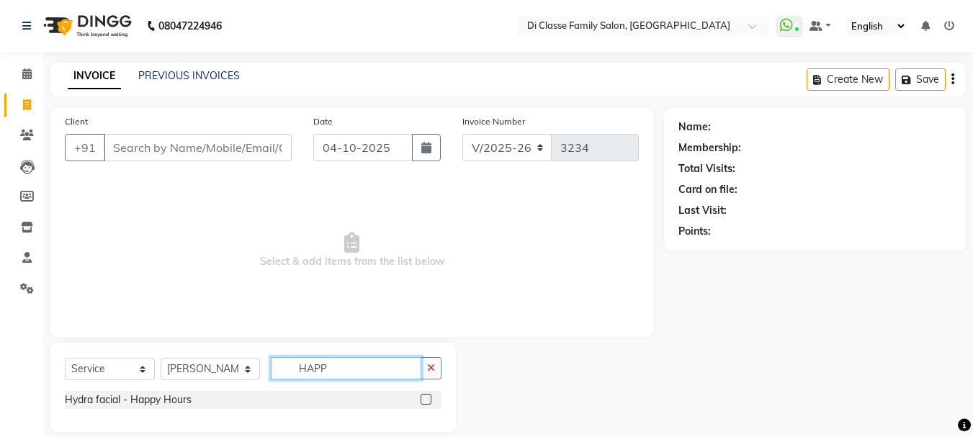
type input "HAPP"
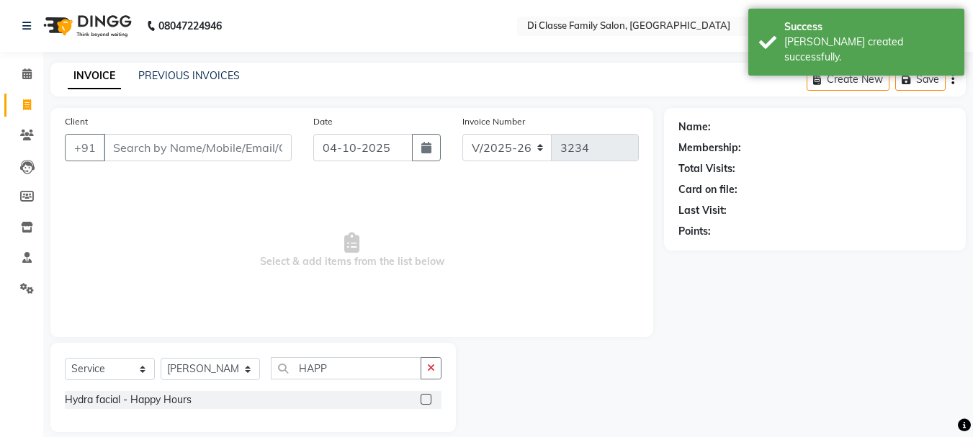
click at [430, 397] on label at bounding box center [425, 399] width 11 height 11
click at [430, 397] on input "checkbox" at bounding box center [424, 399] width 9 height 9
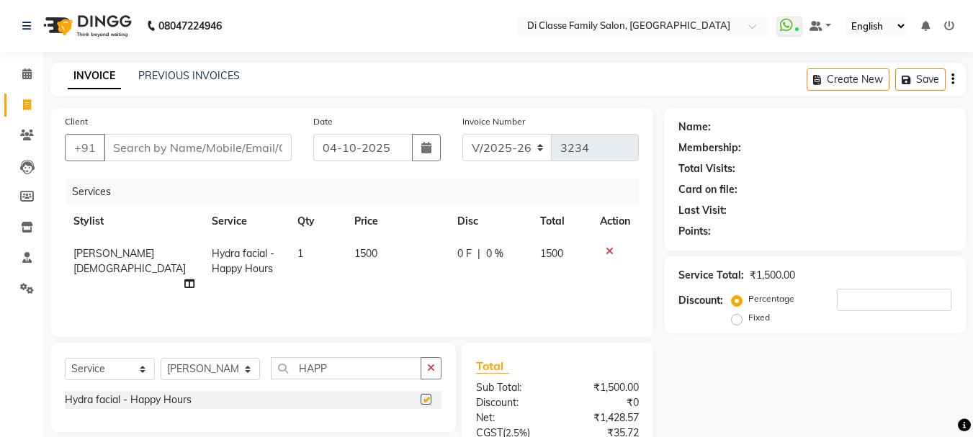
checkbox input "false"
click at [155, 152] on input "Client" at bounding box center [198, 147] width 188 height 27
click at [150, 146] on input "Client" at bounding box center [198, 147] width 188 height 27
type input "8"
type input "0"
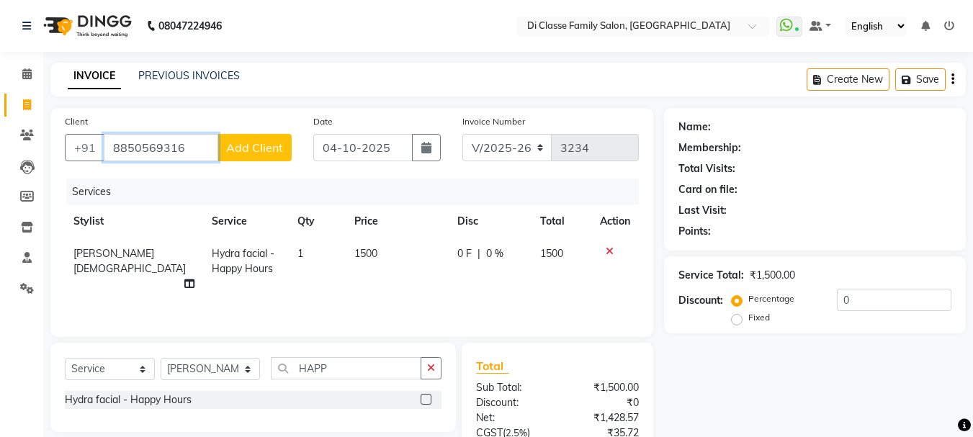
type input "8850569316"
click at [246, 151] on span "Add Client" at bounding box center [254, 147] width 57 height 14
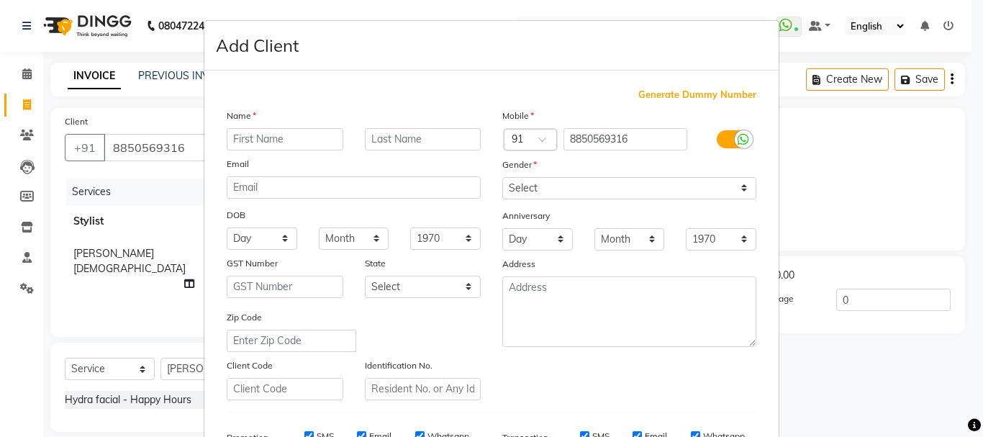
click at [271, 142] on input "text" at bounding box center [285, 139] width 117 height 22
click at [234, 141] on input "aISHWARYA" at bounding box center [285, 139] width 117 height 22
type input "AISHWARYA"
click at [418, 143] on input "text" at bounding box center [423, 139] width 117 height 22
type input "KARDEKAR"
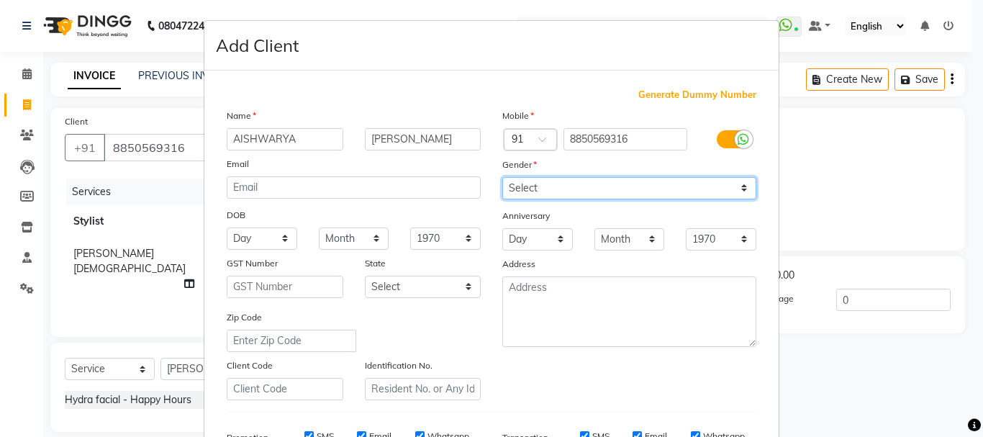
click at [527, 192] on select "Select Male Female Other Prefer Not To Say" at bounding box center [630, 188] width 254 height 22
select select "female"
click at [503, 177] on select "Select Male Female Other Prefer Not To Say" at bounding box center [630, 188] width 254 height 22
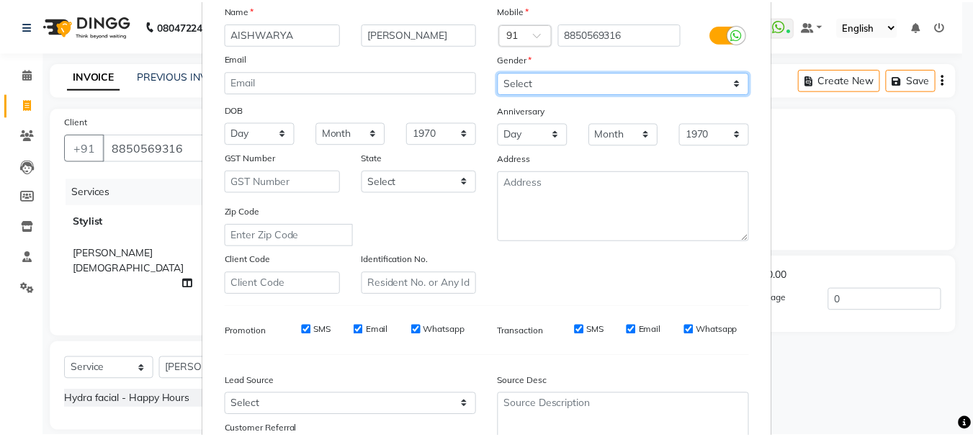
scroll to position [228, 0]
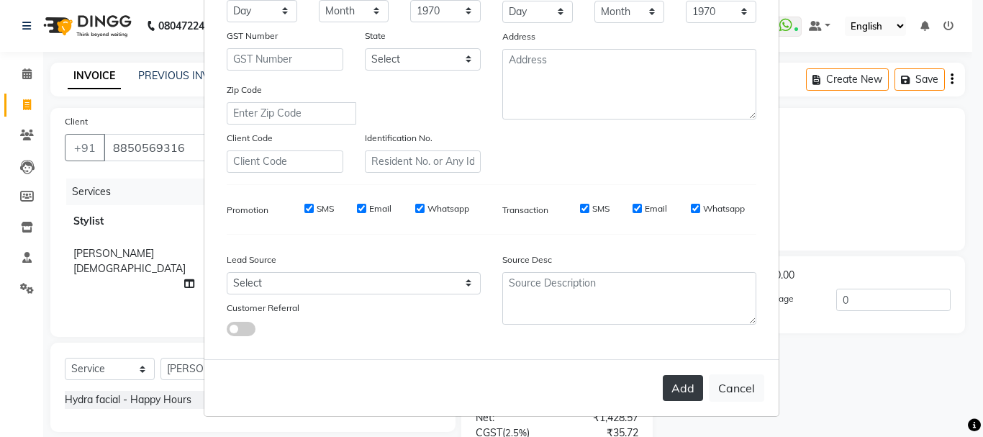
click at [676, 377] on button "Add" at bounding box center [683, 388] width 40 height 26
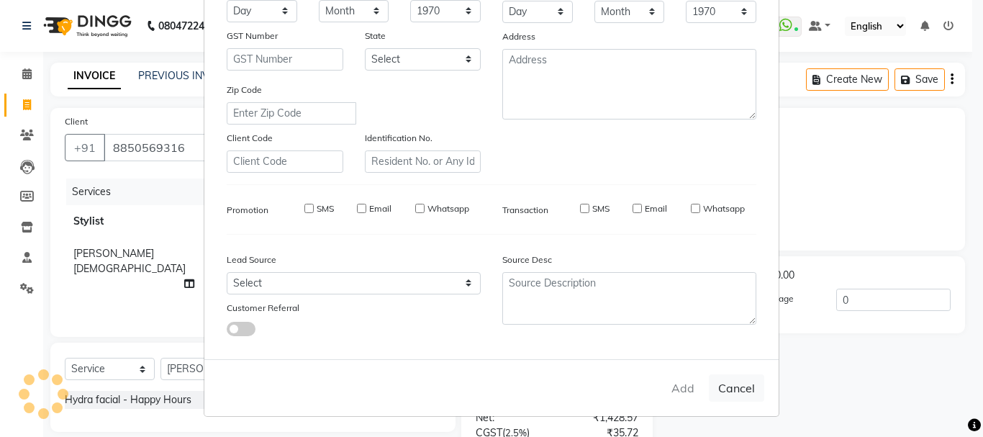
select select
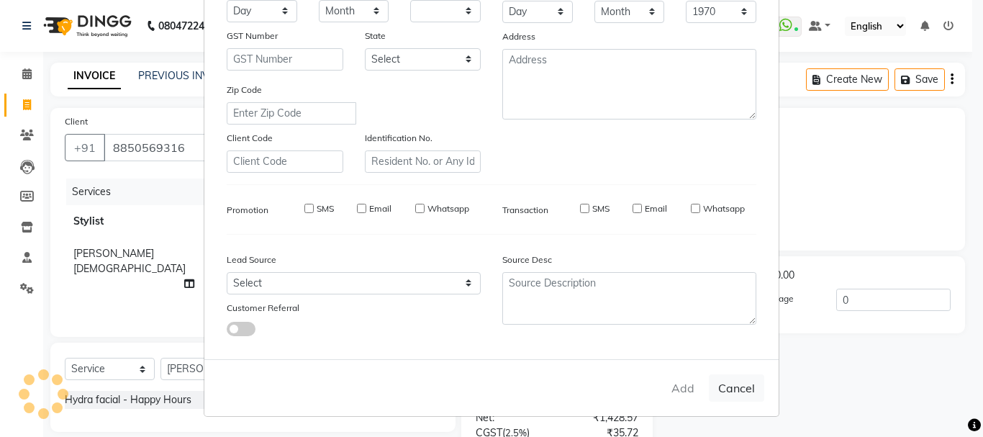
select select
checkbox input "false"
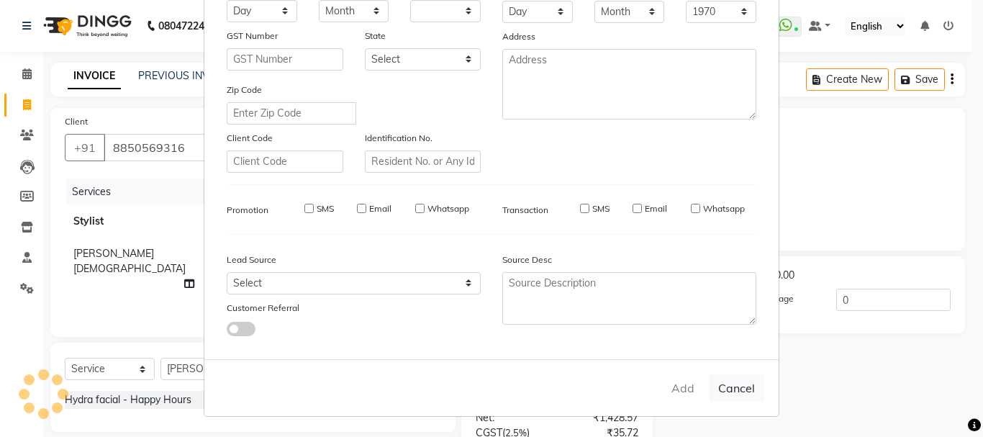
checkbox input "false"
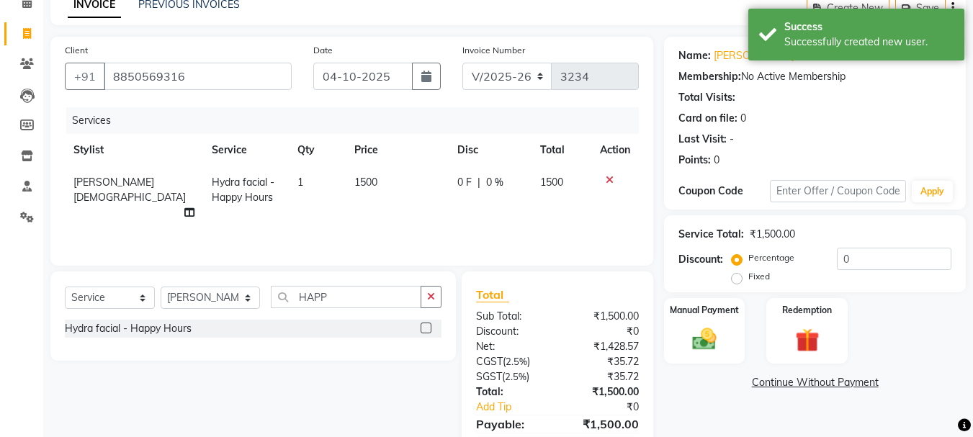
scroll to position [139, 0]
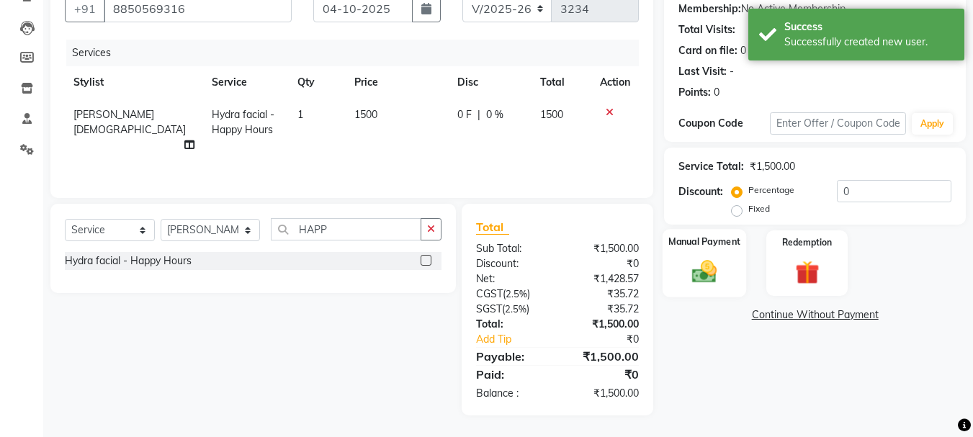
click at [738, 272] on div "Manual Payment" at bounding box center [704, 263] width 84 height 68
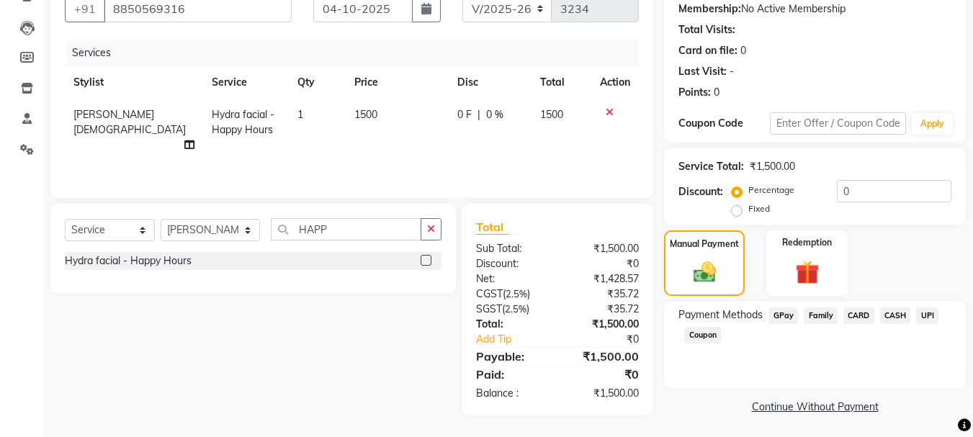
click at [930, 315] on span "UPI" at bounding box center [927, 315] width 22 height 17
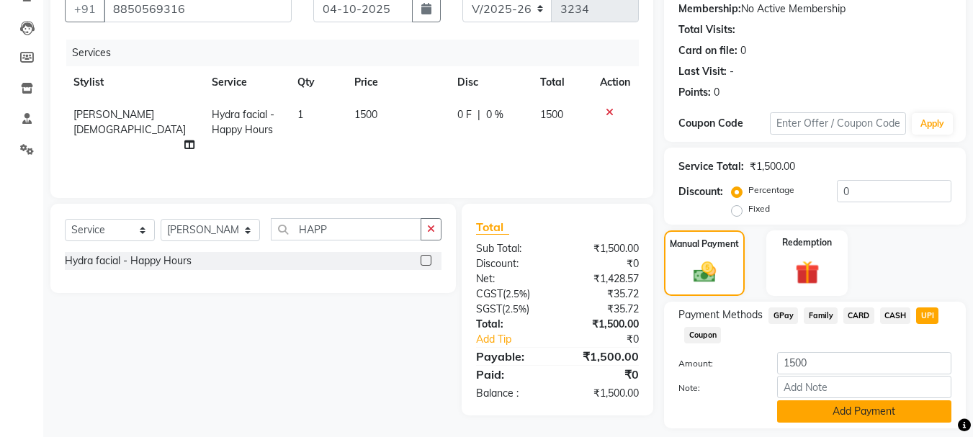
click at [901, 409] on button "Add Payment" at bounding box center [864, 411] width 174 height 22
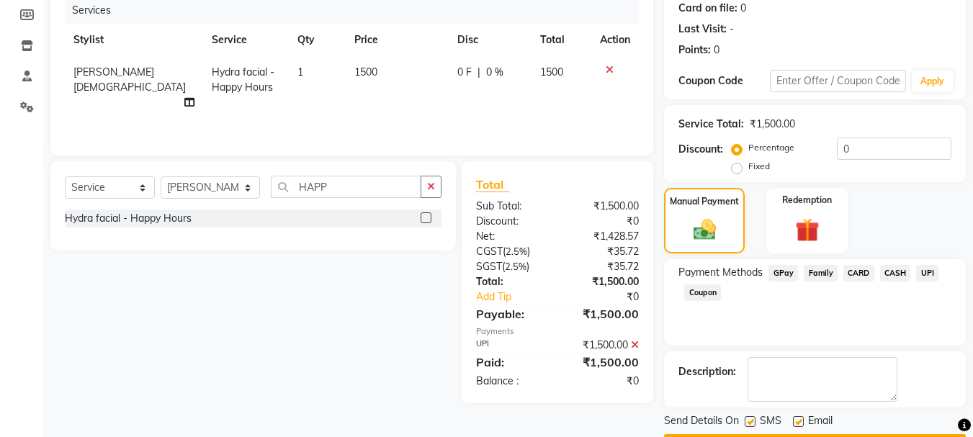
scroll to position [222, 0]
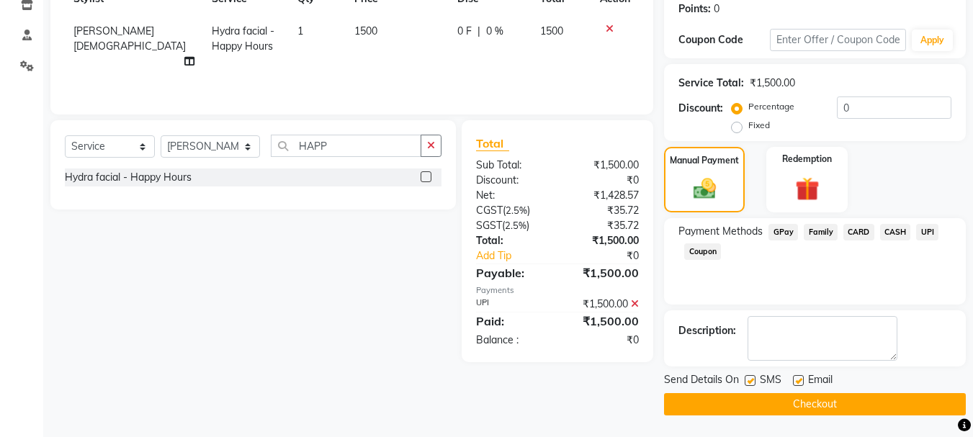
click at [860, 407] on button "Checkout" at bounding box center [815, 404] width 302 height 22
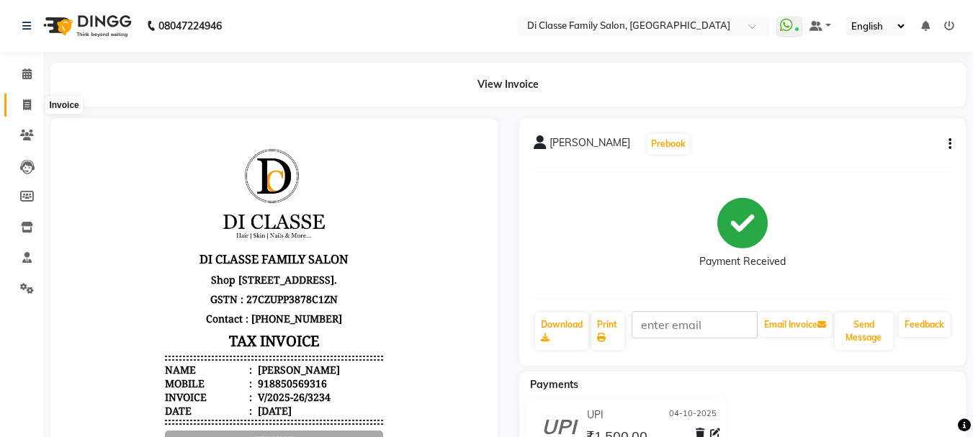
click at [26, 107] on icon at bounding box center [27, 104] width 8 height 11
select select "service"
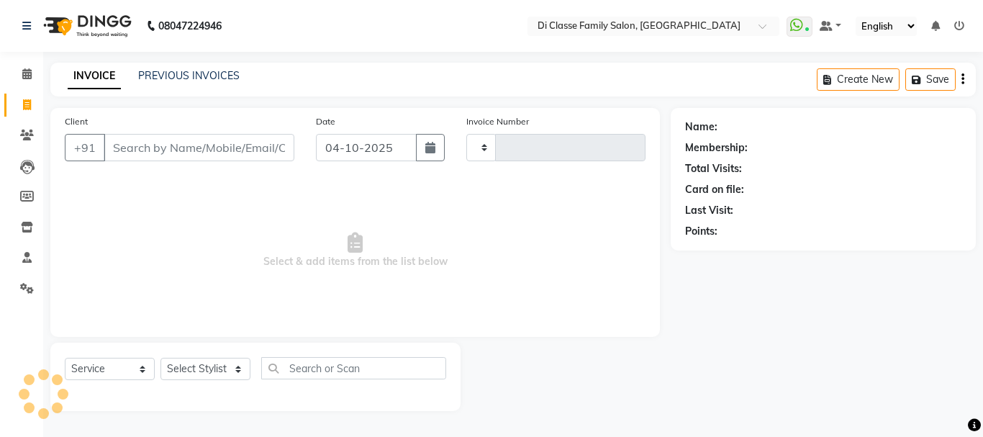
type input "3235"
select select "4704"
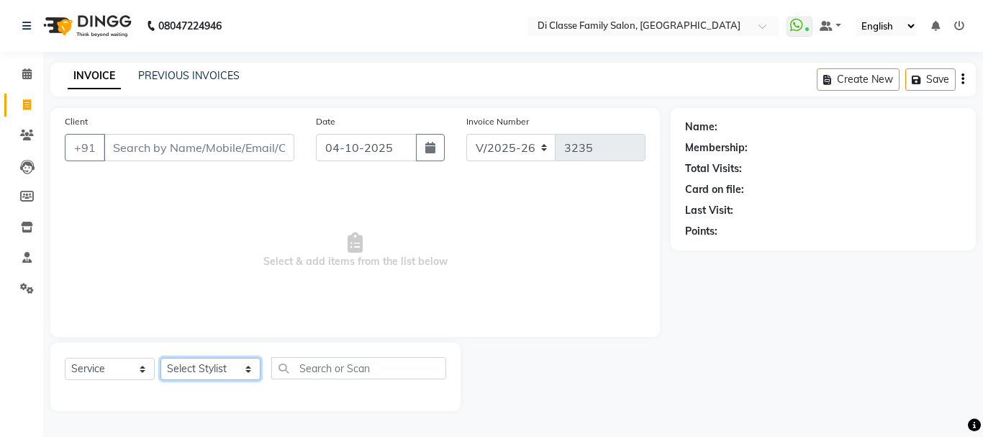
click at [186, 372] on select "Select Stylist ANAS Anu AYAZ KADRI Front Desk Javed KOMAL lalita Muskan Nidhi P…" at bounding box center [211, 369] width 100 height 22
select select "92904"
click at [161, 358] on select "Select Stylist ANAS Anu AYAZ KADRI Front Desk Javed KOMAL lalita Muskan Nidhi P…" at bounding box center [211, 369] width 100 height 22
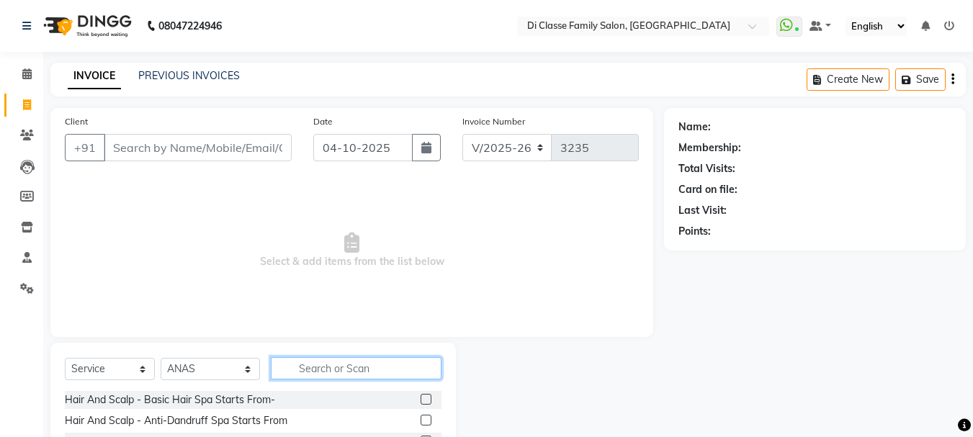
click at [305, 373] on input "text" at bounding box center [356, 368] width 171 height 22
type input "WASH"
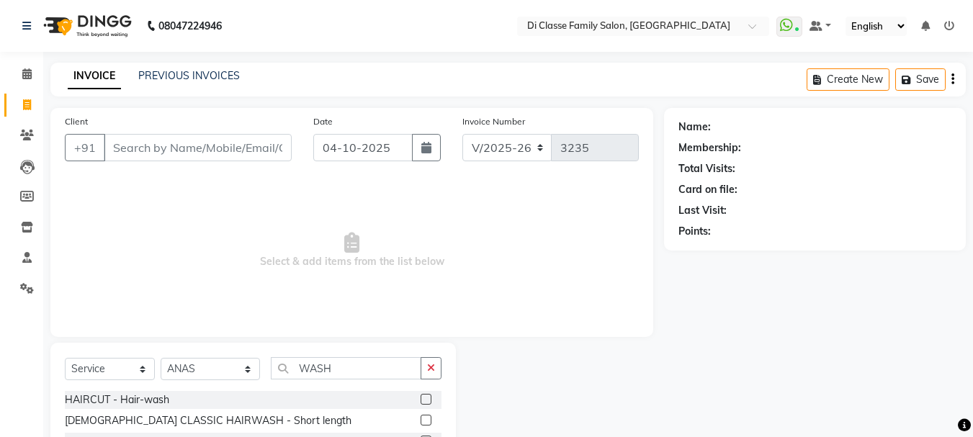
click at [420, 399] on label at bounding box center [425, 399] width 11 height 11
click at [420, 399] on input "checkbox" at bounding box center [424, 399] width 9 height 9
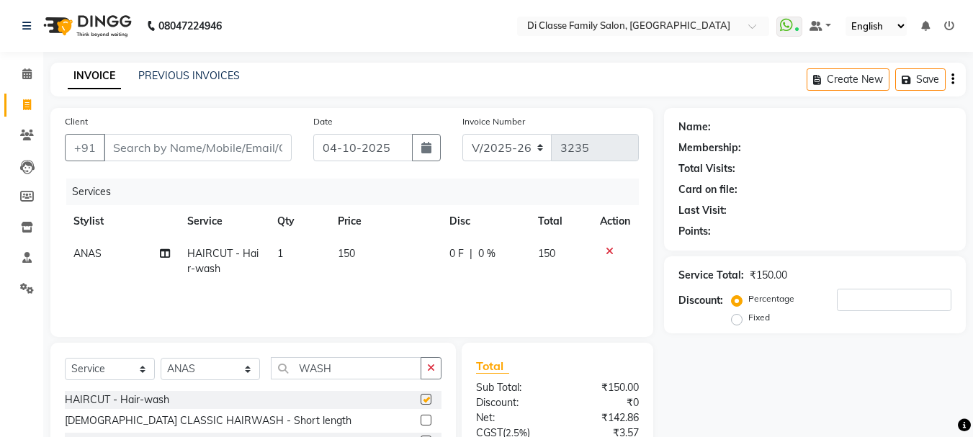
checkbox input "false"
drag, startPoint x: 344, startPoint y: 368, endPoint x: 269, endPoint y: 362, distance: 75.1
click at [271, 362] on input "WASH" at bounding box center [346, 368] width 150 height 22
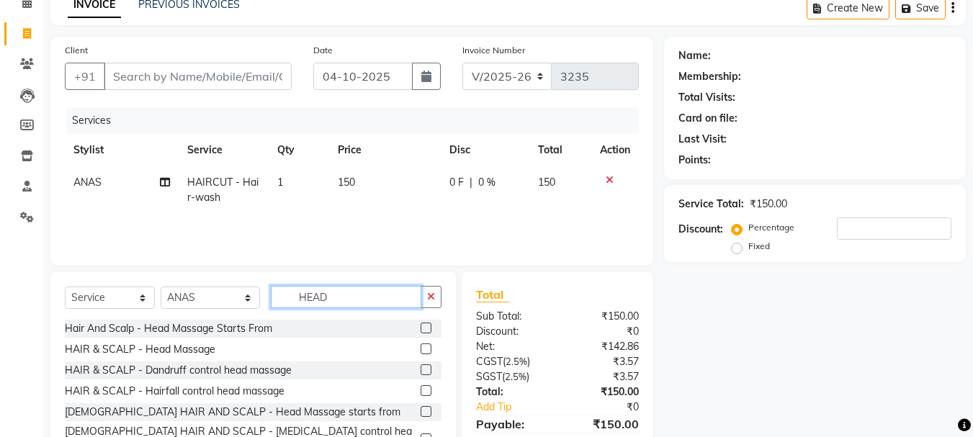
scroll to position [72, 0]
type input "HEAD"
click at [420, 349] on label at bounding box center [425, 348] width 11 height 11
click at [420, 349] on input "checkbox" at bounding box center [424, 348] width 9 height 9
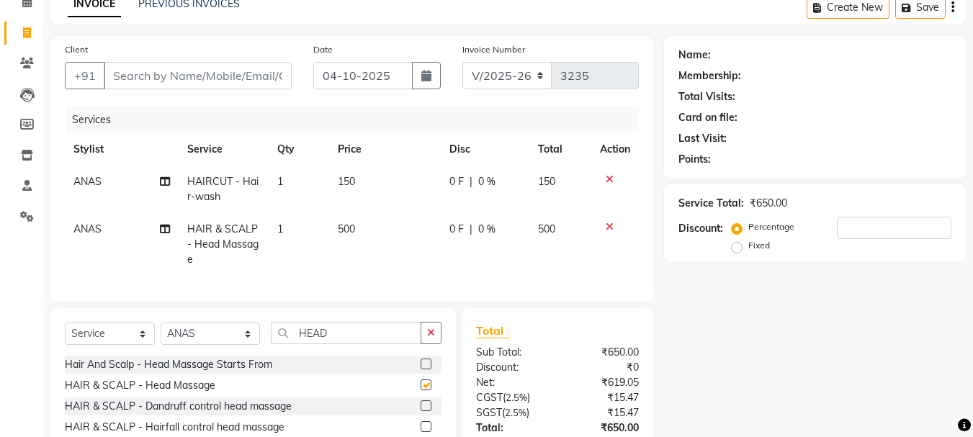
checkbox input "false"
click at [196, 343] on select "Select Stylist ANAS Anu AYAZ KADRI Front Desk Javed KOMAL lalita Muskan Nidhi P…" at bounding box center [210, 334] width 99 height 22
select select "79582"
click at [161, 333] on select "Select Stylist ANAS Anu AYAZ KADRI Front Desk Javed KOMAL lalita Muskan Nidhi P…" at bounding box center [210, 334] width 99 height 22
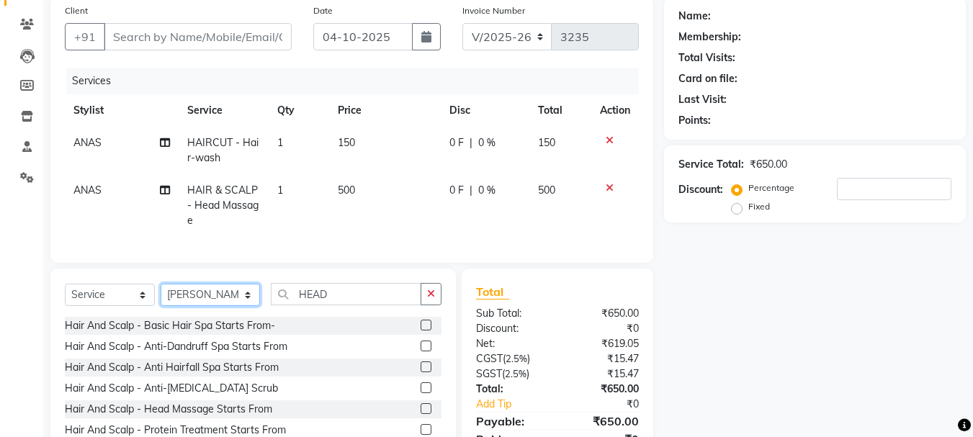
scroll to position [187, 0]
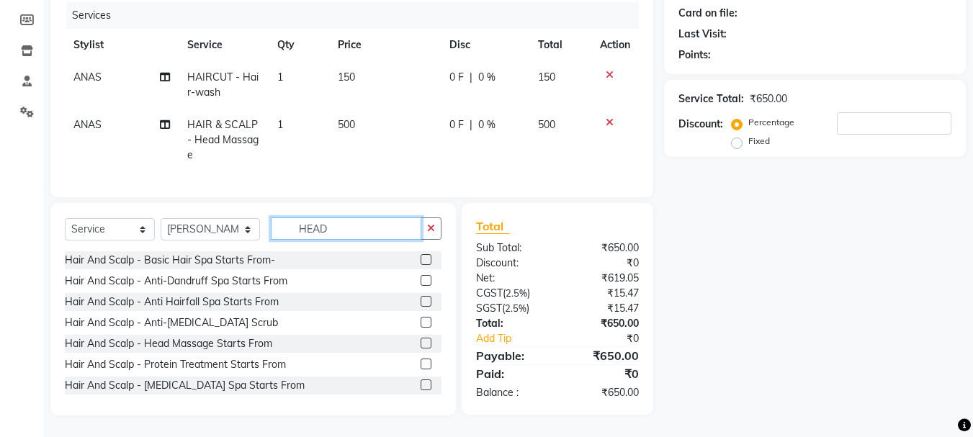
drag, startPoint x: 326, startPoint y: 226, endPoint x: 259, endPoint y: 223, distance: 67.0
click at [259, 223] on div "Select Service Product Membership Package Voucher Prepaid Gift Card Select Styl…" at bounding box center [253, 234] width 377 height 34
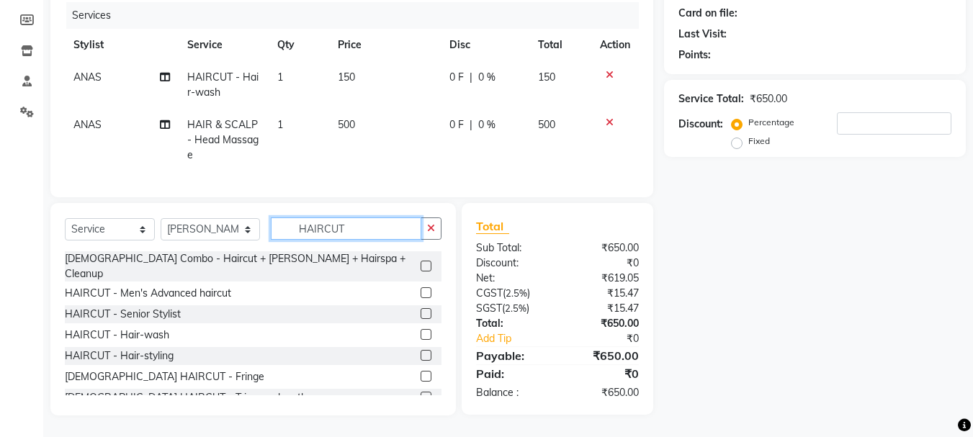
type input "HAIRCUT"
click at [420, 287] on label at bounding box center [425, 292] width 11 height 11
click at [420, 289] on input "checkbox" at bounding box center [424, 293] width 9 height 9
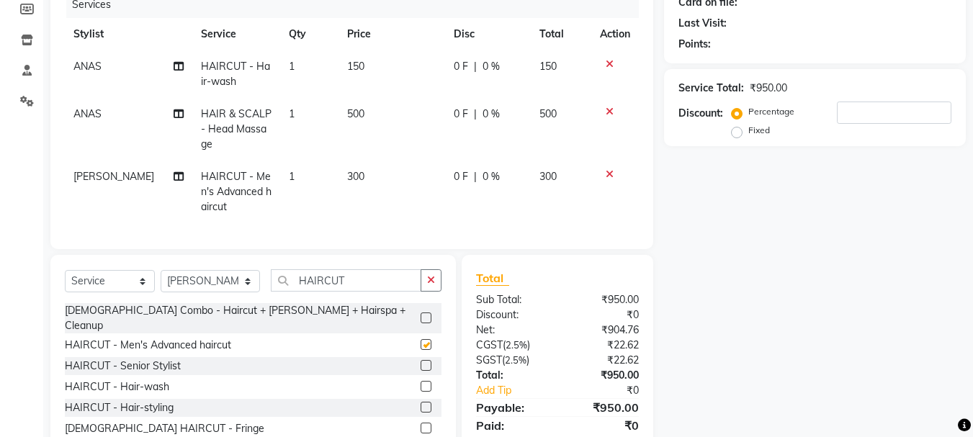
checkbox input "false"
click at [358, 292] on input "HAIRCUT" at bounding box center [346, 280] width 150 height 22
type input "H"
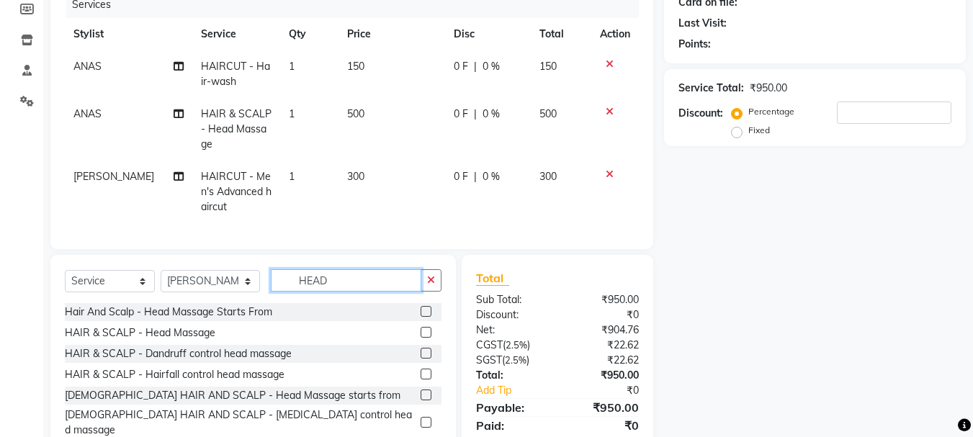
type input "HEAD"
click at [420, 338] on label at bounding box center [425, 332] width 11 height 11
click at [420, 338] on input "checkbox" at bounding box center [424, 332] width 9 height 9
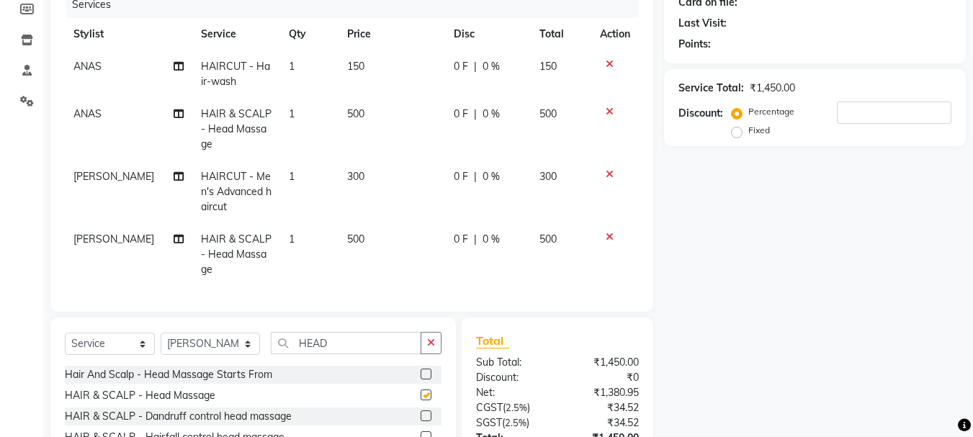
checkbox input "false"
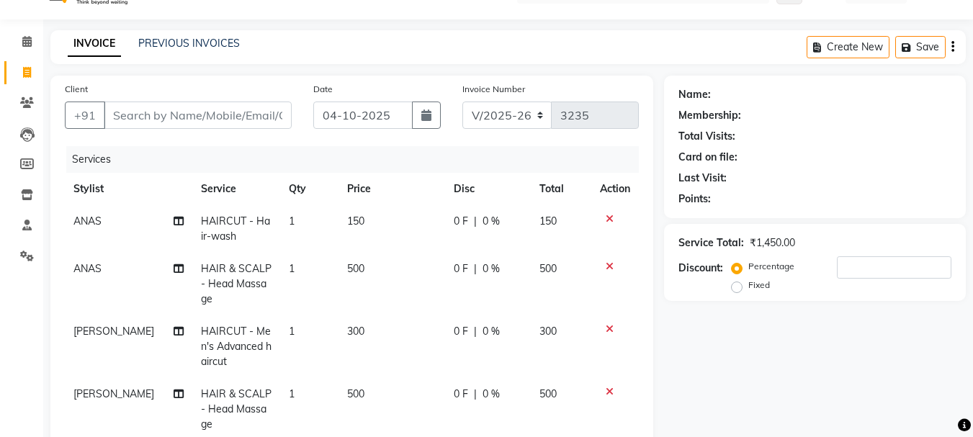
scroll to position [24, 0]
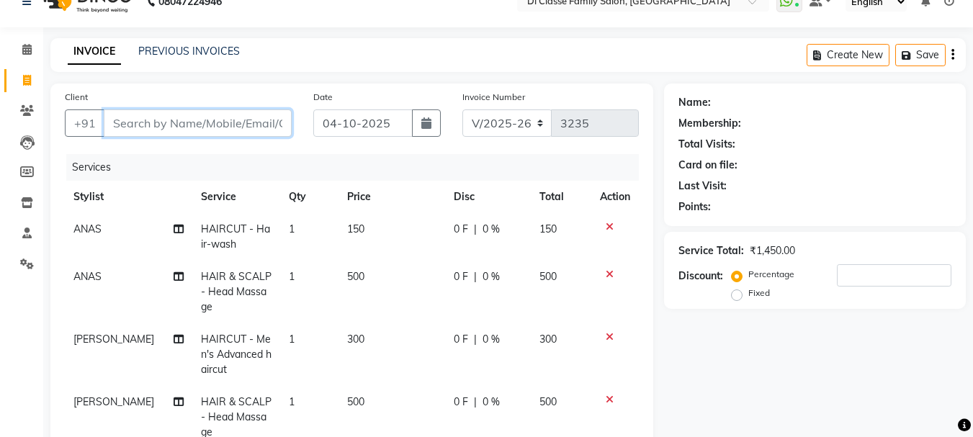
click at [182, 127] on input "Client" at bounding box center [198, 122] width 188 height 27
click at [181, 129] on input "Client" at bounding box center [198, 122] width 188 height 27
type input "S"
type input "0"
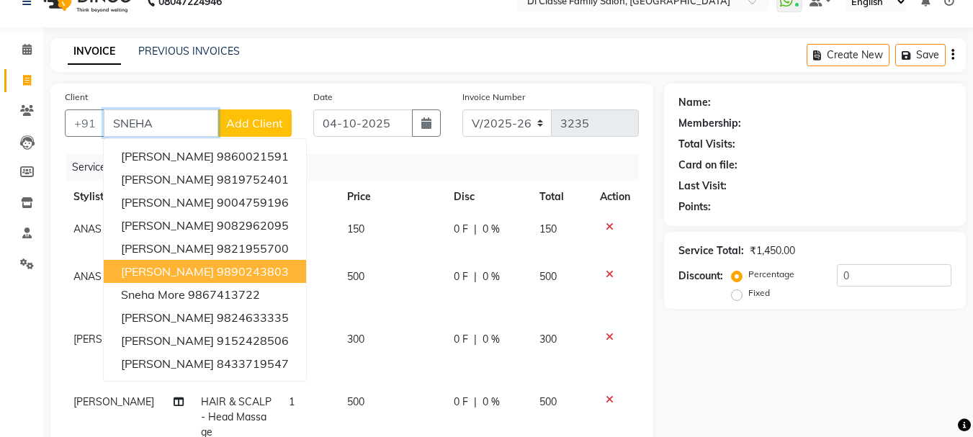
type input "SNEHA"
click at [783, 372] on div "Name: Membership: Total Visits: Card on file: Last Visit: Points: Service Total…" at bounding box center [820, 388] width 312 height 609
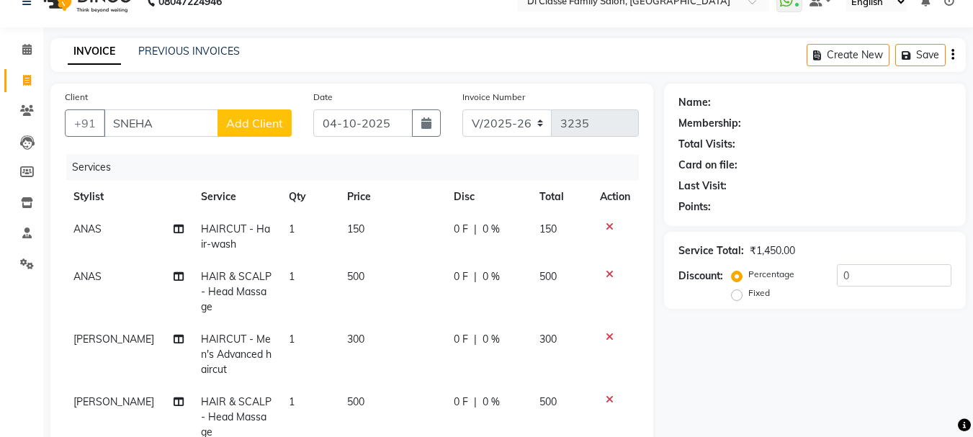
click at [107, 52] on link "INVOICE" at bounding box center [94, 52] width 53 height 26
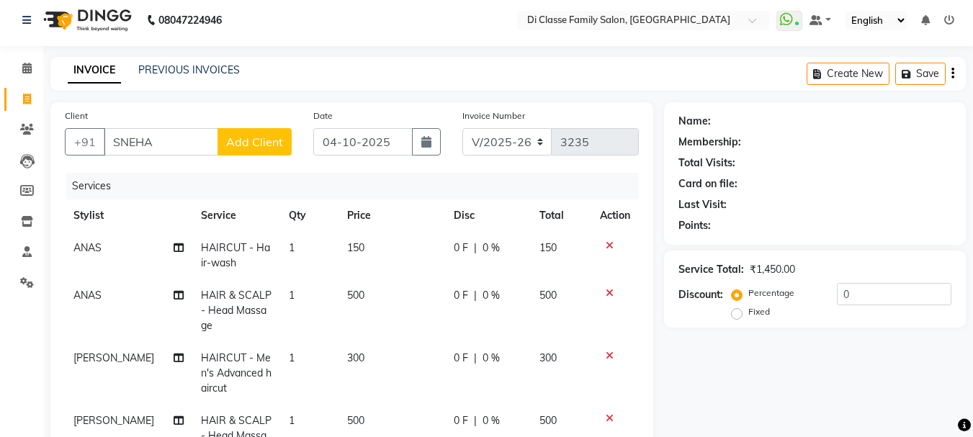
scroll to position [0, 0]
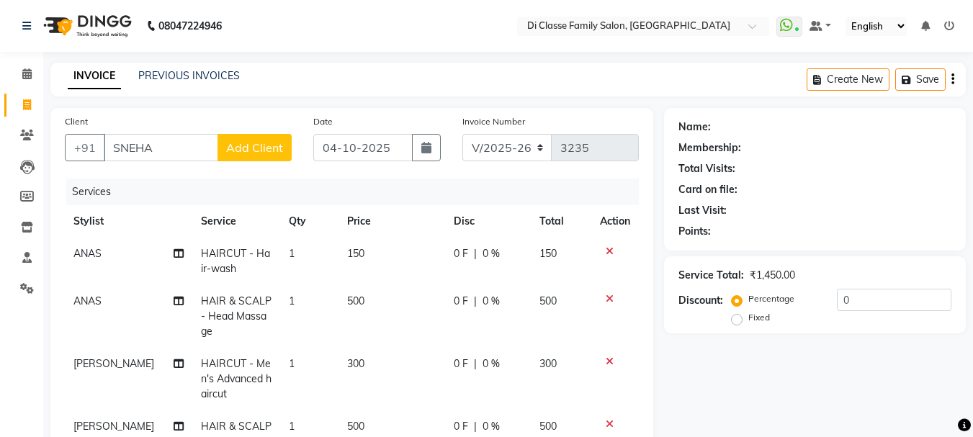
click at [24, 94] on link "Invoice" at bounding box center [21, 106] width 35 height 24
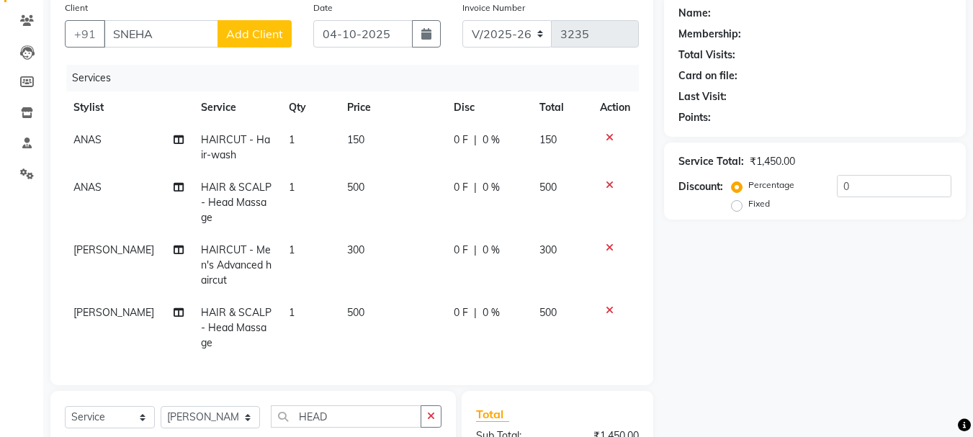
scroll to position [96, 0]
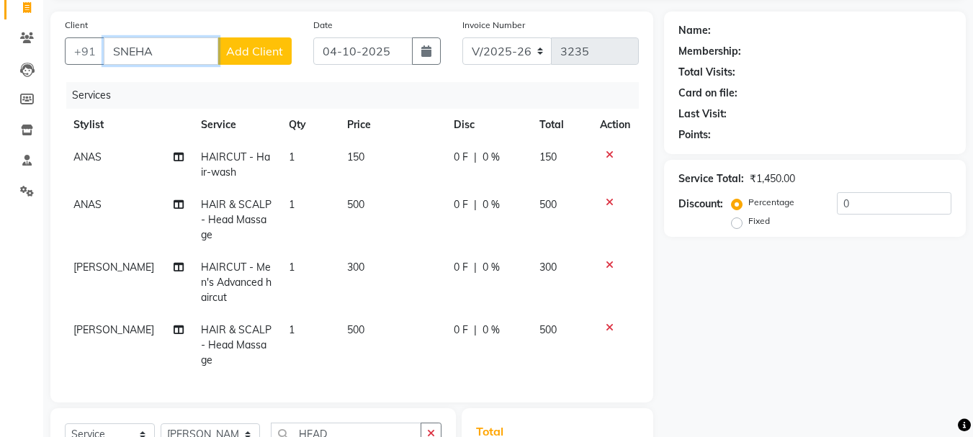
click at [176, 54] on input "SNEHA" at bounding box center [161, 50] width 114 height 27
drag, startPoint x: 176, startPoint y: 54, endPoint x: 100, endPoint y: 50, distance: 76.4
click at [100, 50] on div "+91 SNEHA Add Client" at bounding box center [178, 50] width 227 height 27
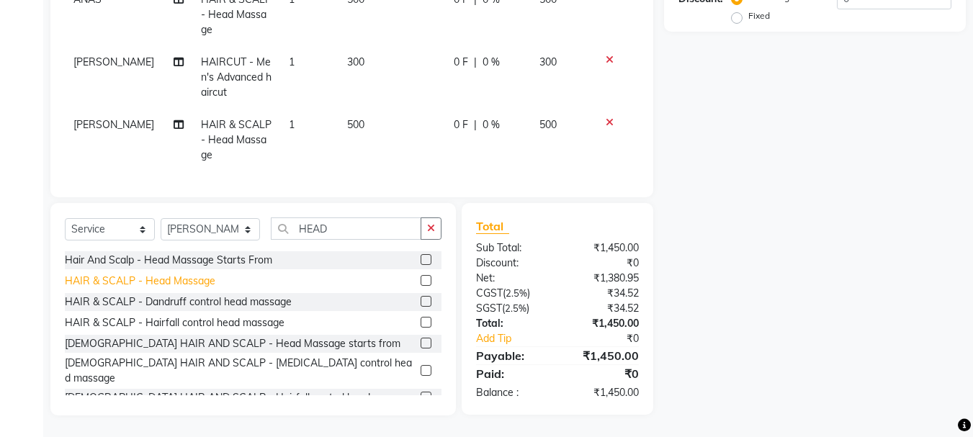
scroll to position [312, 0]
click at [205, 231] on select "Select Stylist ANAS Anu AYAZ KADRI Front Desk Javed KOMAL lalita Muskan Nidhi P…" at bounding box center [210, 229] width 99 height 22
select select "28414"
click at [161, 218] on select "Select Stylist ANAS Anu AYAZ KADRI Front Desk Javed KOMAL lalita Muskan Nidhi P…" at bounding box center [210, 229] width 99 height 22
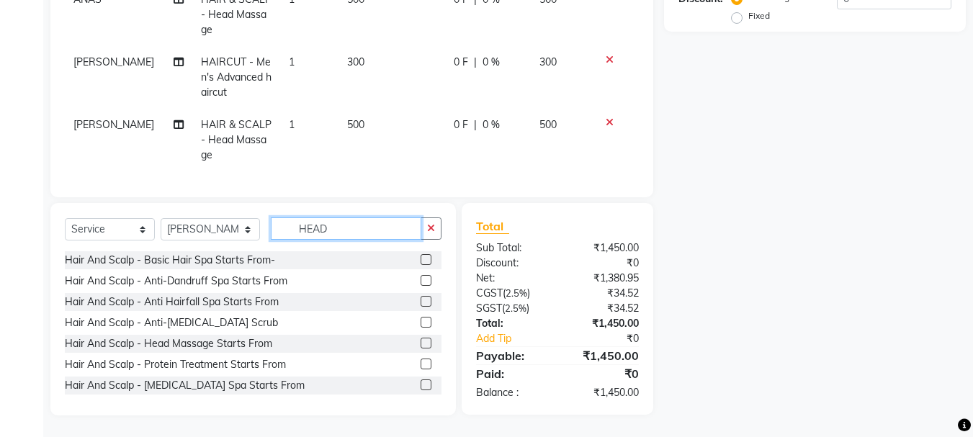
drag, startPoint x: 337, startPoint y: 230, endPoint x: 274, endPoint y: 235, distance: 63.6
click at [274, 235] on input "HEAD" at bounding box center [346, 228] width 150 height 22
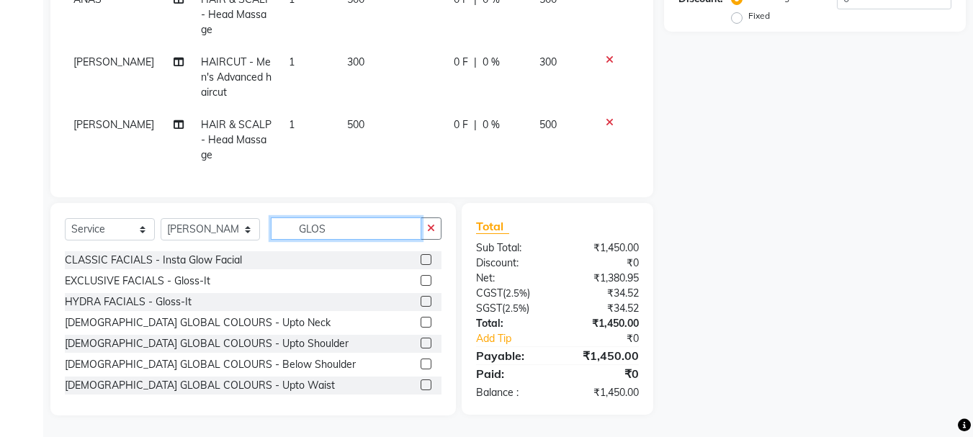
scroll to position [312, 0]
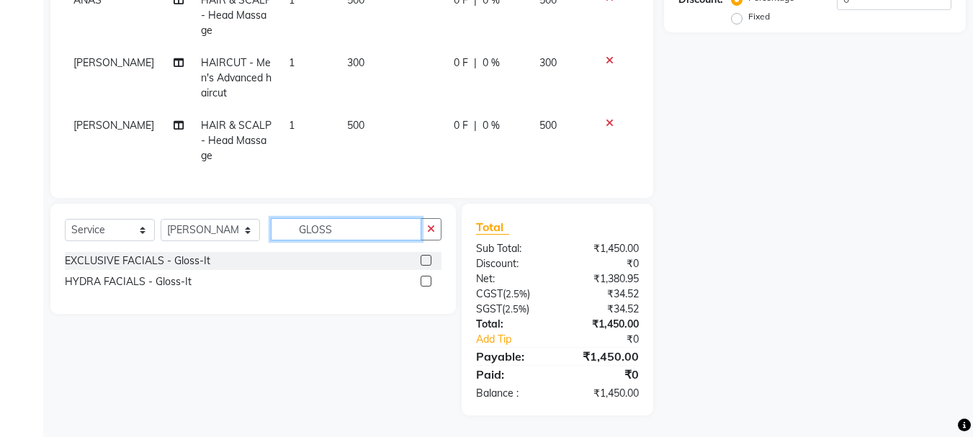
type input "GLOSS"
click at [422, 261] on label at bounding box center [425, 260] width 11 height 11
click at [422, 261] on input "checkbox" at bounding box center [424, 260] width 9 height 9
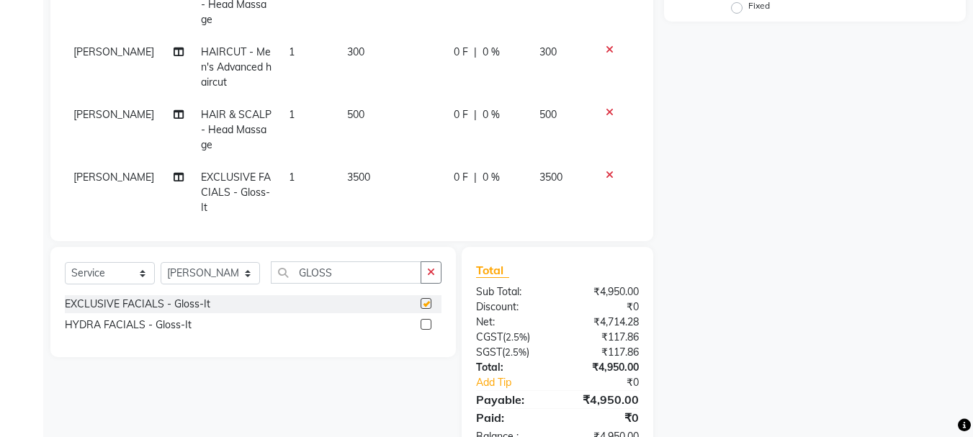
checkbox input "false"
drag, startPoint x: 299, startPoint y: 266, endPoint x: 224, endPoint y: 260, distance: 75.2
click at [209, 262] on div "Select Service Product Membership Package Voucher Prepaid Gift Card Select Styl…" at bounding box center [253, 278] width 377 height 34
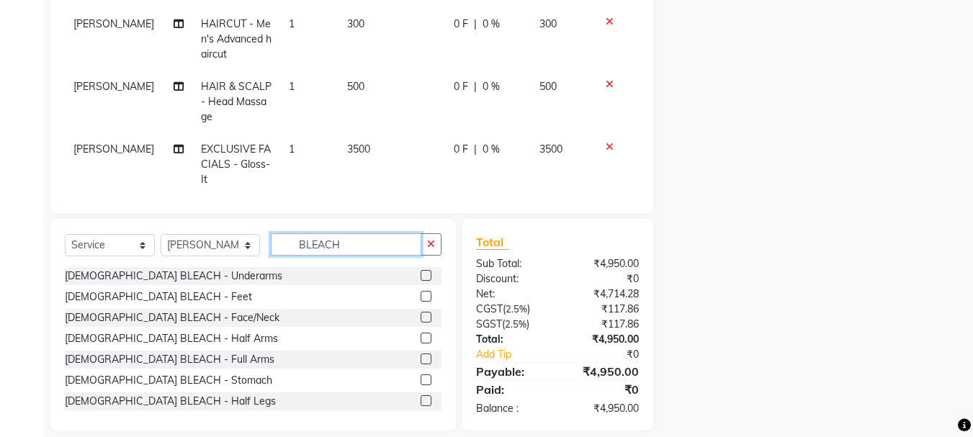
scroll to position [356, 0]
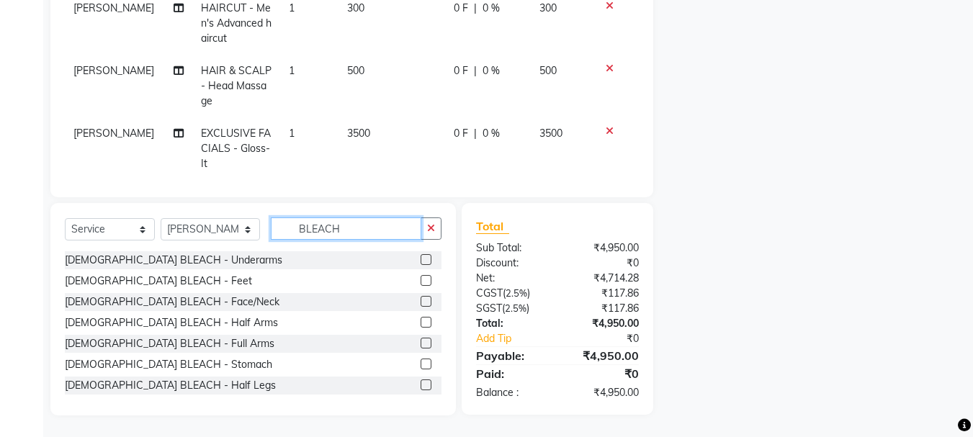
type input "BLEACH"
drag, startPoint x: 415, startPoint y: 301, endPoint x: 345, endPoint y: 284, distance: 71.9
click at [420, 301] on label at bounding box center [425, 301] width 11 height 11
click at [420, 301] on input "checkbox" at bounding box center [424, 301] width 9 height 9
checkbox input "false"
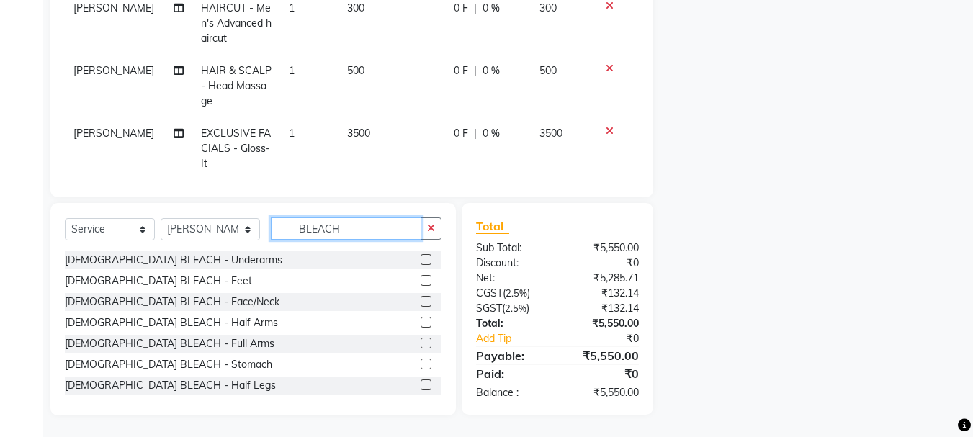
drag, startPoint x: 350, startPoint y: 223, endPoint x: 258, endPoint y: 219, distance: 91.5
click at [258, 219] on div "Select Service Product Membership Package Voucher Prepaid Gift Card Select Styl…" at bounding box center [253, 234] width 377 height 34
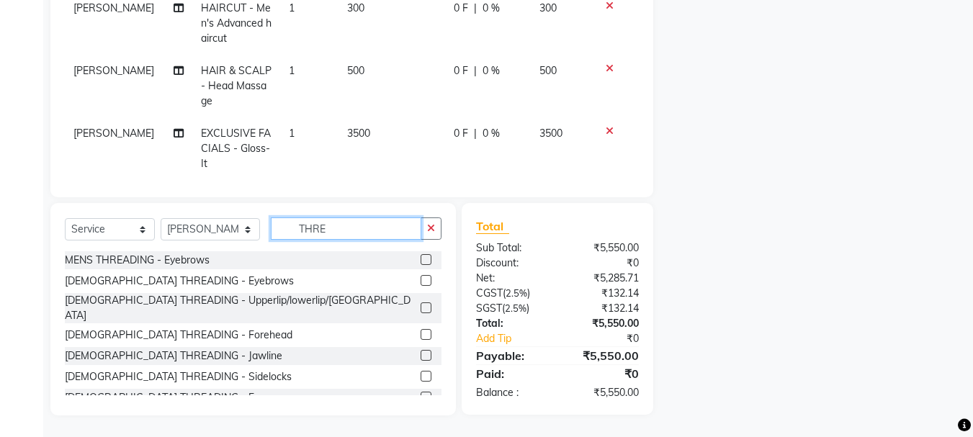
type input "THRE"
click at [420, 280] on label at bounding box center [425, 280] width 11 height 11
click at [420, 280] on input "checkbox" at bounding box center [424, 280] width 9 height 9
checkbox input "false"
click at [420, 302] on label at bounding box center [425, 307] width 11 height 11
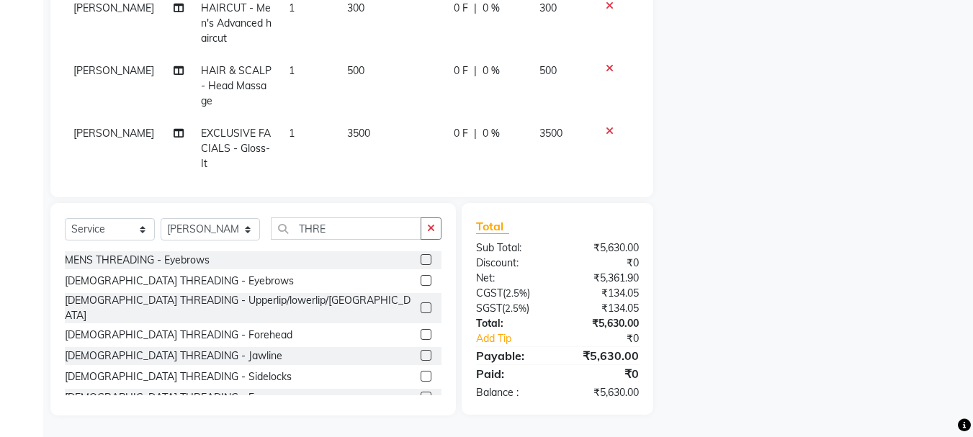
click at [420, 304] on input "checkbox" at bounding box center [424, 308] width 9 height 9
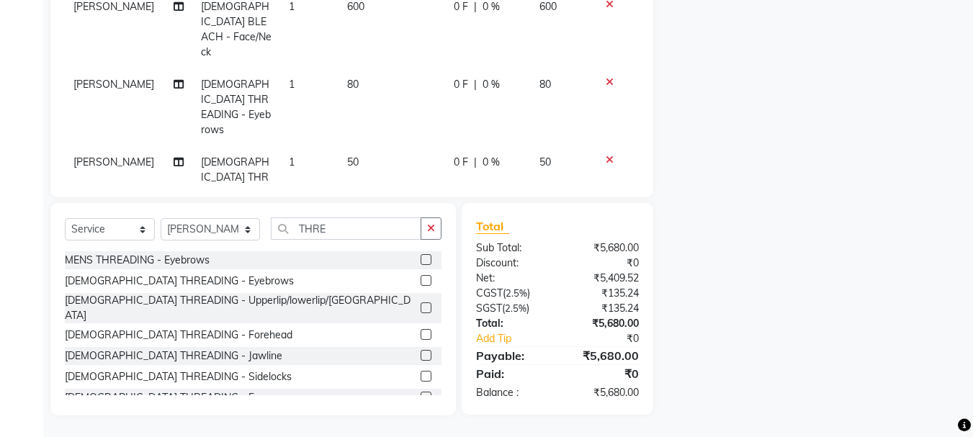
scroll to position [222, 0]
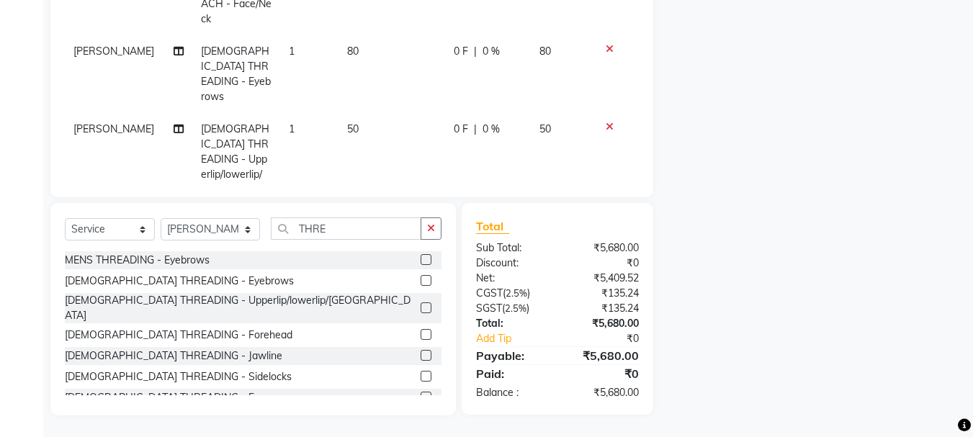
click at [420, 302] on label at bounding box center [425, 307] width 11 height 11
click at [420, 304] on input "checkbox" at bounding box center [424, 308] width 9 height 9
checkbox input "false"
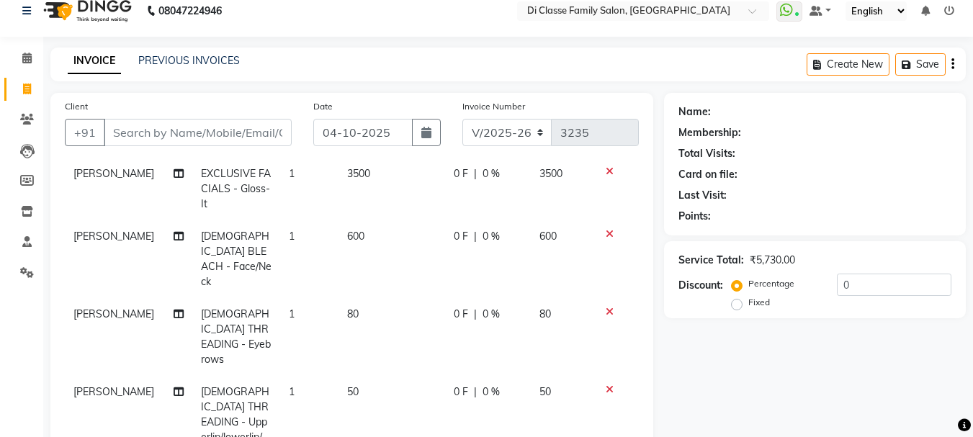
scroll to position [0, 0]
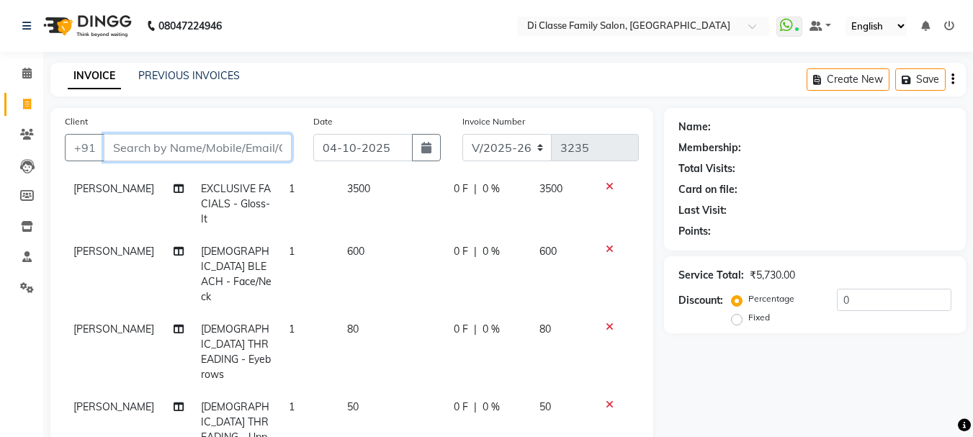
click at [151, 150] on input "Client" at bounding box center [198, 147] width 188 height 27
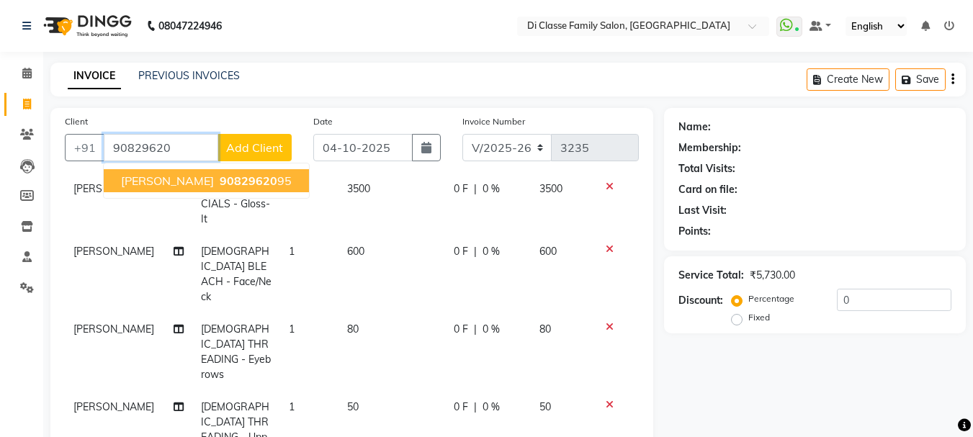
click at [220, 181] on span "90829620" at bounding box center [249, 181] width 58 height 14
type input "9082962095"
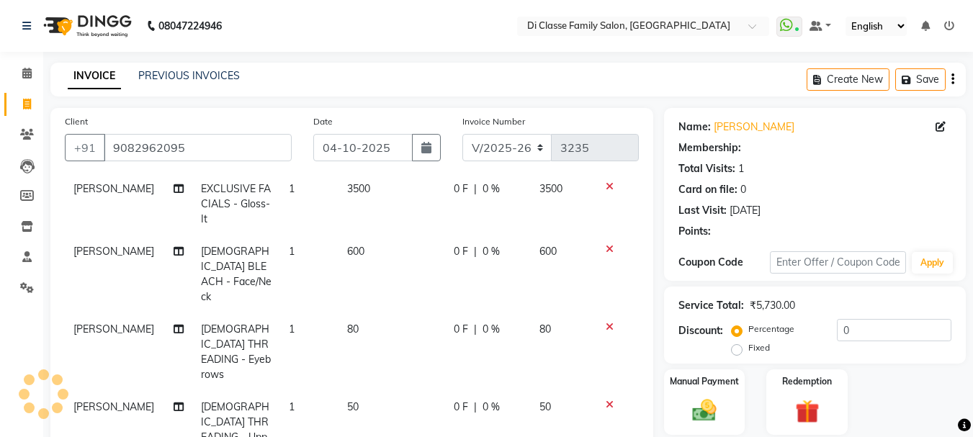
select select "2: Object"
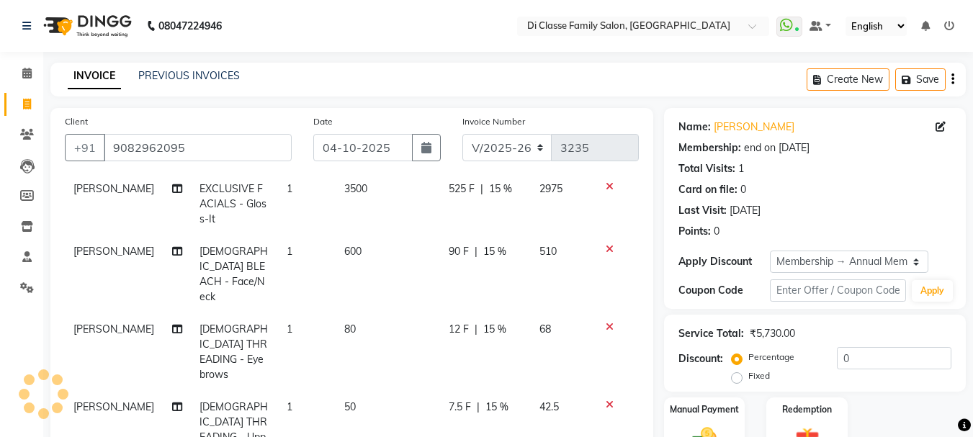
type input "15"
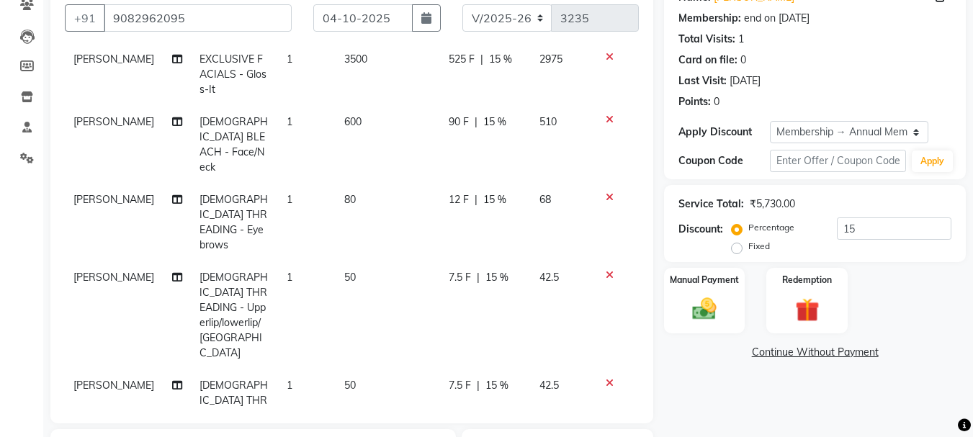
scroll to position [212, 0]
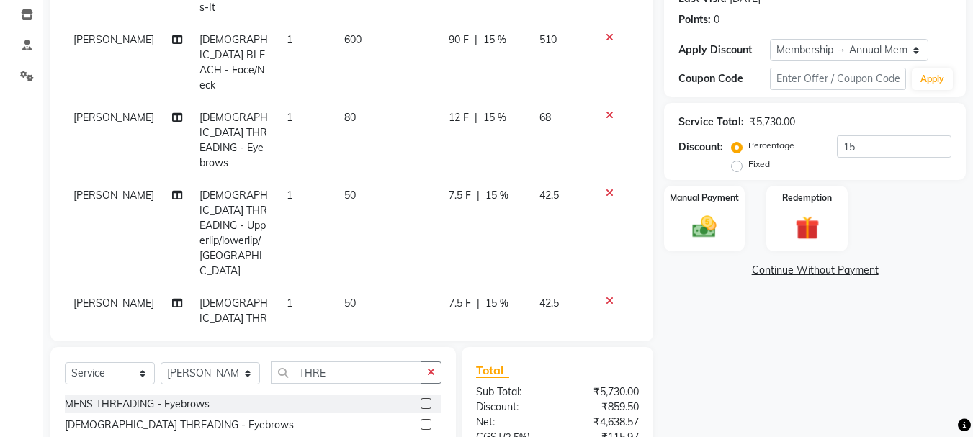
click at [449, 296] on span "7.5 F" at bounding box center [460, 303] width 22 height 15
select select "28414"
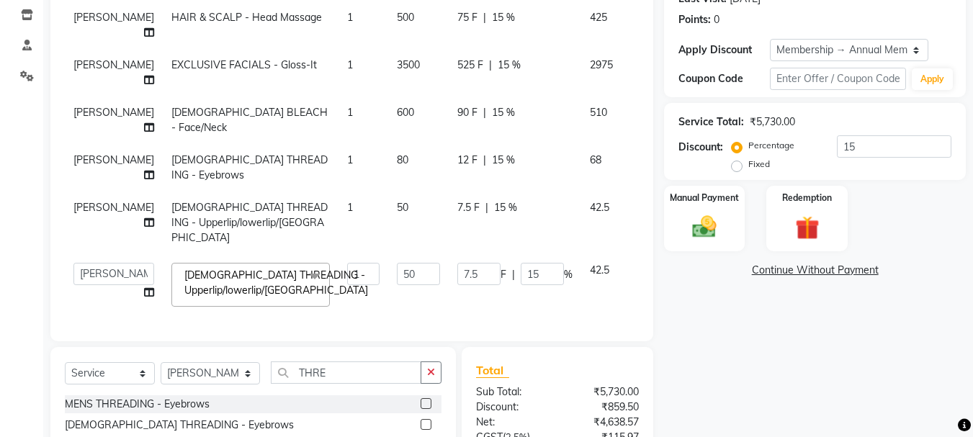
scroll to position [223, 0]
click at [457, 263] on input "7.5" at bounding box center [478, 274] width 43 height 22
type input "7"
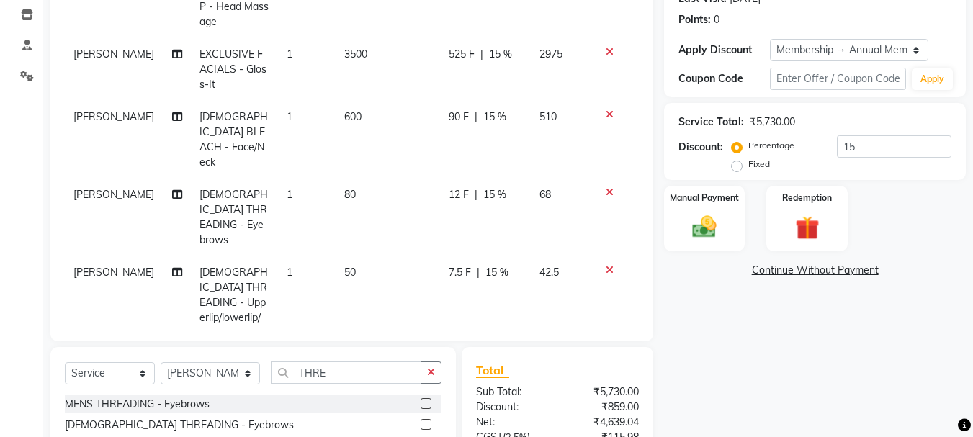
click at [469, 364] on td "7 F | 14 %" at bounding box center [485, 418] width 91 height 108
select select "28414"
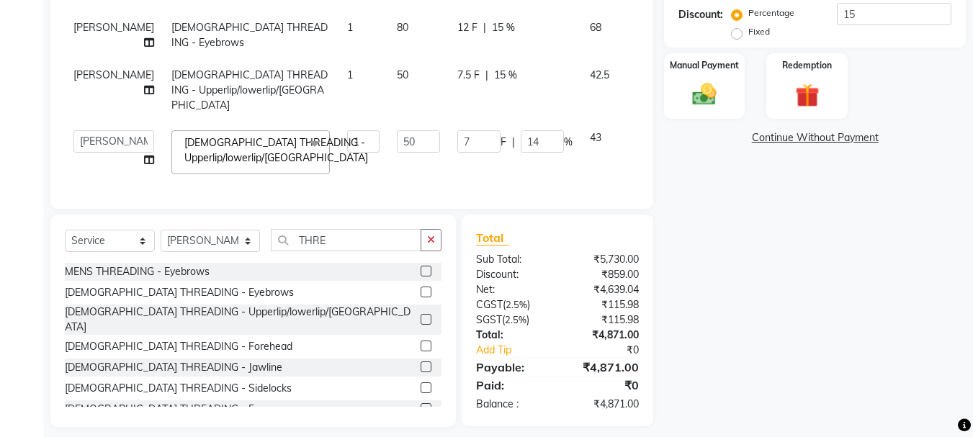
scroll to position [356, 0]
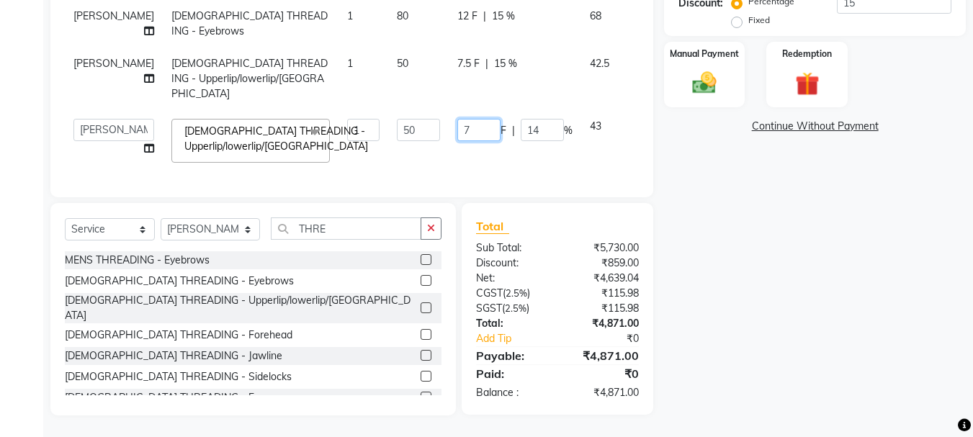
click at [457, 119] on input "7" at bounding box center [478, 130] width 43 height 22
type input "8"
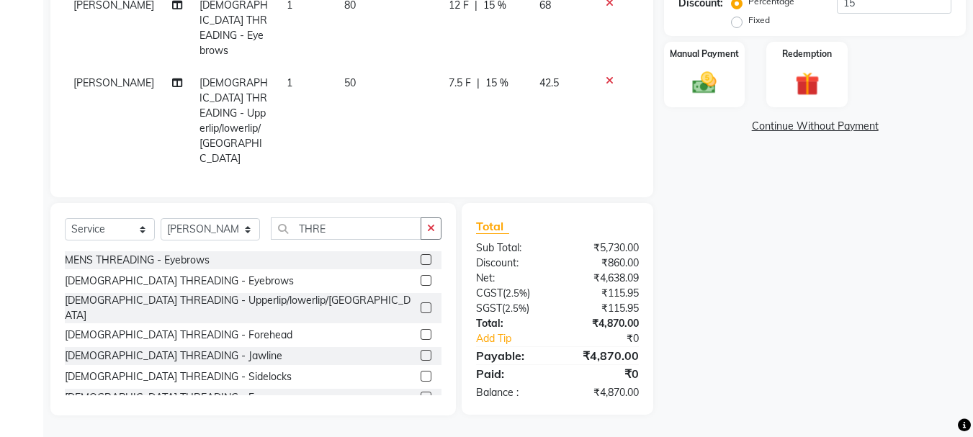
click at [441, 175] on td "8 F | 16 %" at bounding box center [485, 229] width 91 height 108
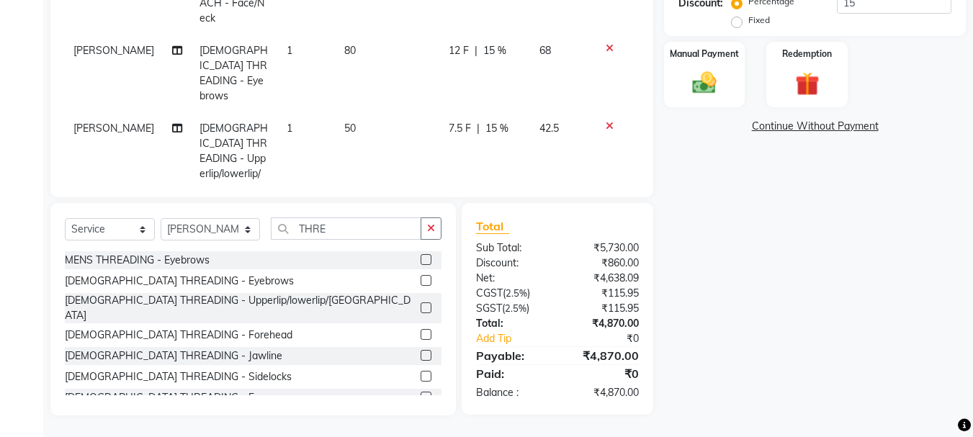
select select "28414"
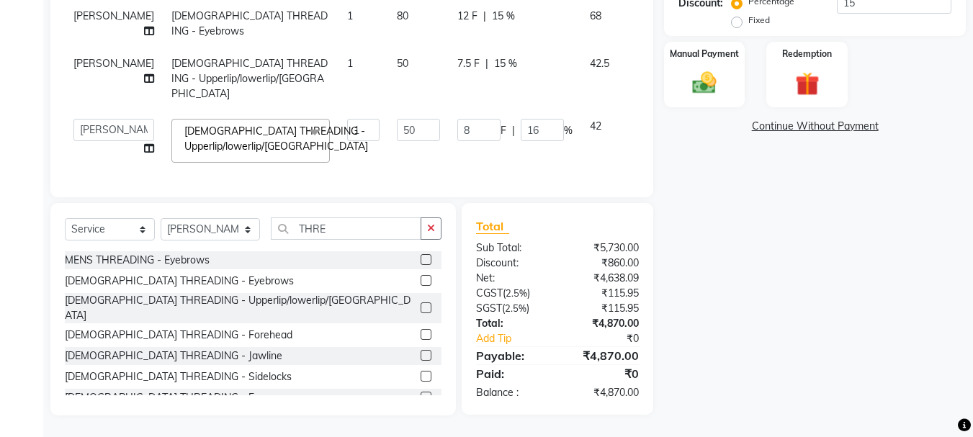
scroll to position [151, 0]
click at [457, 71] on span "7.5 F" at bounding box center [468, 63] width 22 height 15
select select "28414"
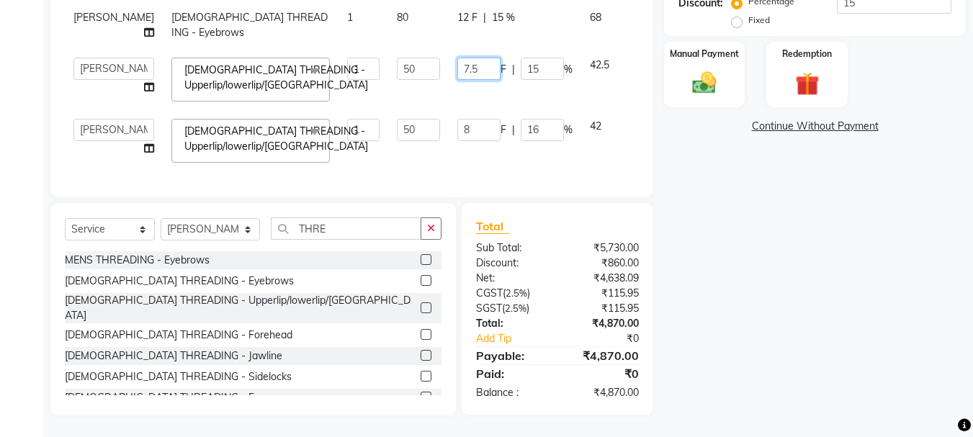
click at [457, 80] on input "7.5" at bounding box center [478, 69] width 43 height 22
type input "7"
type input "8"
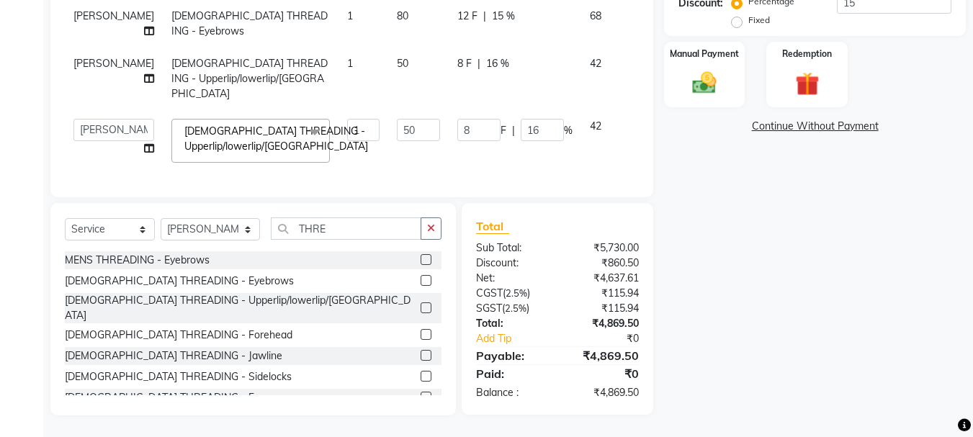
click at [454, 110] on td "8 F | 16 %" at bounding box center [515, 79] width 132 height 63
select select "28414"
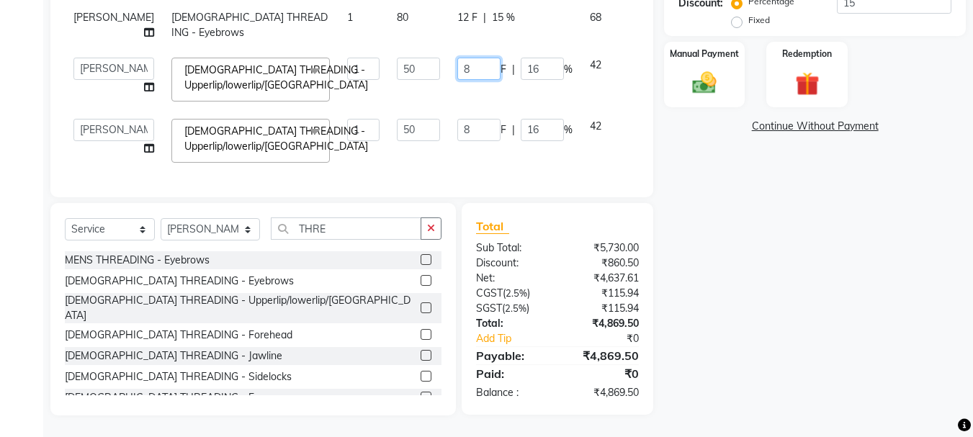
click at [457, 80] on input "8" at bounding box center [478, 69] width 43 height 22
type input "7"
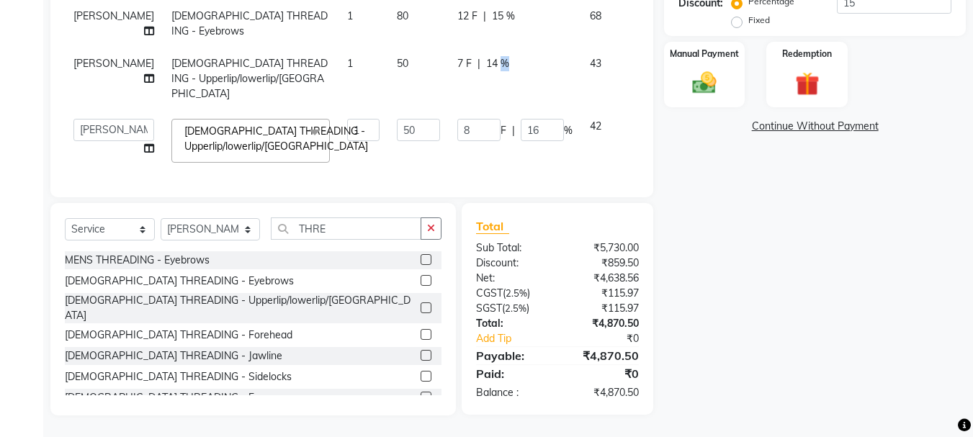
click at [461, 110] on td "7 F | 14 %" at bounding box center [515, 79] width 132 height 63
select select "28414"
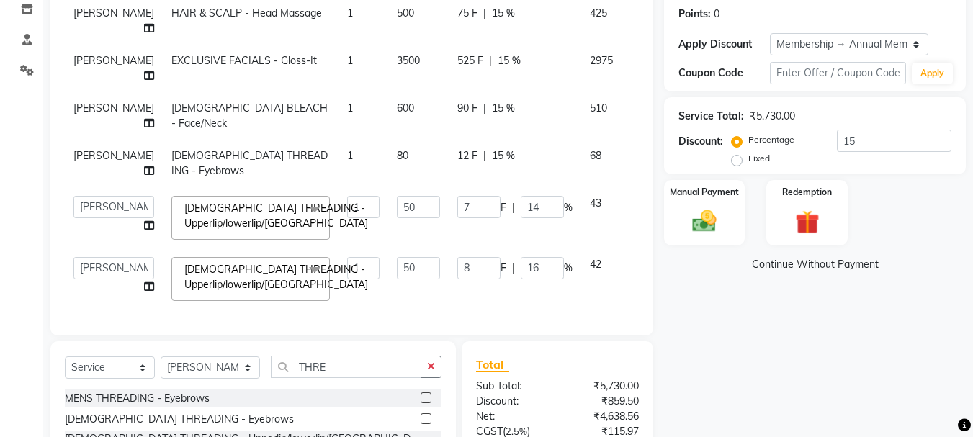
scroll to position [356, 0]
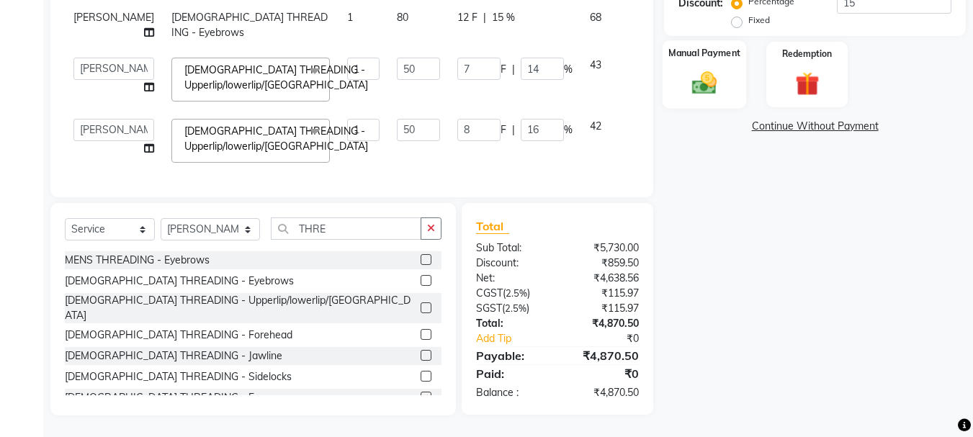
click at [693, 76] on img at bounding box center [704, 82] width 40 height 29
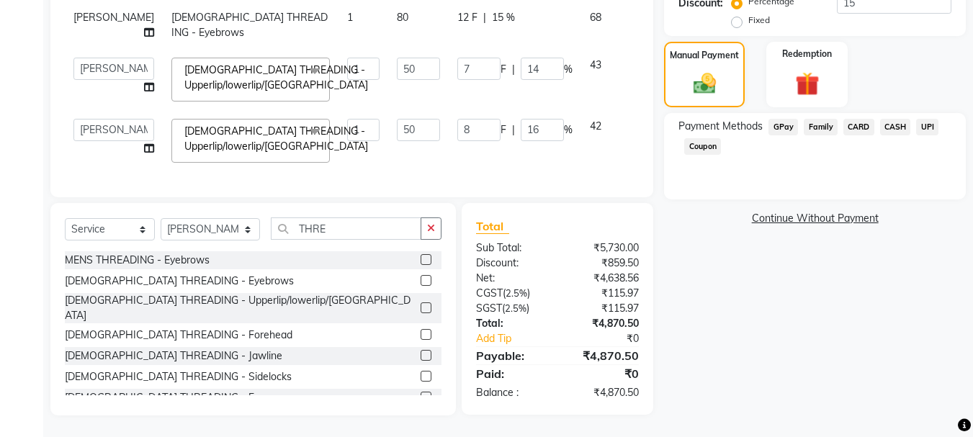
click at [927, 123] on span "UPI" at bounding box center [927, 127] width 22 height 17
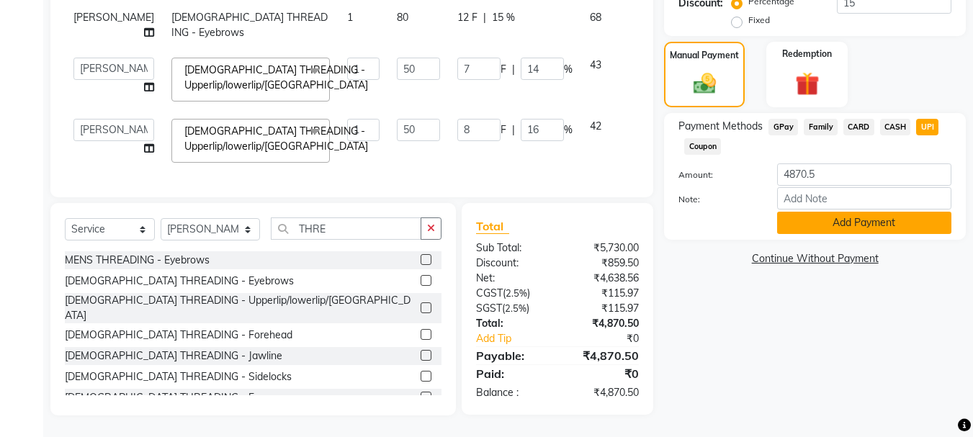
click at [891, 228] on button "Add Payment" at bounding box center [864, 223] width 174 height 22
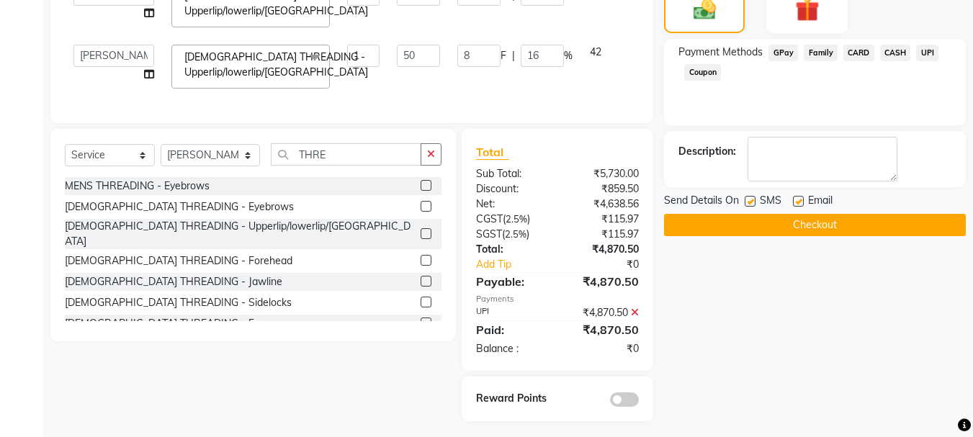
scroll to position [436, 0]
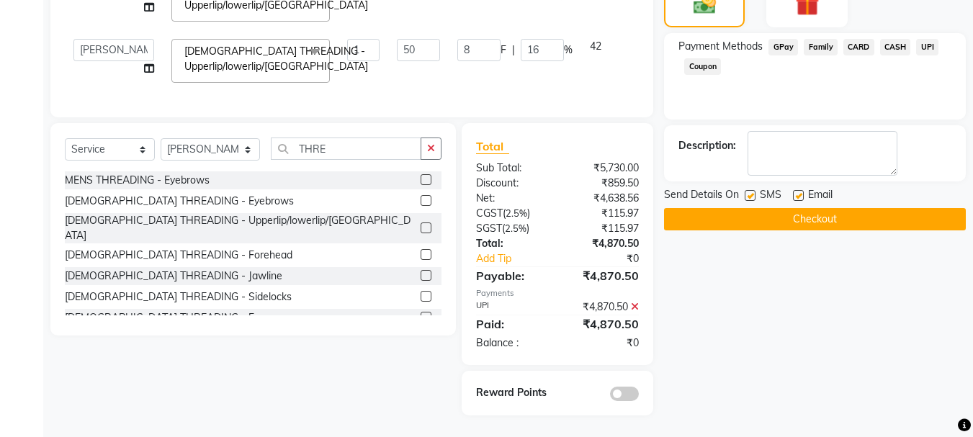
click at [834, 219] on button "Checkout" at bounding box center [815, 219] width 302 height 22
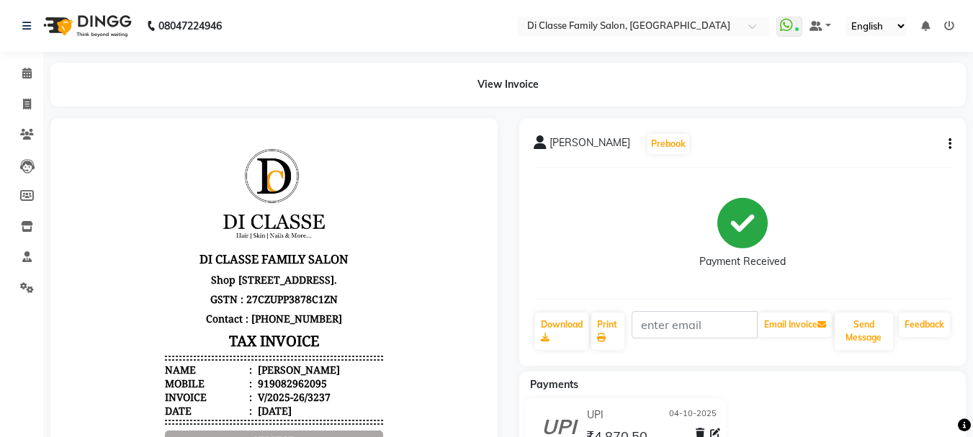
click at [947, 142] on button "button" at bounding box center [946, 144] width 9 height 15
click at [891, 138] on div "Edit Item Staff" at bounding box center [878, 135] width 99 height 18
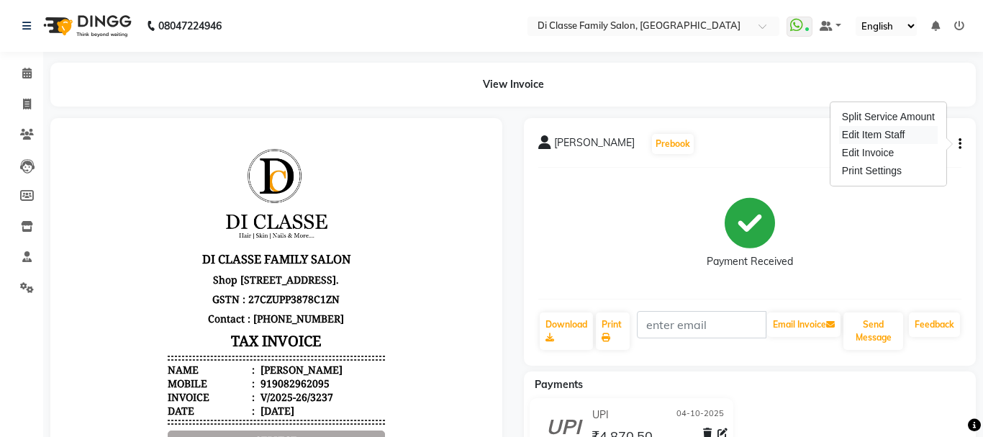
select select
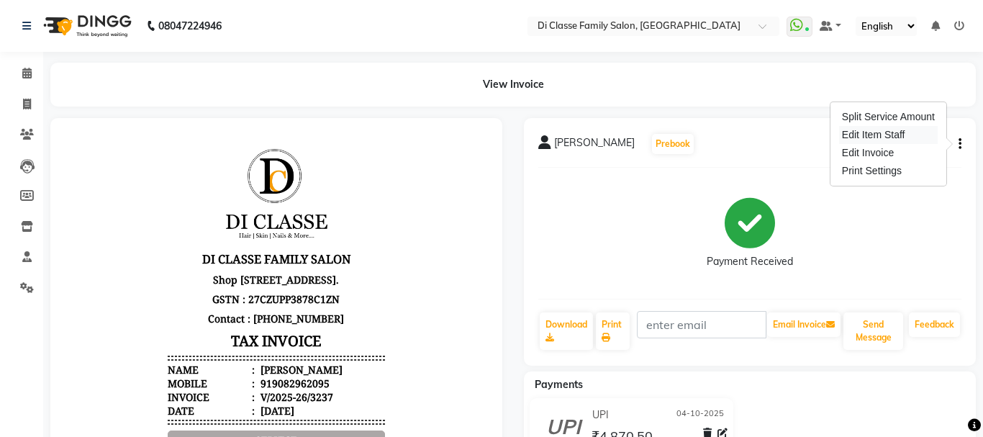
select select
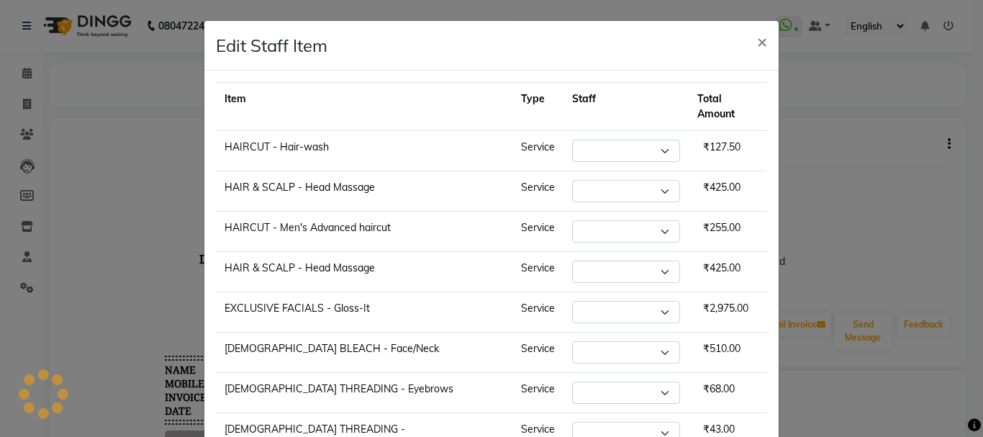
select select "92904"
select select "79582"
select select "28414"
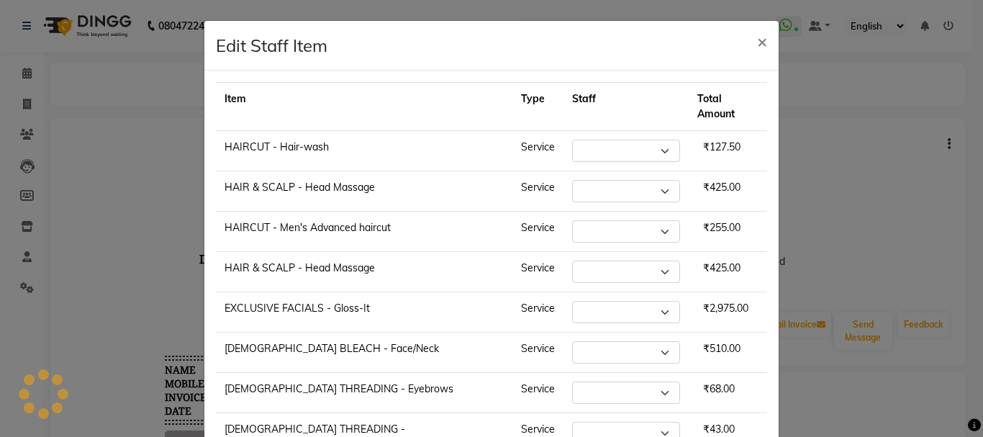
select select "28414"
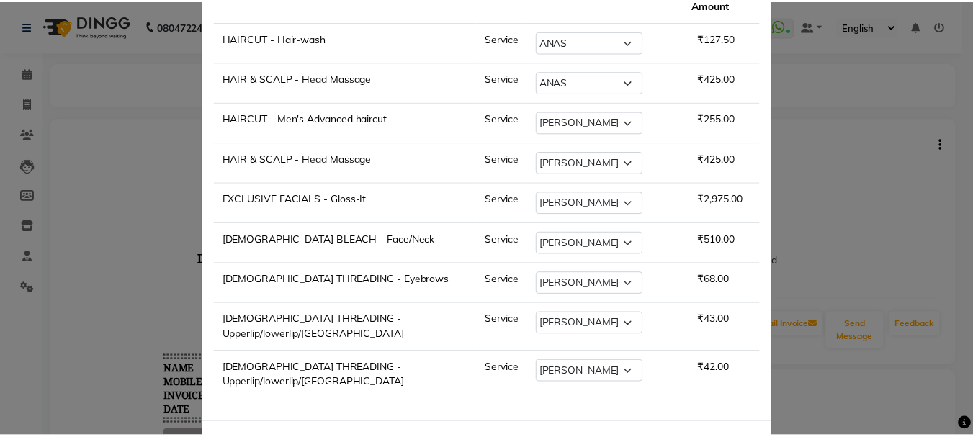
scroll to position [142, 0]
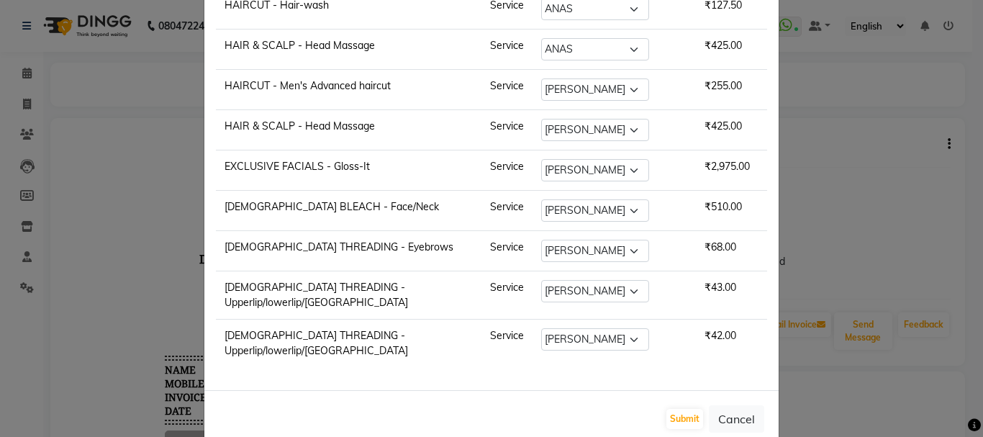
drag, startPoint x: 947, startPoint y: 143, endPoint x: 939, endPoint y: 145, distance: 8.2
click at [944, 143] on ngb-modal-window "Edit Staff Item × Item Type Staff Total Amount HAIRCUT - Hair-wash Service Sele…" at bounding box center [491, 218] width 983 height 437
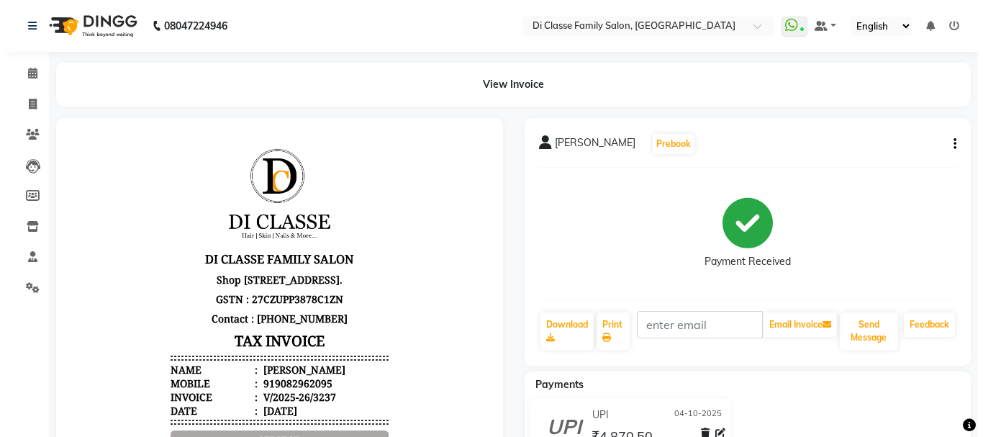
scroll to position [0, 0]
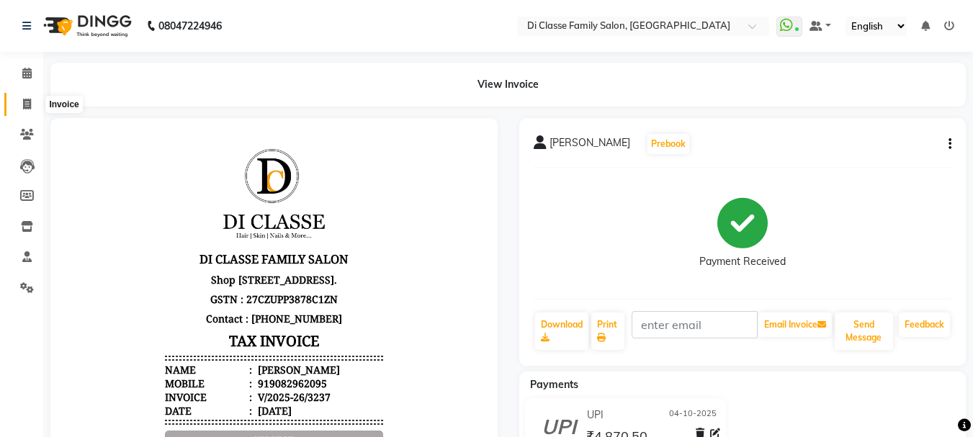
click at [30, 100] on icon at bounding box center [27, 104] width 8 height 11
select select "service"
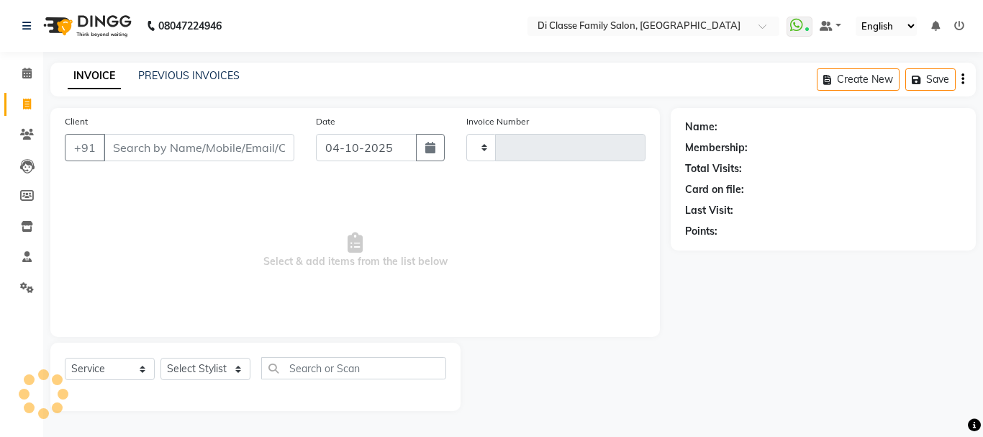
type input "3238"
select select "4704"
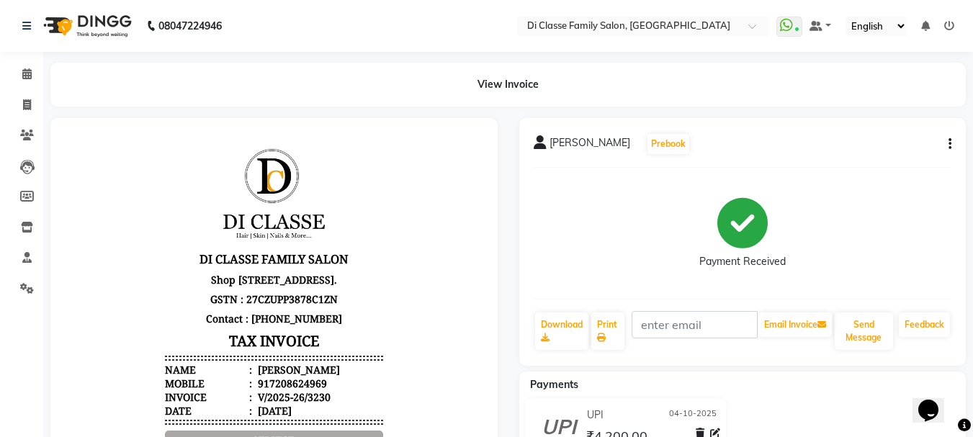
click at [947, 142] on button "button" at bounding box center [946, 144] width 9 height 15
click at [889, 139] on div "Edit Item Staff" at bounding box center [878, 135] width 99 height 18
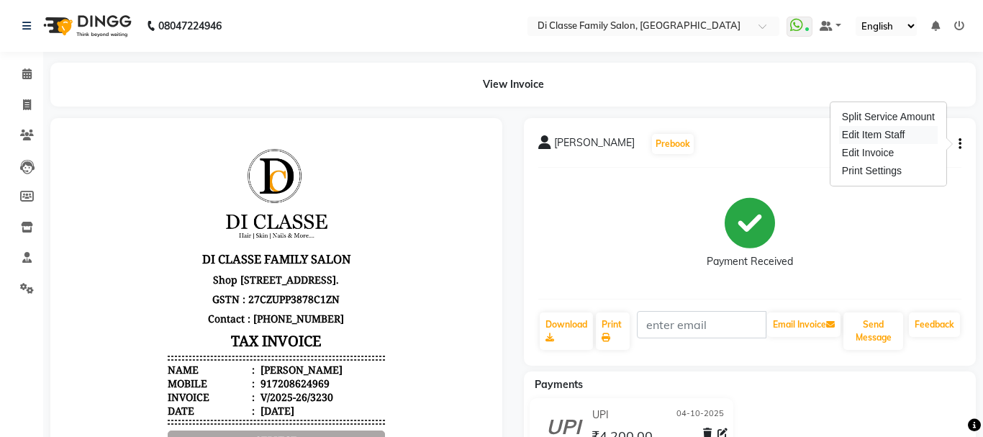
select select "51560"
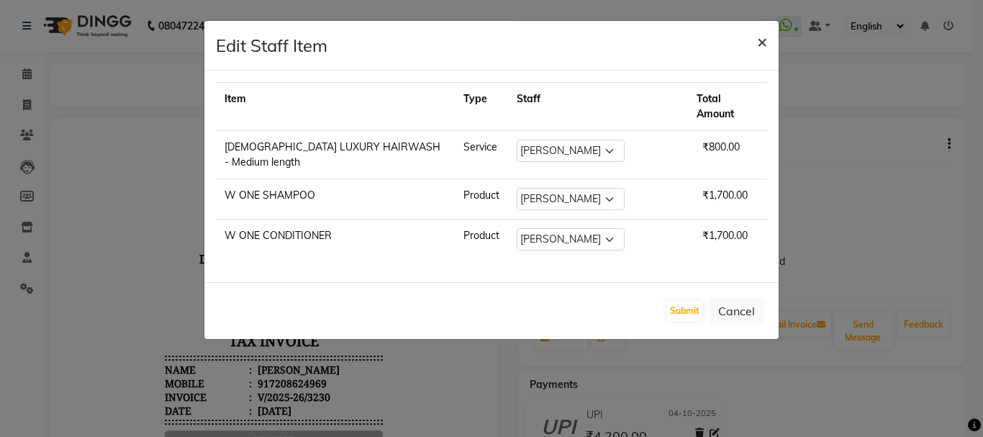
click at [760, 41] on span "×" at bounding box center [762, 41] width 10 height 22
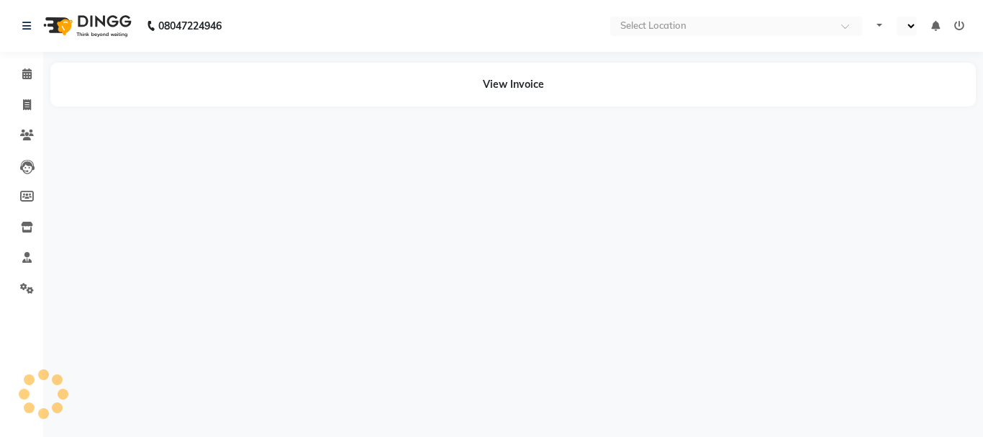
select select "en"
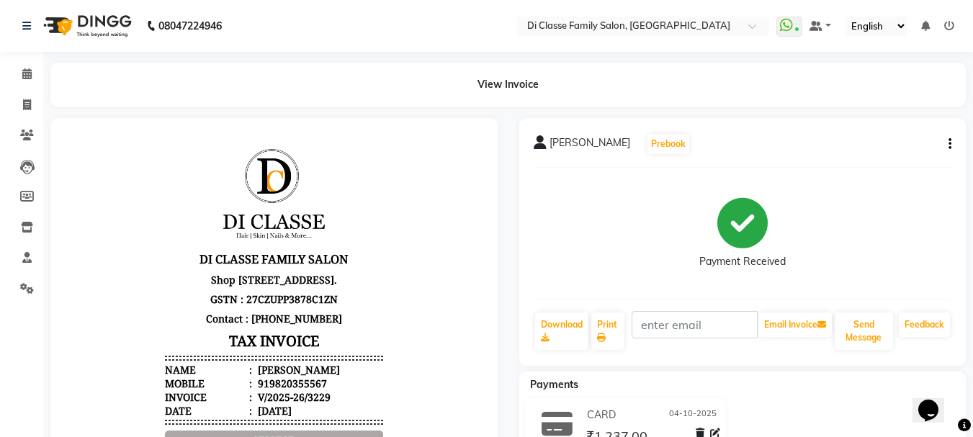
click at [947, 139] on button "button" at bounding box center [946, 144] width 9 height 15
click at [884, 135] on div "Edit Item Staff" at bounding box center [878, 135] width 99 height 18
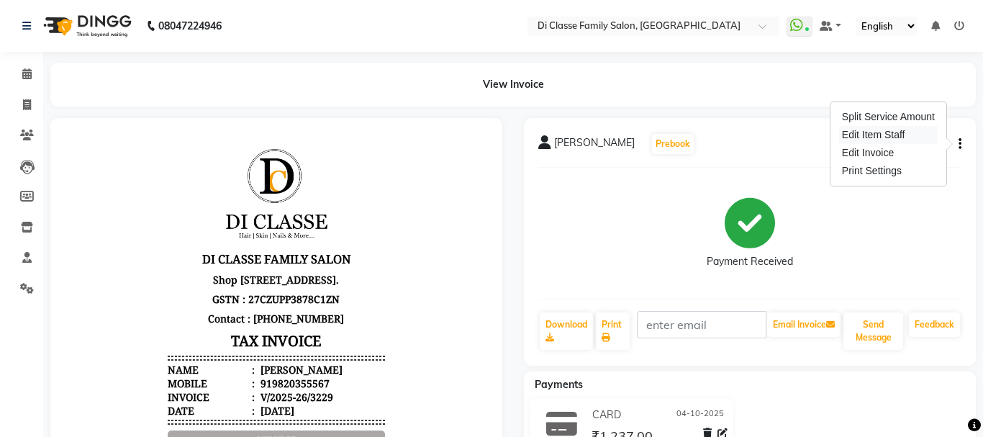
select select "60020"
select select "28413"
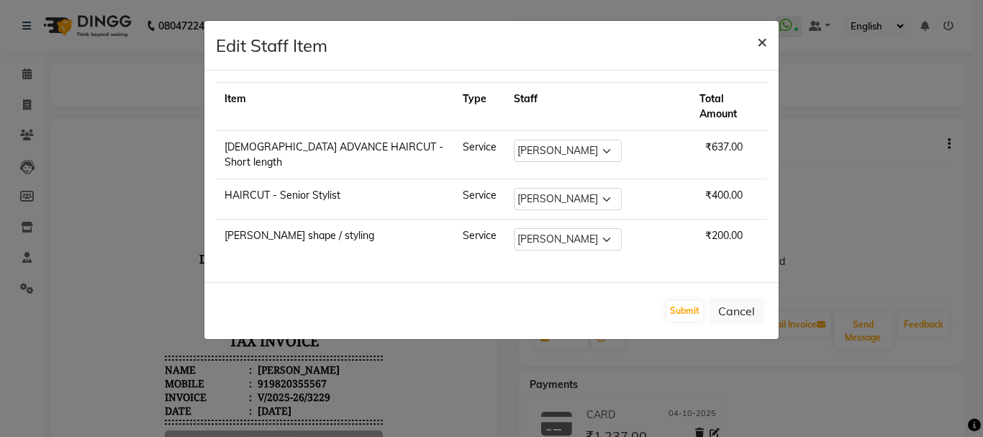
click at [761, 40] on span "×" at bounding box center [762, 41] width 10 height 22
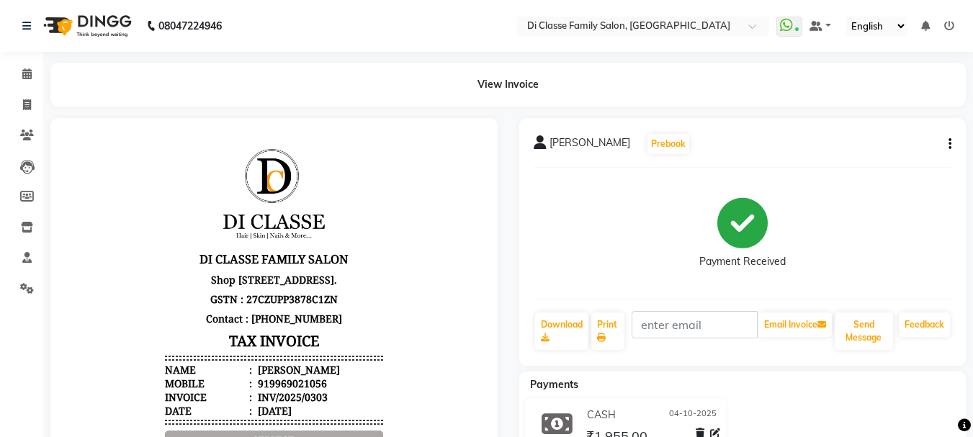
click at [947, 143] on button "button" at bounding box center [946, 144] width 9 height 15
click at [888, 139] on div "Edit Item Staff" at bounding box center [878, 135] width 99 height 18
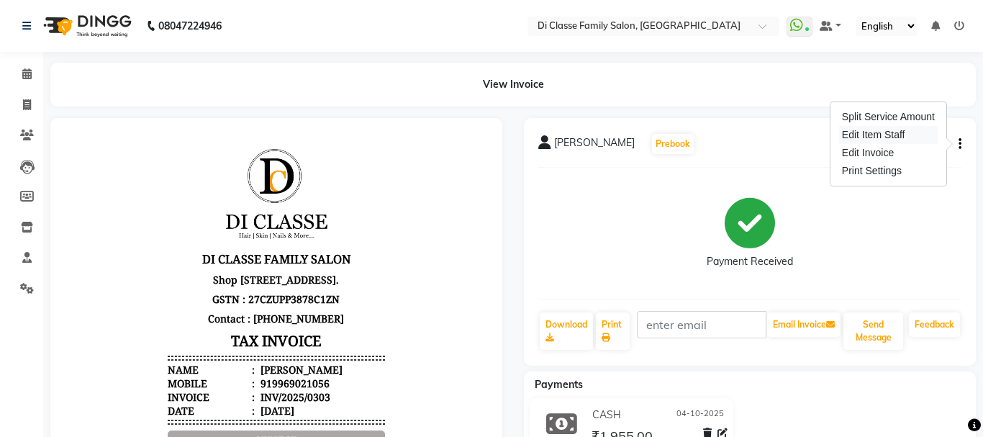
select select "51560"
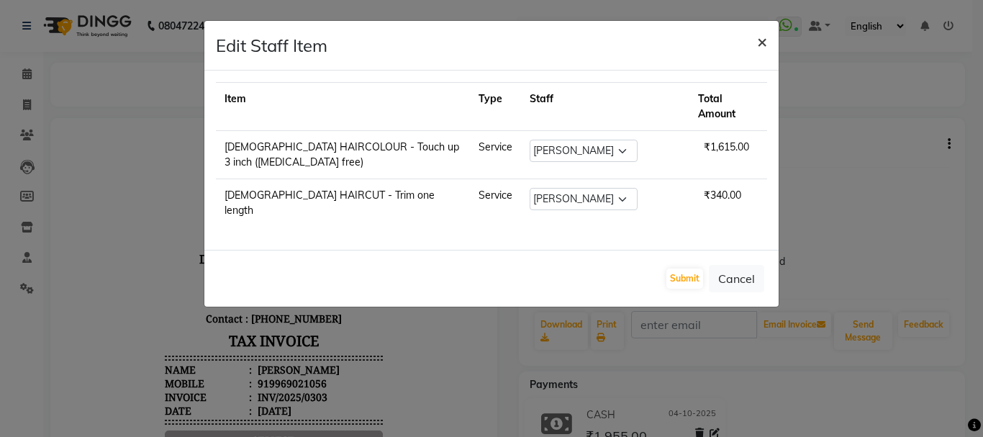
click at [759, 45] on span "×" at bounding box center [762, 41] width 10 height 22
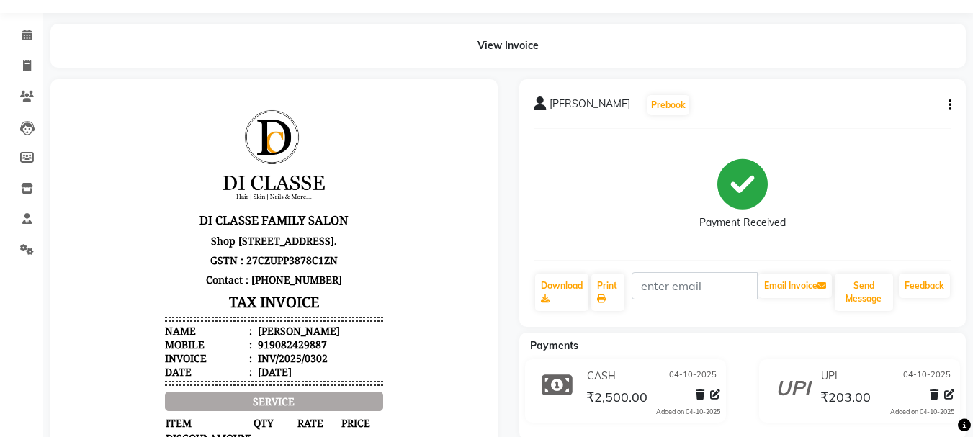
scroll to position [72, 0]
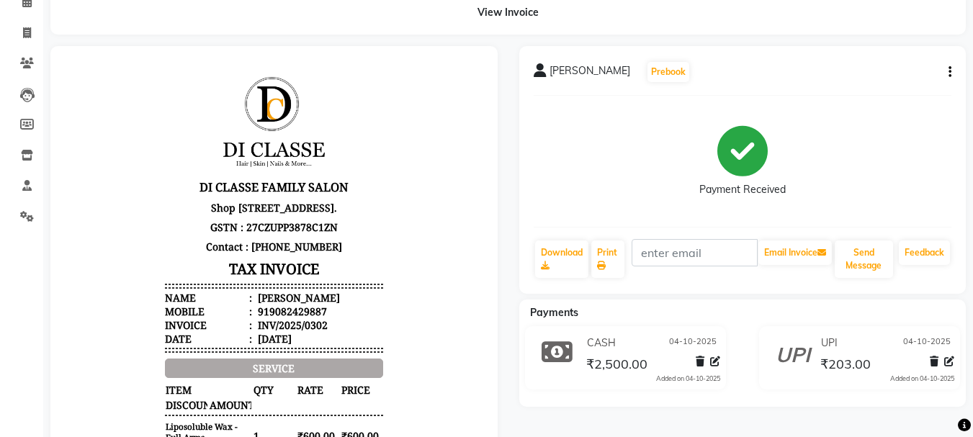
click at [948, 72] on icon "button" at bounding box center [949, 72] width 3 height 1
click at [917, 70] on div "Edit Item Staff" at bounding box center [878, 63] width 99 height 18
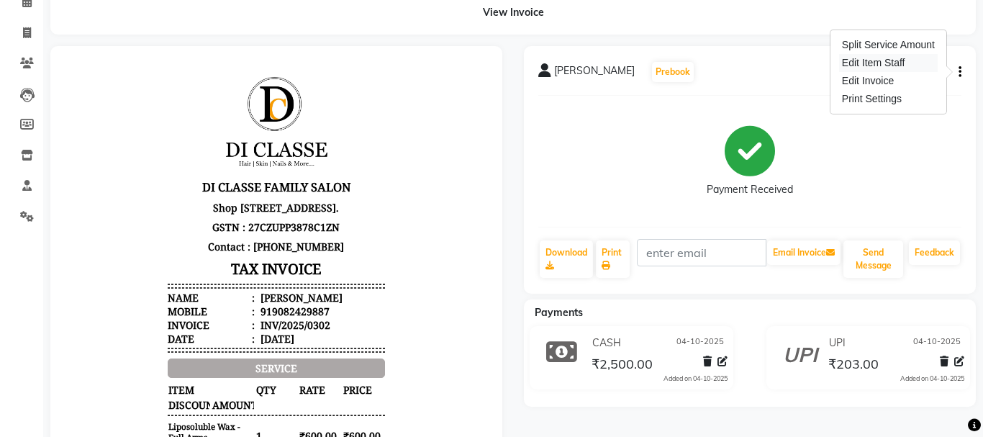
select select "28414"
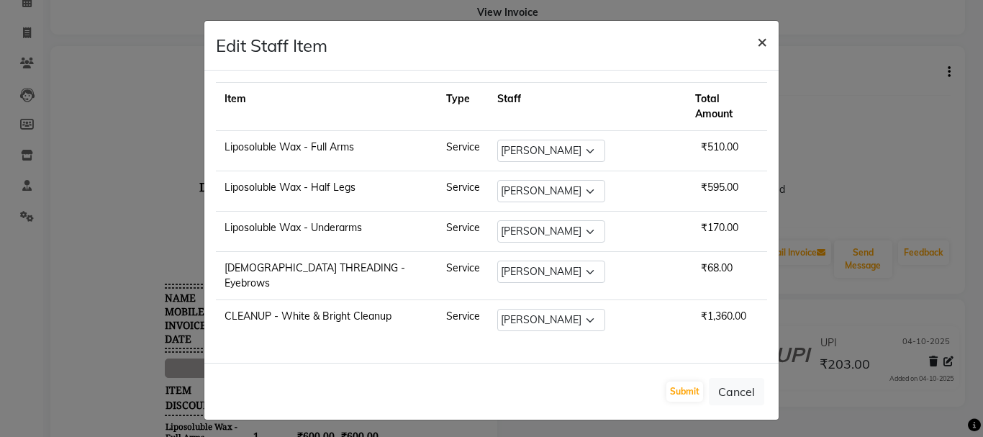
click at [759, 38] on span "×" at bounding box center [762, 41] width 10 height 22
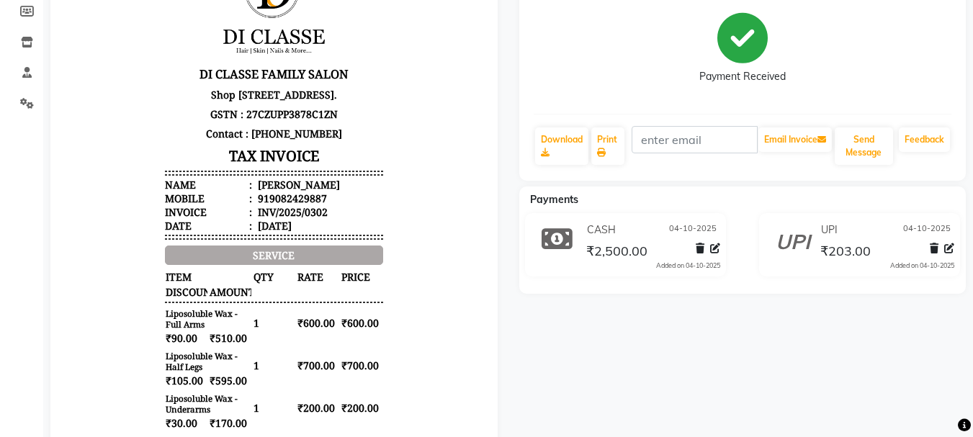
scroll to position [176, 0]
